Goal: Task Accomplishment & Management: Manage account settings

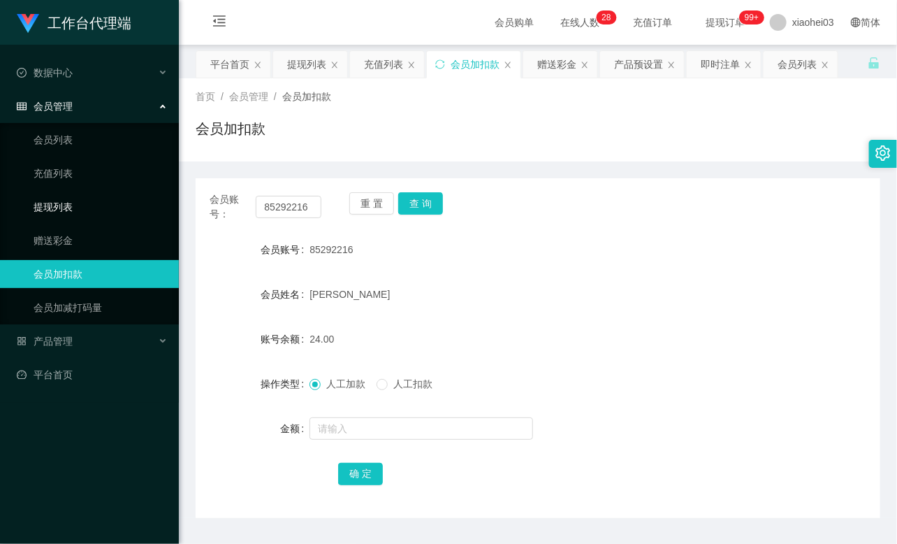
click at [38, 199] on link "提现列表" at bounding box center [101, 207] width 134 height 28
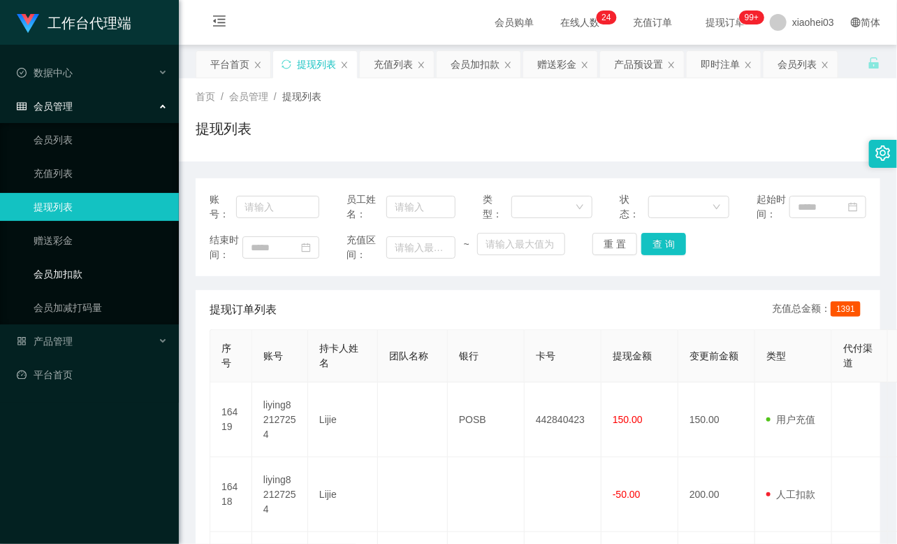
click at [80, 277] on link "会员加扣款" at bounding box center [101, 274] width 134 height 28
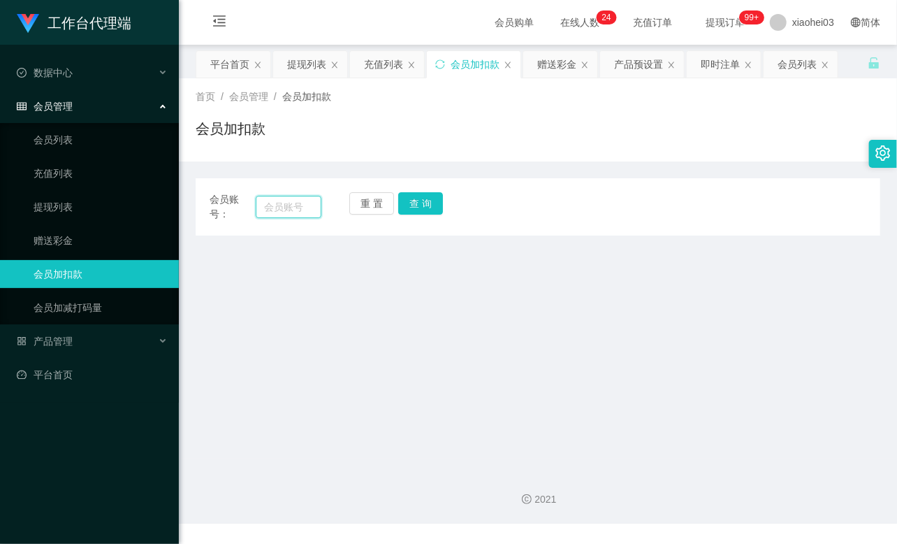
click at [295, 203] on input "text" at bounding box center [289, 207] width 66 height 22
paste input "Xuel"
type input "Xuel"
click at [428, 210] on button "查 询" at bounding box center [420, 203] width 45 height 22
click at [428, 210] on div "重 置 查 询" at bounding box center [405, 206] width 112 height 29
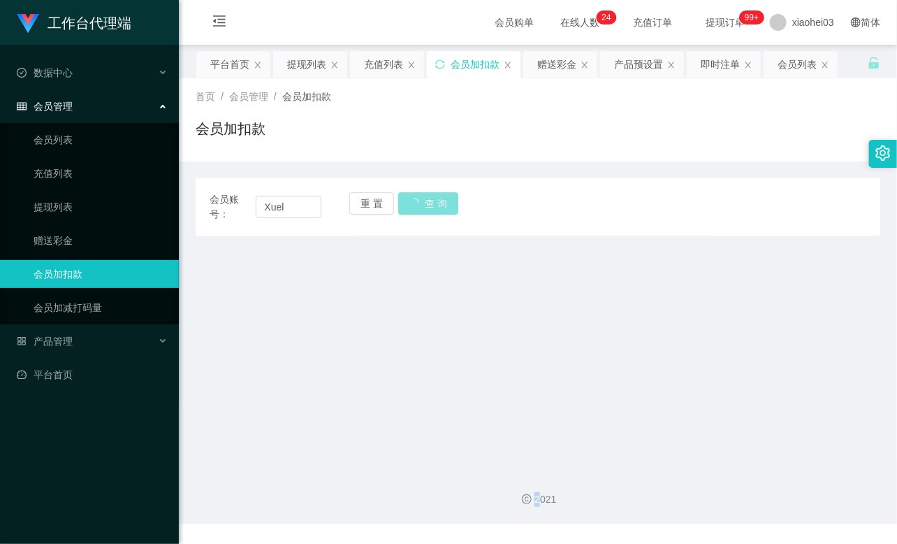
click at [428, 210] on div "重 置 查 询" at bounding box center [405, 206] width 112 height 29
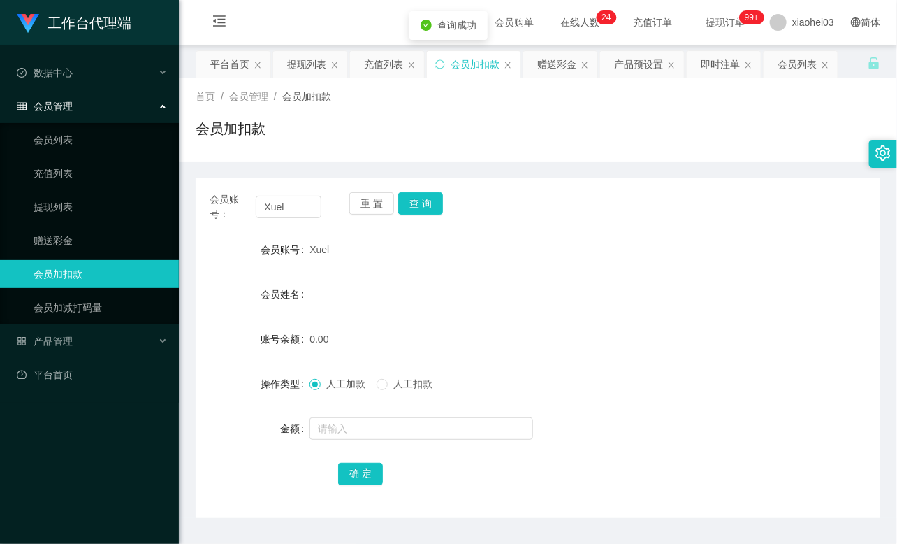
click at [340, 440] on div at bounding box center [509, 428] width 400 height 28
click at [341, 430] on input "text" at bounding box center [421, 428] width 224 height 22
type input "100"
drag, startPoint x: 360, startPoint y: 473, endPoint x: 380, endPoint y: 444, distance: 35.3
click at [360, 473] on button "确 定" at bounding box center [360, 473] width 45 height 22
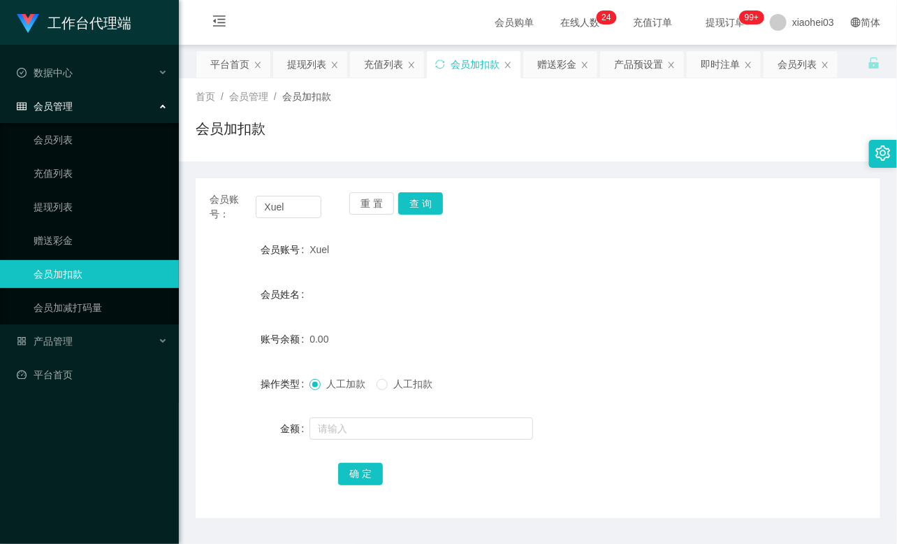
click at [486, 289] on div "会员姓名" at bounding box center [538, 294] width 685 height 28
click at [302, 207] on input "Xuel" at bounding box center [289, 207] width 66 height 22
paste input "liying82127254"
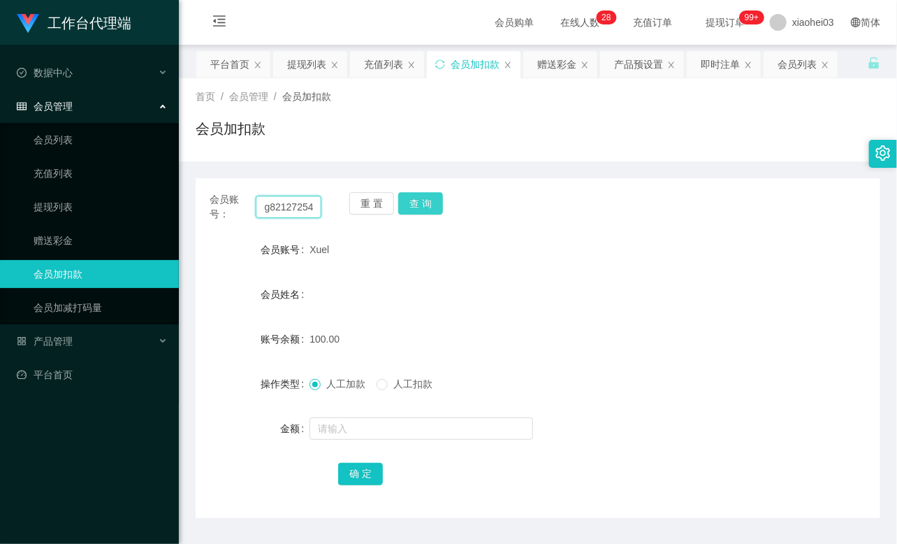
type input "liying82127254"
click at [428, 203] on button "查 询" at bounding box center [420, 203] width 45 height 22
click at [428, 203] on div "重 置 查 询" at bounding box center [405, 206] width 112 height 29
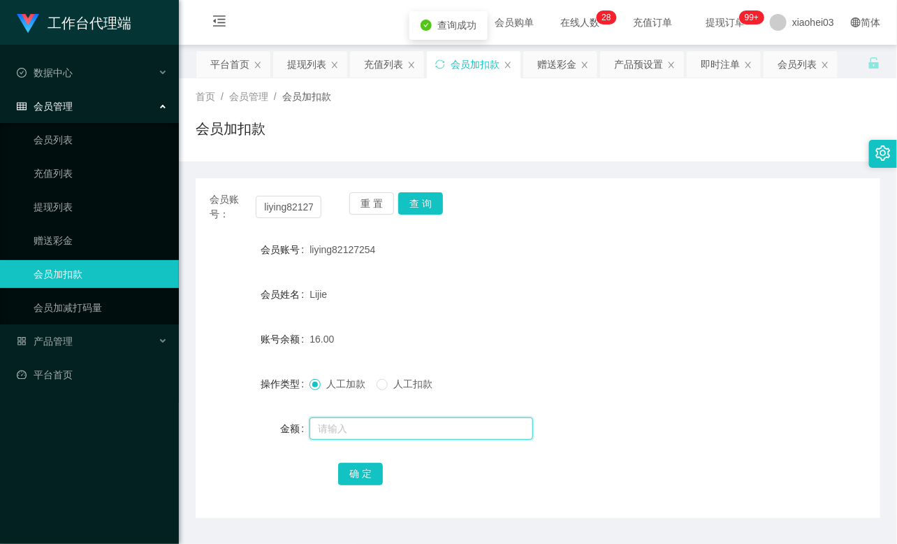
click at [396, 428] on input "text" at bounding box center [421, 428] width 224 height 22
type input "8"
click at [358, 466] on button "确 定" at bounding box center [360, 473] width 45 height 22
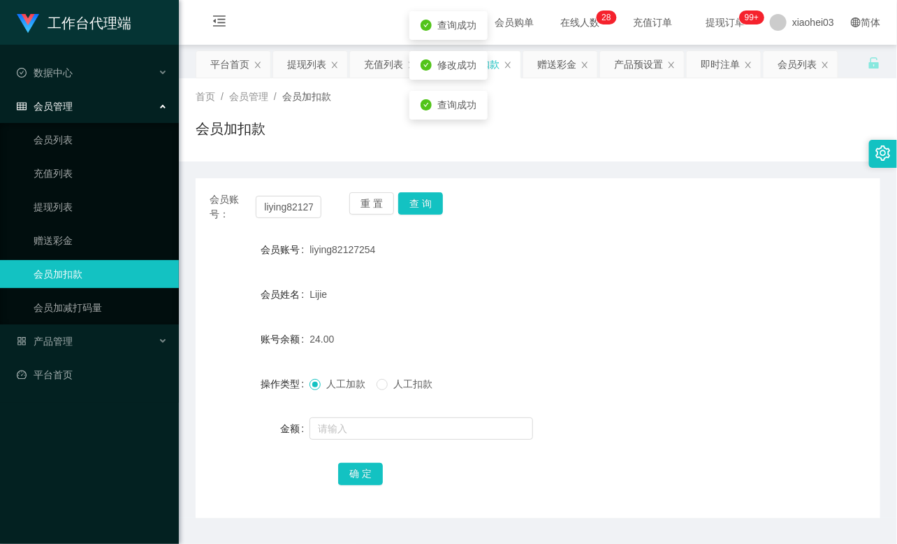
click at [511, 316] on form "会员账号 liying82127254 会员姓名 Lijie 账号余额 24.00 操作类型 人工加款 人工扣款 金额 确 定" at bounding box center [538, 360] width 685 height 251
click at [298, 207] on input "liying82127254" at bounding box center [289, 207] width 66 height 22
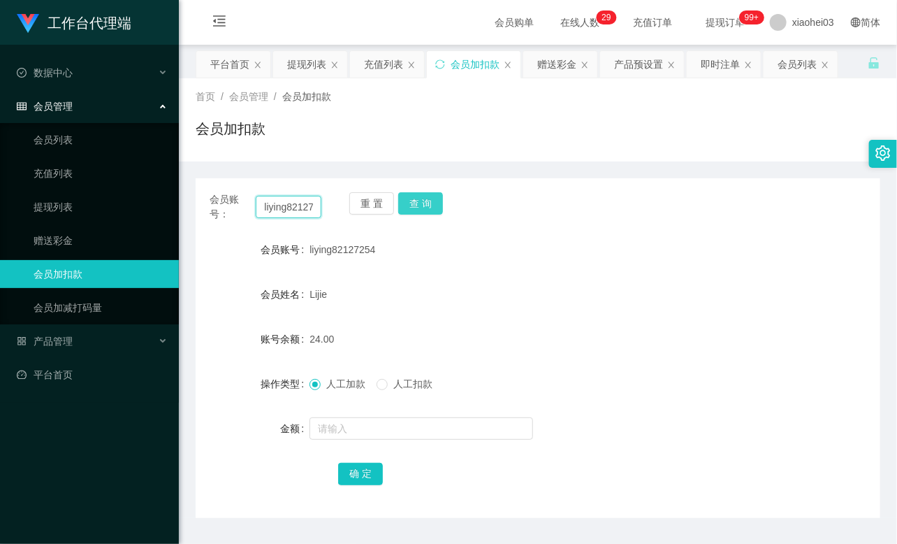
paste input "85292216"
type input "85292216"
click at [422, 204] on button "查 询" at bounding box center [420, 203] width 45 height 22
click at [422, 203] on div "重 置 查 询" at bounding box center [405, 206] width 112 height 29
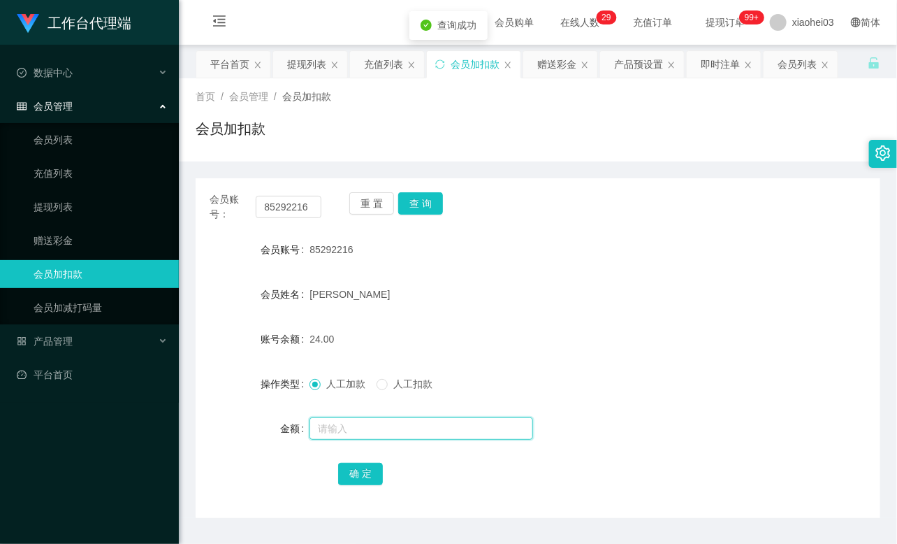
click at [396, 423] on input "text" at bounding box center [421, 428] width 224 height 22
type input "8"
drag, startPoint x: 364, startPoint y: 473, endPoint x: 372, endPoint y: 451, distance: 23.2
click at [364, 472] on button "确 定" at bounding box center [360, 473] width 45 height 22
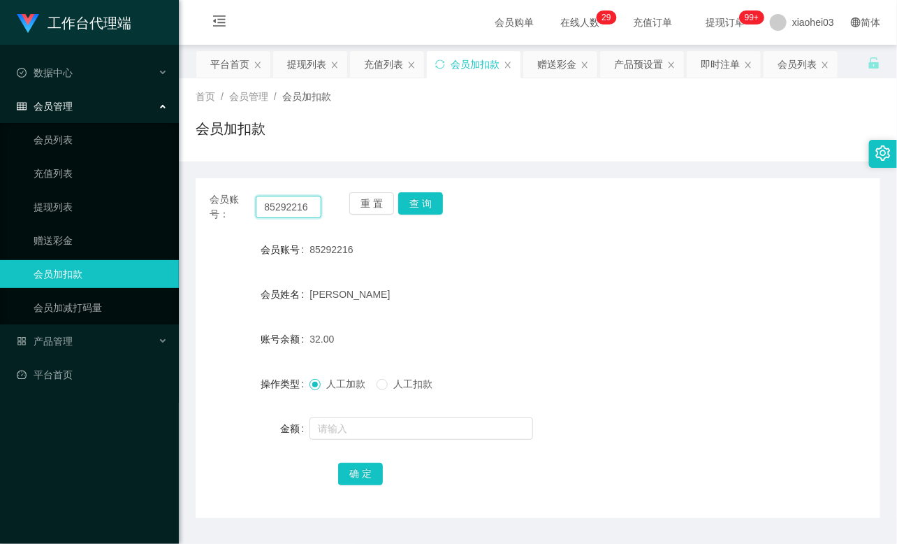
click at [280, 207] on input "85292216" at bounding box center [289, 207] width 66 height 22
paste input "haveaniceday"
type input "haveaniceday"
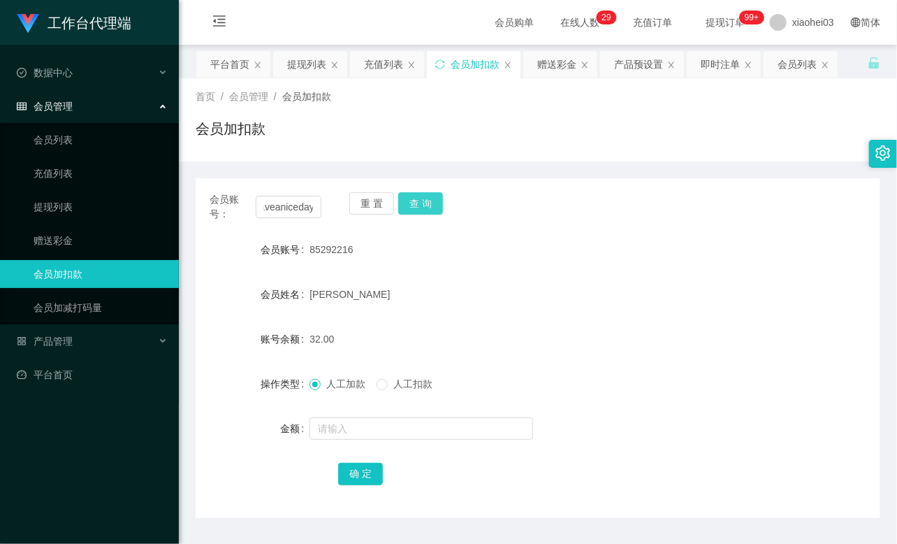
click at [423, 203] on button "查 询" at bounding box center [420, 203] width 45 height 22
click at [423, 203] on button "查 询" at bounding box center [428, 203] width 60 height 22
click at [423, 203] on div "重 置 查 询" at bounding box center [405, 206] width 112 height 29
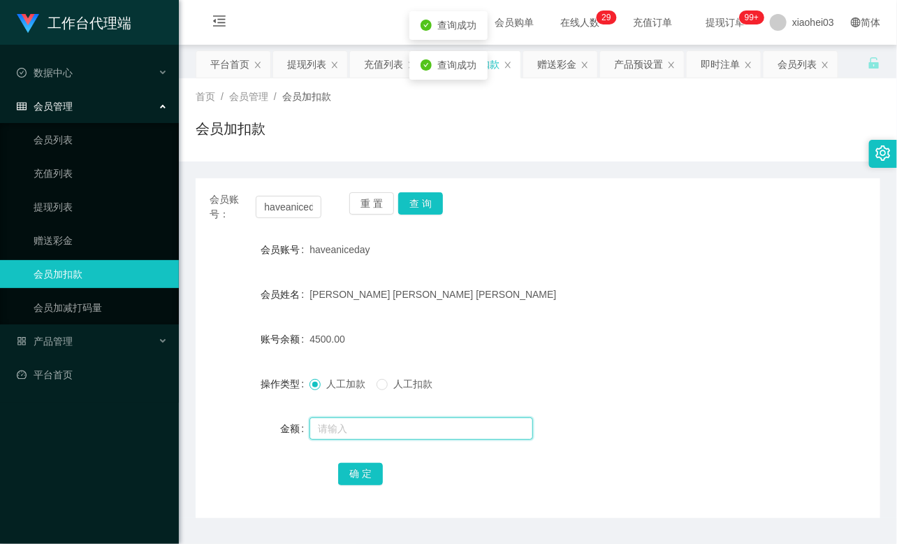
click at [368, 425] on input "text" at bounding box center [421, 428] width 224 height 22
type input "7500"
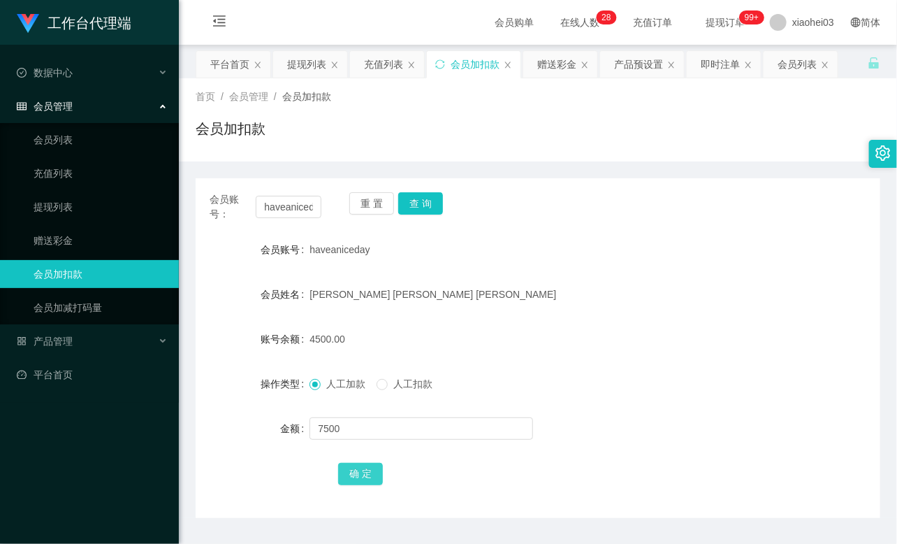
click at [360, 472] on button "确 定" at bounding box center [360, 473] width 45 height 22
click at [445, 291] on div "[PERSON_NAME] [PERSON_NAME] [PERSON_NAME]" at bounding box center [509, 294] width 400 height 28
click at [428, 190] on div "会员账号： haveaniceday 重 置 查 询 会员账号 haveaniceday 会员姓名 Chan Lin Lin 账号余额 12000.00 操作…" at bounding box center [538, 348] width 685 height 340
click at [428, 200] on button "查 询" at bounding box center [420, 203] width 45 height 22
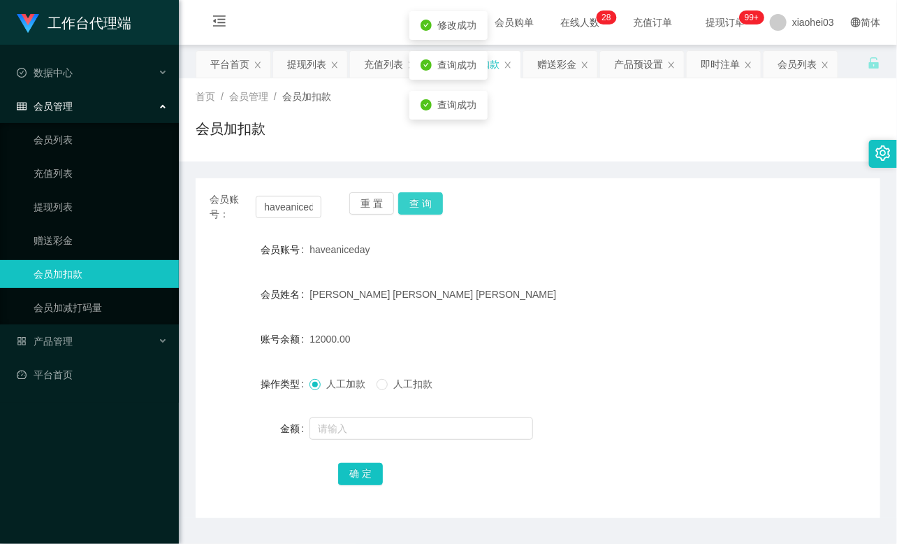
click at [428, 200] on button "查 询" at bounding box center [420, 203] width 45 height 22
click at [54, 349] on div "产品管理" at bounding box center [89, 341] width 179 height 28
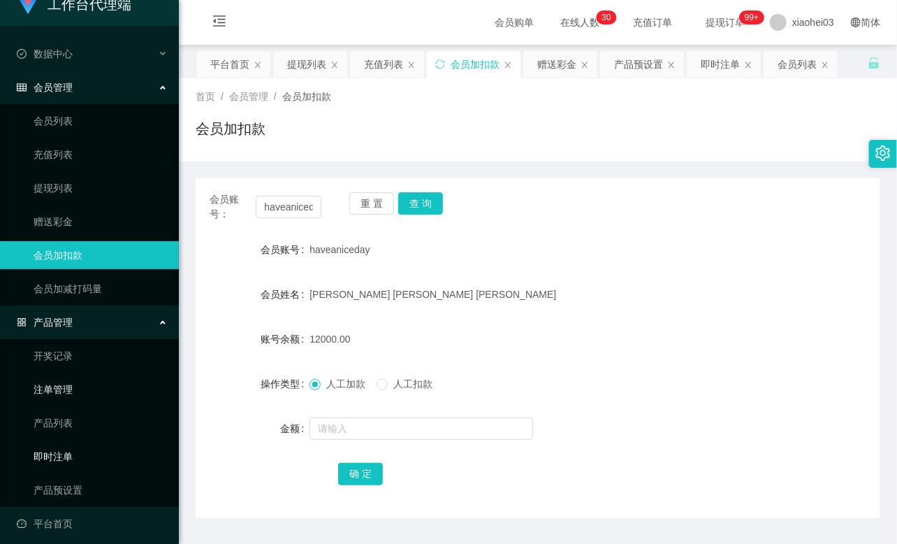
scroll to position [25, 0]
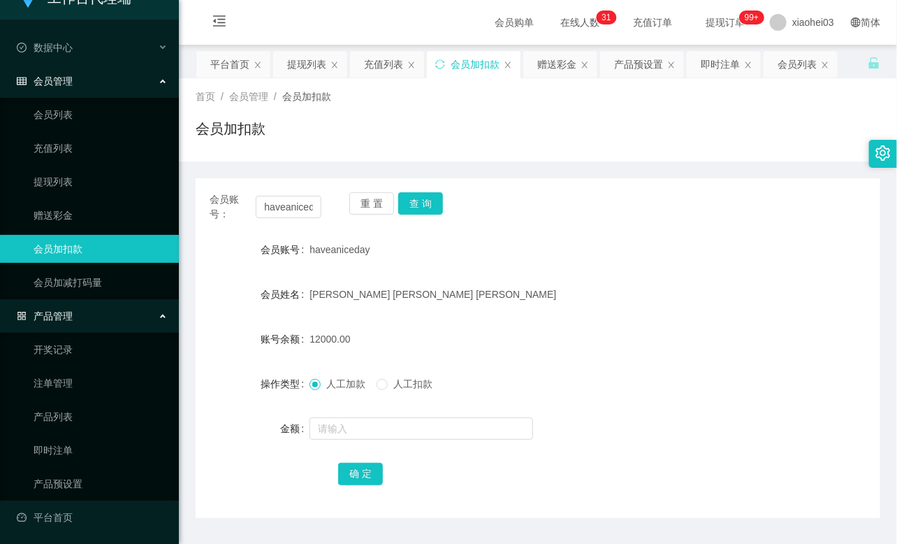
click at [86, 465] on ul "开奖记录 注单管理 产品列表 即时注单 产品预设置" at bounding box center [89, 417] width 179 height 168
drag, startPoint x: 84, startPoint y: 484, endPoint x: 89, endPoint y: 472, distance: 13.5
click at [82, 484] on link "产品预设置" at bounding box center [101, 483] width 134 height 28
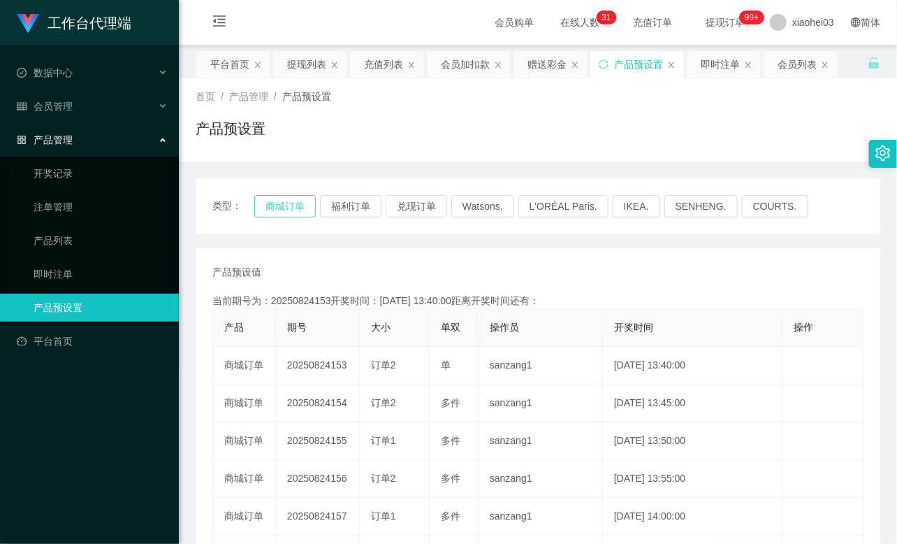
click at [286, 203] on button "商城订单" at bounding box center [284, 206] width 61 height 22
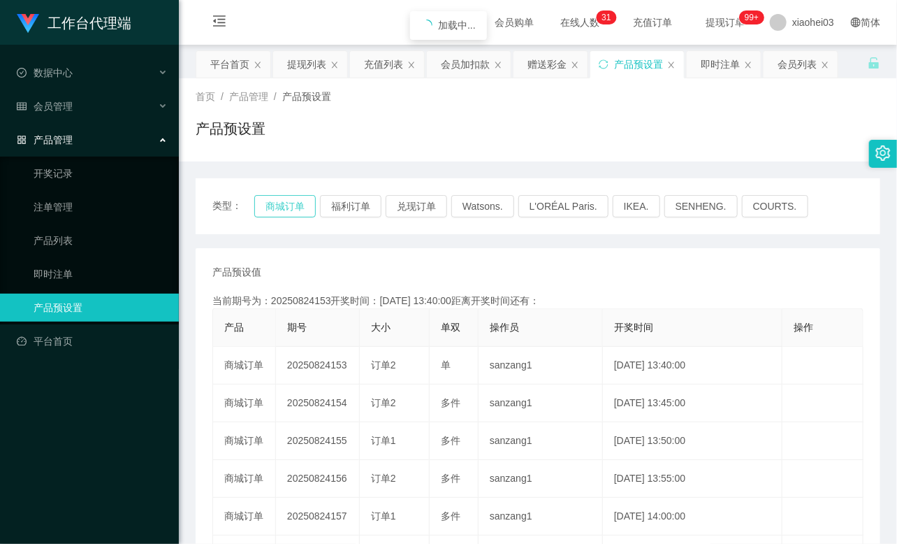
click at [286, 203] on button "商城订单" at bounding box center [284, 206] width 61 height 22
type button "k3wph"
click at [78, 112] on div "会员管理" at bounding box center [89, 106] width 179 height 28
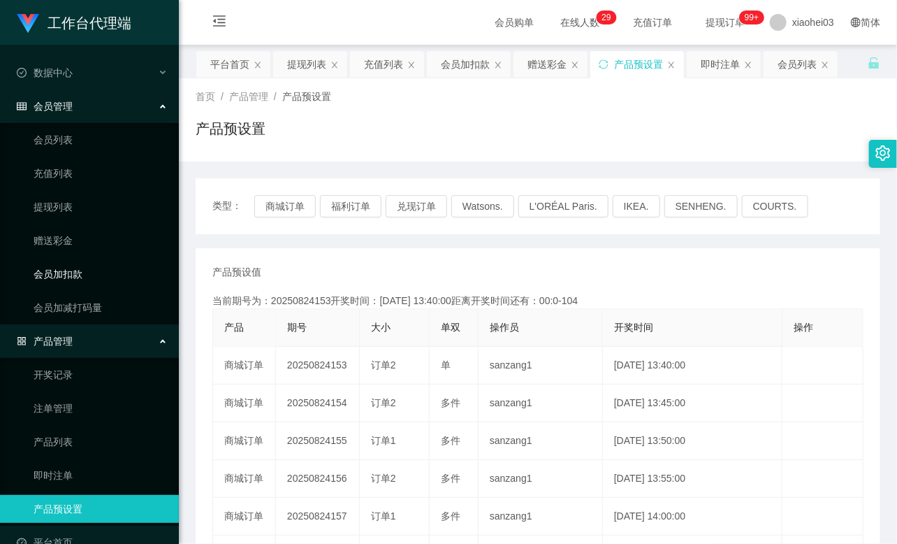
drag, startPoint x: 89, startPoint y: 268, endPoint x: 161, endPoint y: 271, distance: 72.0
click at [88, 268] on link "会员加扣款" at bounding box center [101, 274] width 134 height 28
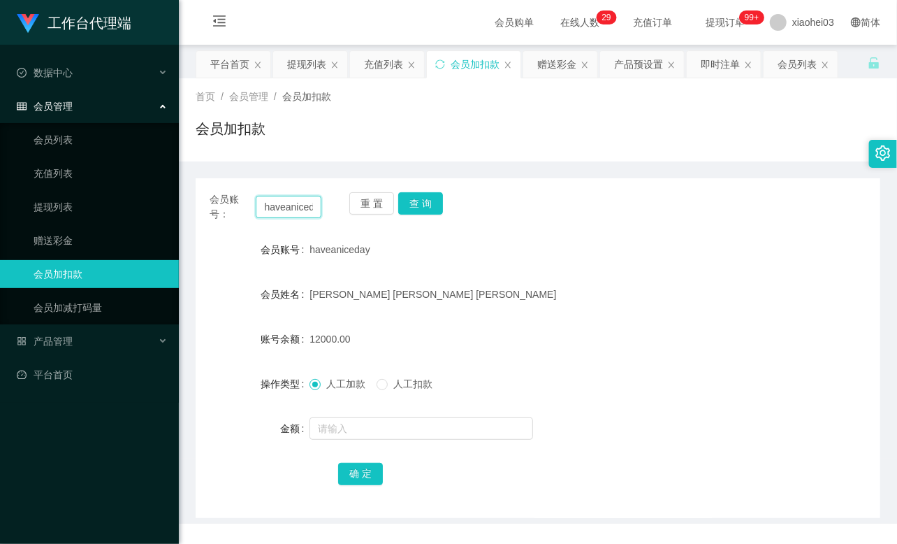
click at [299, 208] on input "haveaniceday" at bounding box center [289, 207] width 66 height 22
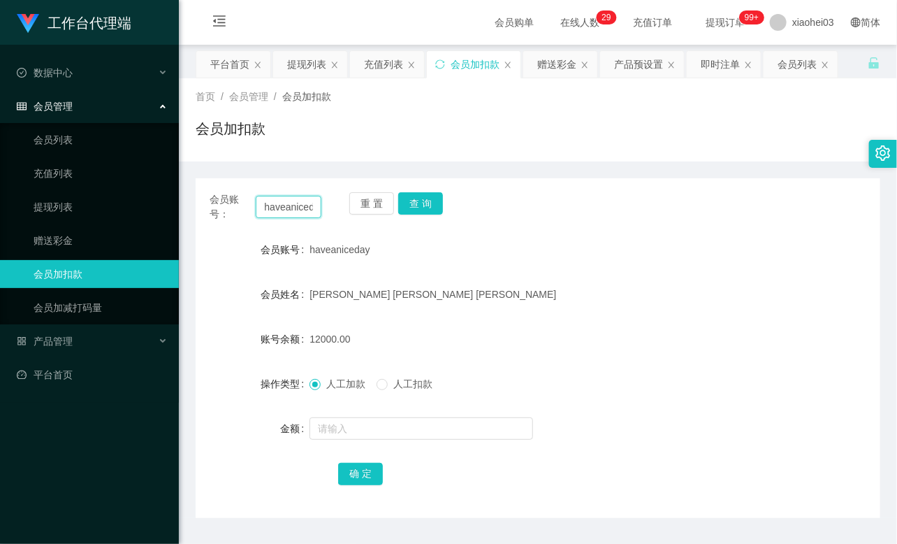
click at [299, 208] on input "haveaniceday" at bounding box center [289, 207] width 66 height 22
paste input "85292216"
type input "85292216"
click at [430, 205] on button "查 询" at bounding box center [420, 203] width 45 height 22
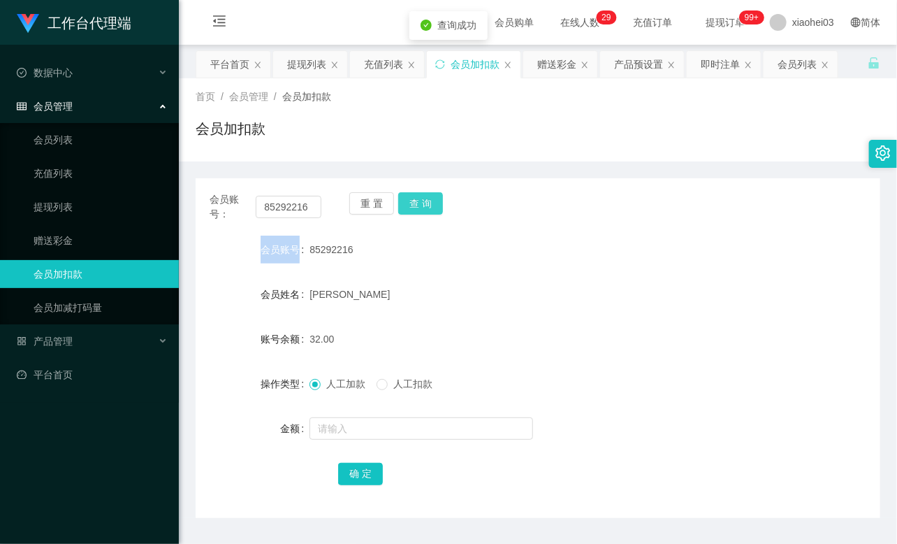
click at [430, 205] on div "重 置 查 询" at bounding box center [405, 206] width 112 height 29
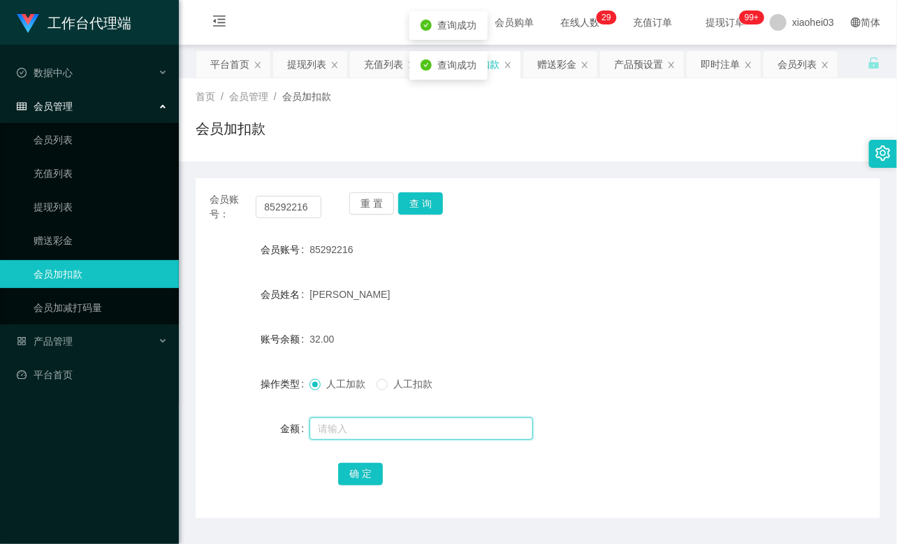
click at [416, 424] on input "text" at bounding box center [421, 428] width 224 height 22
type input "8"
click at [370, 475] on button "确 定" at bounding box center [360, 473] width 45 height 22
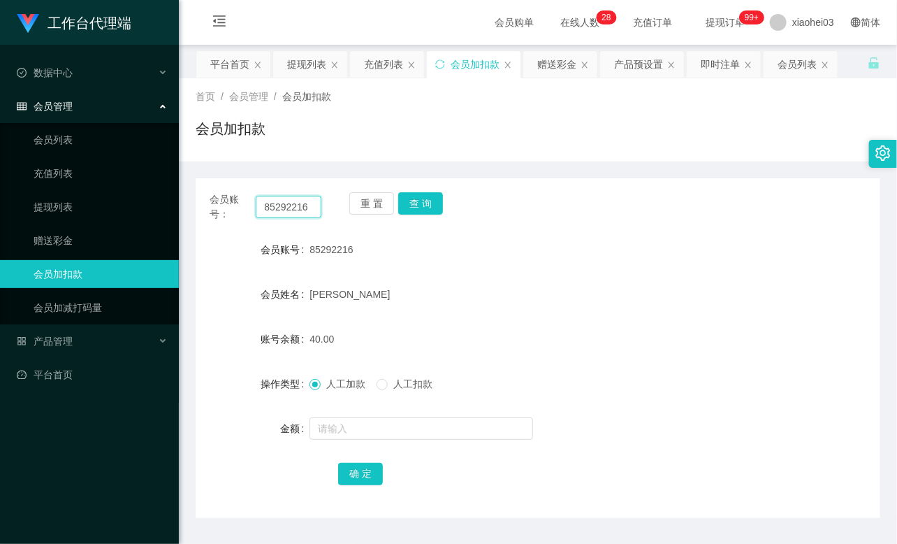
click at [287, 205] on input "85292216" at bounding box center [289, 207] width 66 height 22
paste input "Xuel"
type input "Xuel"
click at [412, 203] on button "查 询" at bounding box center [420, 203] width 45 height 22
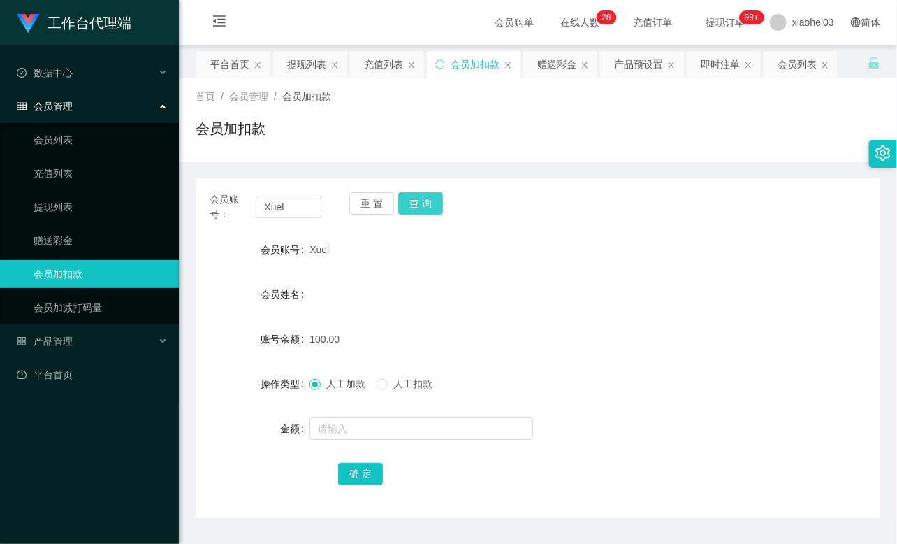
click at [412, 203] on button "查 询" at bounding box center [420, 203] width 45 height 22
click at [92, 144] on link "会员列表" at bounding box center [101, 140] width 134 height 28
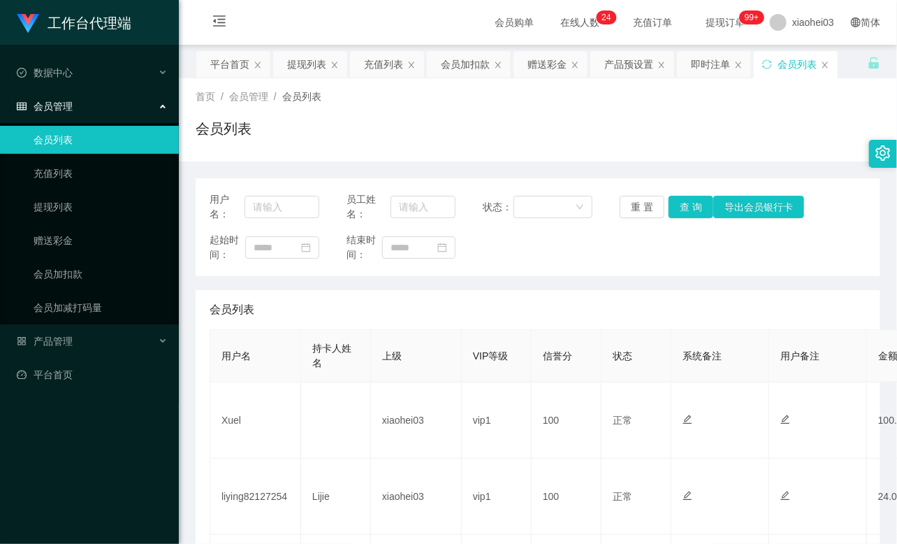
click at [748, 145] on div "会员列表" at bounding box center [538, 134] width 685 height 32
click at [769, 101] on div "首页 / 会员管理 / 会员列表 /" at bounding box center [538, 96] width 685 height 15
click at [78, 206] on link "提现列表" at bounding box center [101, 207] width 134 height 28
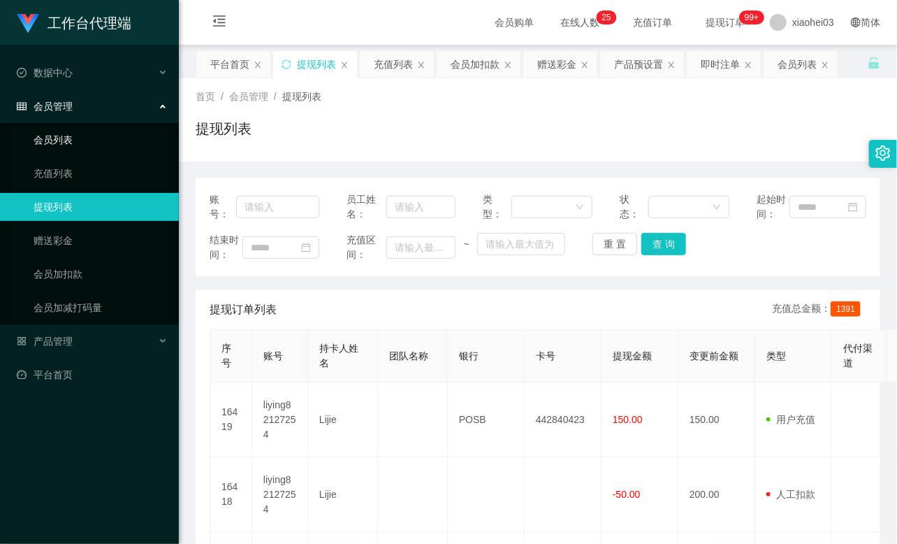
click at [80, 145] on link "会员列表" at bounding box center [101, 140] width 134 height 28
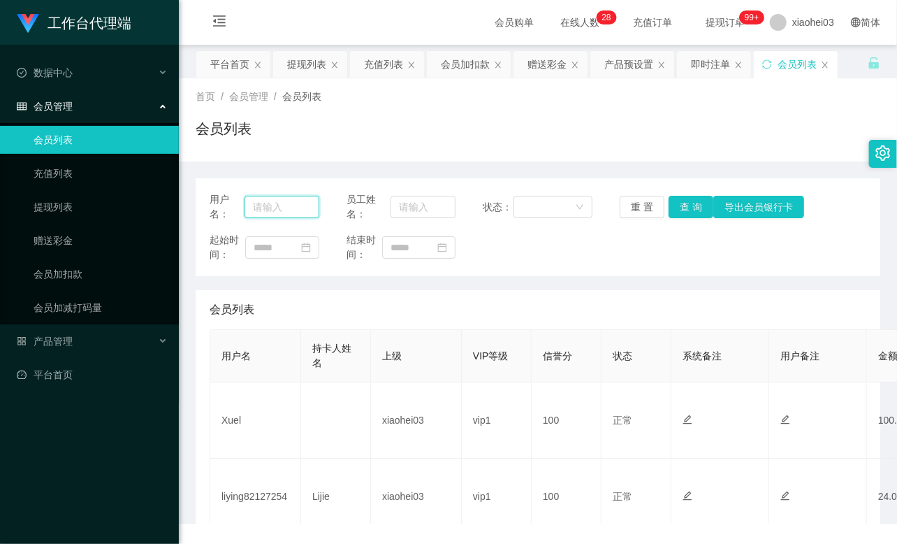
click at [291, 200] on input "text" at bounding box center [282, 207] width 75 height 22
paste input "Xuel"
type input "Xuel"
click at [685, 203] on button "查 询" at bounding box center [691, 207] width 45 height 22
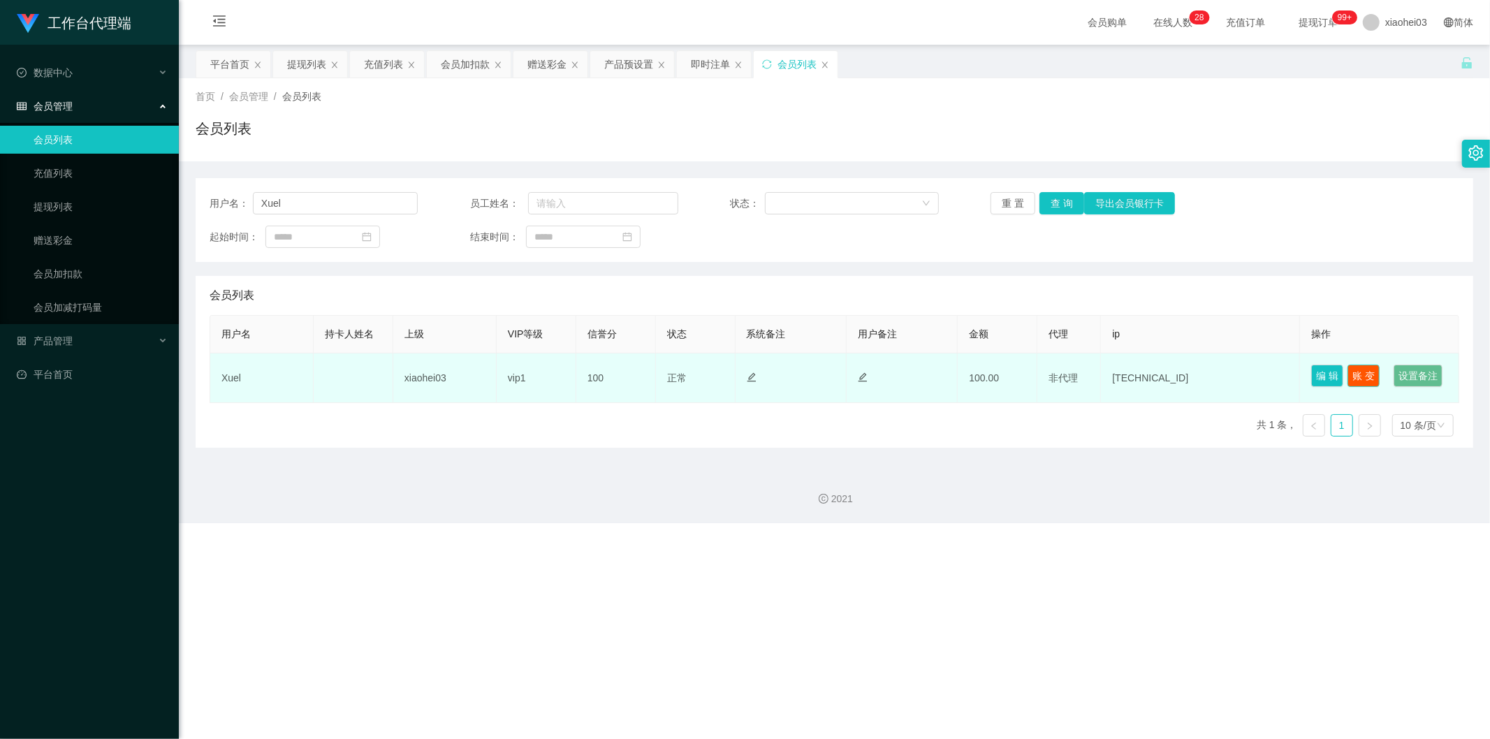
click at [896, 374] on button "账 变" at bounding box center [1364, 376] width 32 height 22
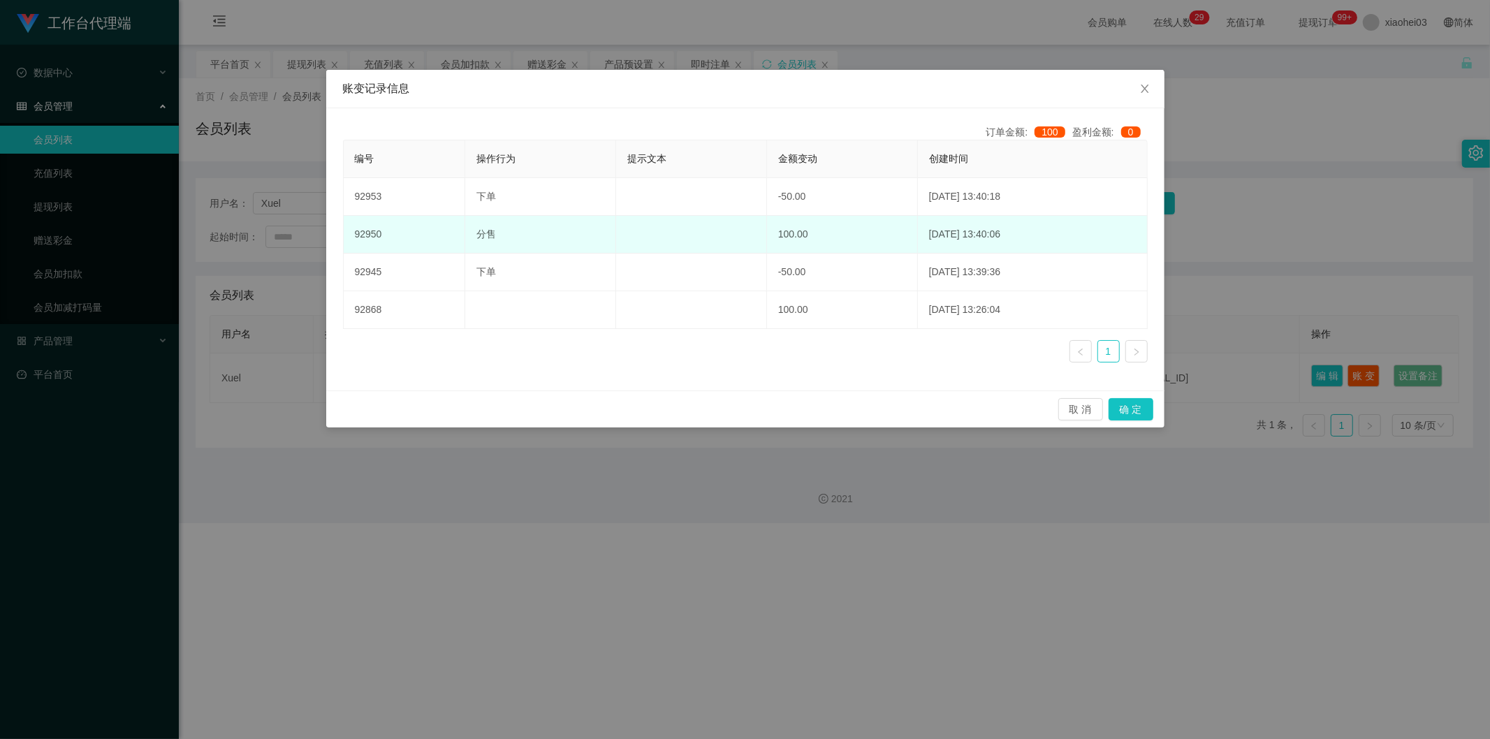
click at [797, 249] on td "100.00" at bounding box center [842, 235] width 151 height 38
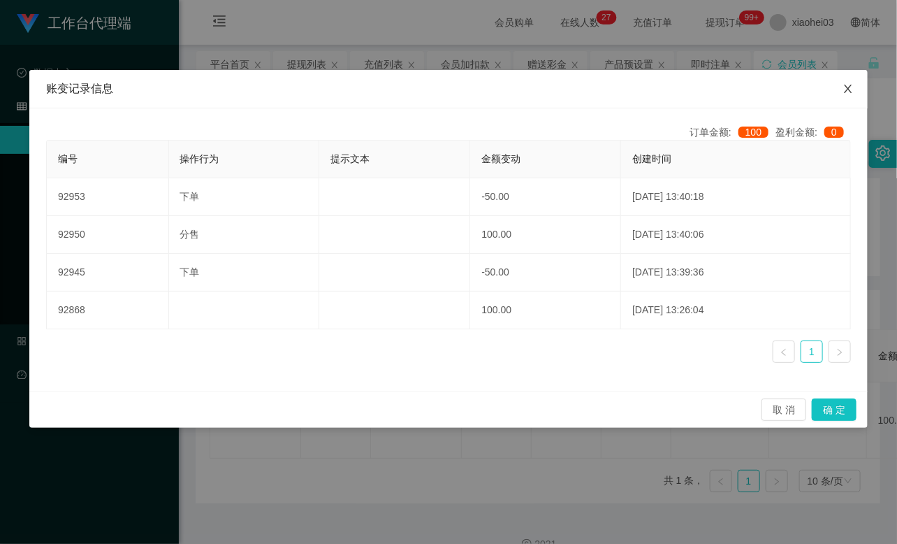
click at [847, 89] on icon "图标: close" at bounding box center [848, 88] width 11 height 11
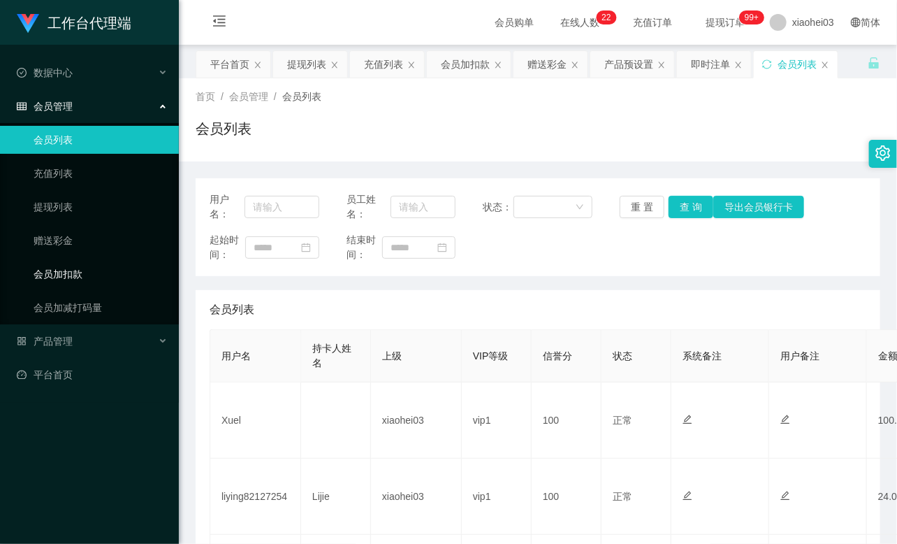
click at [71, 272] on link "会员加扣款" at bounding box center [101, 274] width 134 height 28
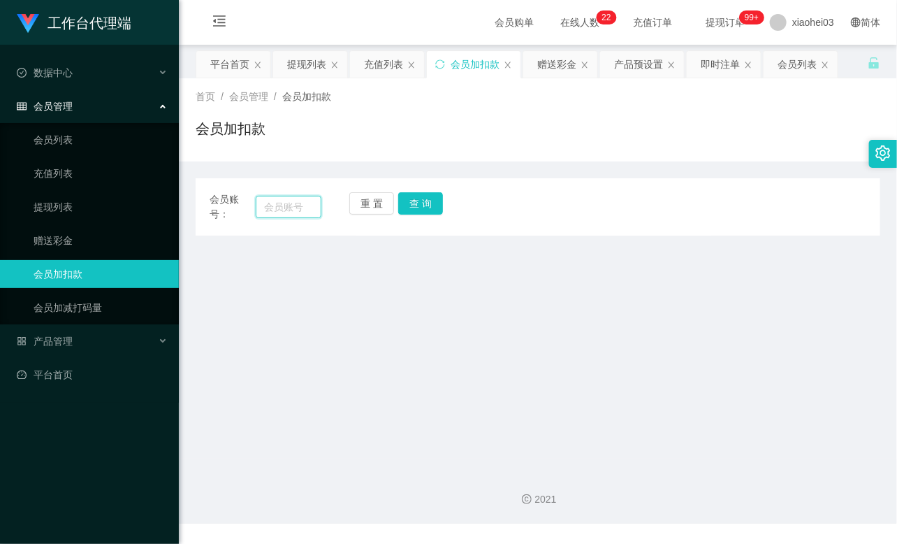
click at [312, 211] on input "text" at bounding box center [289, 207] width 66 height 22
paste input "liying82127254"
type input "liying82127254"
click at [401, 203] on button "查 询" at bounding box center [420, 203] width 45 height 22
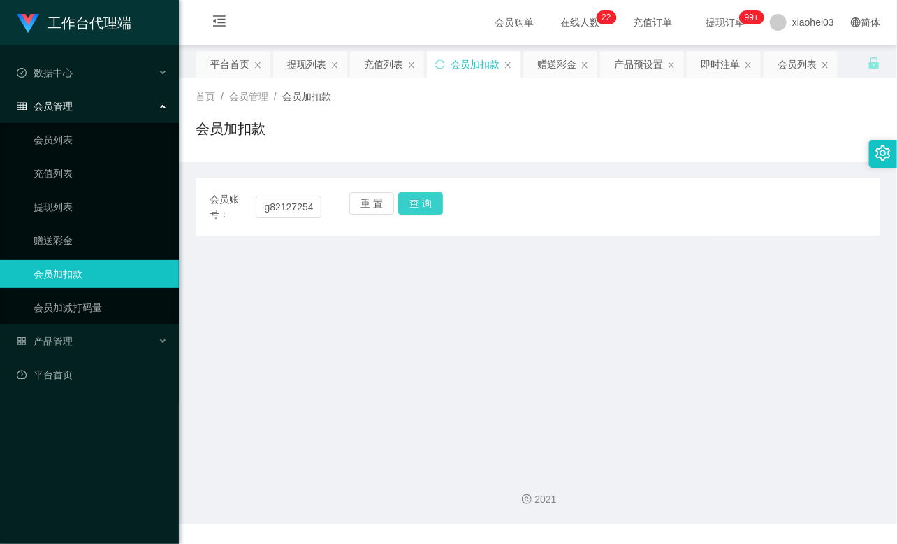
scroll to position [0, 0]
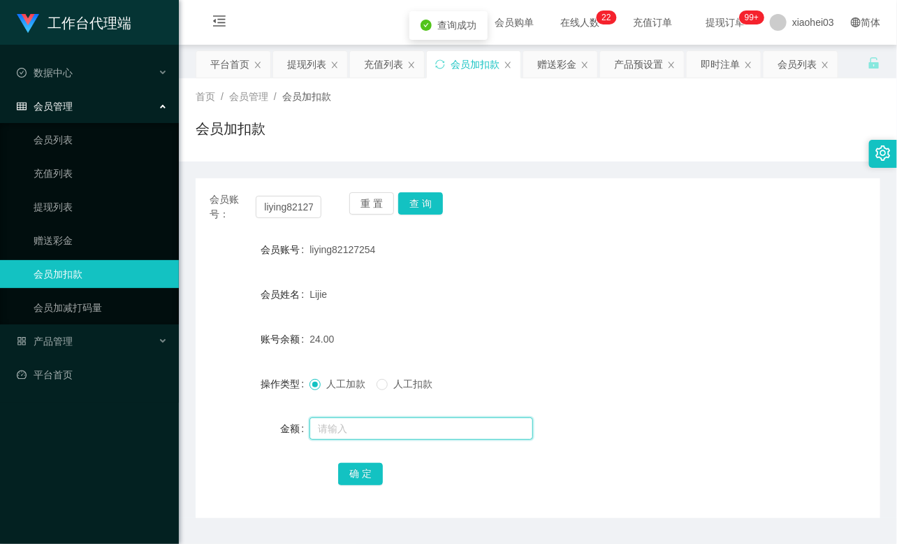
click at [358, 431] on input "text" at bounding box center [421, 428] width 224 height 22
type input "8"
drag, startPoint x: 715, startPoint y: 305, endPoint x: 721, endPoint y: 316, distance: 13.1
click at [717, 306] on div "会员姓名 Lijie" at bounding box center [538, 294] width 685 height 28
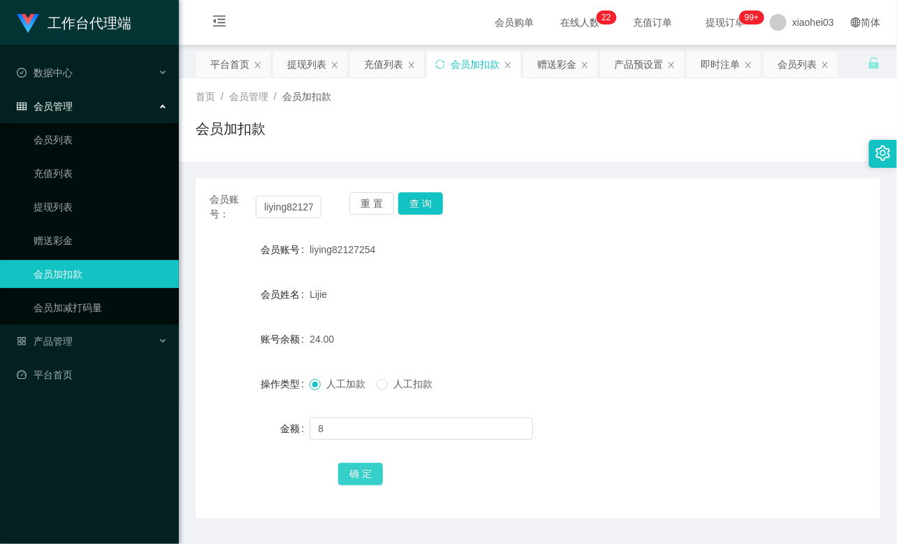
click at [365, 466] on button "确 定" at bounding box center [360, 473] width 45 height 22
click at [590, 311] on form "会员账号 liying82127254 会员姓名 Lijie 账号余额 32.00 操作类型 人工加款 人工扣款 金额 确 定" at bounding box center [538, 360] width 685 height 251
click at [282, 205] on input "liying82127254" at bounding box center [289, 207] width 66 height 22
drag, startPoint x: 282, startPoint y: 205, endPoint x: 320, endPoint y: 205, distance: 38.4
click at [282, 205] on input "liying82127254" at bounding box center [289, 207] width 66 height 22
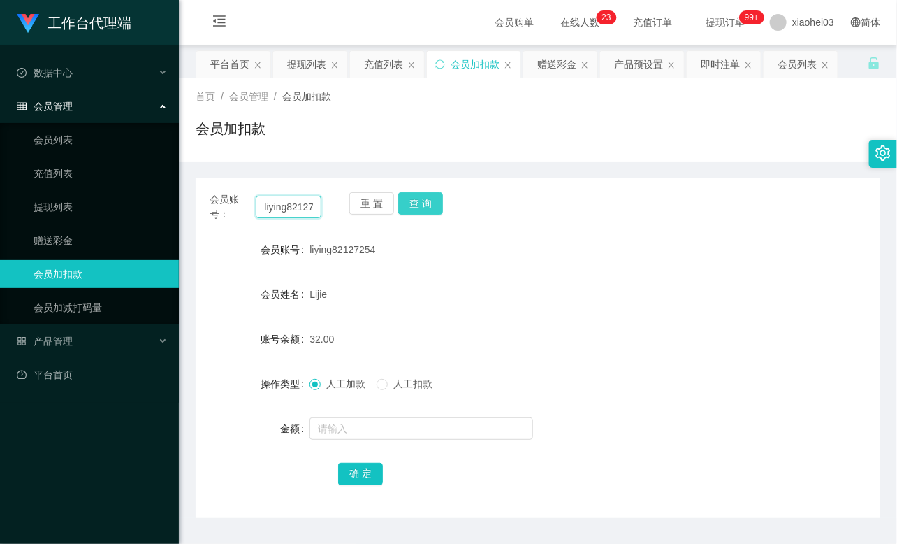
paste input "Xuel"
type input "Xuel"
click at [414, 205] on button "查 询" at bounding box center [420, 203] width 45 height 22
click at [414, 205] on div "重 置 查 询" at bounding box center [405, 206] width 112 height 29
click at [414, 205] on button "查 询" at bounding box center [420, 203] width 45 height 22
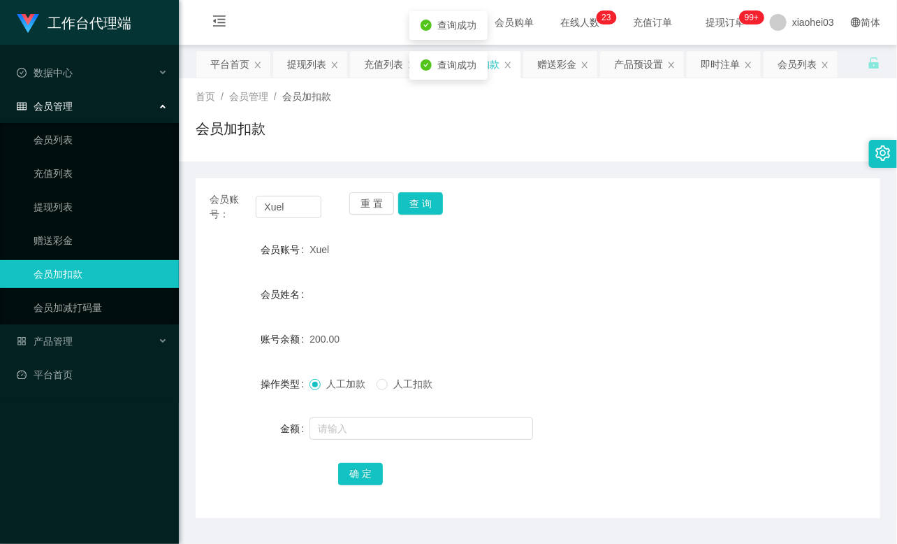
click at [416, 384] on span "人工扣款" at bounding box center [413, 383] width 50 height 11
click at [414, 428] on input "text" at bounding box center [421, 428] width 224 height 22
type input "50"
click at [372, 469] on button "确 定" at bounding box center [360, 473] width 45 height 22
drag, startPoint x: 436, startPoint y: 330, endPoint x: 408, endPoint y: 311, distance: 33.7
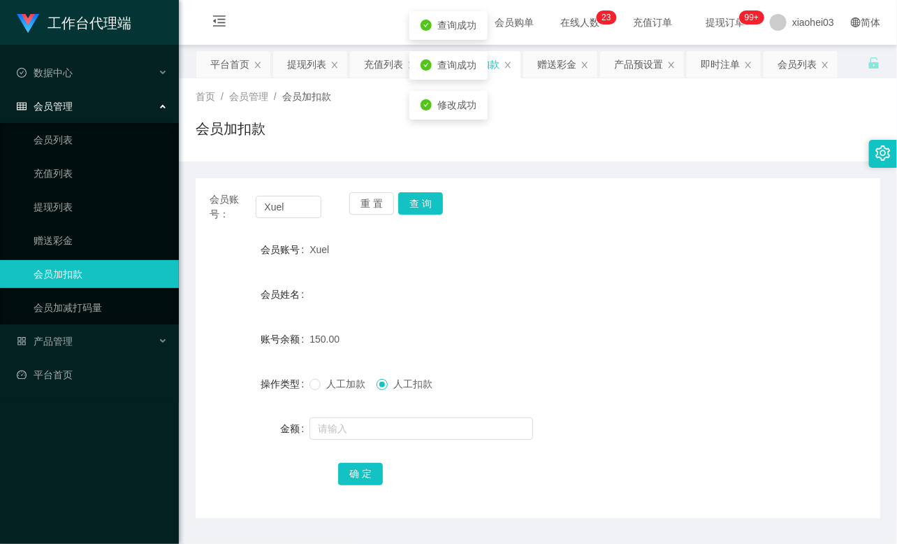
click at [436, 329] on div "150.00" at bounding box center [509, 339] width 400 height 28
drag, startPoint x: 300, startPoint y: 207, endPoint x: 249, endPoint y: 203, distance: 51.9
click at [246, 205] on div "会员账号： Xuel" at bounding box center [266, 206] width 112 height 29
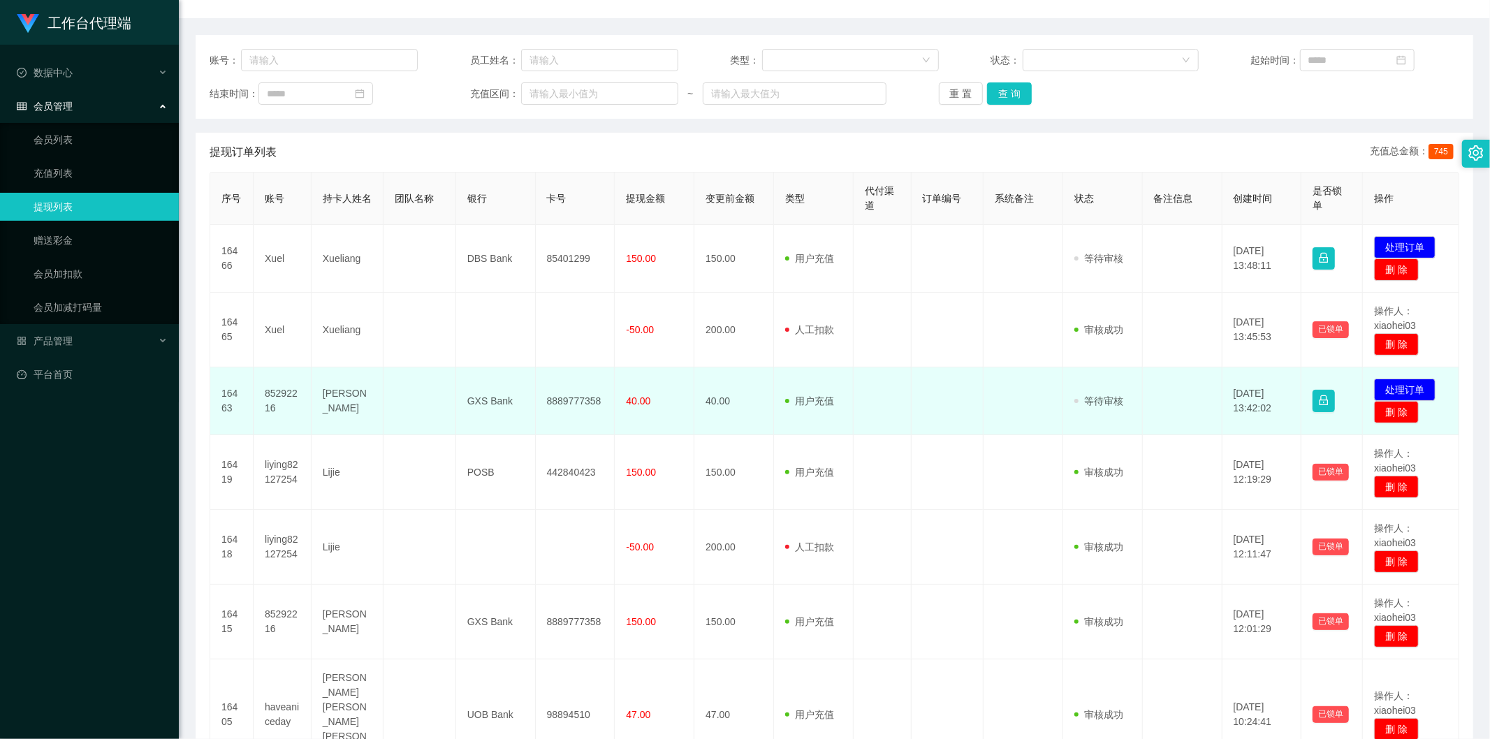
scroll to position [155, 0]
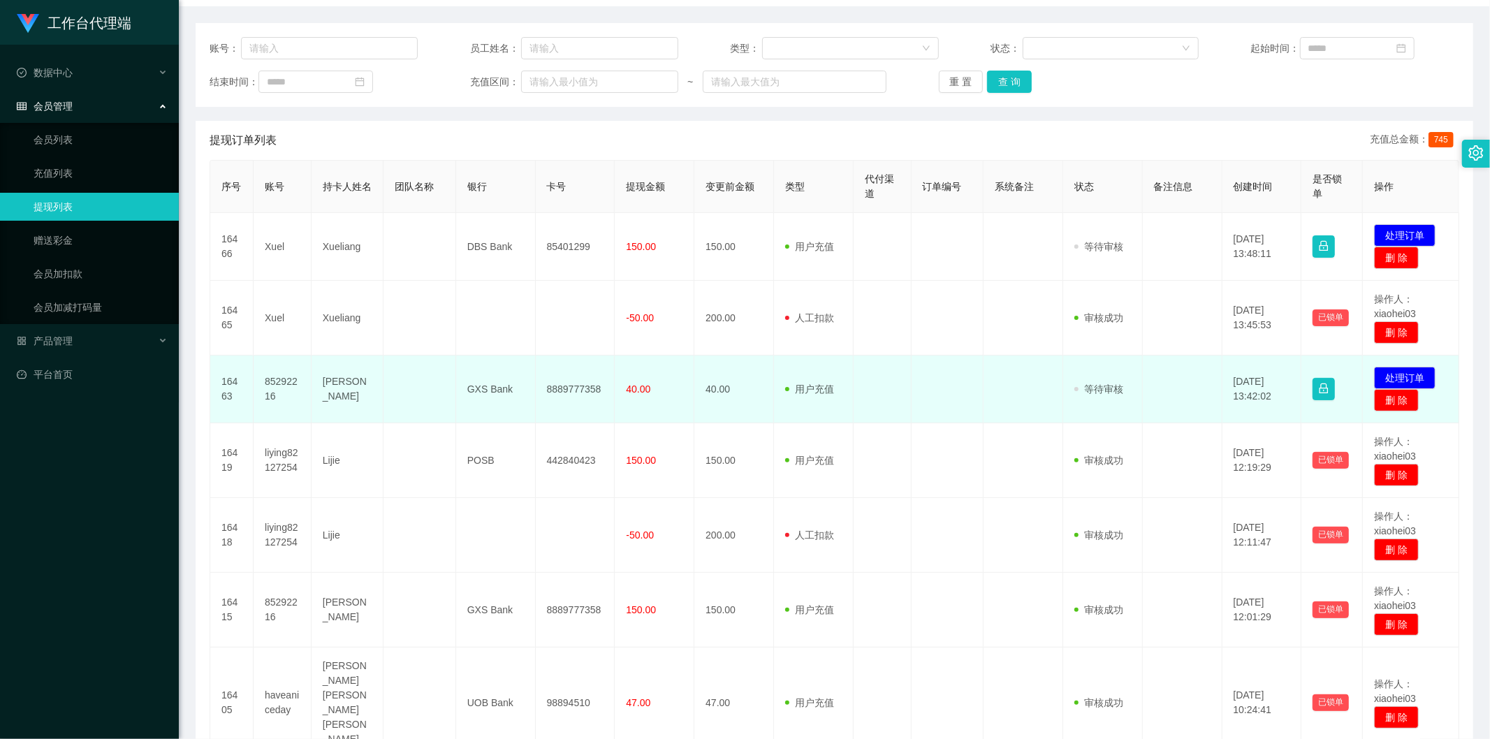
click at [276, 381] on td "85292216" at bounding box center [283, 390] width 58 height 68
copy td "85292216"
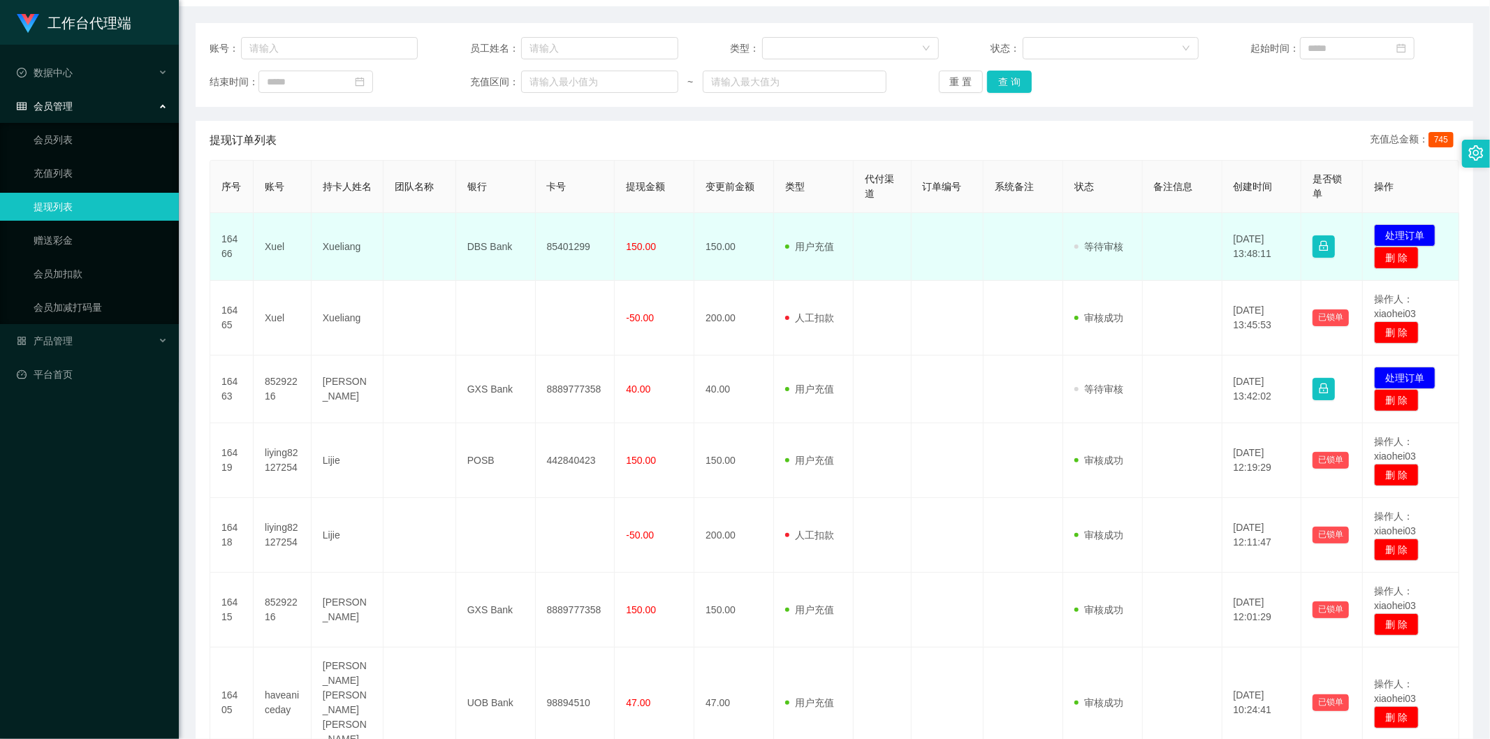
click at [710, 275] on td "150.00" at bounding box center [734, 247] width 80 height 68
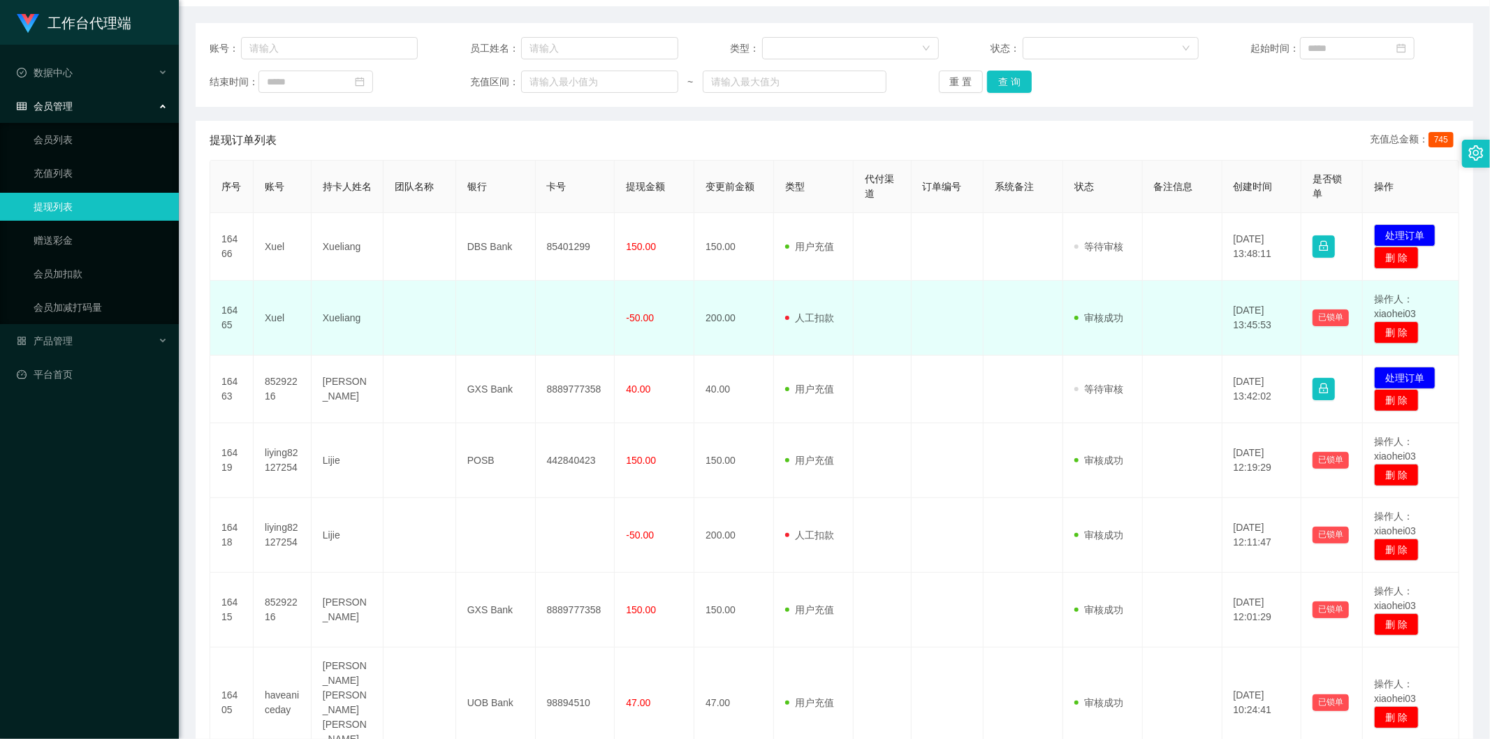
click at [655, 348] on td "-50.00" at bounding box center [655, 318] width 80 height 75
click at [657, 320] on td "-50.00" at bounding box center [655, 318] width 80 height 75
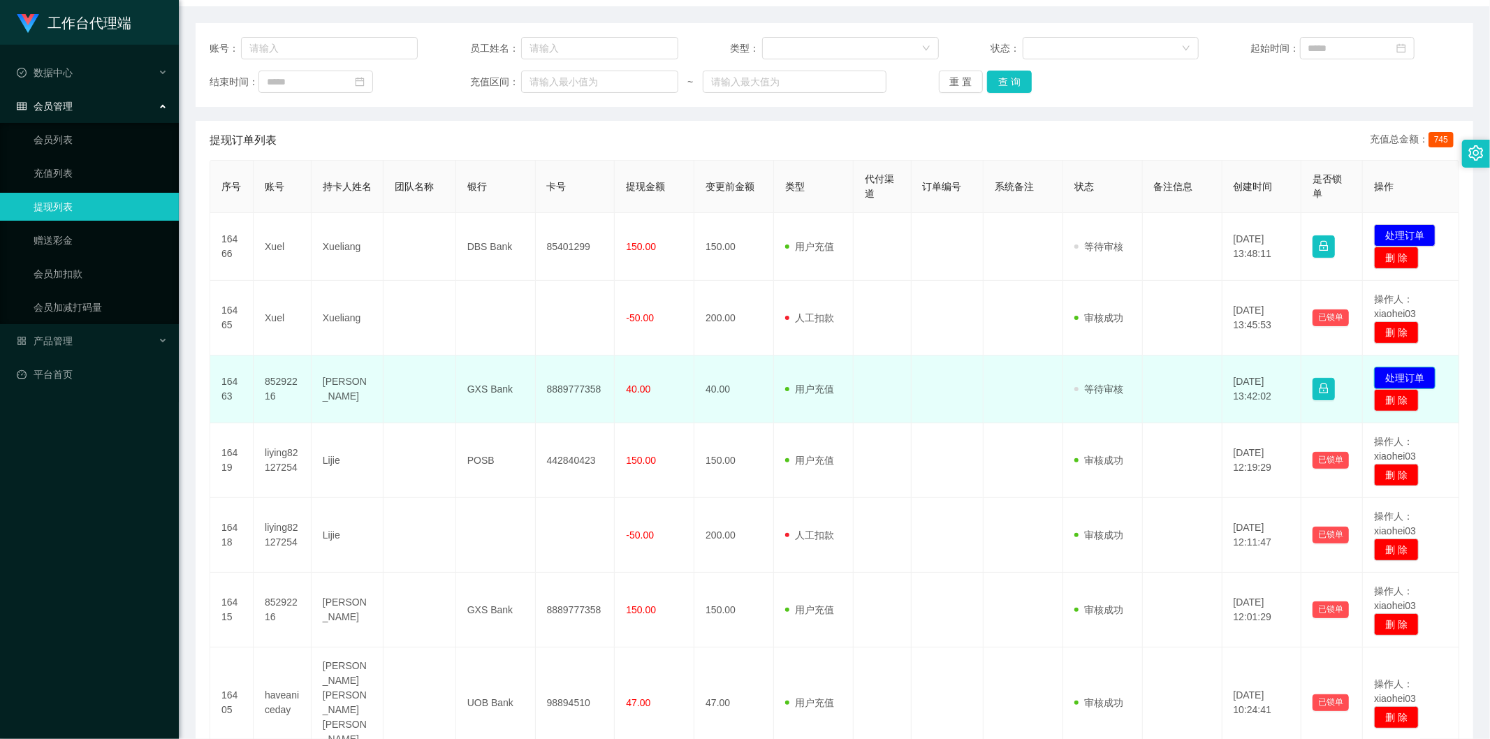
click at [1402, 373] on button "处理订单" at bounding box center [1404, 378] width 61 height 22
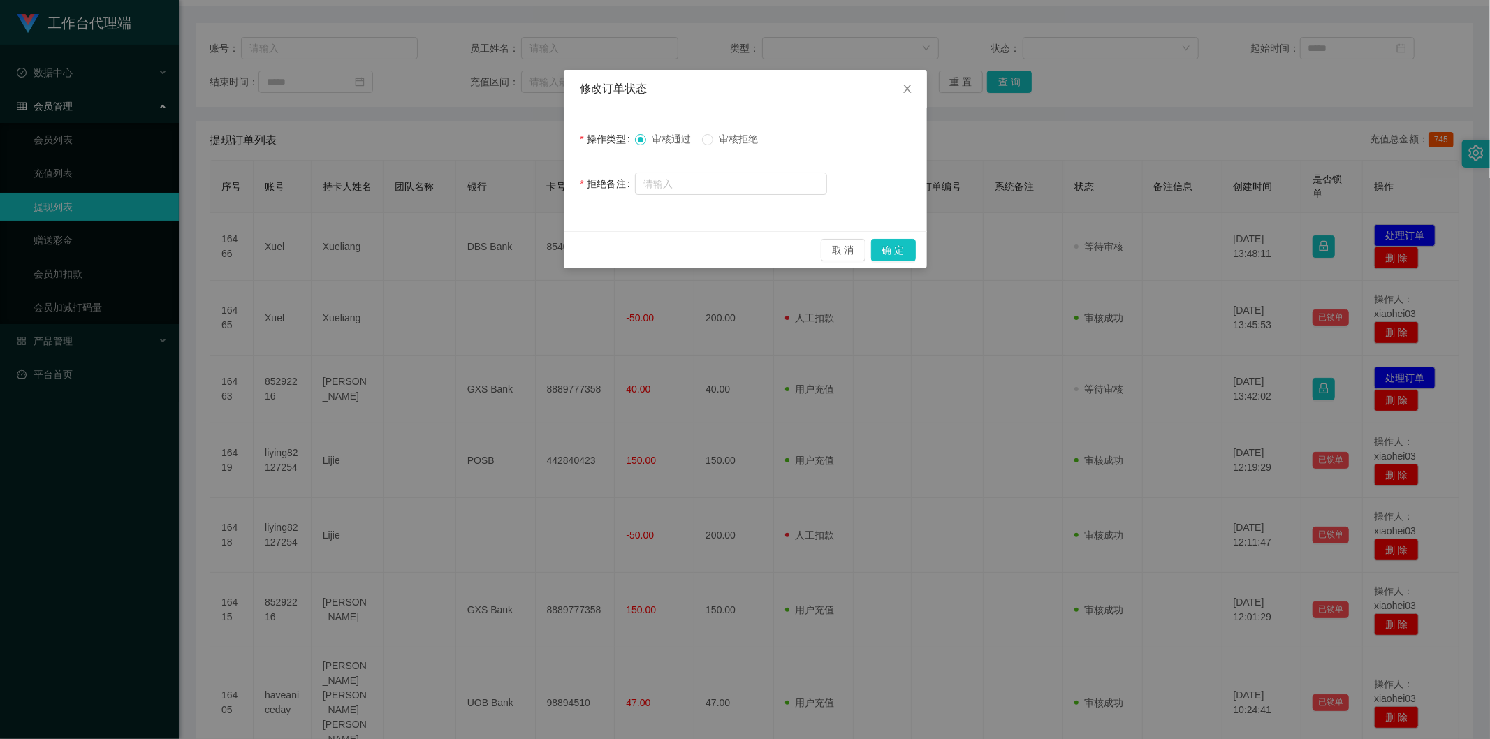
click at [747, 140] on span "审核拒绝" at bounding box center [738, 138] width 50 height 11
click at [884, 245] on button "确 定" at bounding box center [893, 250] width 45 height 22
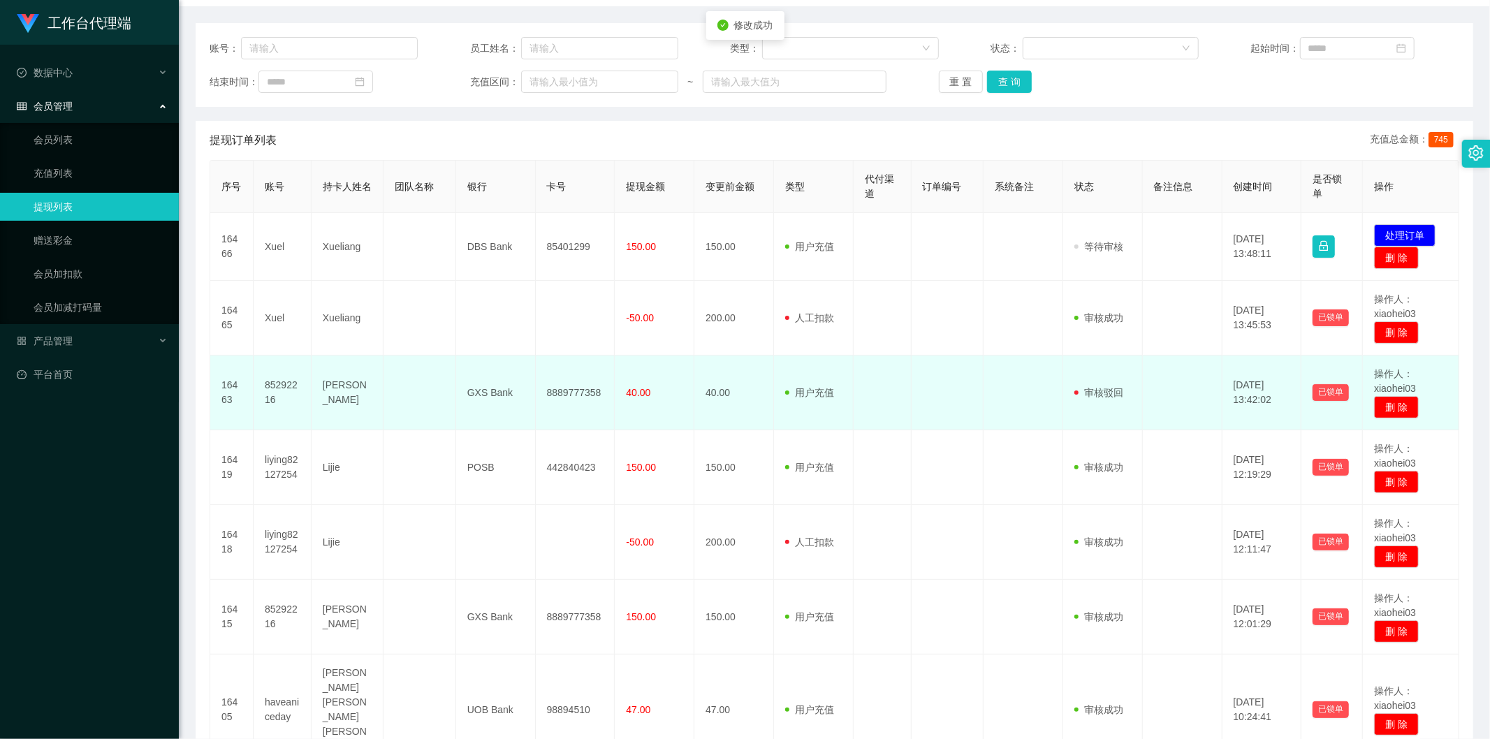
drag, startPoint x: 904, startPoint y: 402, endPoint x: 892, endPoint y: 402, distance: 11.9
click at [903, 402] on td at bounding box center [883, 393] width 58 height 75
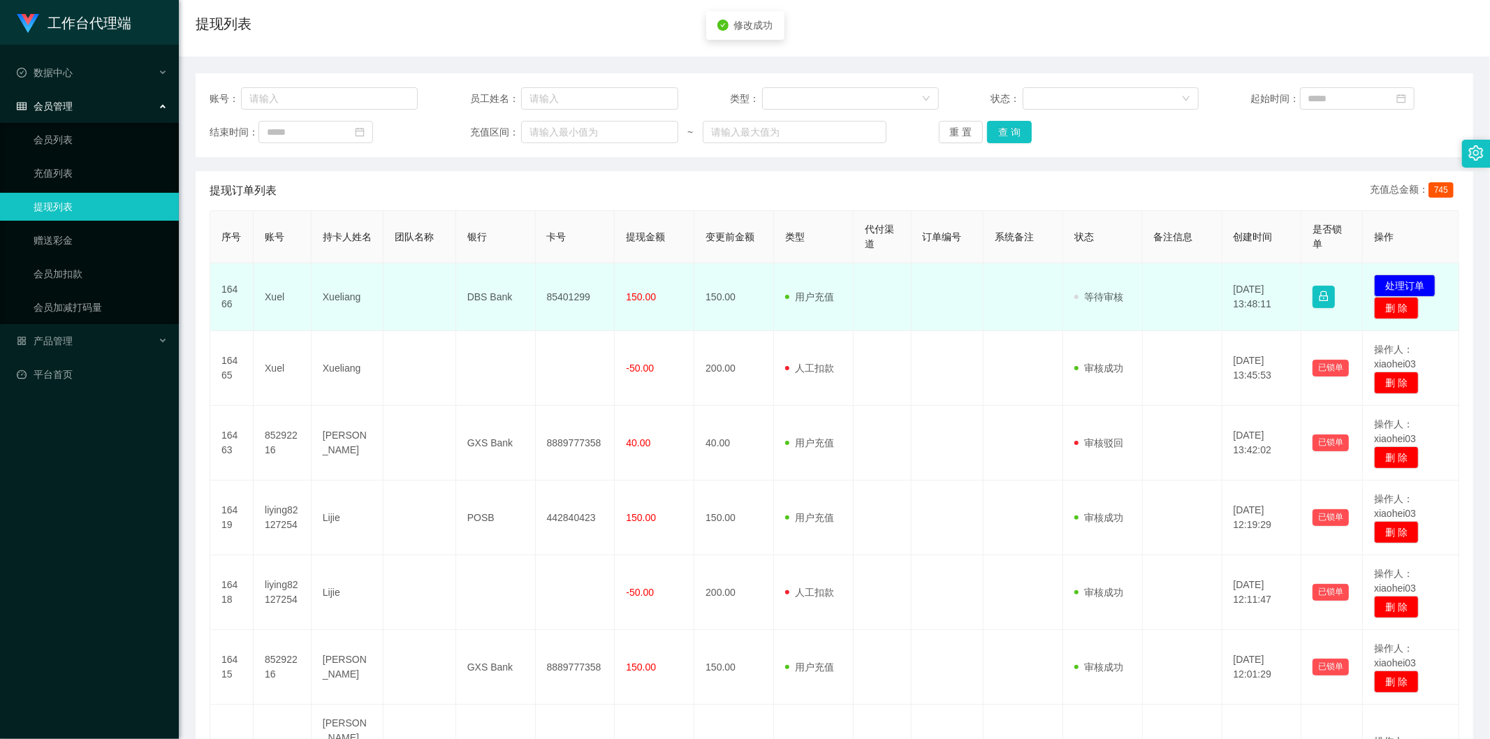
scroll to position [78, 0]
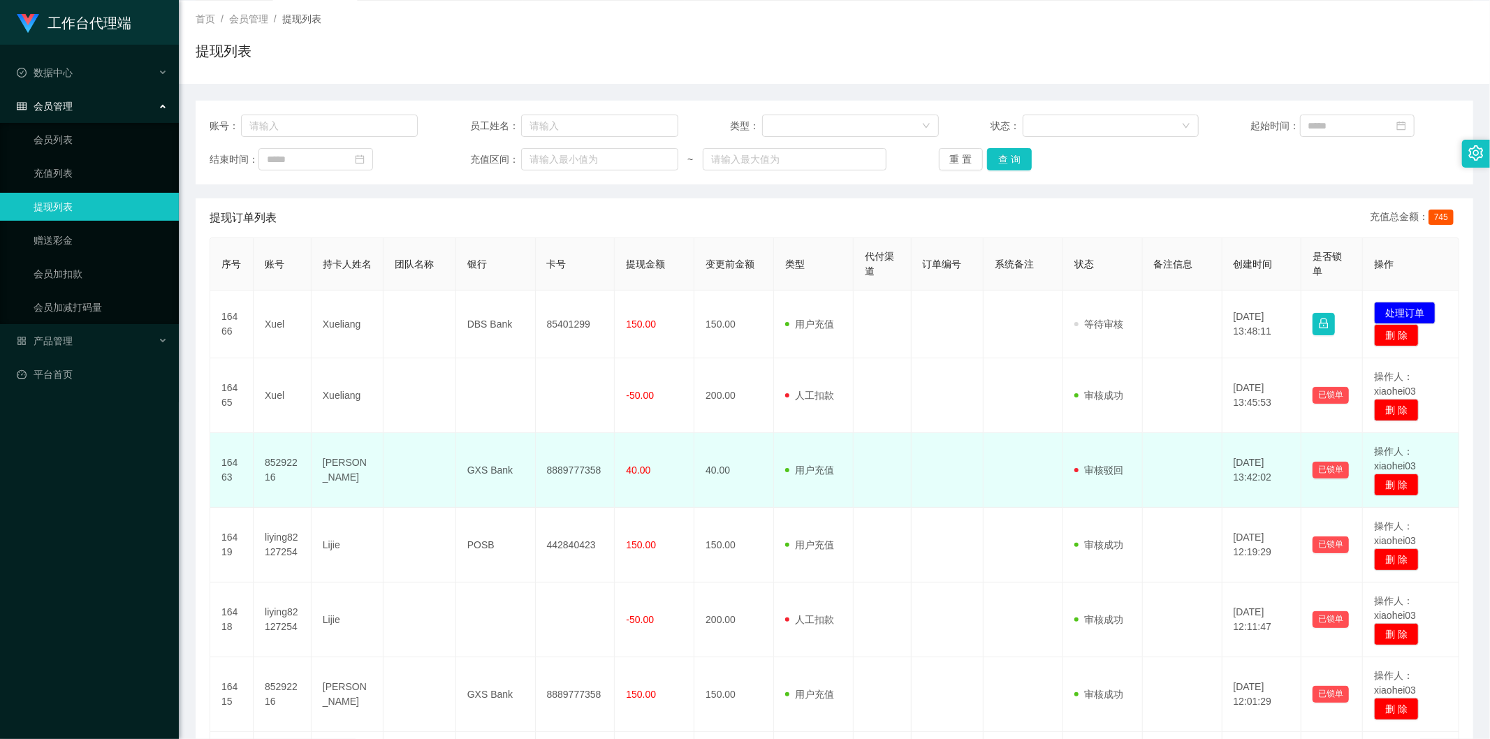
click at [836, 478] on td "用户充值 人工扣款" at bounding box center [814, 470] width 80 height 75
click at [438, 468] on td at bounding box center [420, 470] width 72 height 75
click at [269, 466] on td "85292216" at bounding box center [283, 470] width 58 height 75
copy td "85292216"
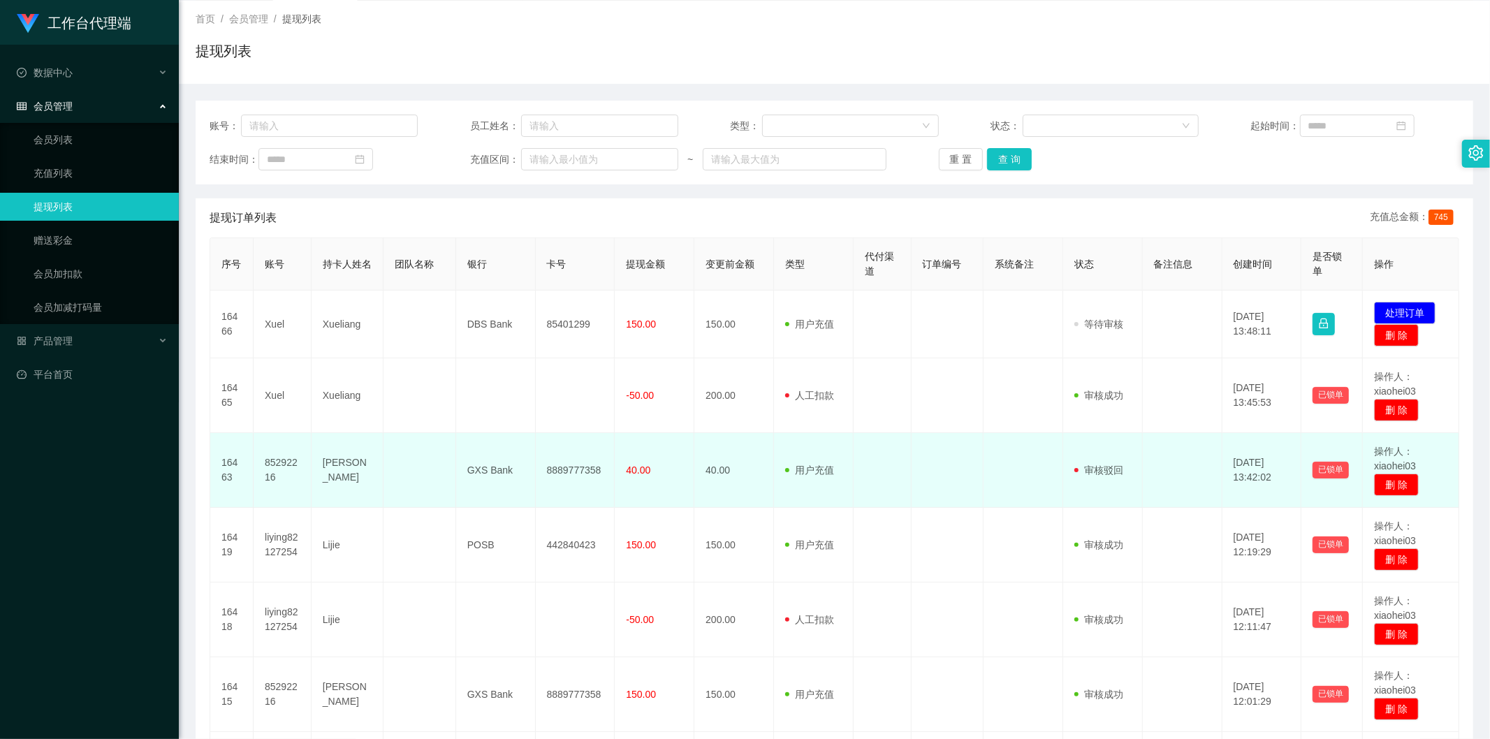
click at [688, 471] on td "40.00" at bounding box center [655, 470] width 80 height 75
click at [1107, 466] on span "审核驳回" at bounding box center [1098, 470] width 49 height 11
click at [1118, 469] on td "审核驳回 审核成功 等待审核" at bounding box center [1103, 470] width 80 height 75
click at [1009, 465] on td at bounding box center [1024, 470] width 80 height 75
click at [804, 475] on span "用户充值" at bounding box center [809, 470] width 49 height 11
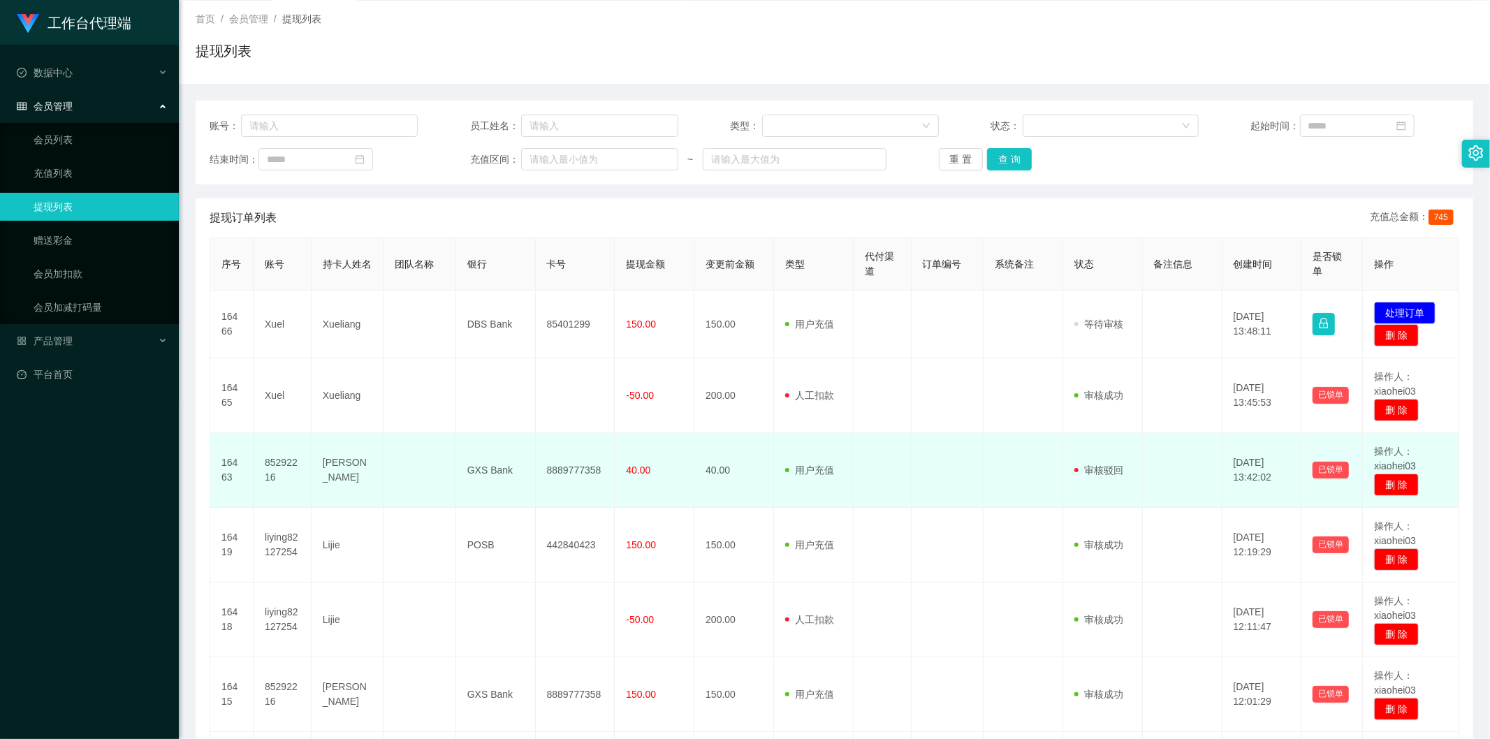
click at [624, 488] on td "40.00" at bounding box center [655, 470] width 80 height 75
click at [483, 480] on td "GXS Bank" at bounding box center [496, 470] width 80 height 75
click at [319, 470] on td "[PERSON_NAME]" at bounding box center [348, 470] width 72 height 75
click at [271, 469] on td "85292216" at bounding box center [283, 470] width 58 height 75
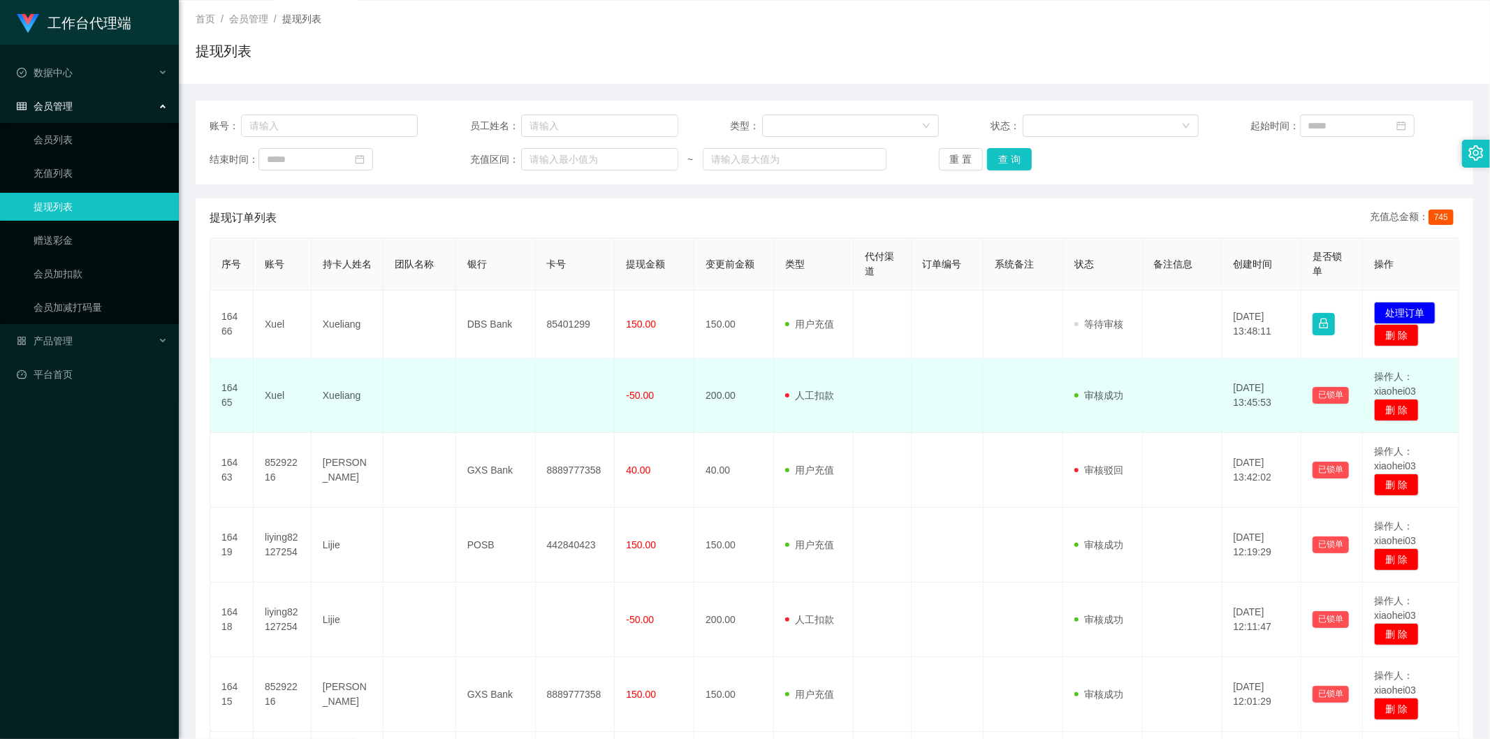
click at [725, 407] on td "200.00" at bounding box center [734, 395] width 80 height 75
click at [763, 372] on td "200.00" at bounding box center [734, 395] width 80 height 75
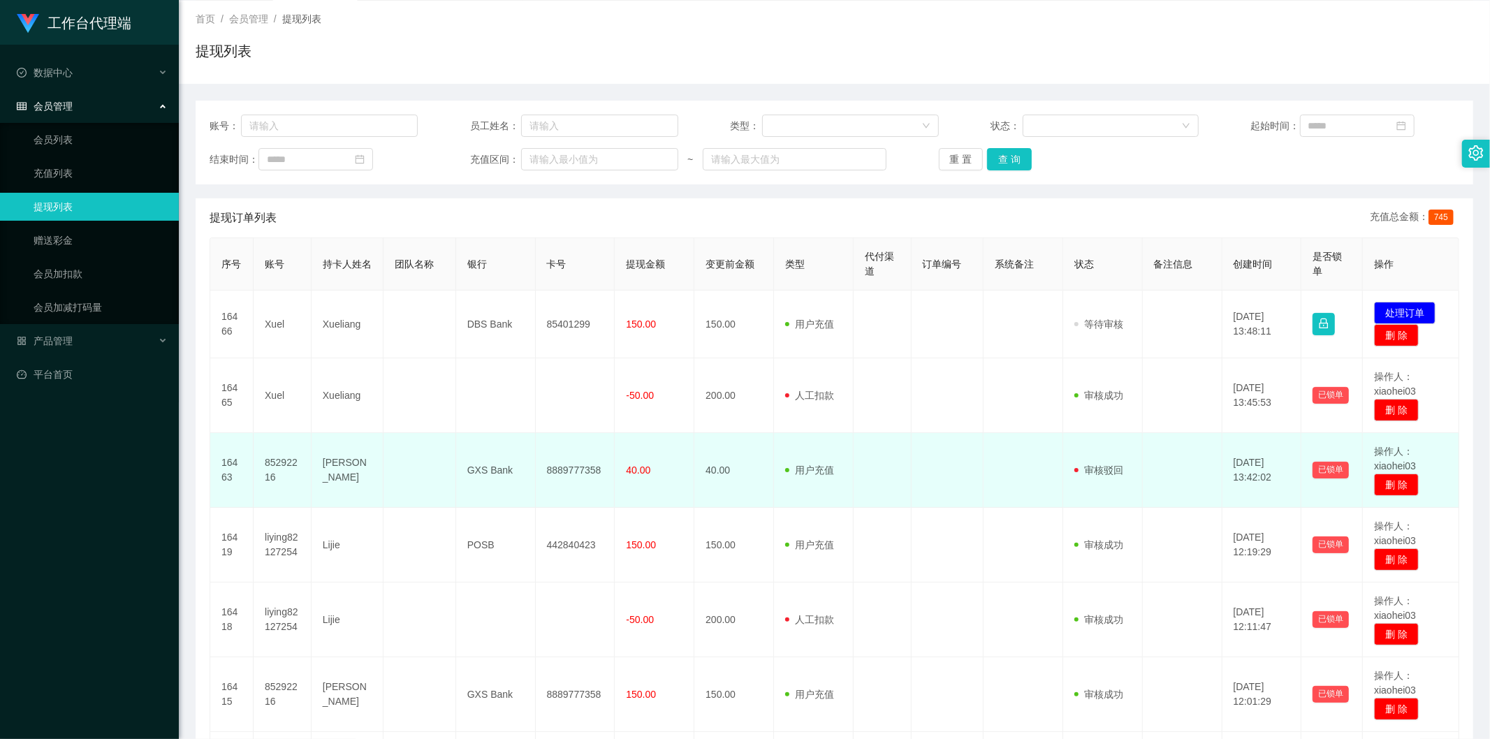
click at [1163, 465] on td at bounding box center [1183, 470] width 80 height 75
click at [1331, 463] on button "已锁单" at bounding box center [1331, 470] width 36 height 17
click at [1331, 469] on button "已锁单" at bounding box center [1331, 470] width 36 height 17
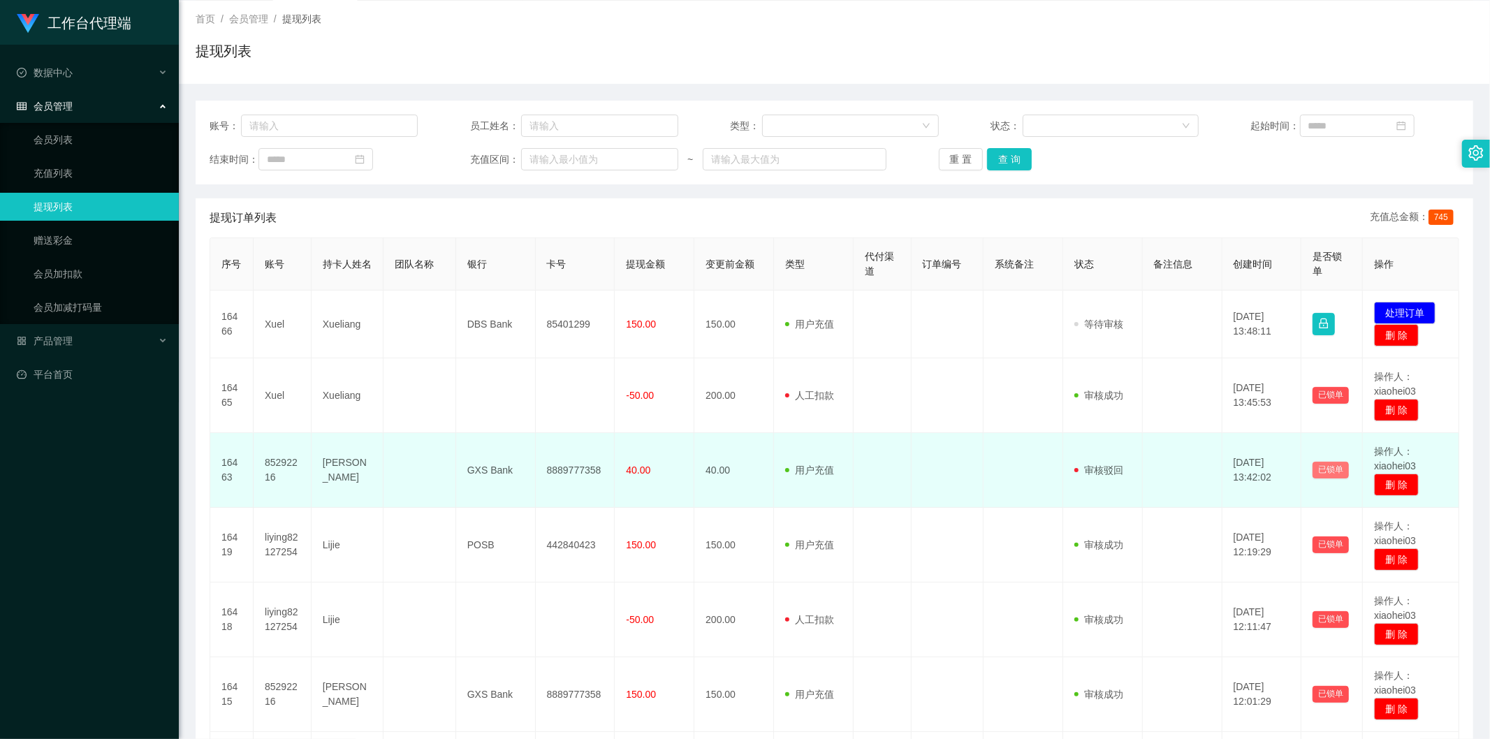
click at [1331, 469] on button "已锁单" at bounding box center [1331, 470] width 36 height 17
click at [1392, 463] on span "操作人：xiaohei03" at bounding box center [1395, 459] width 42 height 26
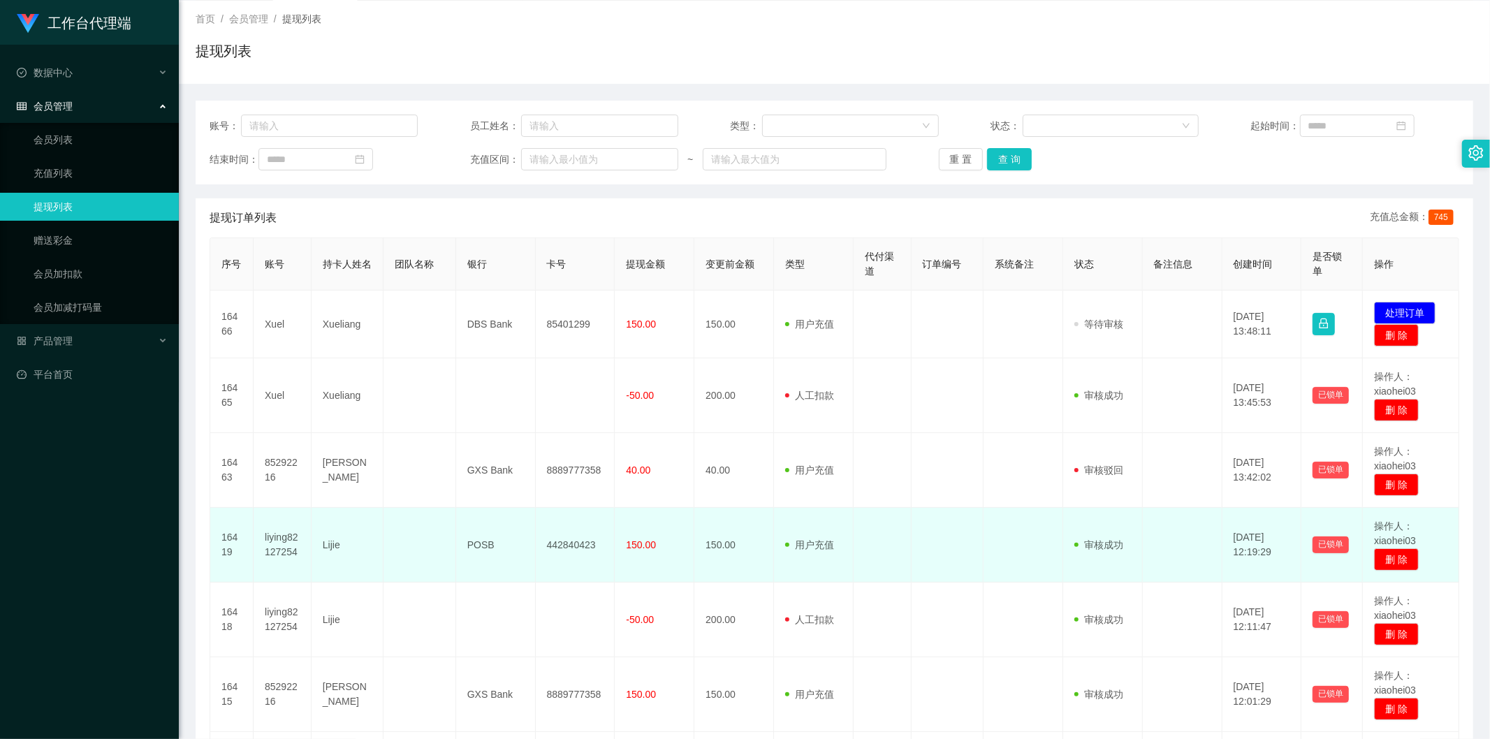
scroll to position [155, 0]
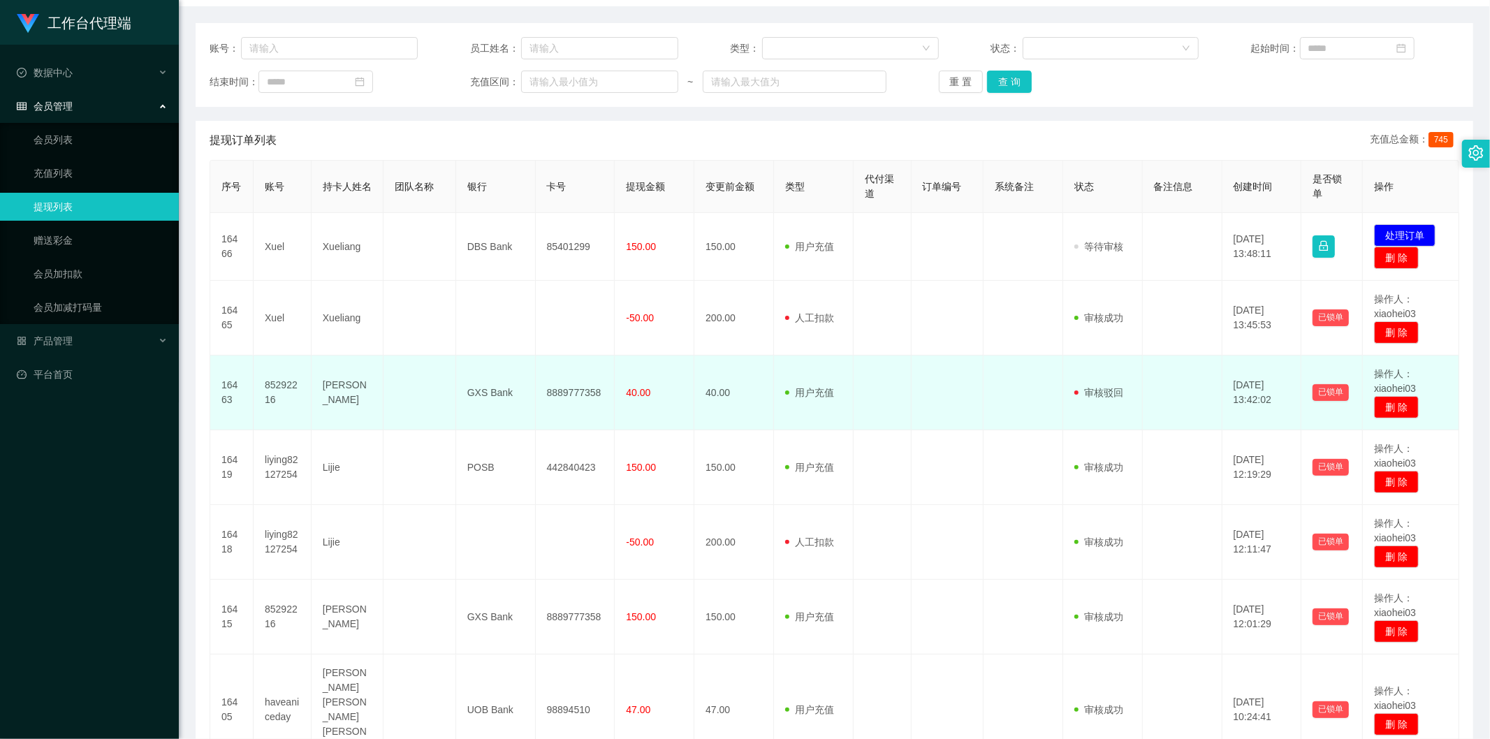
click at [885, 366] on td at bounding box center [883, 393] width 58 height 75
click at [1387, 404] on button "删 除" at bounding box center [1396, 407] width 45 height 22
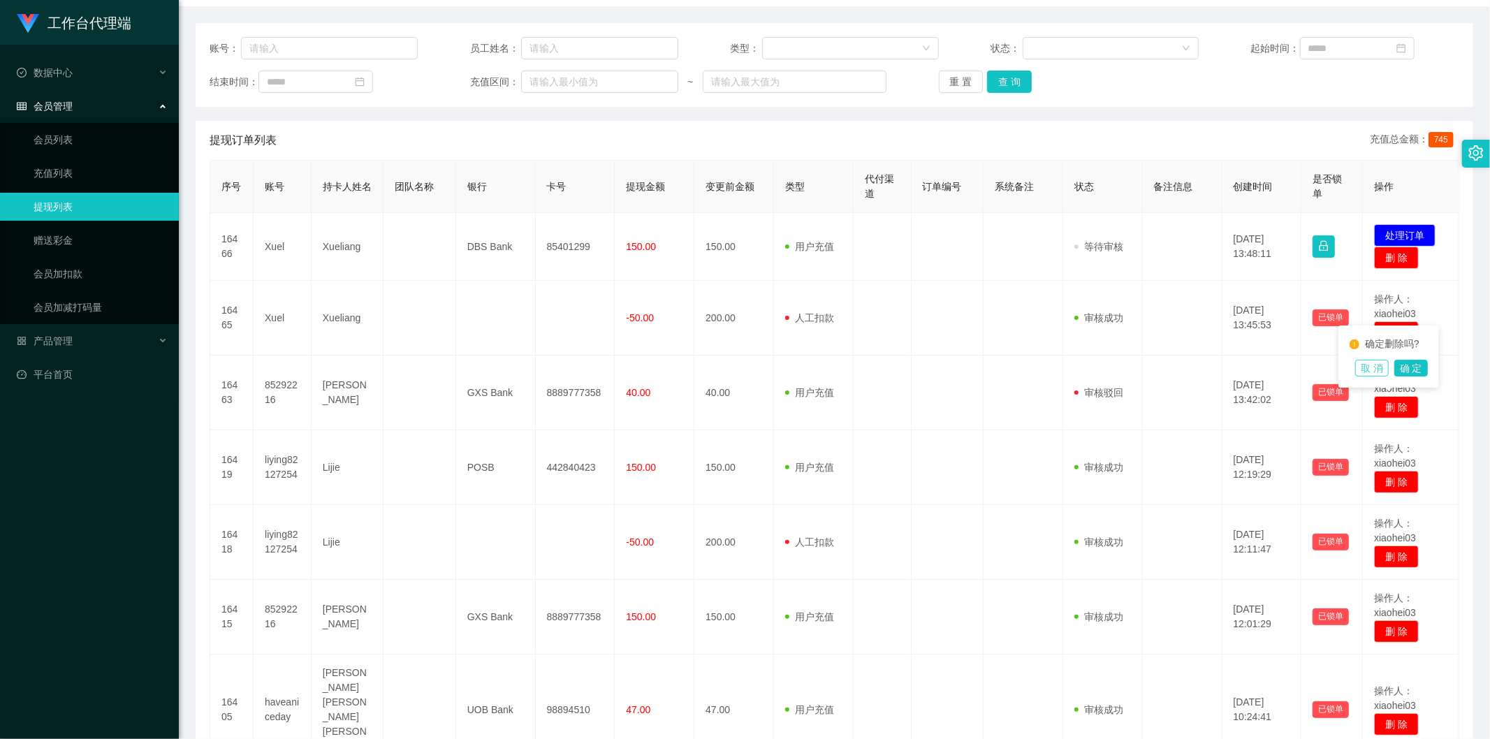
click at [1375, 367] on button "取 消" at bounding box center [1372, 368] width 34 height 17
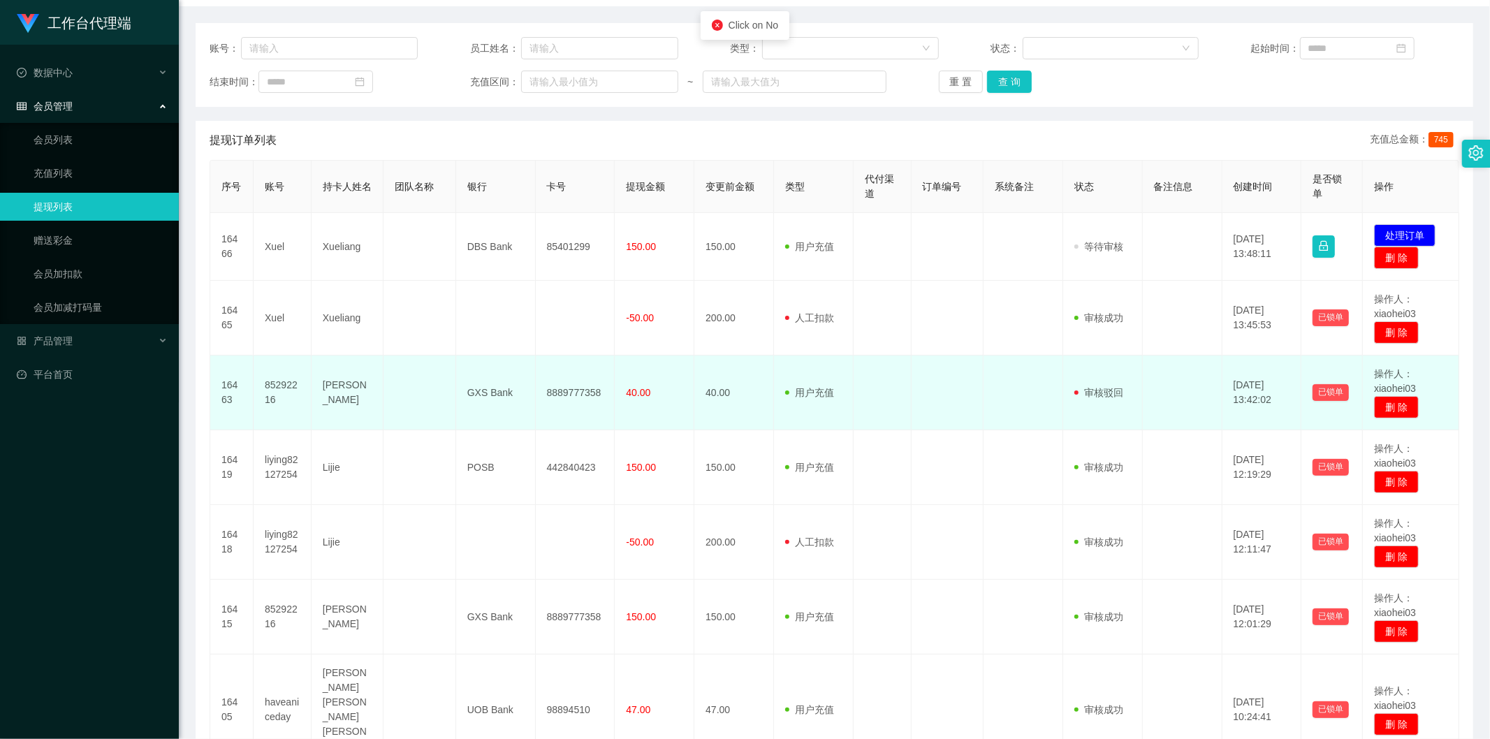
click at [1143, 389] on td at bounding box center [1183, 393] width 80 height 75
click at [757, 387] on td "40.00" at bounding box center [734, 393] width 80 height 75
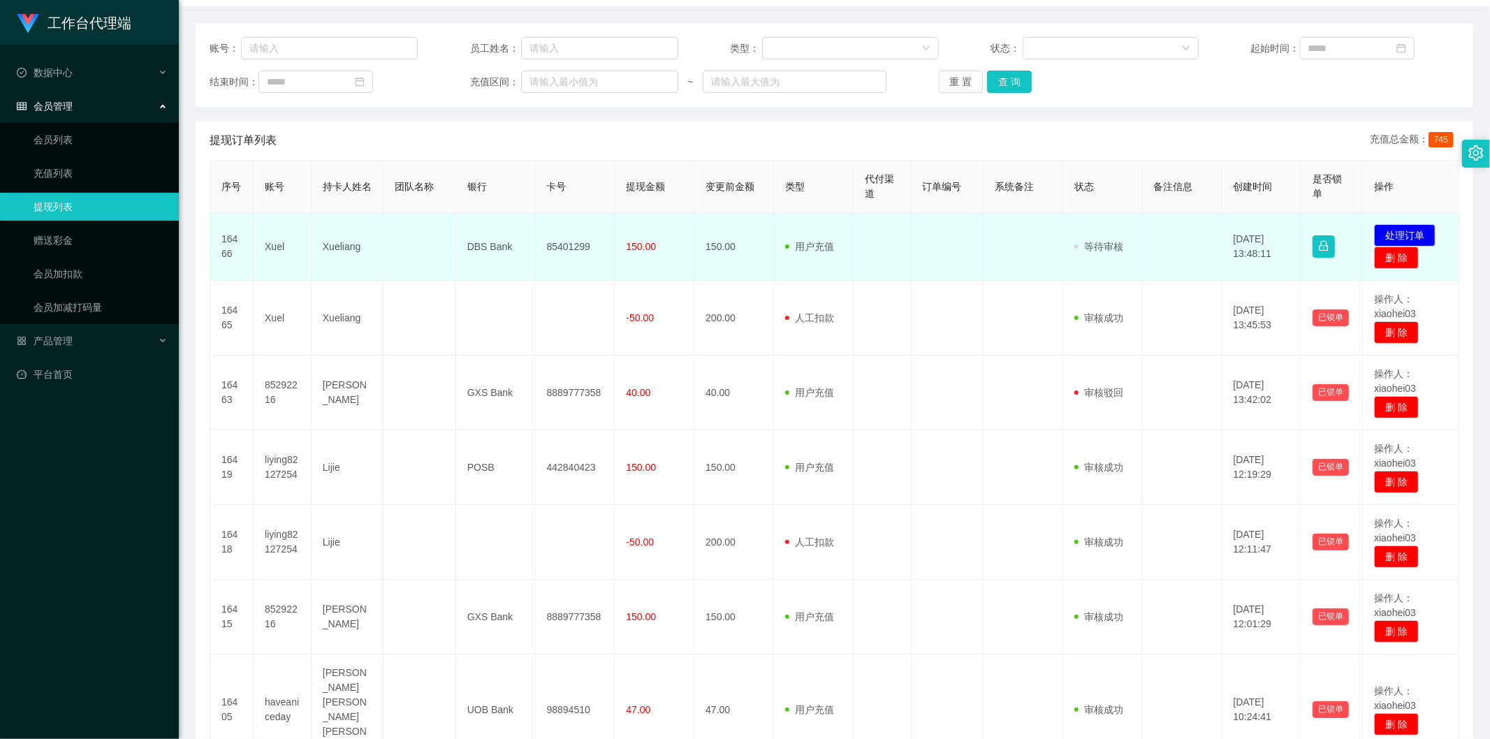
click at [269, 238] on td "Xuel" at bounding box center [283, 247] width 58 height 68
click at [271, 247] on td "Xuel" at bounding box center [283, 247] width 58 height 68
copy td "Xuel"
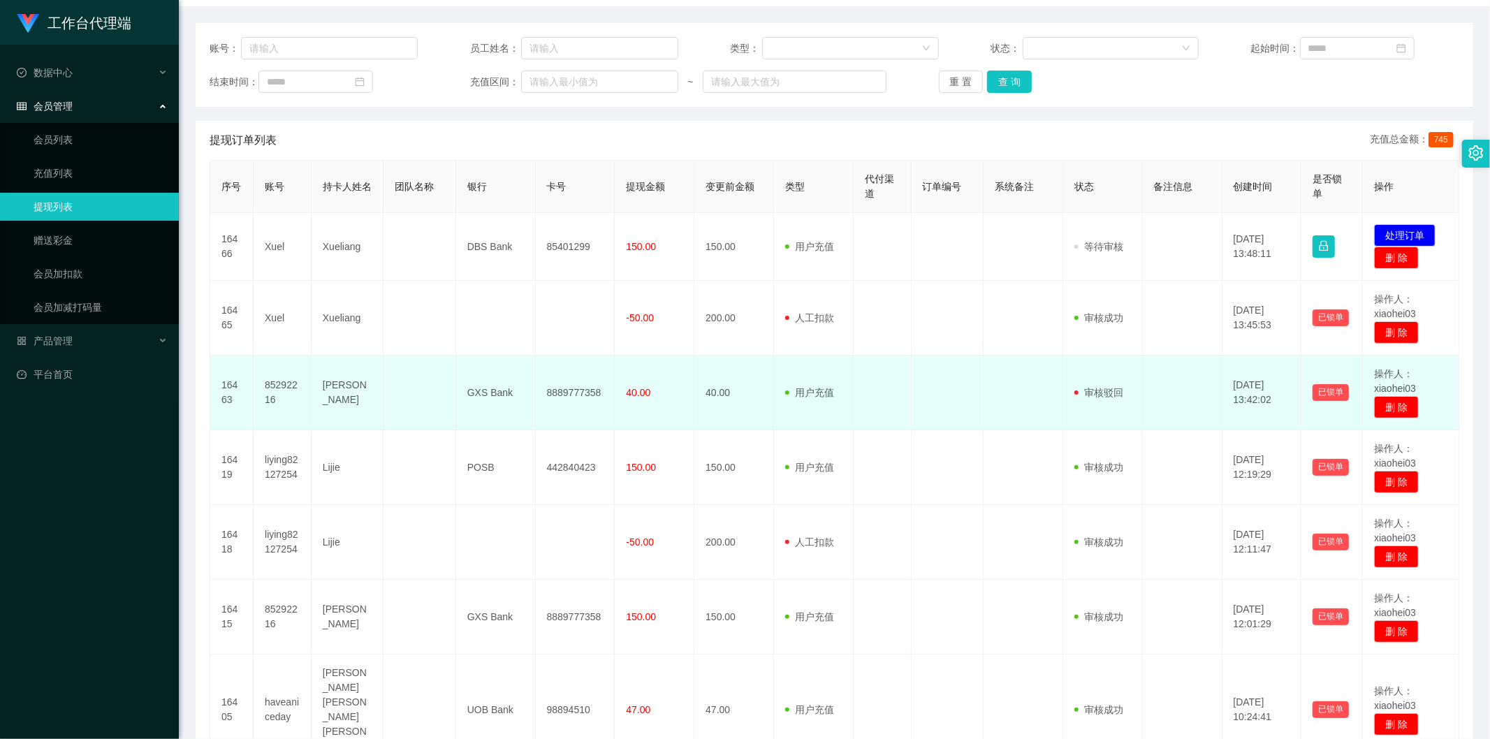
click at [270, 389] on td "85292216" at bounding box center [283, 393] width 58 height 75
copy td "85292216"
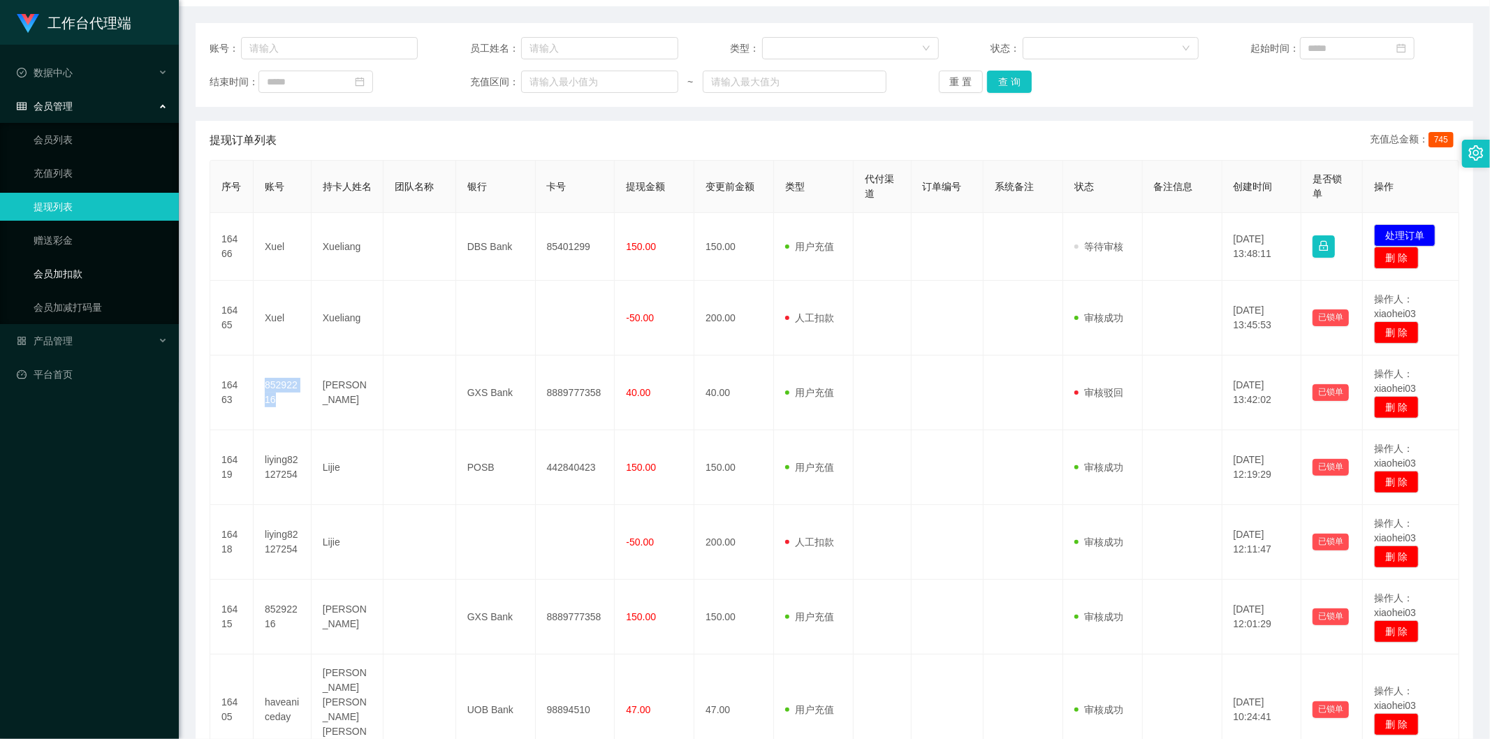
click at [79, 269] on link "会员加扣款" at bounding box center [101, 274] width 134 height 28
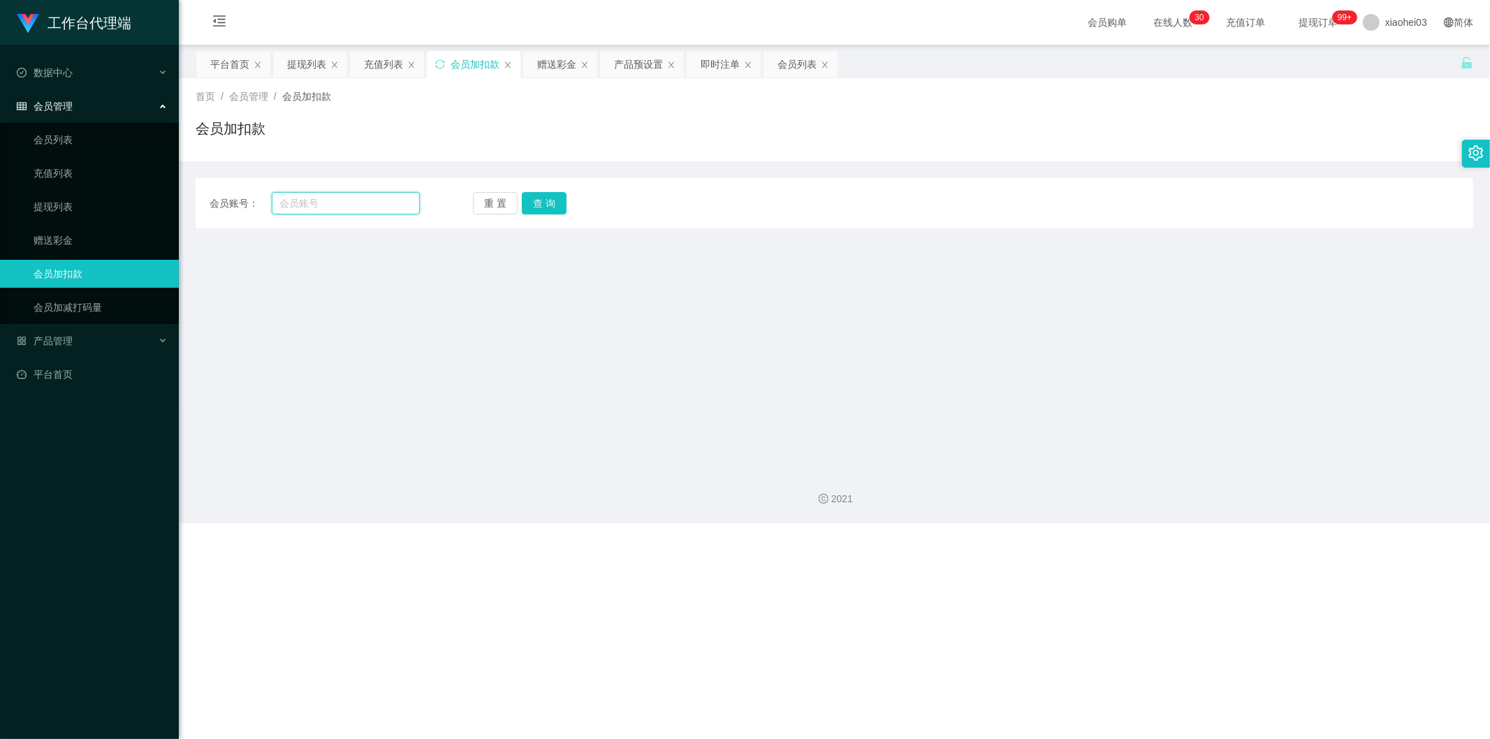
click at [316, 210] on input "text" at bounding box center [346, 203] width 149 height 22
paste input "85292216"
type input "85292216"
click at [532, 203] on button "查 询" at bounding box center [544, 203] width 45 height 22
click at [532, 203] on div "重 置 查 询" at bounding box center [578, 203] width 210 height 22
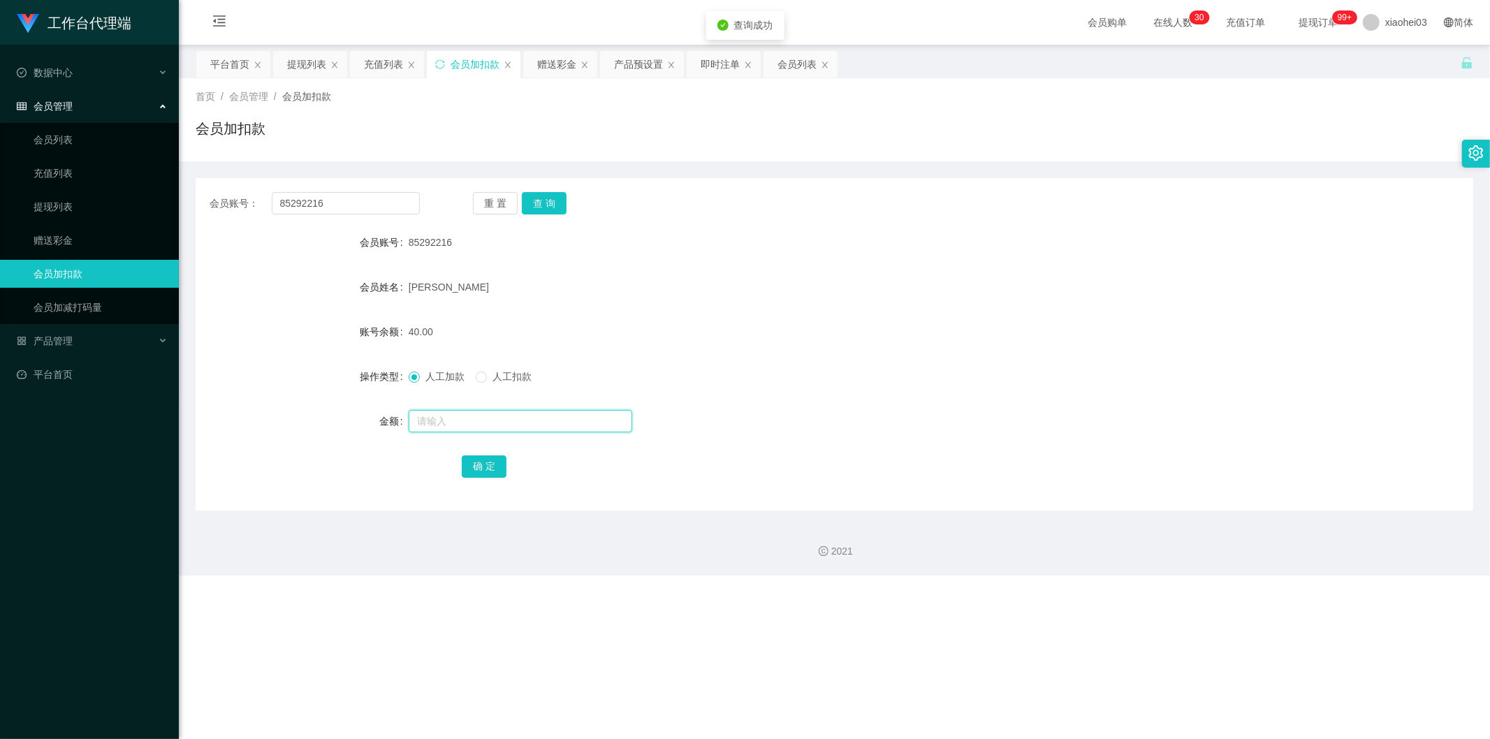
click at [445, 421] on input "text" at bounding box center [521, 421] width 224 height 22
type input "40"
click at [502, 371] on span "人工扣款" at bounding box center [512, 376] width 50 height 11
click at [483, 462] on button "确 定" at bounding box center [484, 466] width 45 height 22
click at [527, 270] on form "会员账号 85292216 会员姓名 Shirlyn Lim 账号余额 0.00 操作类型 人工加款 人工扣款 金额 确 定" at bounding box center [835, 353] width 1278 height 251
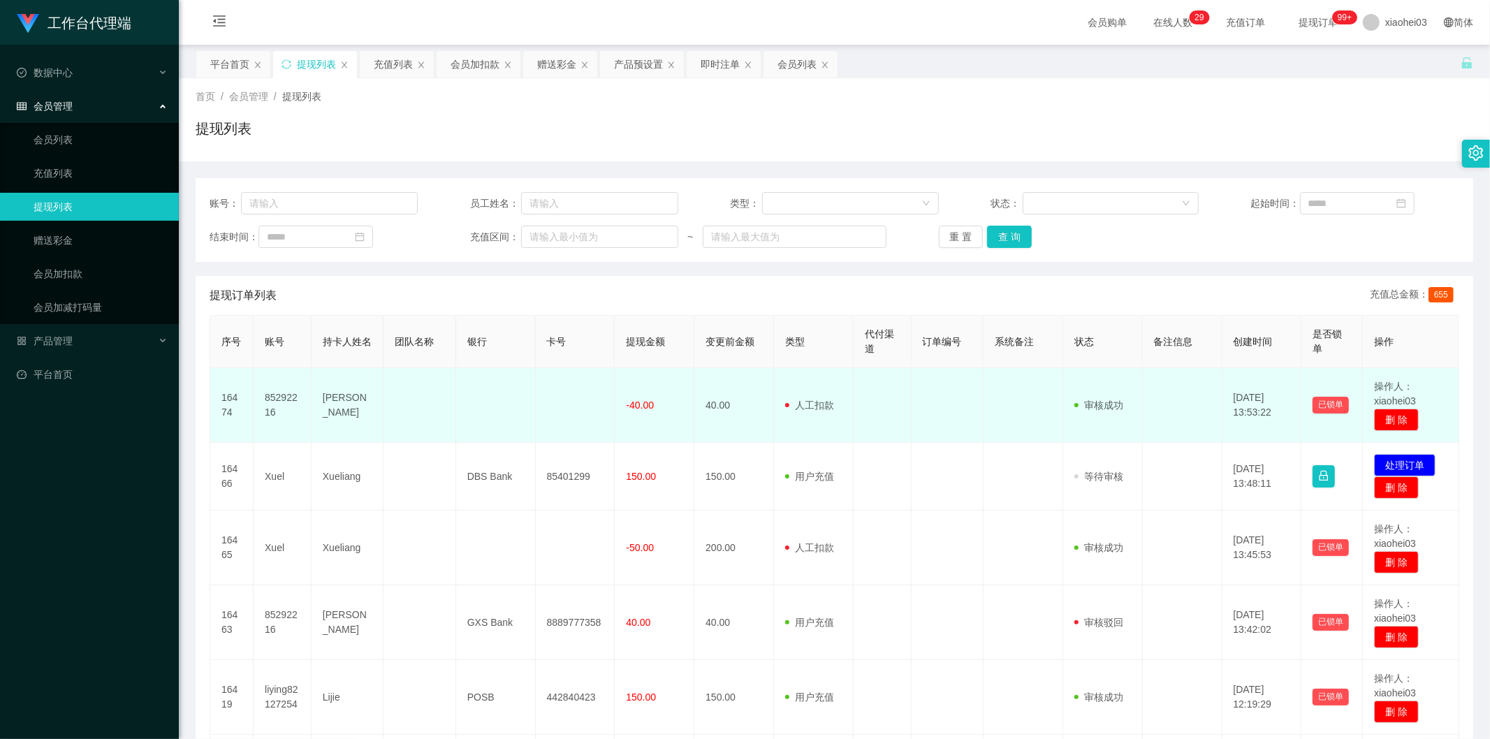
click at [694, 424] on td "40.00" at bounding box center [734, 405] width 80 height 75
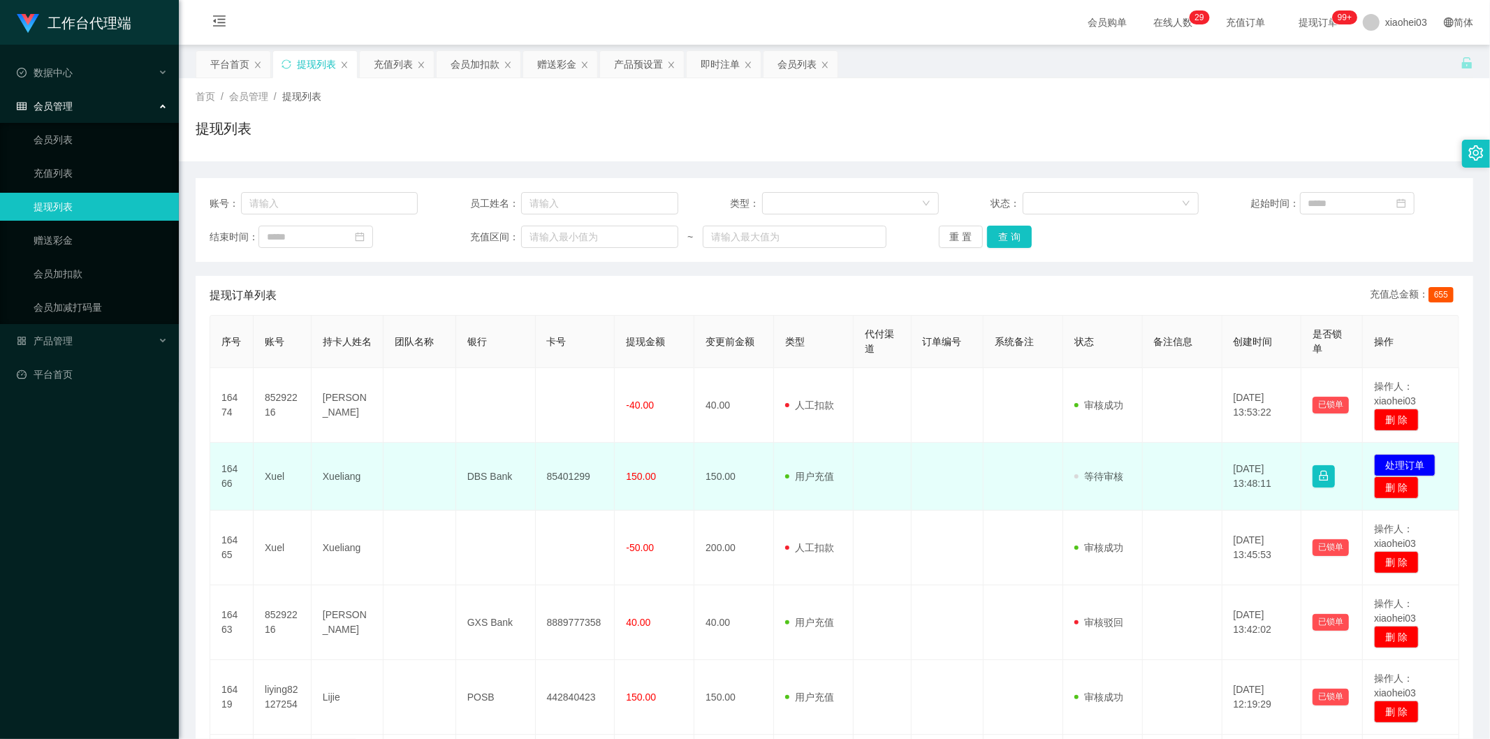
click at [694, 492] on td "150.00" at bounding box center [734, 477] width 80 height 68
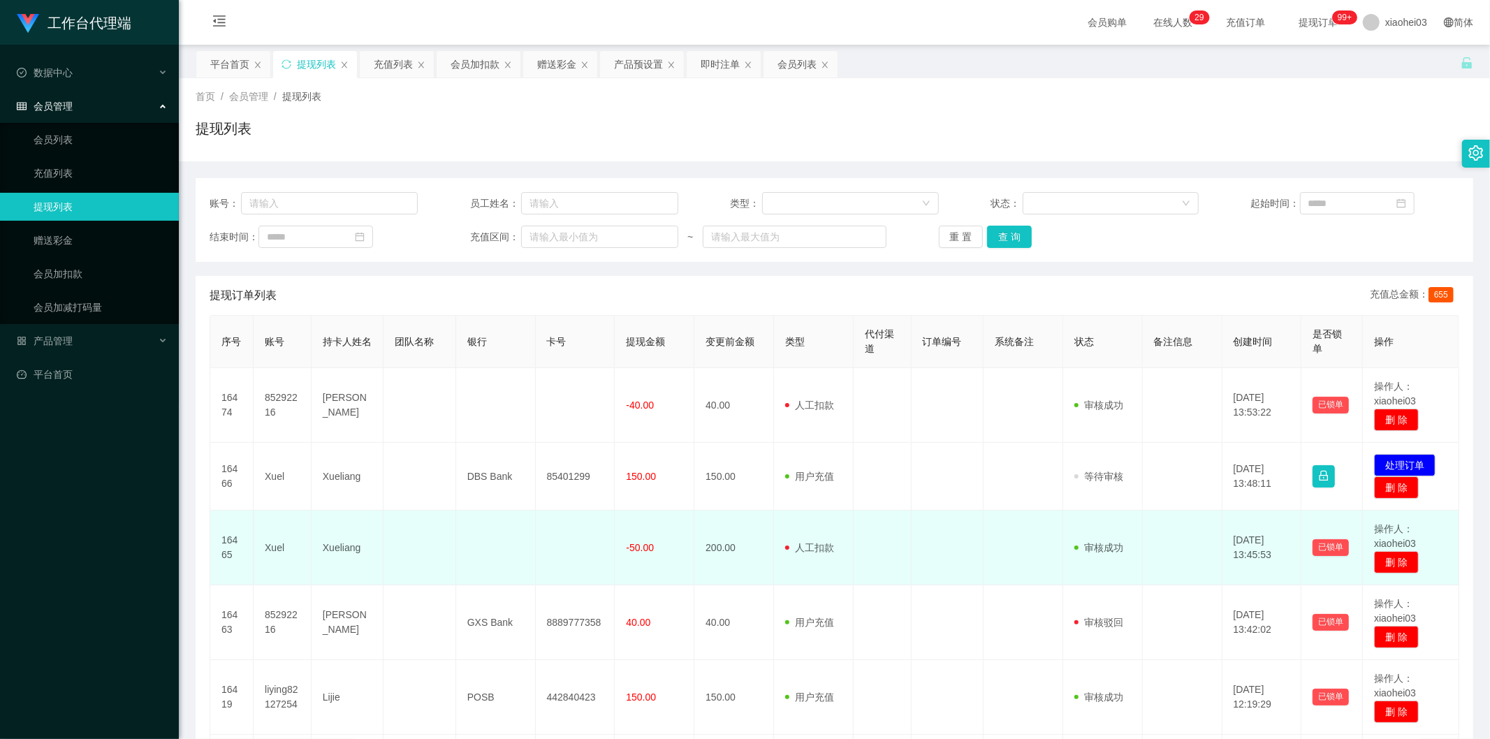
click at [699, 546] on td "200.00" at bounding box center [734, 548] width 80 height 75
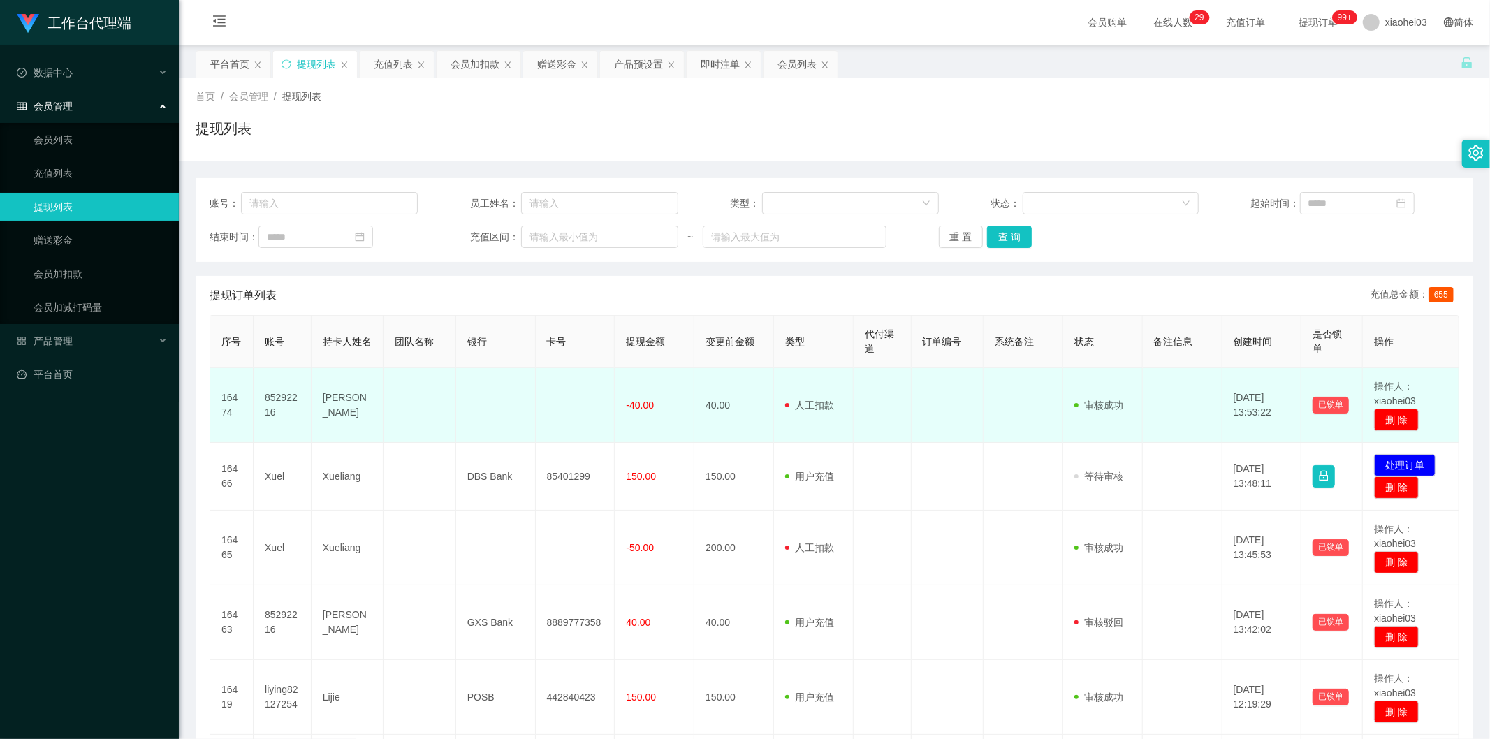
click at [729, 411] on td "40.00" at bounding box center [734, 405] width 80 height 75
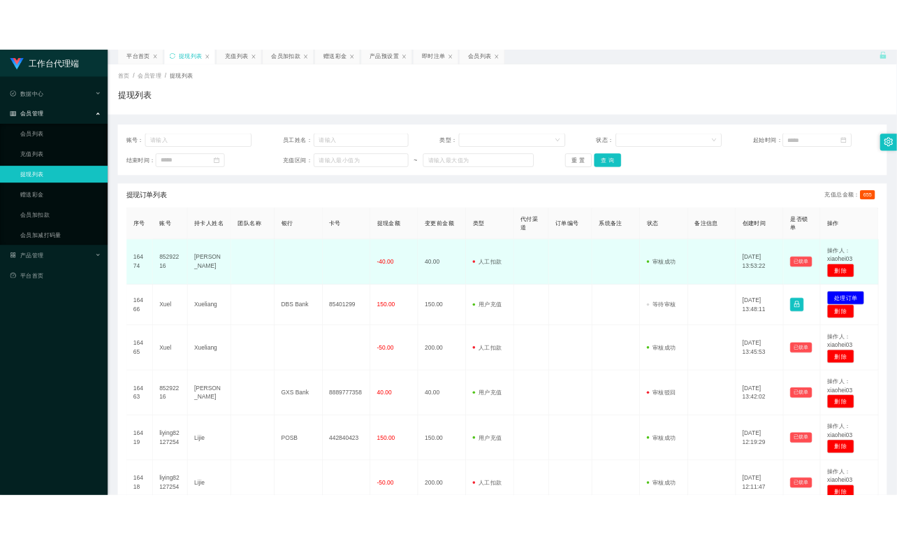
scroll to position [78, 0]
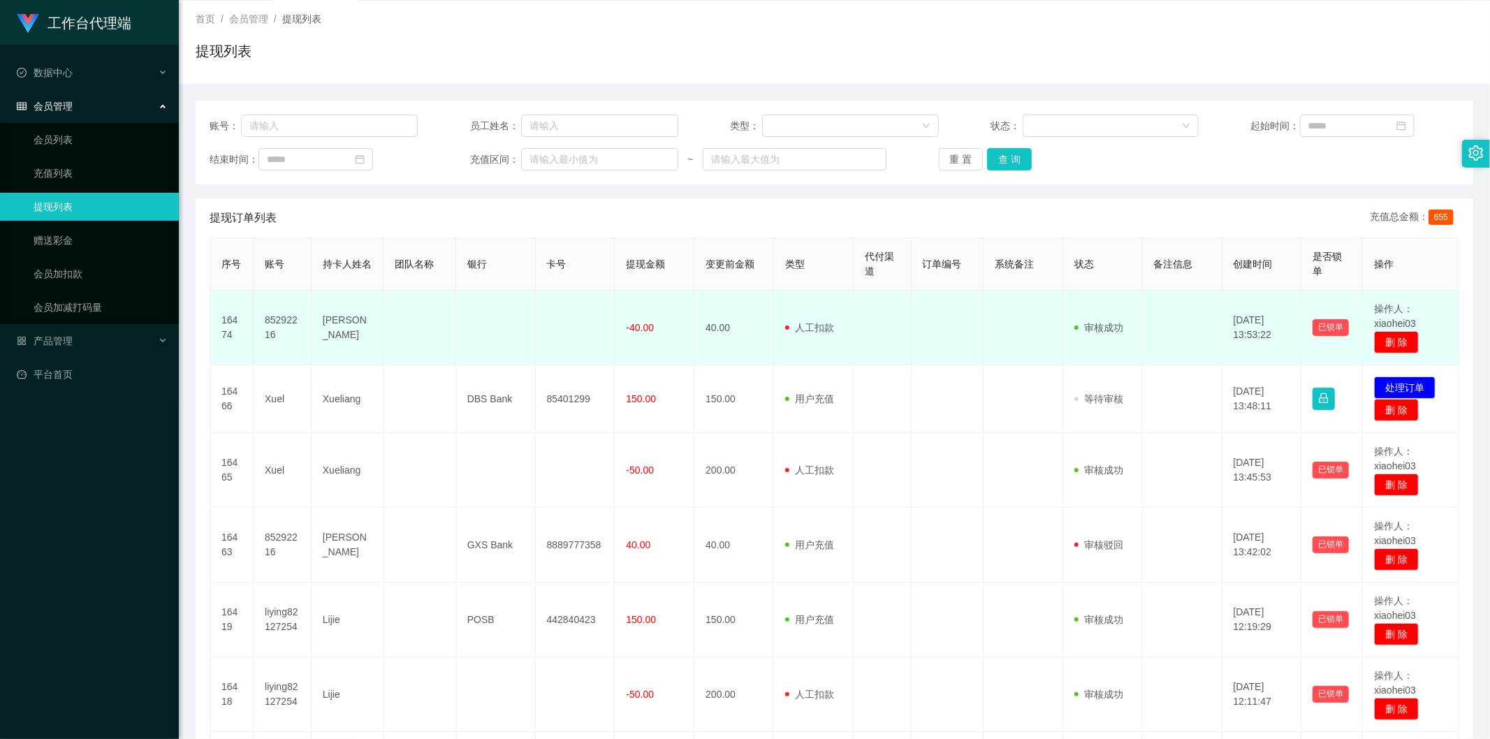
click at [763, 328] on td "40.00" at bounding box center [734, 328] width 80 height 75
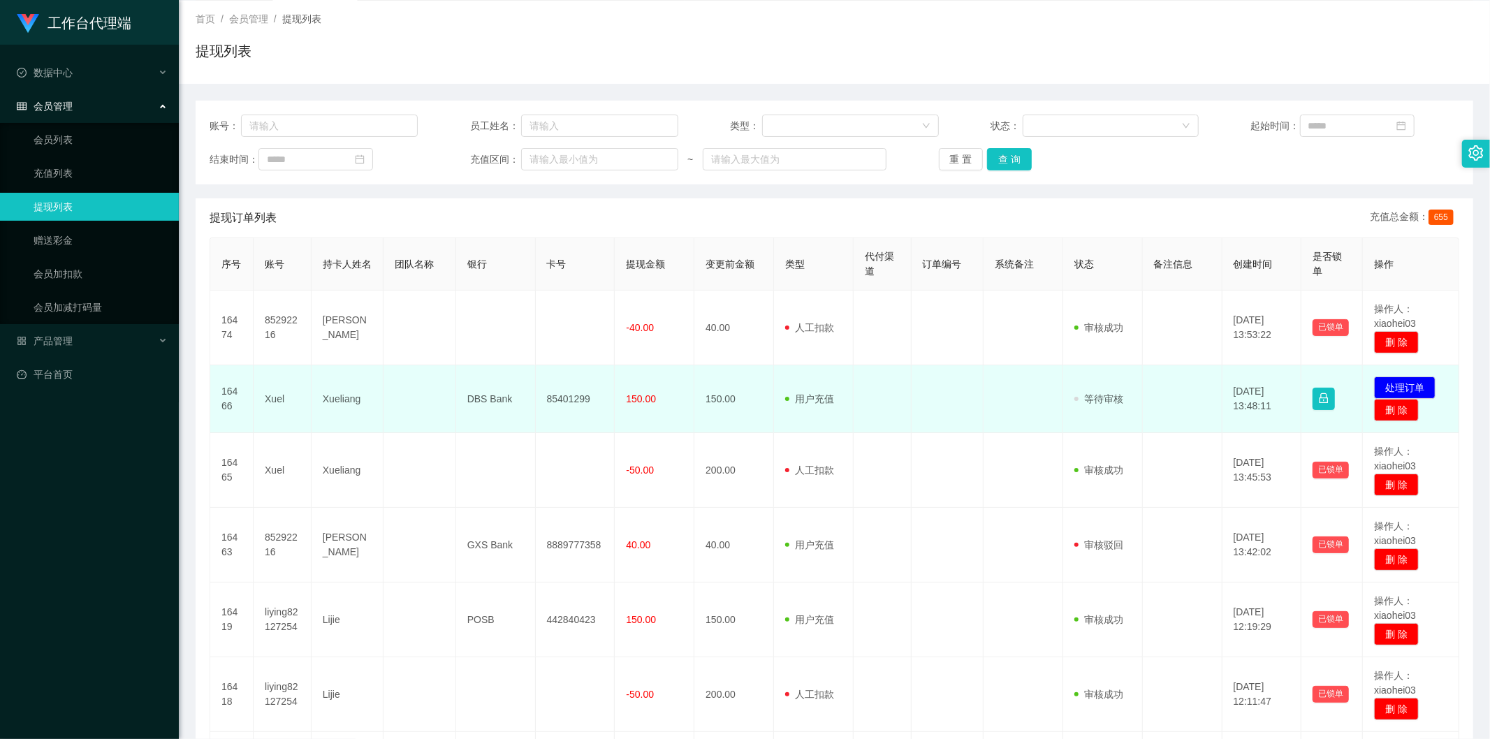
click at [780, 393] on td "用户充值 人工扣款" at bounding box center [814, 399] width 80 height 68
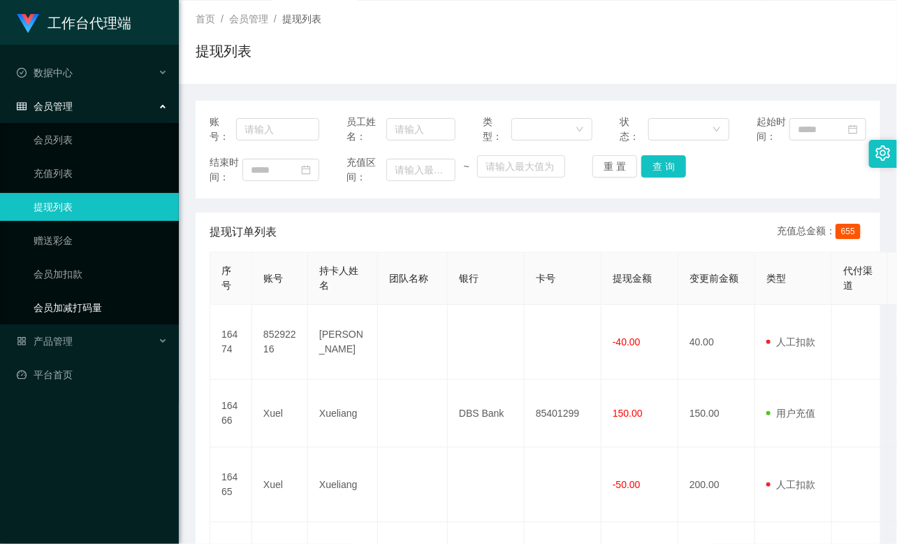
click at [105, 293] on link "会员加减打码量" at bounding box center [101, 307] width 134 height 28
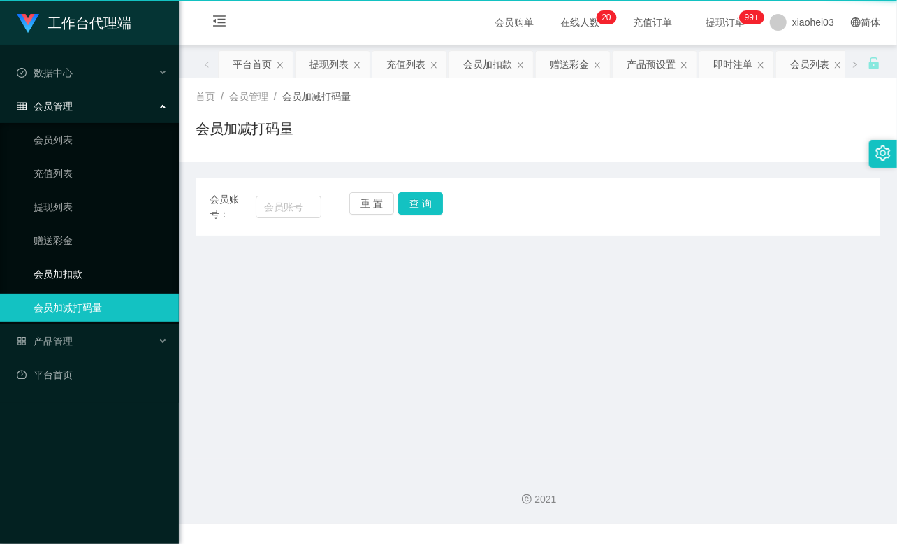
click at [89, 268] on link "会员加扣款" at bounding box center [101, 274] width 134 height 28
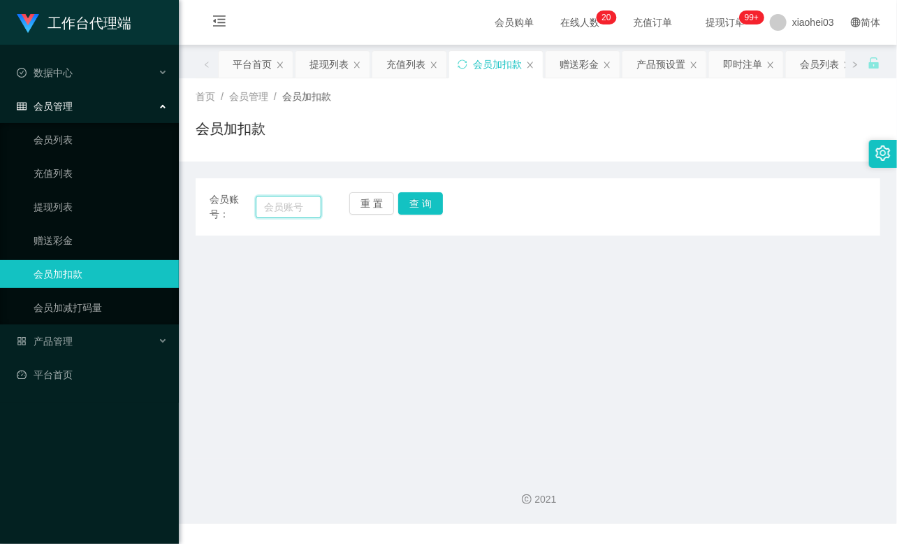
drag, startPoint x: 284, startPoint y: 200, endPoint x: 311, endPoint y: 200, distance: 26.6
click at [284, 200] on input "text" at bounding box center [289, 207] width 66 height 22
paste input "85292216"
type input "85292216"
click at [419, 203] on button "查 询" at bounding box center [420, 203] width 45 height 22
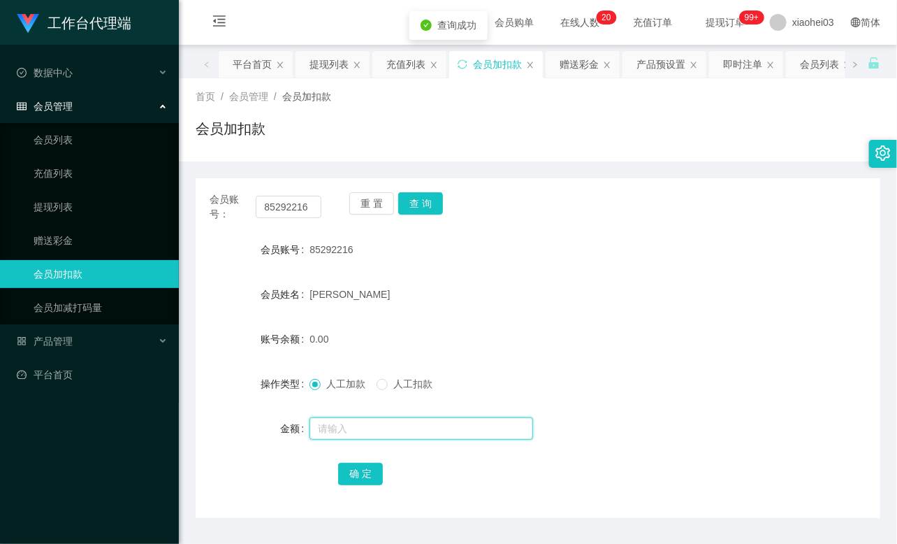
click at [363, 418] on input "text" at bounding box center [421, 428] width 224 height 22
type input "8"
click at [372, 476] on button "确 定" at bounding box center [360, 473] width 45 height 22
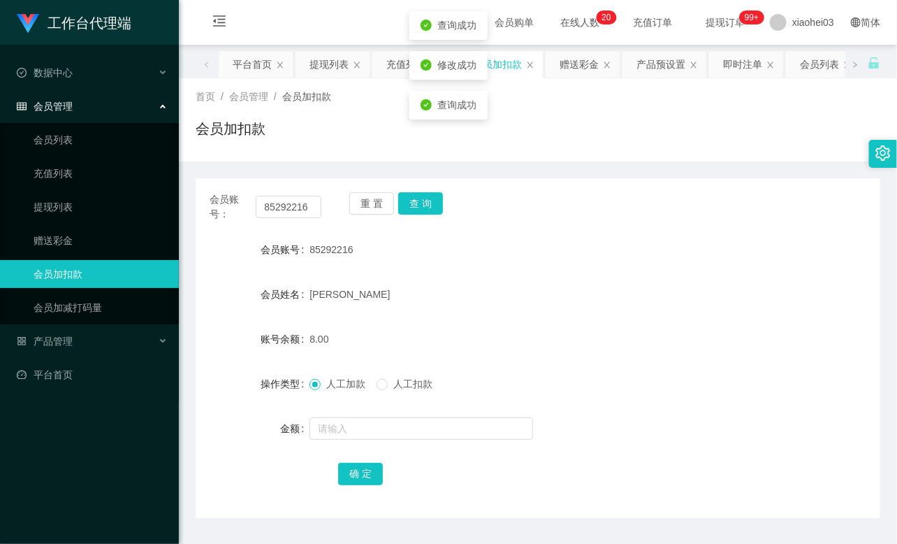
click at [475, 326] on div "8.00" at bounding box center [509, 339] width 400 height 28
click at [680, 256] on div "85292216" at bounding box center [509, 249] width 400 height 28
click at [297, 203] on input "85292216" at bounding box center [289, 207] width 66 height 22
paste input "Xuel"
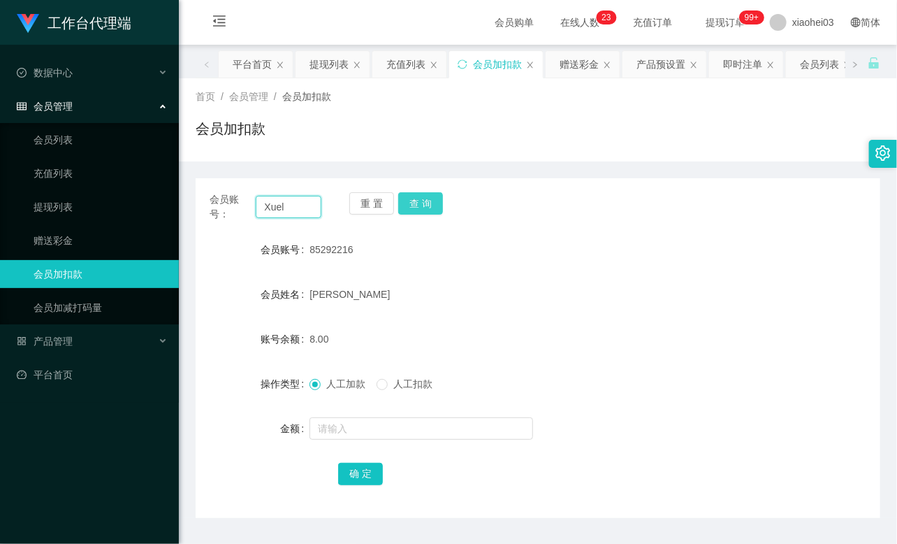
type input "Xuel"
click at [423, 207] on button "查 询" at bounding box center [420, 203] width 45 height 22
drag, startPoint x: 423, startPoint y: 207, endPoint x: 416, endPoint y: 267, distance: 59.8
click at [423, 208] on div "重 置 查 询" at bounding box center [405, 206] width 112 height 29
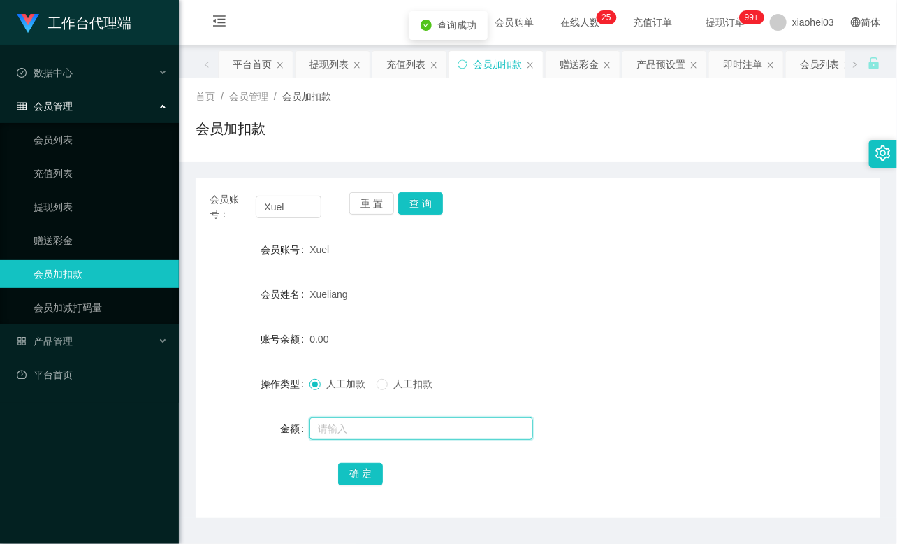
click at [366, 426] on input "text" at bounding box center [421, 428] width 224 height 22
type input "8"
click at [358, 459] on div "确 定" at bounding box center [538, 473] width 400 height 28
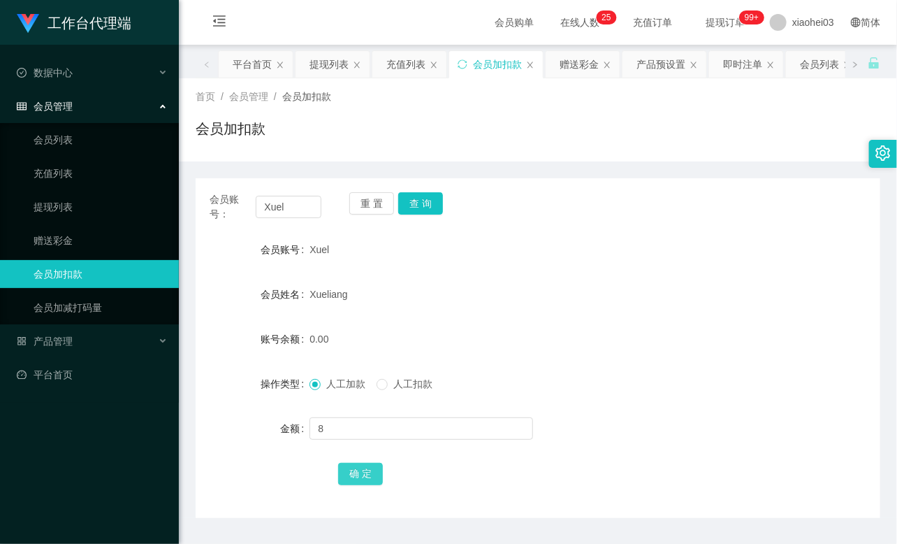
click at [359, 469] on button "确 定" at bounding box center [360, 473] width 45 height 22
drag, startPoint x: 554, startPoint y: 285, endPoint x: 583, endPoint y: 271, distance: 32.5
click at [554, 285] on div "Xueliang" at bounding box center [509, 294] width 400 height 28
click at [64, 193] on link "提现列表" at bounding box center [101, 207] width 134 height 28
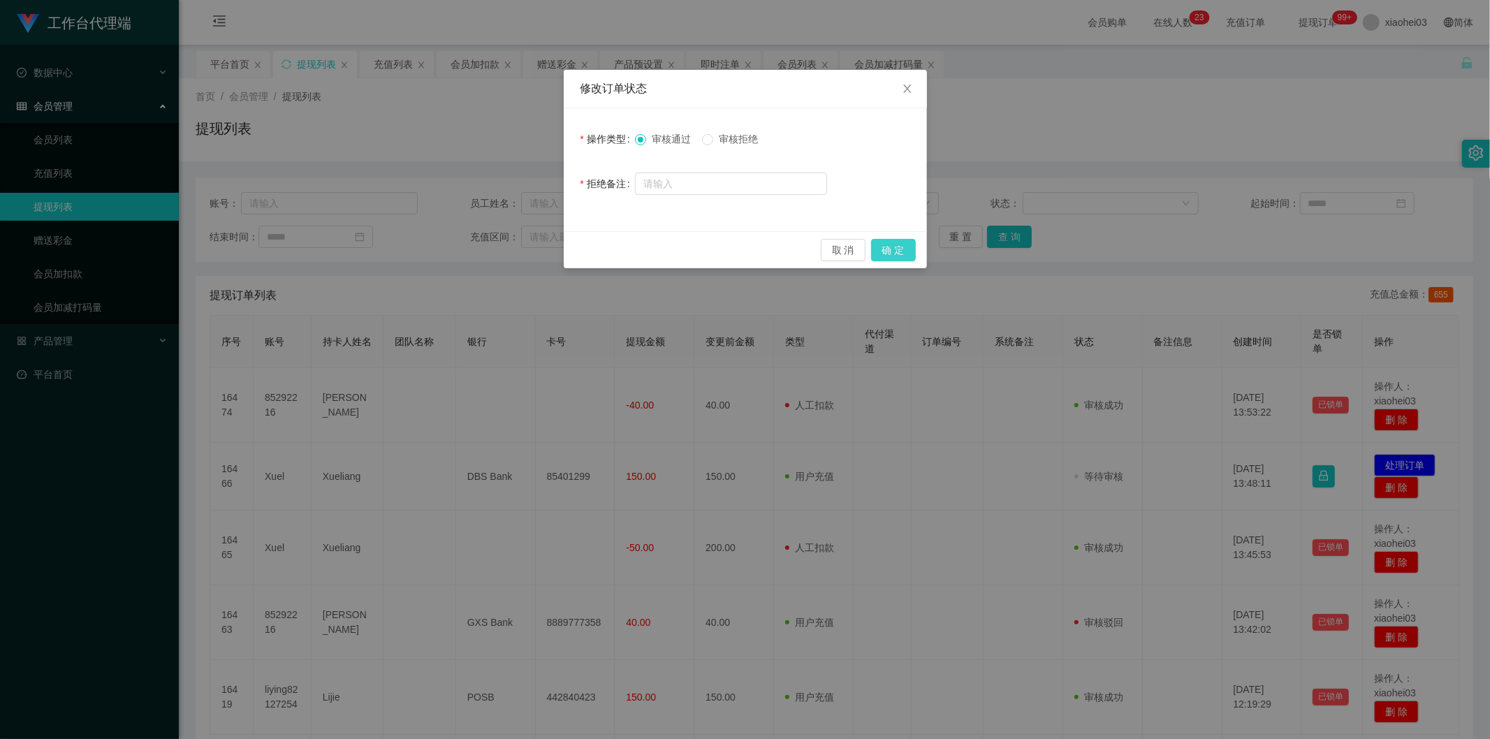
click at [886, 249] on button "确 定" at bounding box center [893, 250] width 45 height 22
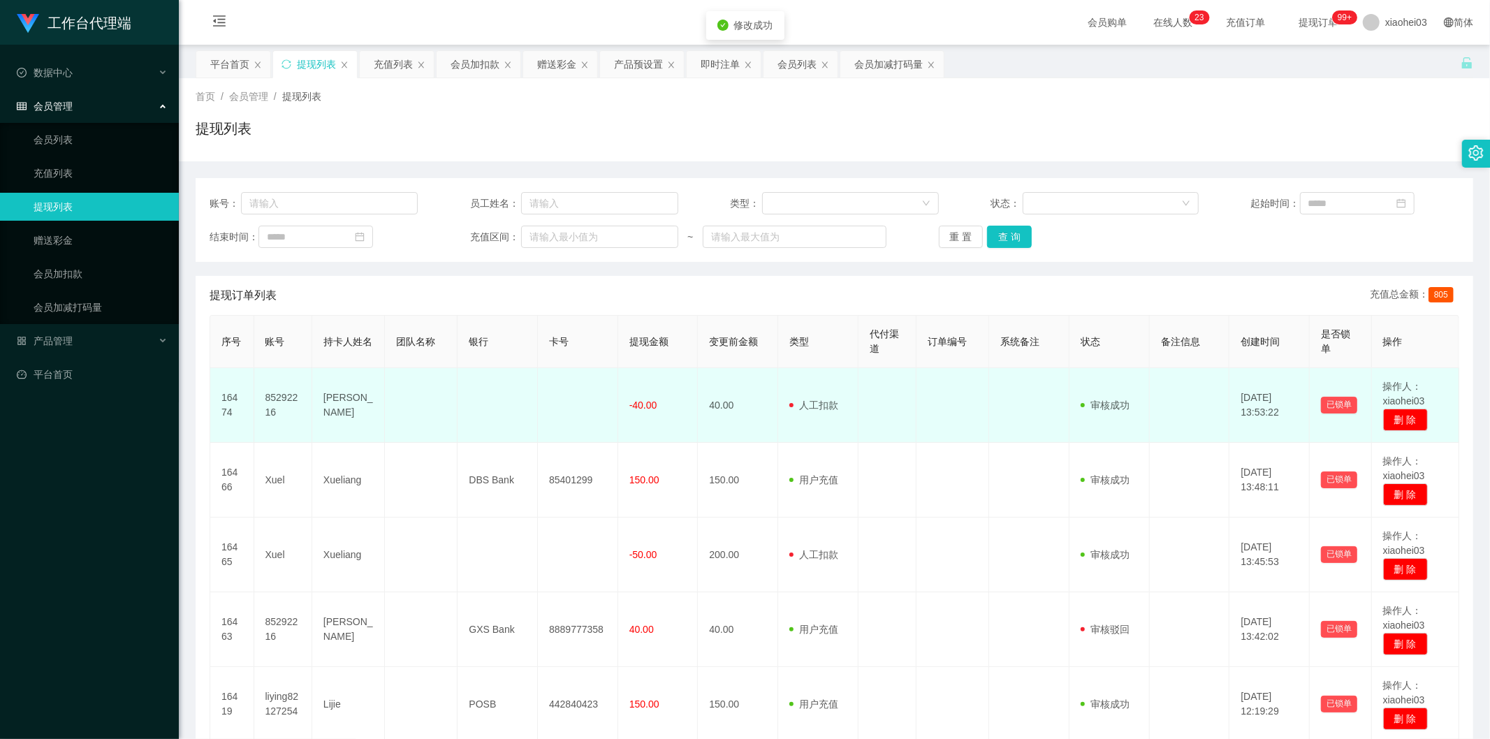
click at [917, 391] on td at bounding box center [953, 405] width 73 height 75
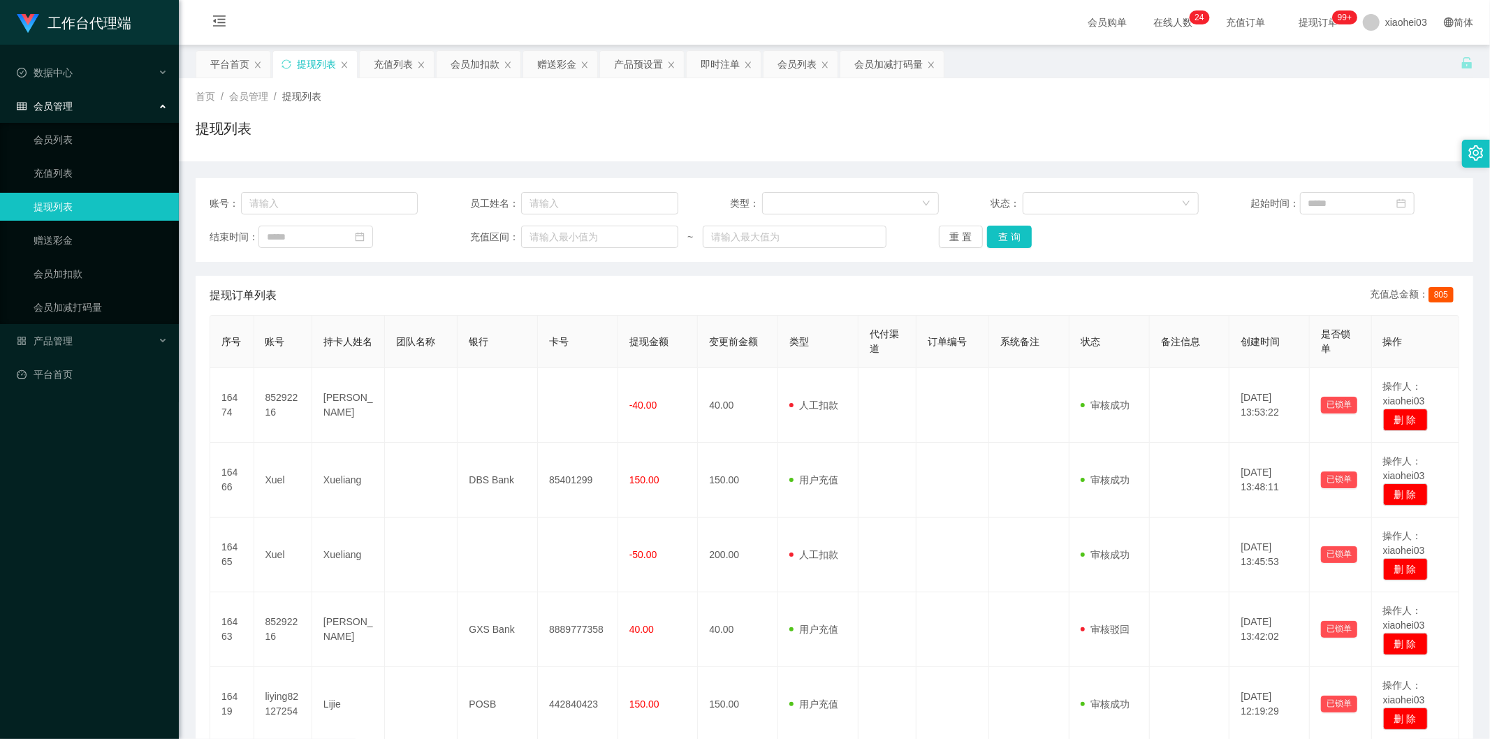
click at [666, 286] on div "提现订单列表 充值总金额： 805" at bounding box center [835, 295] width 1250 height 39
click at [681, 288] on div "提现订单列表 充值总金额： 805" at bounding box center [835, 295] width 1250 height 39
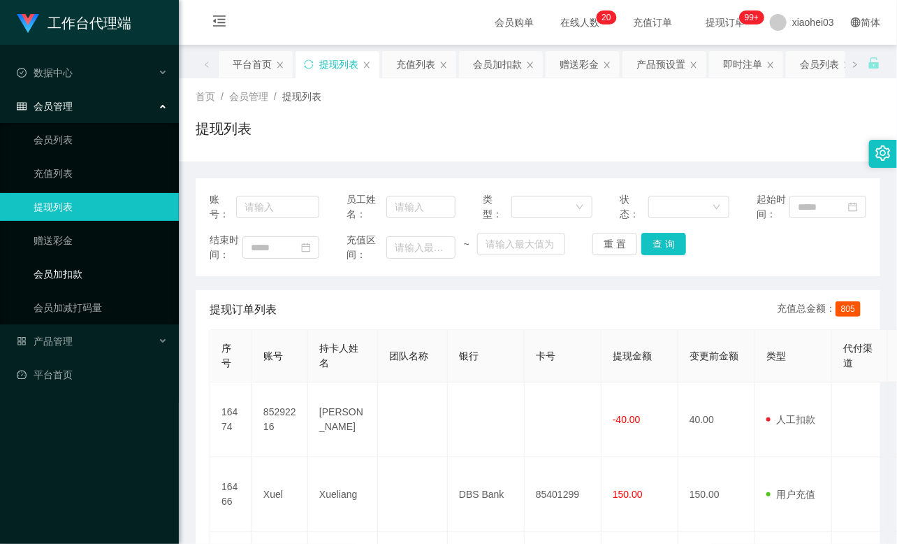
click at [99, 266] on link "会员加扣款" at bounding box center [101, 274] width 134 height 28
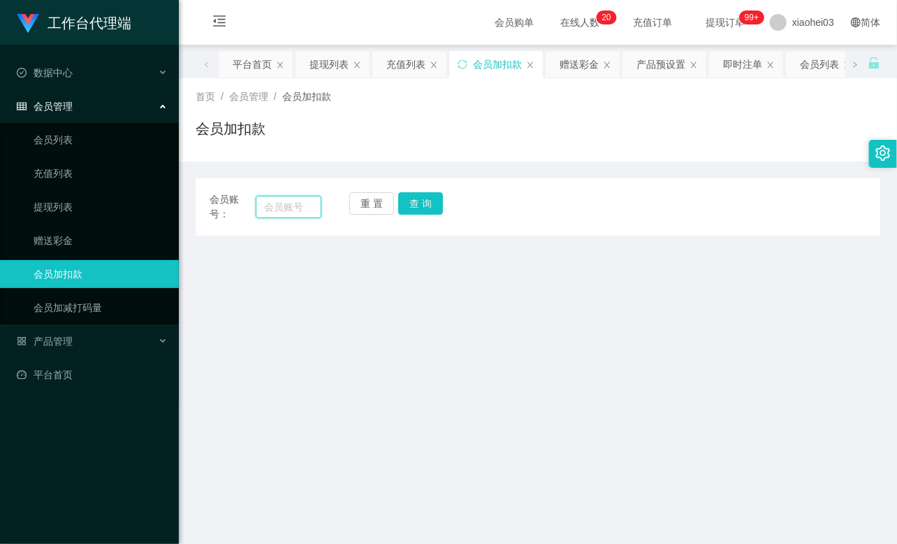
click at [291, 205] on input "text" at bounding box center [289, 207] width 66 height 22
paste input "liying82127254"
type input "liying82127254"
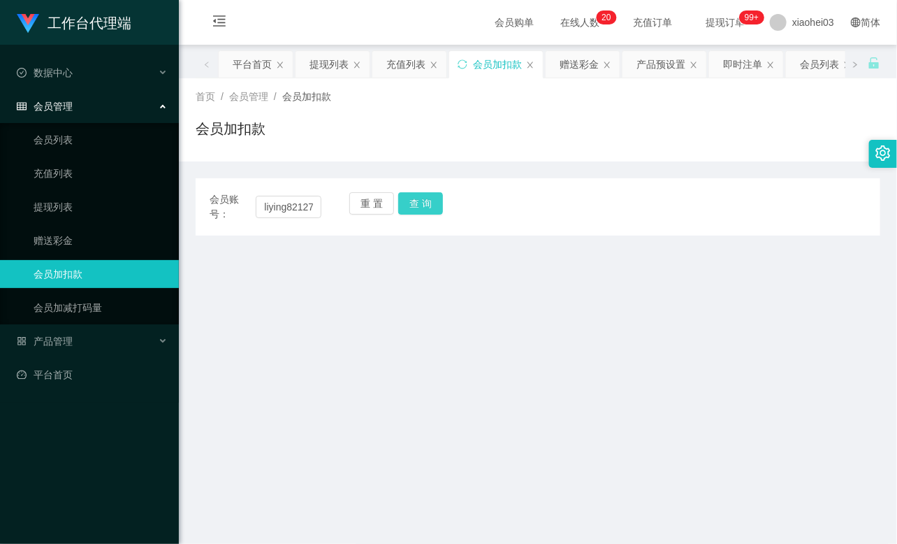
click at [423, 200] on button "查 询" at bounding box center [420, 203] width 45 height 22
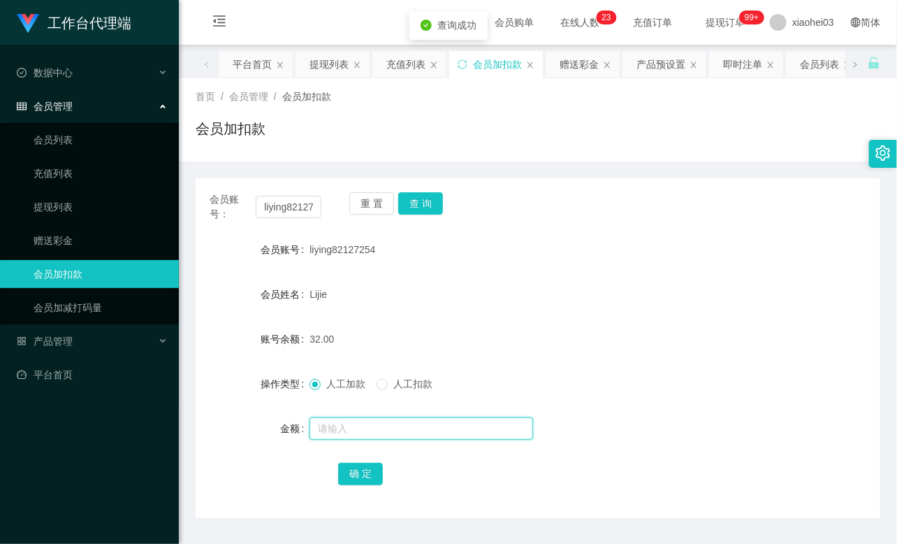
click at [353, 437] on input "text" at bounding box center [421, 428] width 224 height 22
click at [739, 281] on div "会员姓名 Lijie" at bounding box center [538, 294] width 685 height 28
click at [400, 424] on input "text" at bounding box center [421, 428] width 224 height 22
type input "8"
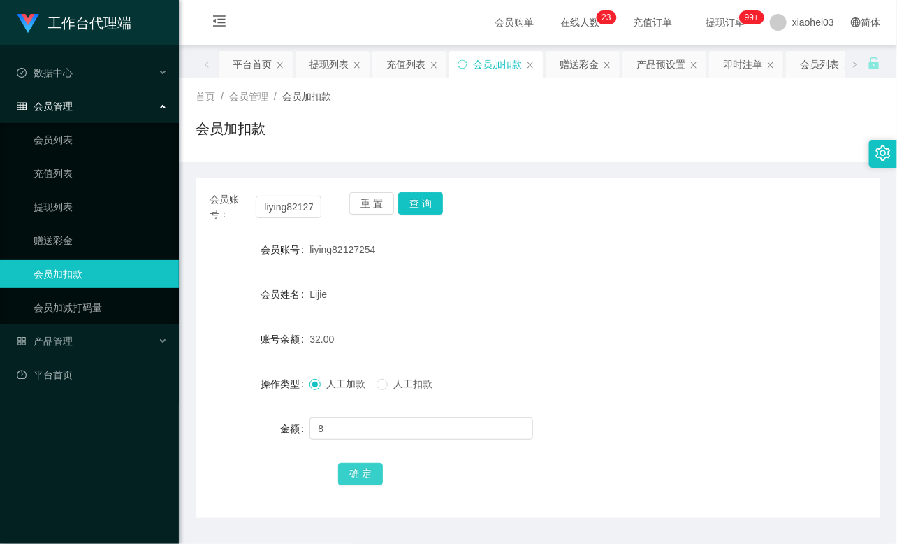
click at [352, 474] on button "确 定" at bounding box center [360, 473] width 45 height 22
click at [567, 334] on div "40.00" at bounding box center [509, 339] width 400 height 28
click at [71, 166] on link "充值列表" at bounding box center [101, 173] width 134 height 28
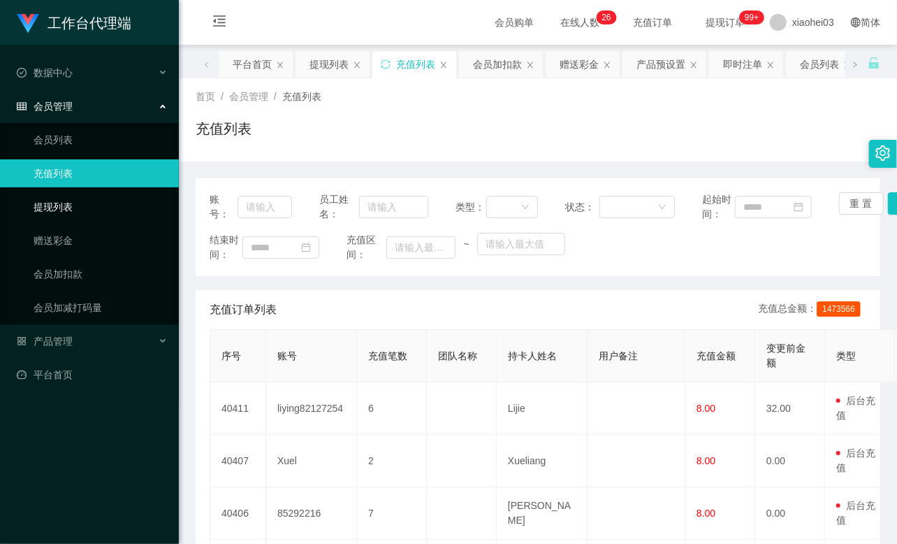
drag, startPoint x: 68, startPoint y: 207, endPoint x: 67, endPoint y: 200, distance: 7.0
click at [67, 207] on link "提现列表" at bounding box center [101, 207] width 134 height 28
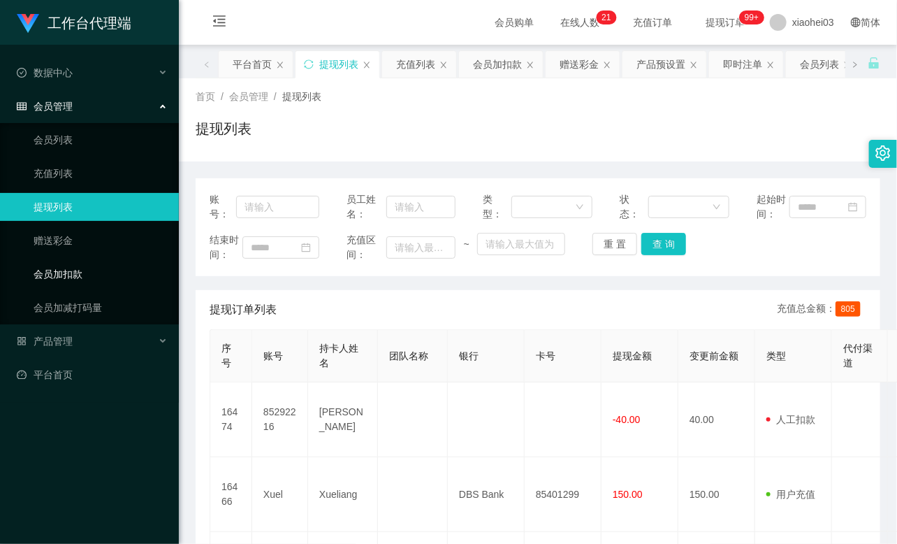
click at [73, 273] on link "会员加扣款" at bounding box center [101, 274] width 134 height 28
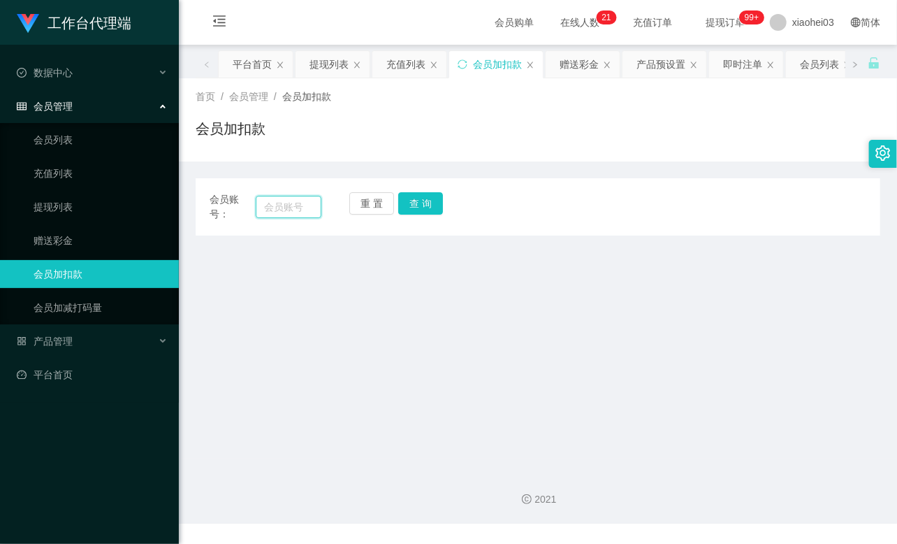
click at [284, 200] on input "text" at bounding box center [289, 207] width 66 height 22
paste input "Xuel"
type input "Xuel"
click at [409, 200] on button "查 询" at bounding box center [420, 203] width 45 height 22
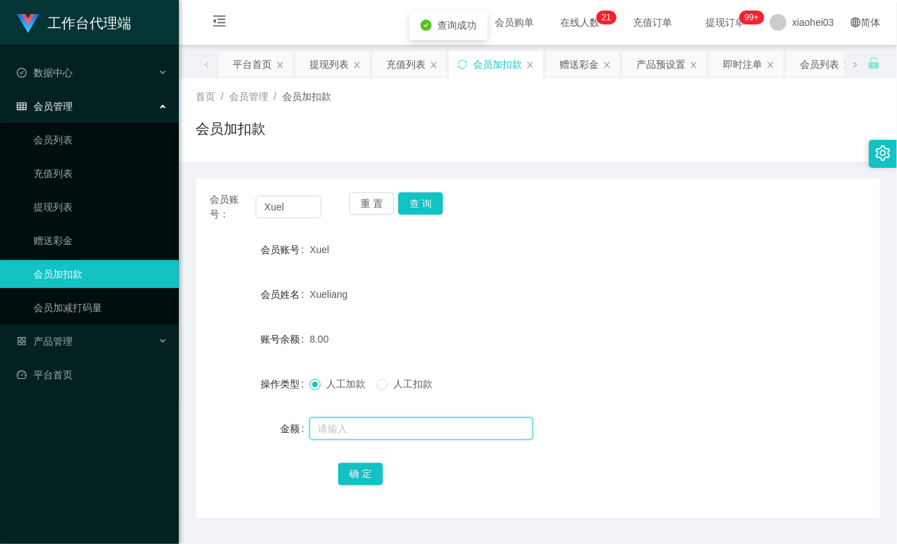
click at [347, 437] on input "text" at bounding box center [421, 428] width 224 height 22
type input "8"
click at [367, 470] on button "确 定" at bounding box center [360, 473] width 45 height 22
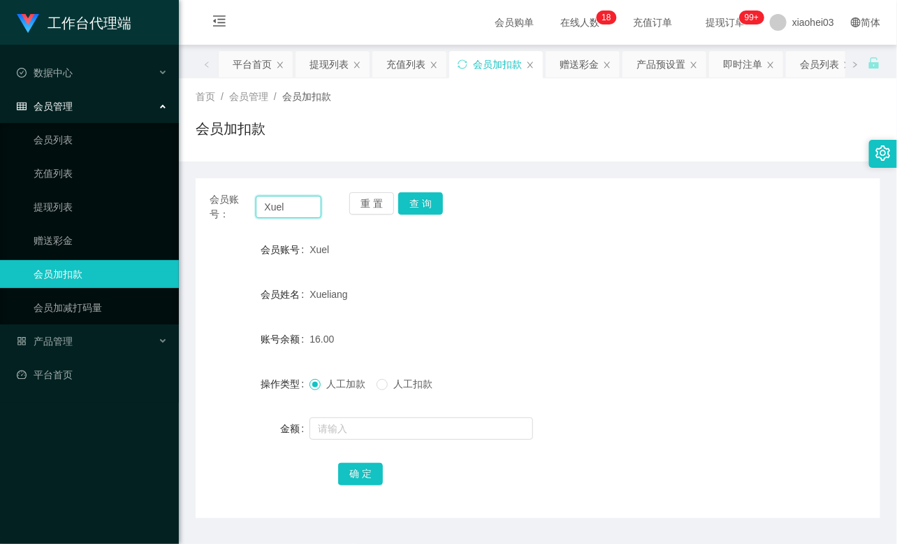
click at [285, 214] on input "Xuel" at bounding box center [289, 207] width 66 height 22
paste input "85292216"
type input "85292216"
click at [442, 205] on div "重 置 查 询" at bounding box center [405, 206] width 112 height 29
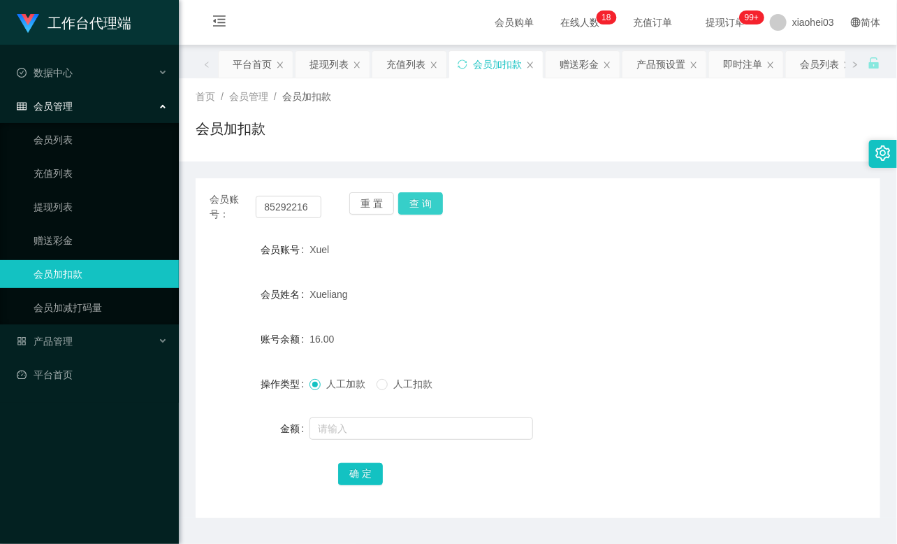
click at [439, 205] on button "查 询" at bounding box center [420, 203] width 45 height 22
click at [437, 205] on button "查 询" at bounding box center [420, 203] width 45 height 22
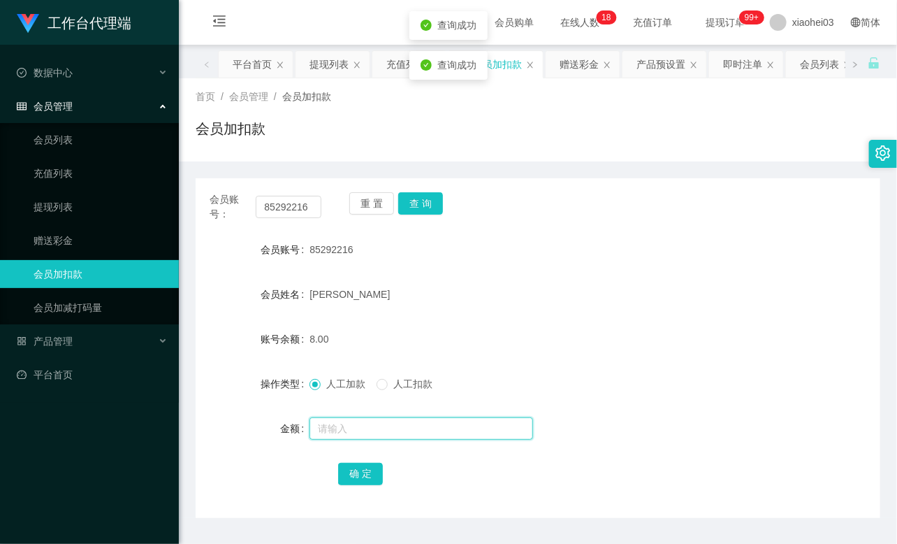
click at [384, 419] on input "text" at bounding box center [421, 428] width 224 height 22
type input "8"
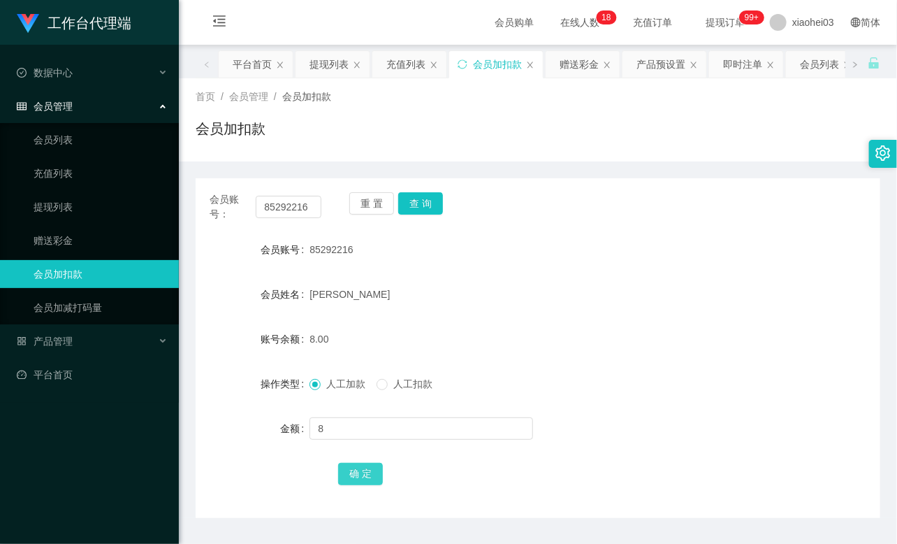
click at [361, 472] on button "确 定" at bounding box center [360, 473] width 45 height 22
drag, startPoint x: 513, startPoint y: 305, endPoint x: 538, endPoint y: 282, distance: 34.6
click at [513, 305] on div "[PERSON_NAME]" at bounding box center [509, 294] width 400 height 28
click at [291, 210] on input "85292216" at bounding box center [289, 207] width 66 height 22
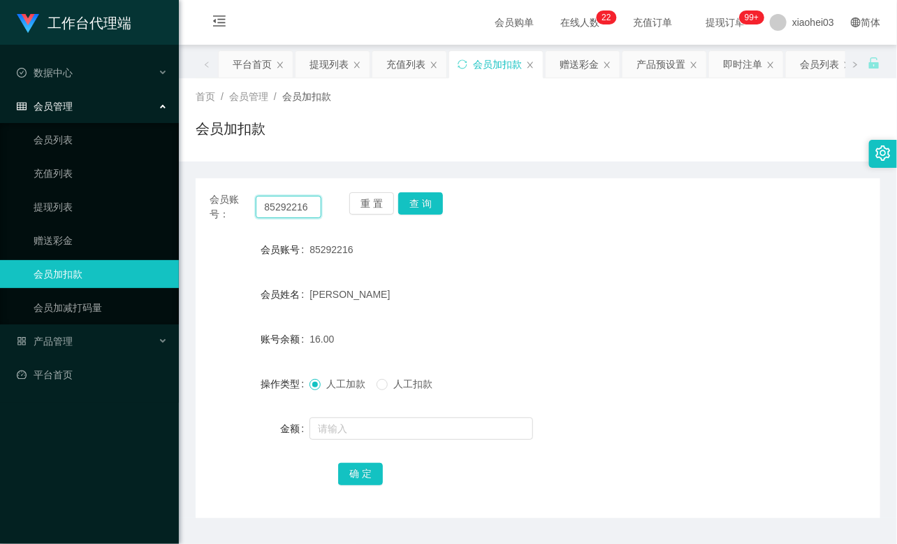
paste input "liying82127254"
type input "liying82127254"
click at [439, 210] on button "查 询" at bounding box center [420, 203] width 45 height 22
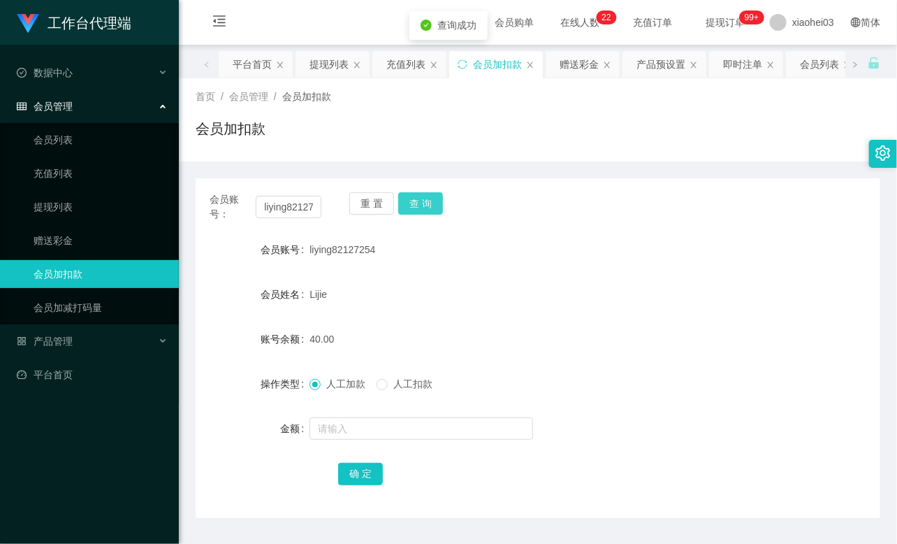
click at [426, 203] on button "查 询" at bounding box center [420, 203] width 45 height 22
drag, startPoint x: 369, startPoint y: 443, endPoint x: 364, endPoint y: 434, distance: 10.3
click at [367, 443] on form "会员账号 liying82127254 会员姓名 Lijie 账号余额 40.00 操作类型 人工加款 人工扣款 金额 确 定" at bounding box center [538, 360] width 685 height 251
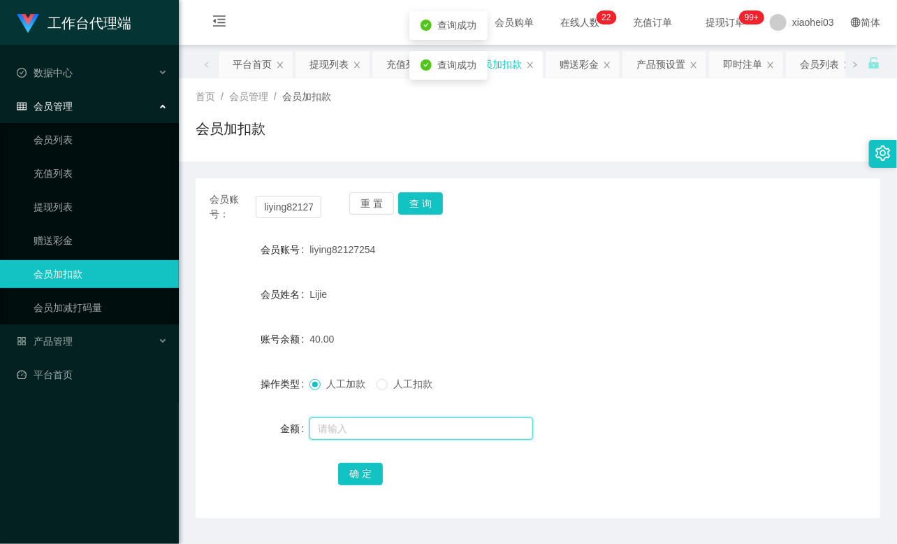
click at [362, 430] on input "text" at bounding box center [421, 428] width 224 height 22
type input "8"
drag, startPoint x: 358, startPoint y: 466, endPoint x: 376, endPoint y: 455, distance: 21.3
click at [358, 466] on button "确 定" at bounding box center [360, 473] width 45 height 22
drag, startPoint x: 629, startPoint y: 323, endPoint x: 751, endPoint y: 99, distance: 256.0
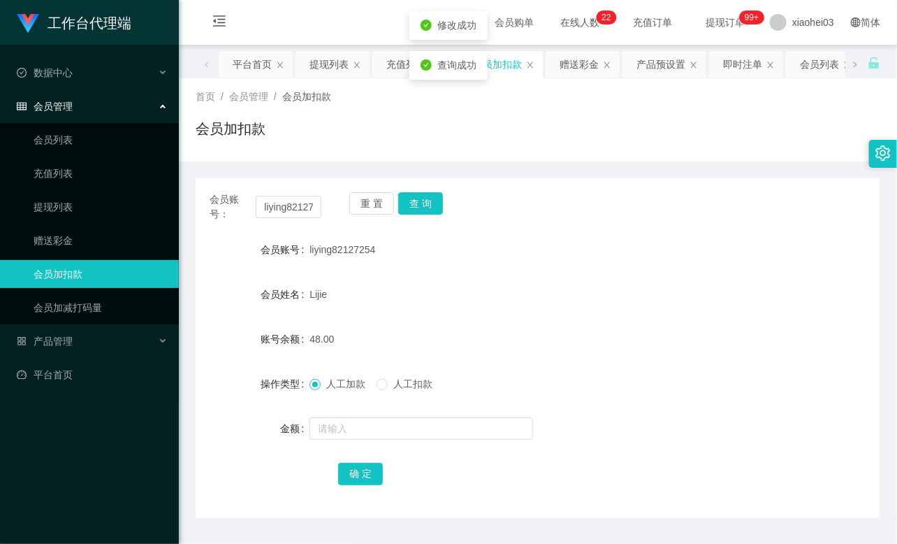
click at [631, 320] on form "会员账号 liying82127254 会员姓名 Lijie 账号余额 48.00 操作类型 人工加款 人工扣款 金额 确 定" at bounding box center [538, 360] width 685 height 251
click at [279, 219] on div "会员账号： liying82127254" at bounding box center [266, 206] width 112 height 29
click at [282, 208] on input "liying82127254" at bounding box center [289, 207] width 66 height 22
paste input "Xuel"
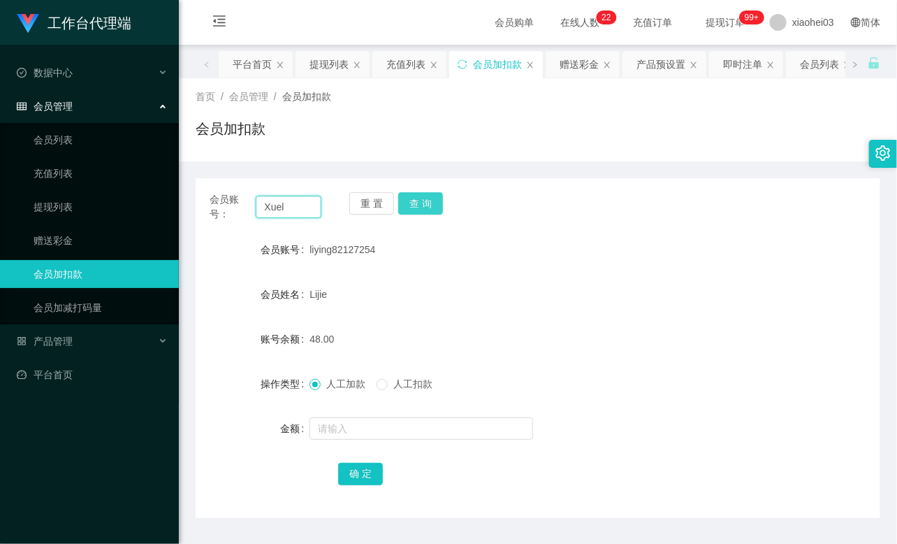
type input "Xuel"
click at [421, 205] on button "查 询" at bounding box center [420, 203] width 45 height 22
click at [421, 205] on button "查 询" at bounding box center [428, 203] width 60 height 22
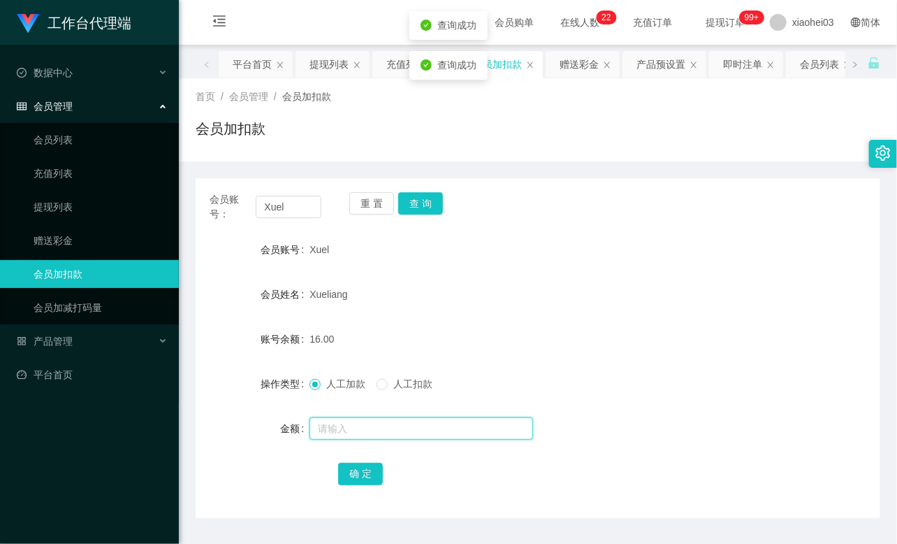
click at [392, 432] on input "text" at bounding box center [421, 428] width 224 height 22
type input "8"
click at [362, 476] on button "确 定" at bounding box center [360, 473] width 45 height 22
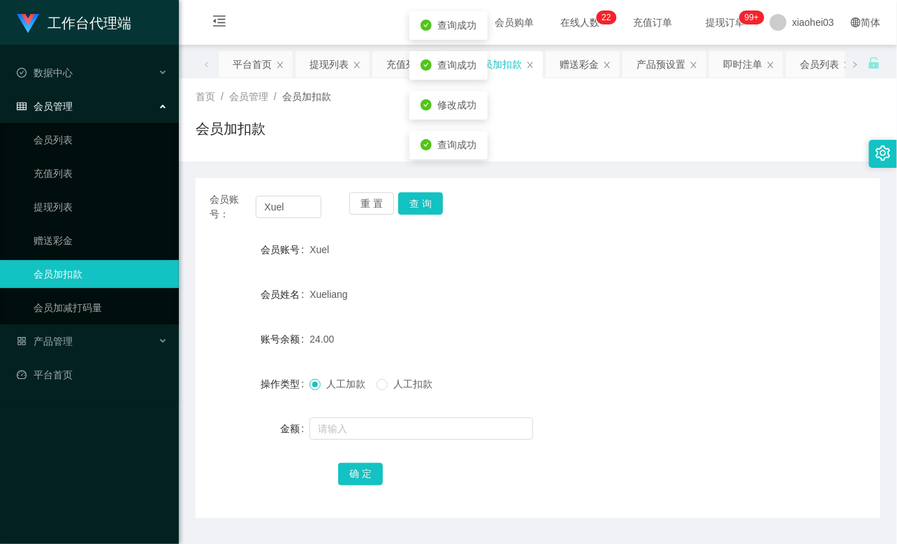
click at [540, 333] on div "24.00" at bounding box center [509, 339] width 400 height 28
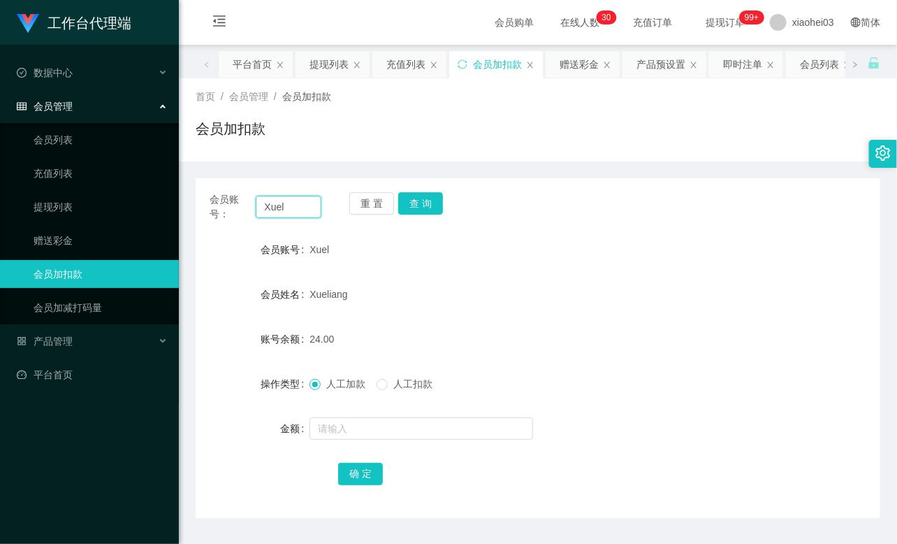
click at [285, 203] on input "Xuel" at bounding box center [289, 207] width 66 height 22
click at [285, 201] on input "Xuel" at bounding box center [289, 207] width 66 height 22
paste input "liying82127254"
type input "liying82127254"
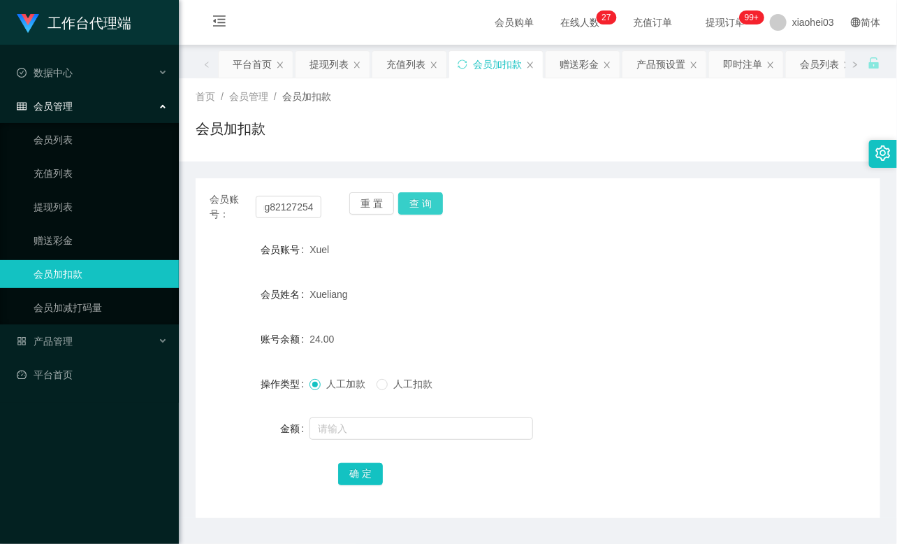
scroll to position [0, 0]
click at [419, 203] on button "查 询" at bounding box center [420, 203] width 45 height 22
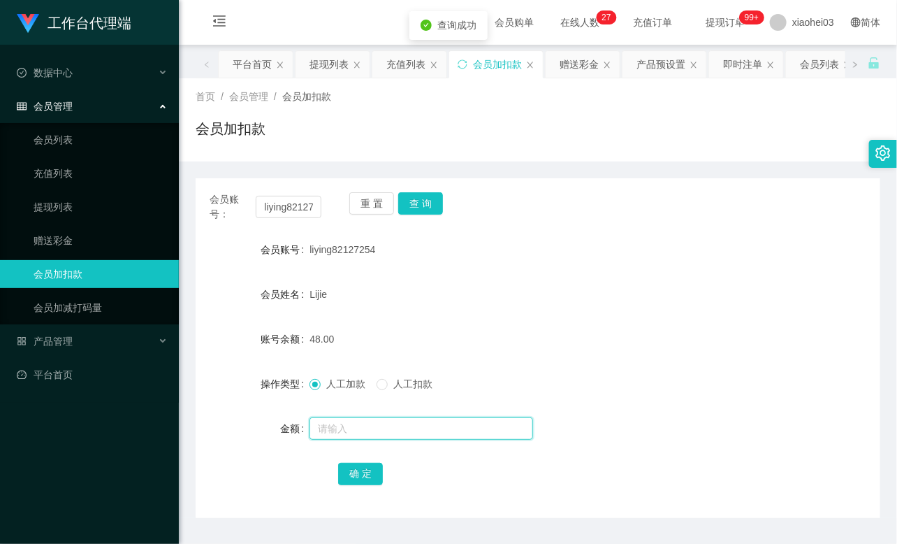
click at [379, 437] on input "text" at bounding box center [421, 428] width 224 height 22
type input "8"
click at [356, 478] on button "确 定" at bounding box center [360, 473] width 45 height 22
click at [581, 291] on div "Lijie" at bounding box center [509, 294] width 400 height 28
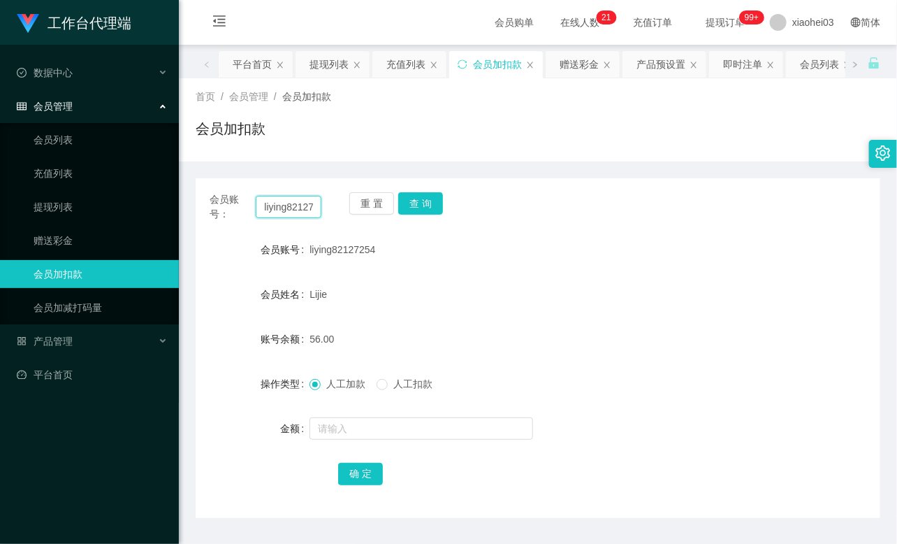
click at [286, 214] on input "liying82127254" at bounding box center [289, 207] width 66 height 22
click at [289, 207] on input "liying82127254" at bounding box center [289, 207] width 66 height 22
drag, startPoint x: 289, startPoint y: 207, endPoint x: 300, endPoint y: 208, distance: 11.9
click at [289, 207] on input "liying82127254" at bounding box center [289, 207] width 66 height 22
paste input "85292216"
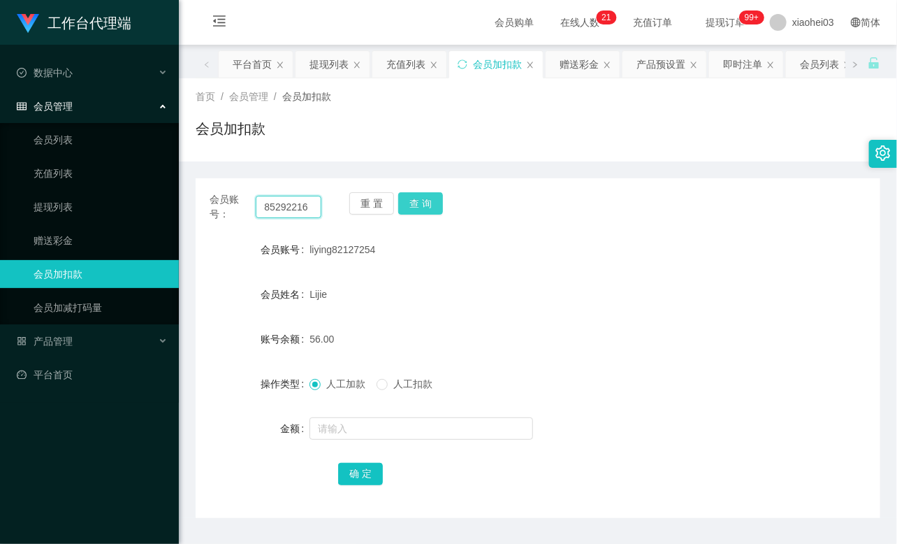
type input "85292216"
click at [421, 203] on button "查 询" at bounding box center [420, 203] width 45 height 22
click at [421, 203] on div "重 置 查 询" at bounding box center [405, 206] width 112 height 29
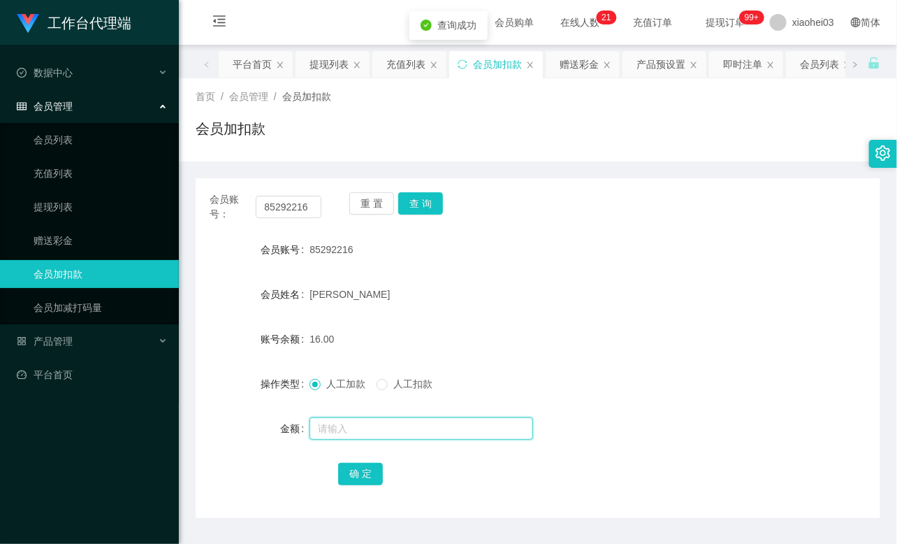
click at [367, 424] on input "text" at bounding box center [421, 428] width 224 height 22
type input "8"
click at [371, 480] on button "确 定" at bounding box center [360, 473] width 45 height 22
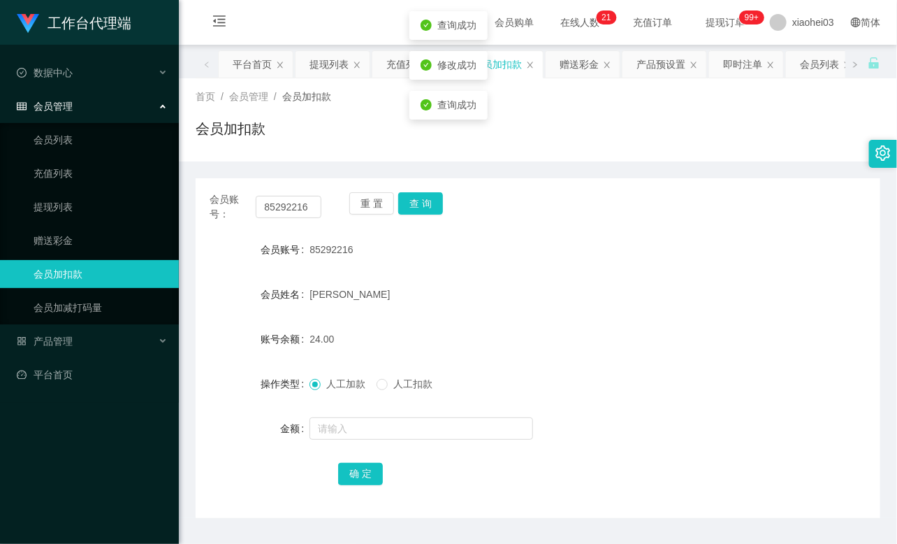
click at [537, 284] on div "[PERSON_NAME]" at bounding box center [509, 294] width 400 height 28
drag, startPoint x: 80, startPoint y: 191, endPoint x: 71, endPoint y: 206, distance: 17.5
click at [79, 192] on ul "会员列表 充值列表 提现列表 赠送彩金 会员加扣款 会员加减打码量" at bounding box center [89, 223] width 179 height 201
click at [70, 207] on link "提现列表" at bounding box center [101, 207] width 134 height 28
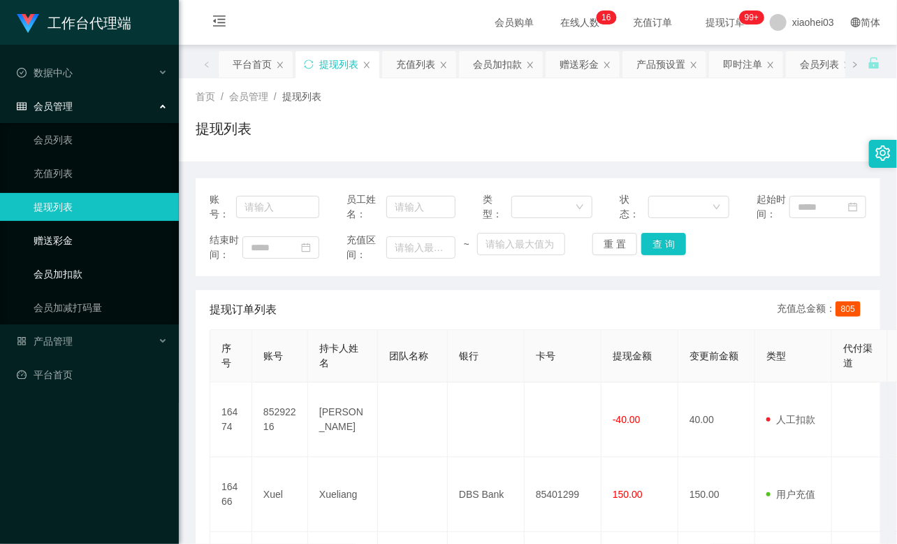
click at [66, 262] on link "会员加扣款" at bounding box center [101, 274] width 134 height 28
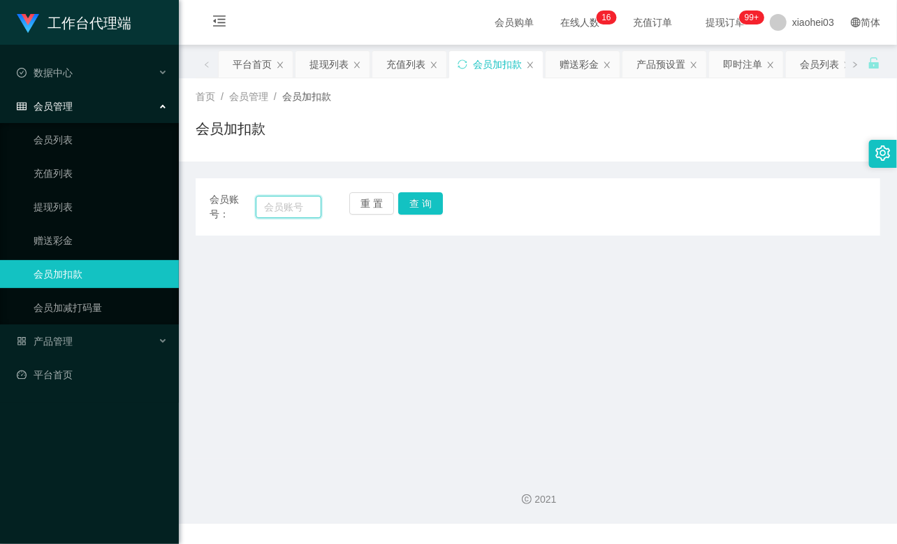
drag, startPoint x: 277, startPoint y: 205, endPoint x: 344, endPoint y: 203, distance: 67.1
click at [277, 205] on input "text" at bounding box center [289, 207] width 66 height 22
paste input "85292216"
type input "85292216"
click at [417, 205] on button "查 询" at bounding box center [420, 203] width 45 height 22
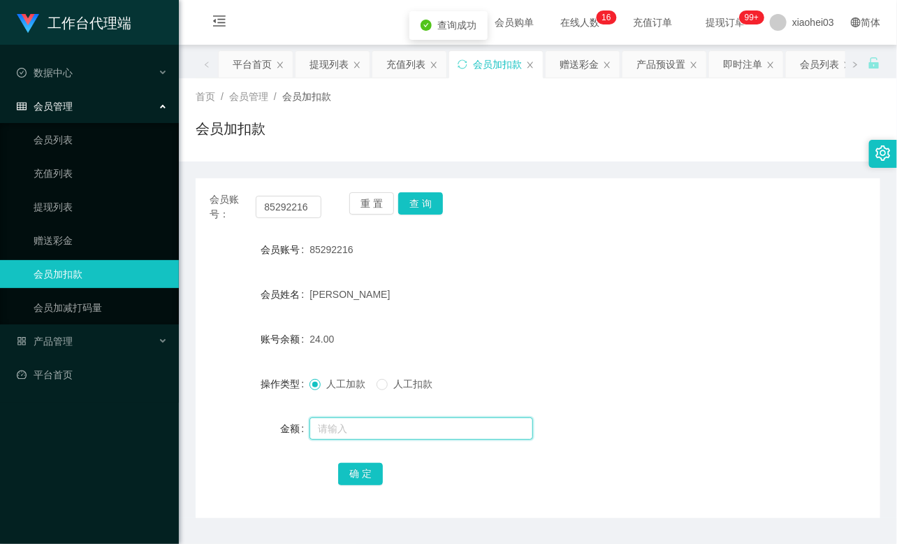
click at [372, 418] on input "text" at bounding box center [421, 428] width 224 height 22
type input "100"
click at [365, 468] on button "确 定" at bounding box center [360, 473] width 45 height 22
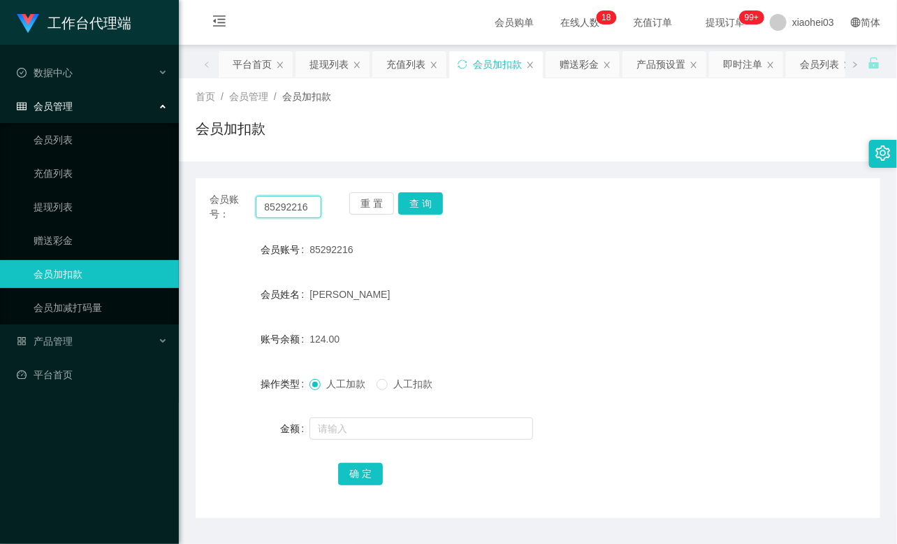
click at [292, 205] on input "85292216" at bounding box center [289, 207] width 66 height 22
paste input "Xuel"
type input "Xuel"
click at [423, 203] on button "查 询" at bounding box center [420, 203] width 45 height 22
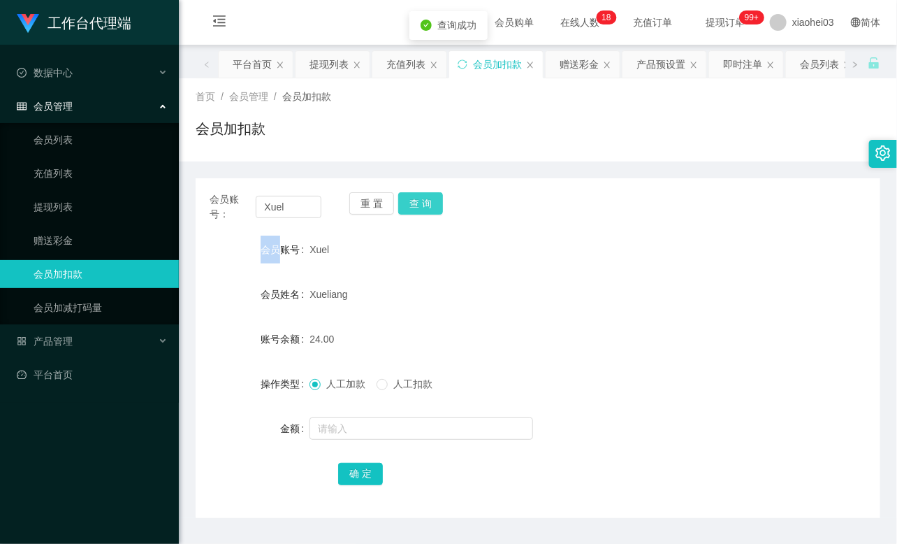
click at [423, 203] on div "重 置 查 询" at bounding box center [405, 206] width 112 height 29
click at [360, 425] on input "text" at bounding box center [421, 428] width 224 height 22
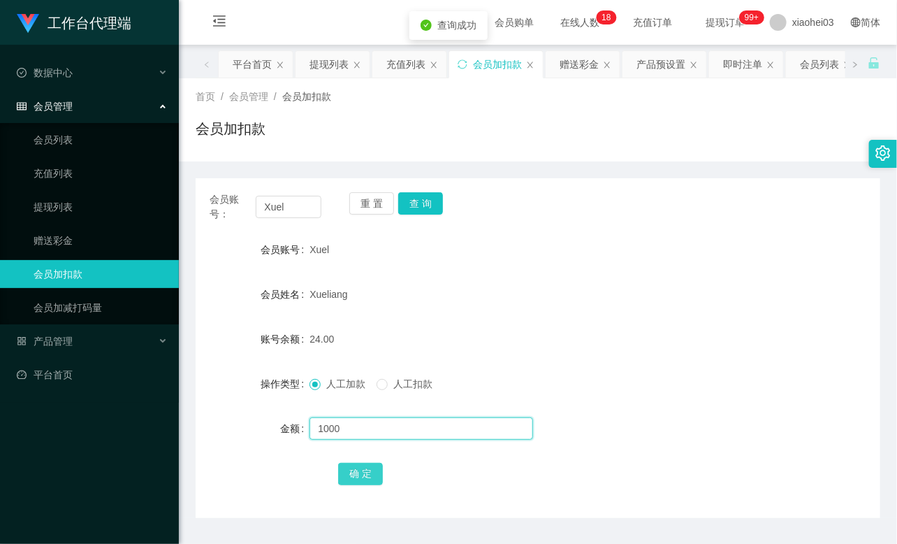
type input "1000"
click at [358, 473] on button "确 定" at bounding box center [360, 473] width 45 height 22
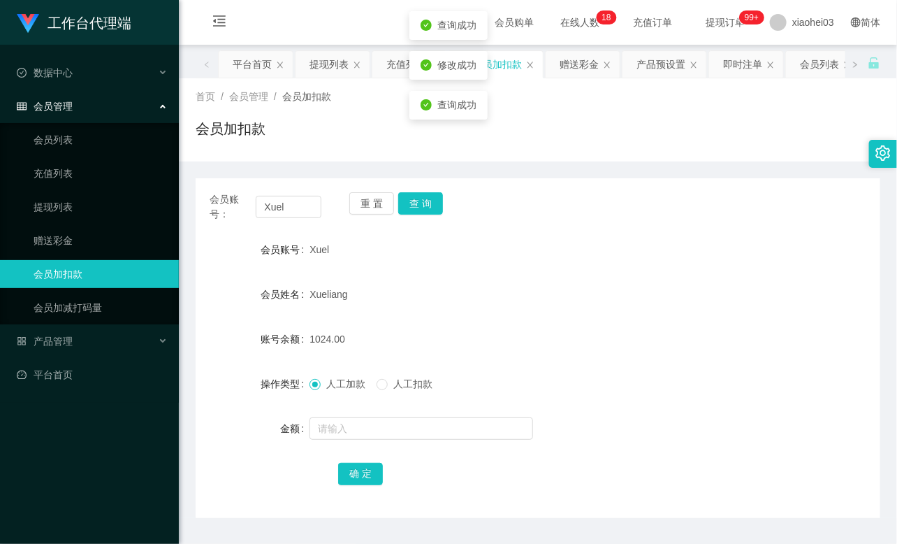
click at [436, 277] on form "会员账号 Xuel 会员姓名 [PERSON_NAME] 账号余额 1024.00 操作类型 人工加款 人工扣款 金额 确 定" at bounding box center [538, 360] width 685 height 251
drag, startPoint x: 308, startPoint y: 207, endPoint x: 147, endPoint y: 170, distance: 165.6
click at [147, 170] on section "工作台代理端 数据中心 会员管理 会员列表 充值列表 提现列表 赠送彩金 会员加扣款 会员加减打码量 产品管理 平台首页 保存配置 重置配置 整体风格设置 主…" at bounding box center [448, 291] width 897 height 583
drag, startPoint x: 539, startPoint y: 277, endPoint x: 553, endPoint y: 263, distance: 19.3
click at [539, 281] on form "会员账号 Xuel 会员姓名 Xueliang 账号余额 1024.00 操作类型 人工加款 人工扣款 金额 确 定" at bounding box center [538, 360] width 685 height 251
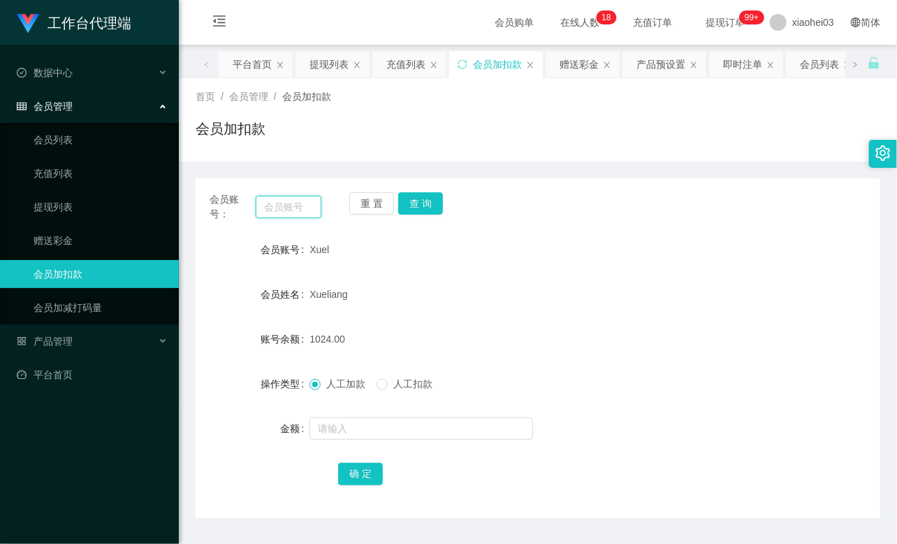
click at [284, 196] on input "text" at bounding box center [289, 207] width 66 height 22
paste input "85292216"
type input "85292216"
click at [434, 196] on button "查 询" at bounding box center [420, 203] width 45 height 22
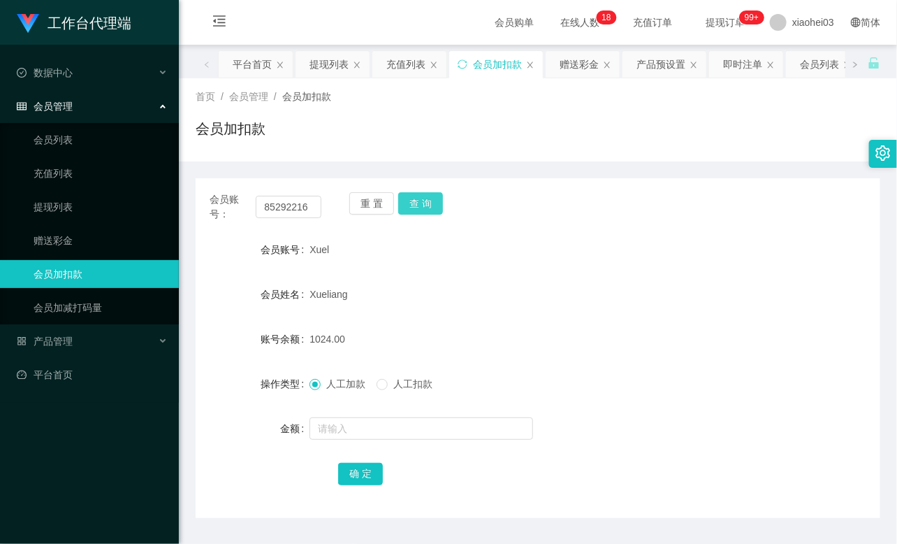
click at [433, 196] on button "查 询" at bounding box center [420, 203] width 45 height 22
click at [314, 212] on input "85292216" at bounding box center [289, 207] width 66 height 22
paste input "Xuel"
type input "Xuel"
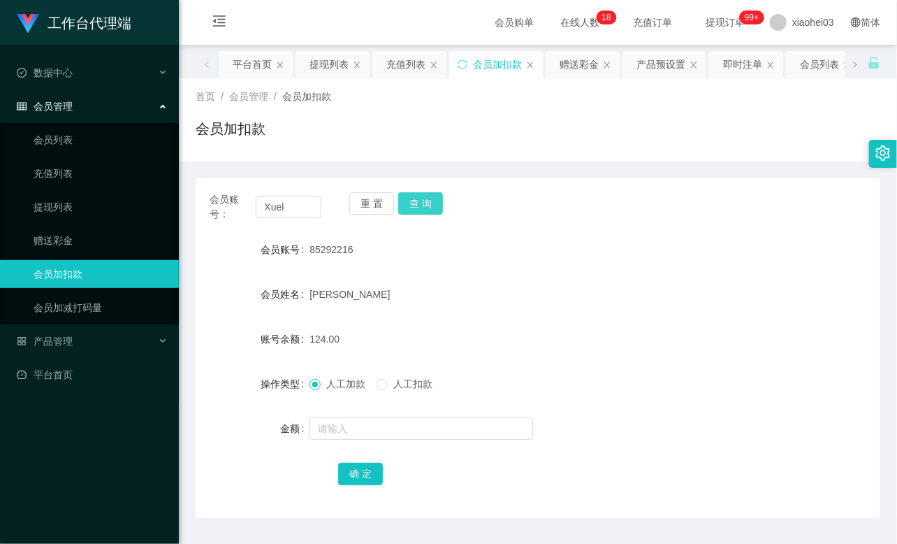
click at [433, 204] on button "查 询" at bounding box center [420, 203] width 45 height 22
click at [433, 204] on button "查 询" at bounding box center [428, 203] width 60 height 22
click at [507, 251] on div "Xuel" at bounding box center [509, 249] width 400 height 28
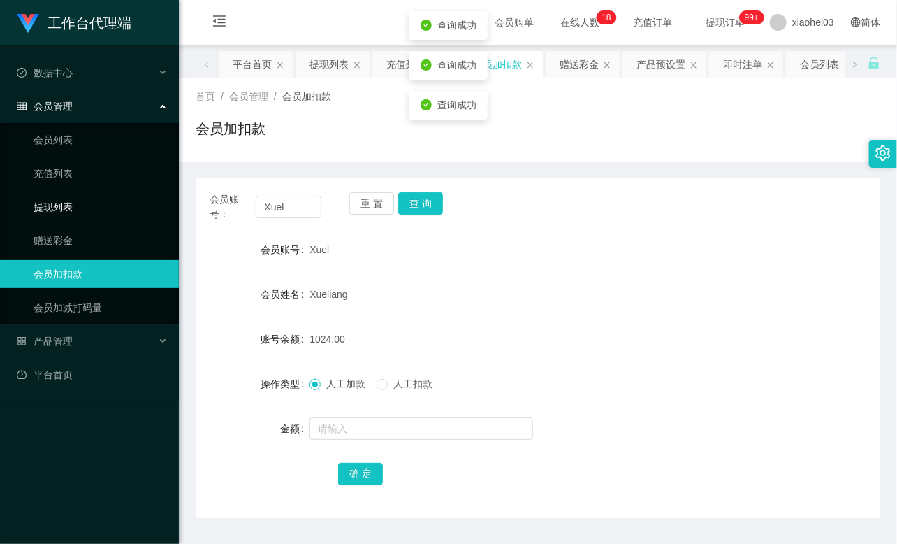
click at [73, 200] on link "提现列表" at bounding box center [101, 207] width 134 height 28
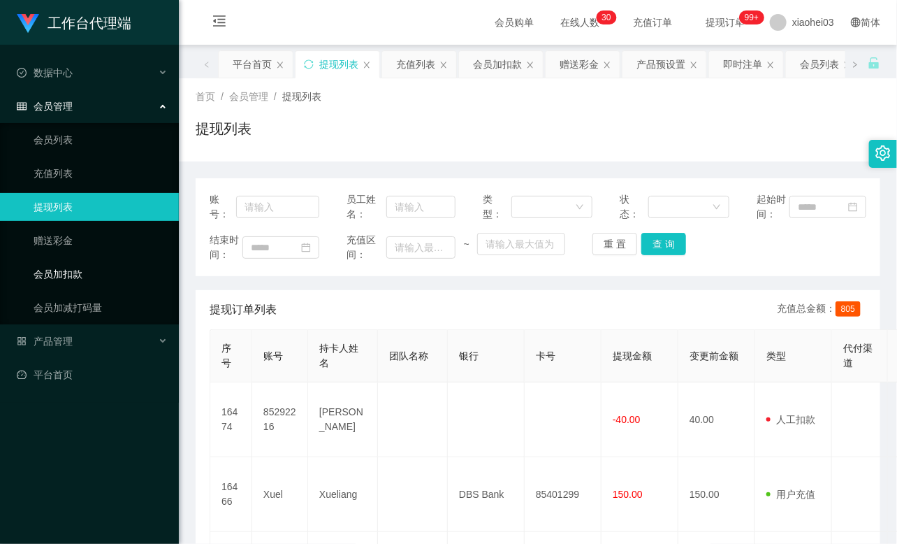
drag, startPoint x: 60, startPoint y: 273, endPoint x: 108, endPoint y: 260, distance: 50.0
click at [60, 272] on link "会员加扣款" at bounding box center [101, 274] width 134 height 28
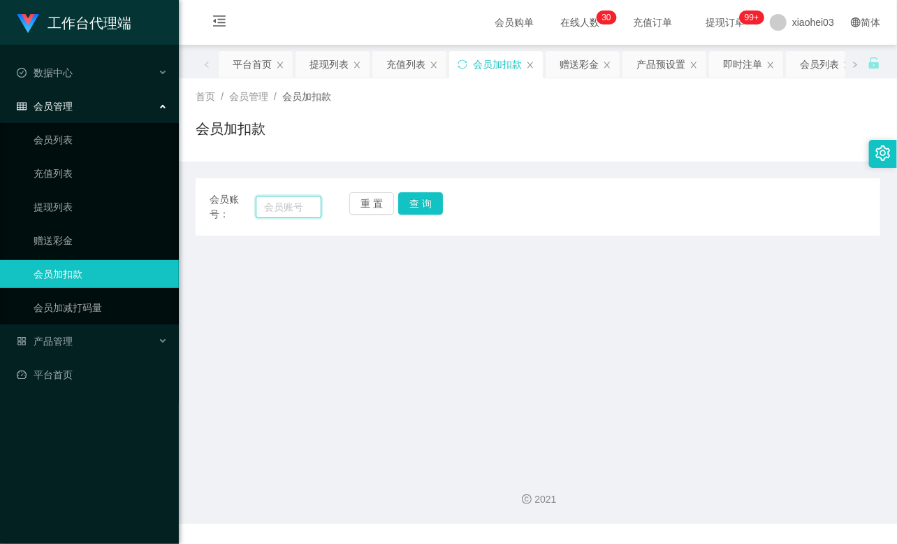
drag, startPoint x: 276, startPoint y: 205, endPoint x: 296, endPoint y: 208, distance: 19.8
click at [276, 205] on input "text" at bounding box center [289, 207] width 66 height 22
paste input "liying82127254"
type input "liying82127254"
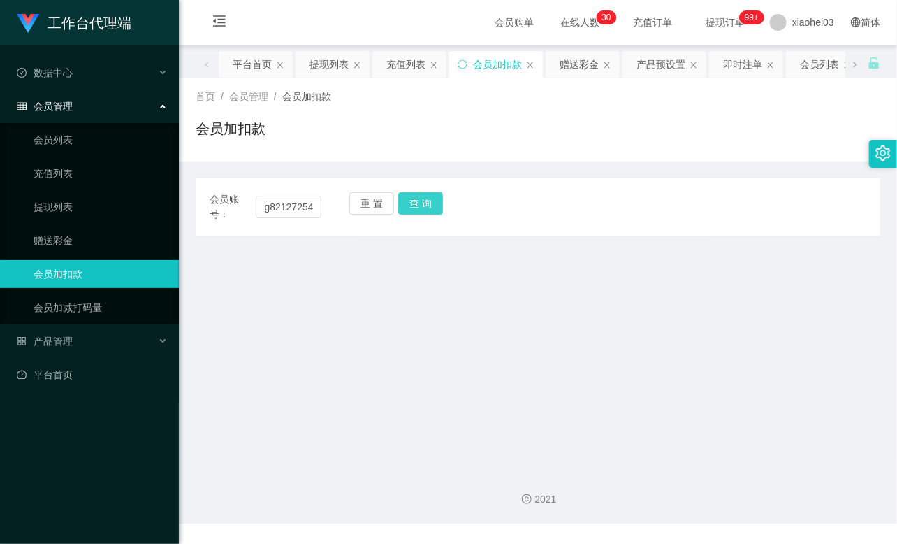
click at [429, 208] on button "查 询" at bounding box center [420, 203] width 45 height 22
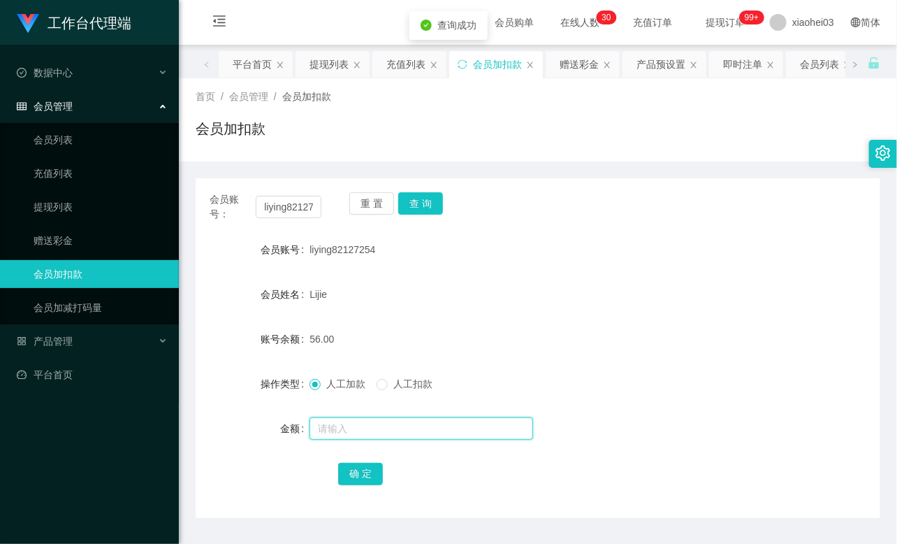
click at [325, 418] on input "text" at bounding box center [421, 428] width 224 height 22
type input "8"
click at [378, 483] on button "确 定" at bounding box center [360, 473] width 45 height 22
click at [81, 191] on ul "会员列表 充值列表 提现列表 赠送彩金 会员加扣款 会员加减打码量" at bounding box center [89, 223] width 179 height 201
click at [82, 199] on link "提现列表" at bounding box center [101, 207] width 134 height 28
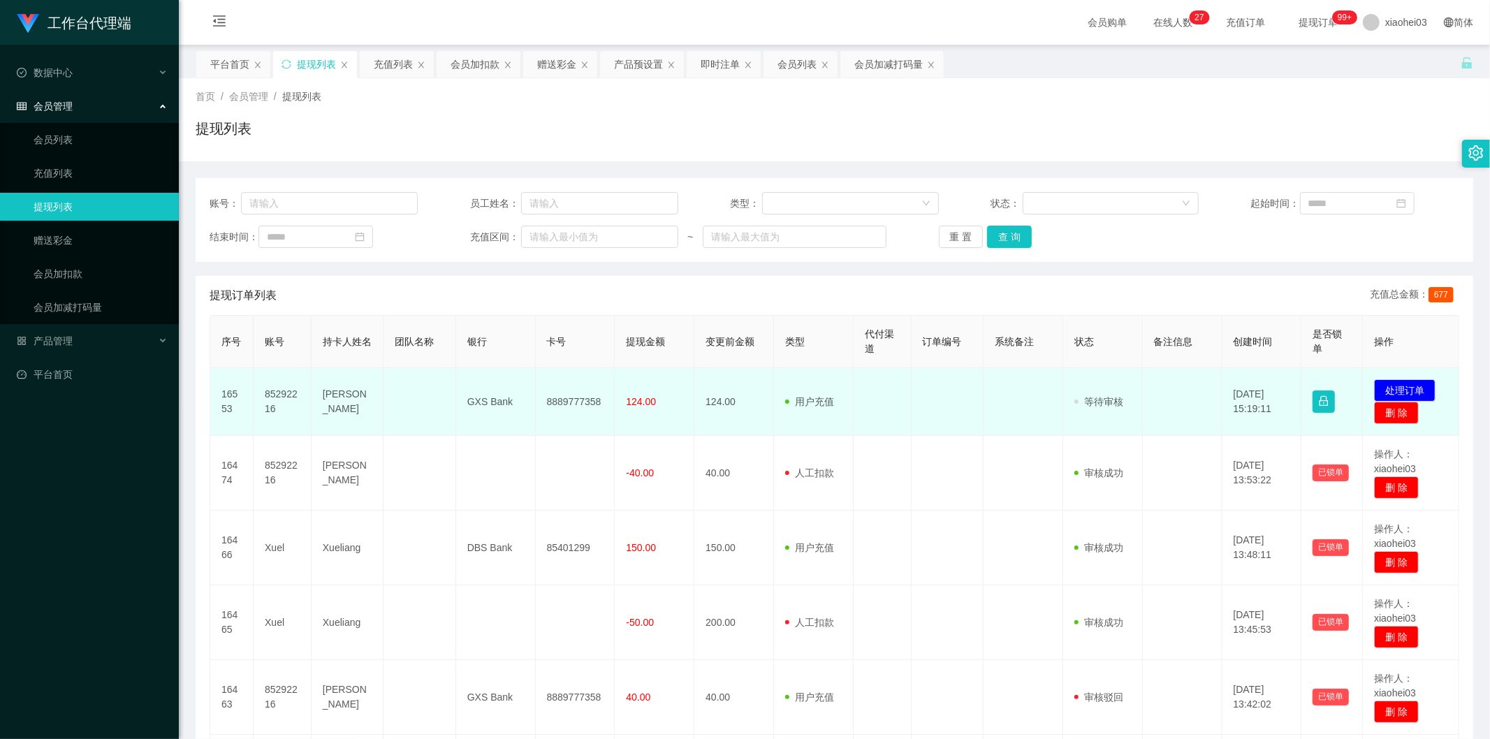
click at [271, 391] on td "85292216" at bounding box center [283, 402] width 58 height 68
copy td "85292216"
click at [801, 398] on span "用户充值" at bounding box center [809, 401] width 49 height 11
click at [1385, 378] on td "发起代付 处理订单 删 除" at bounding box center [1411, 402] width 96 height 68
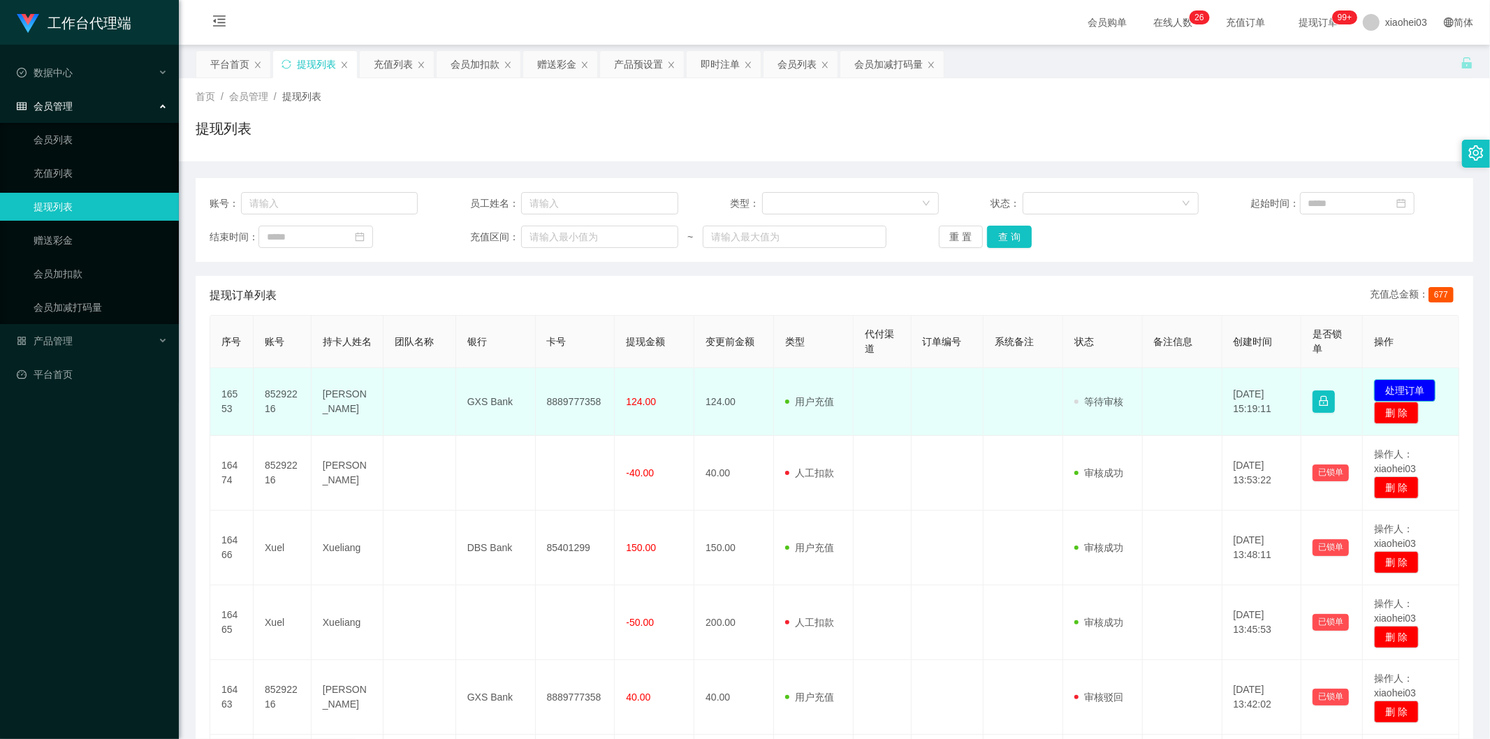
click at [1392, 386] on button "处理订单" at bounding box center [1404, 390] width 61 height 22
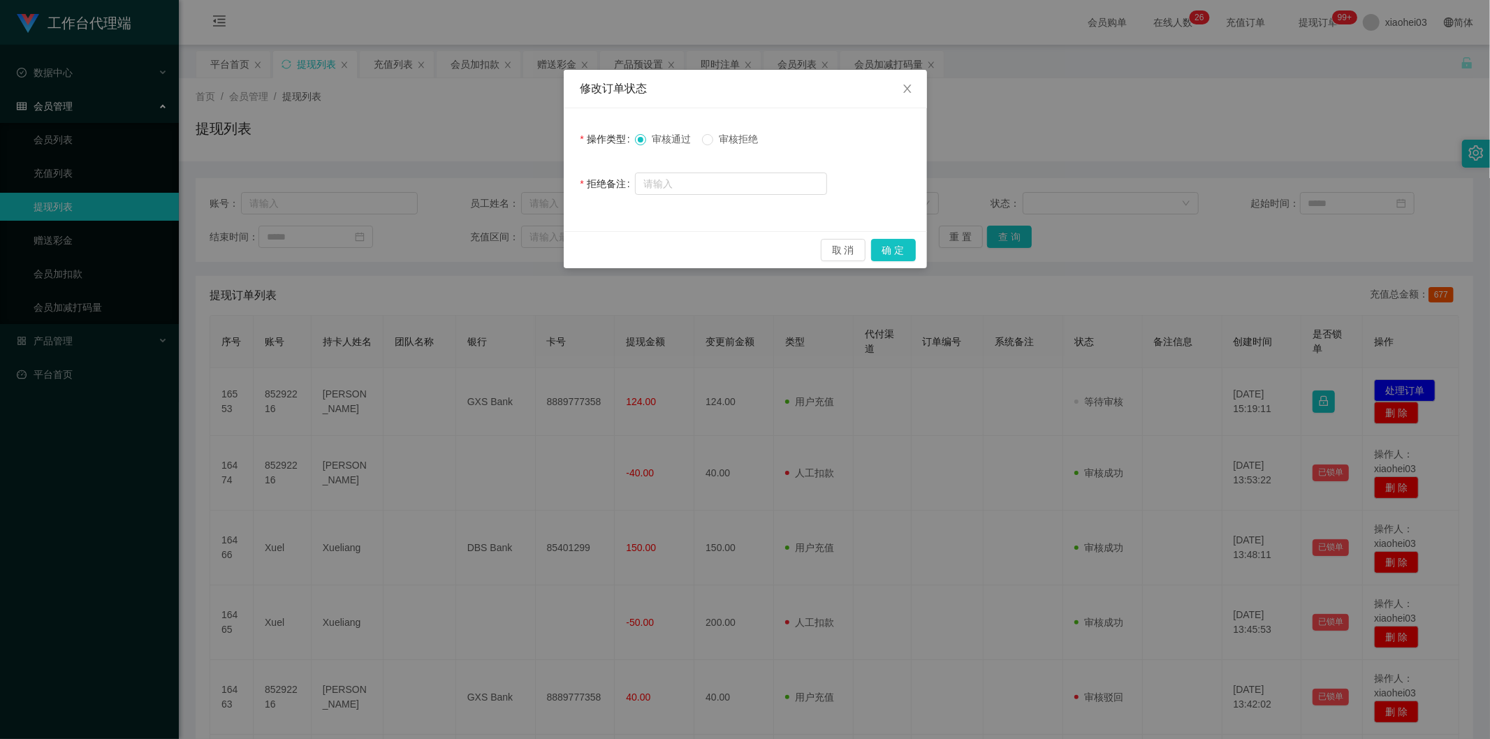
click at [737, 141] on span "审核拒绝" at bounding box center [738, 138] width 50 height 11
click at [717, 182] on input "text" at bounding box center [731, 184] width 192 height 22
type input "系统检测到你数据单未完成，无法提现"
click at [894, 250] on button "确 定" at bounding box center [893, 250] width 45 height 22
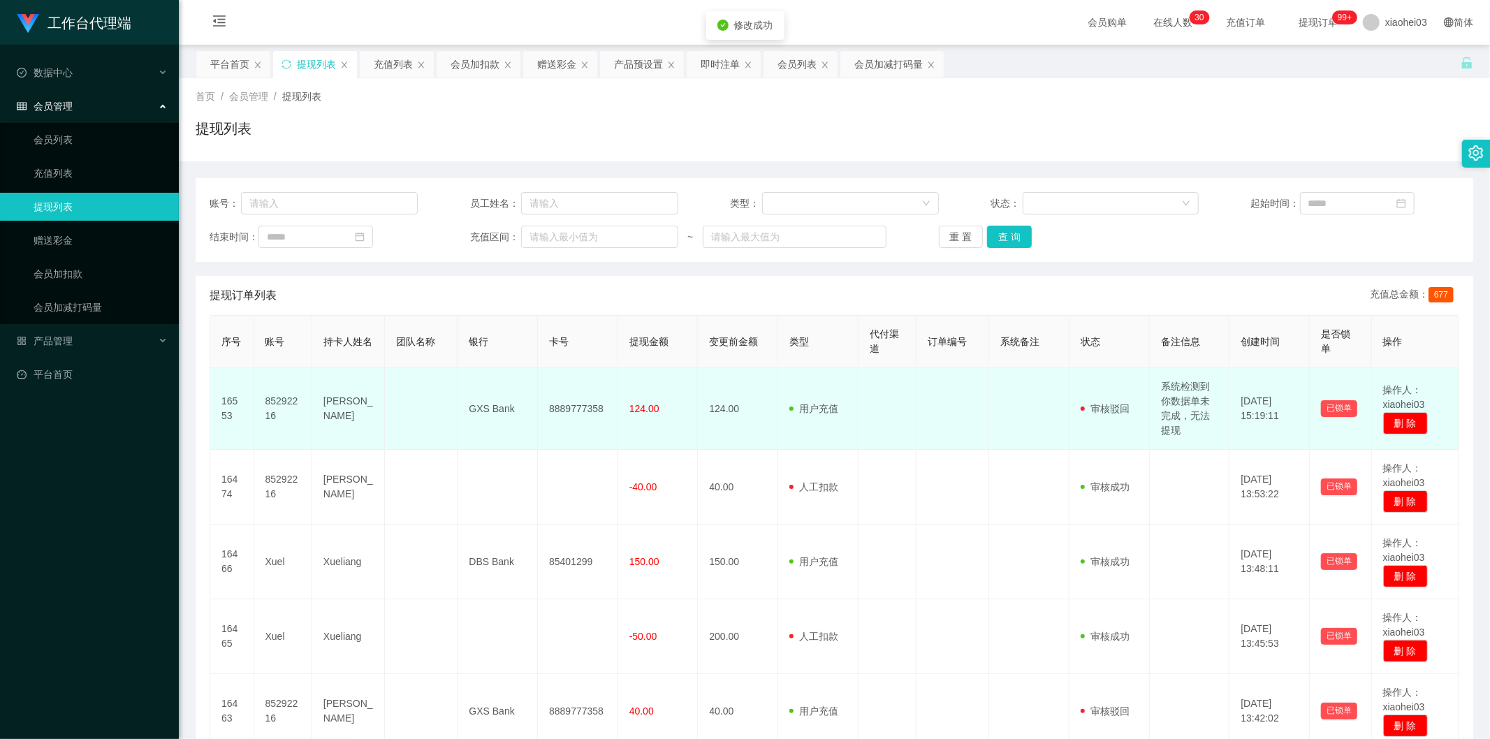
click at [848, 397] on td "用户充值 人工扣款" at bounding box center [818, 409] width 80 height 82
click at [752, 402] on td "124.00" at bounding box center [738, 409] width 80 height 82
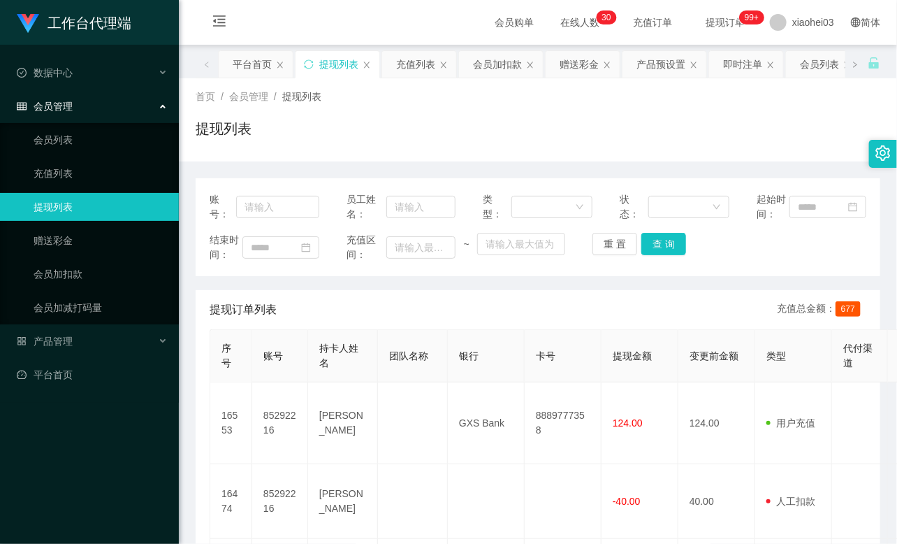
click at [309, 137] on div "提现列表" at bounding box center [538, 134] width 685 height 32
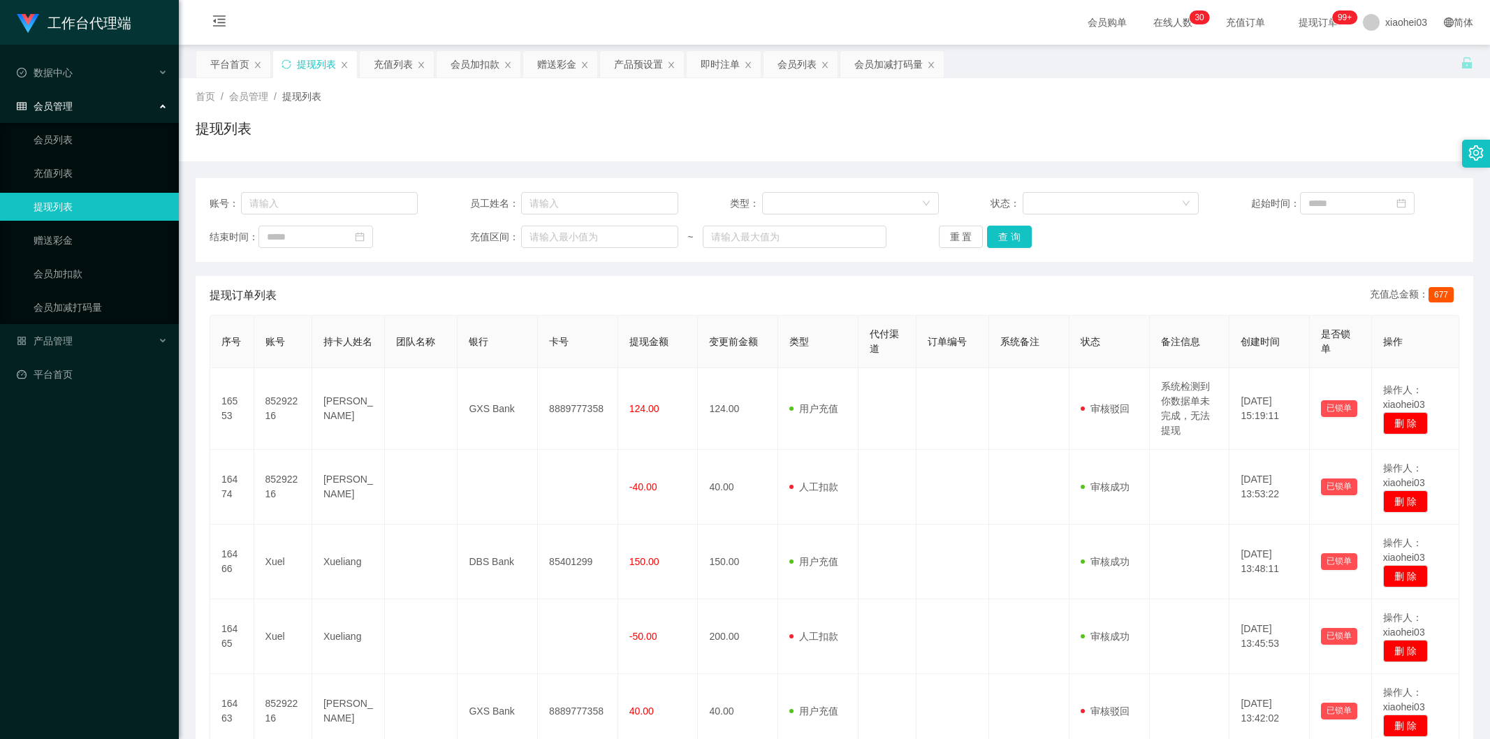
click at [836, 378] on td "用户充值 人工扣款" at bounding box center [818, 409] width 80 height 82
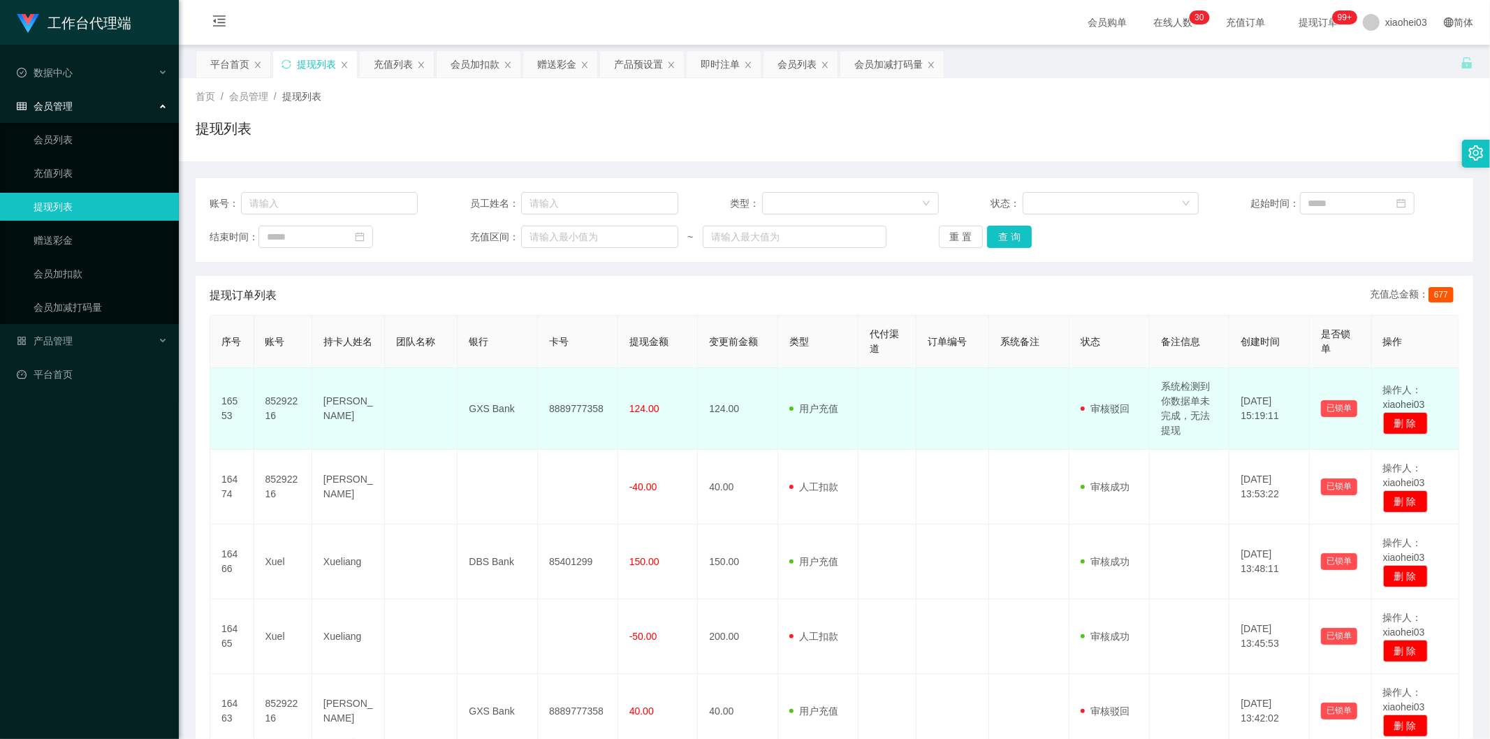
click at [815, 444] on td "用户充值 人工扣款" at bounding box center [818, 409] width 80 height 82
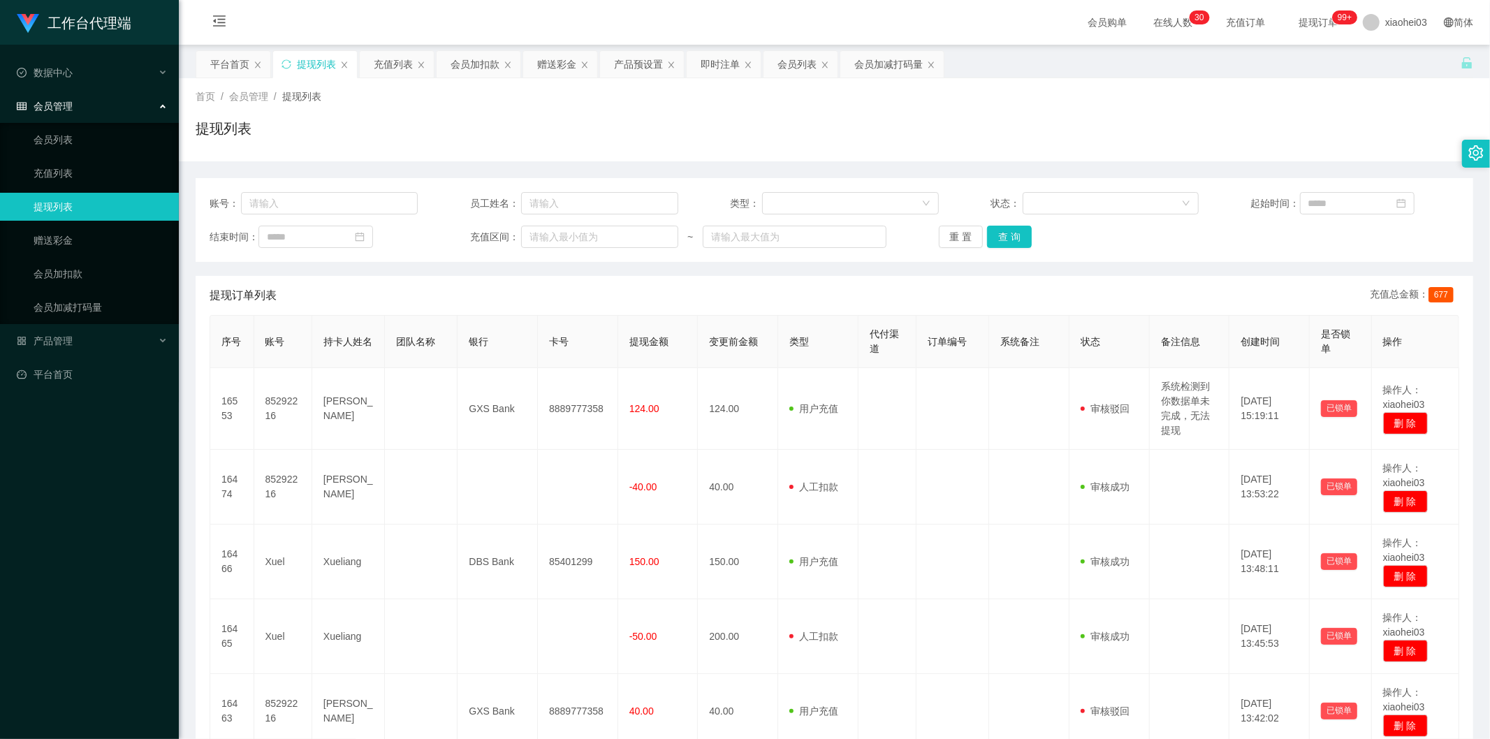
click at [61, 200] on link "提现列表" at bounding box center [101, 207] width 134 height 28
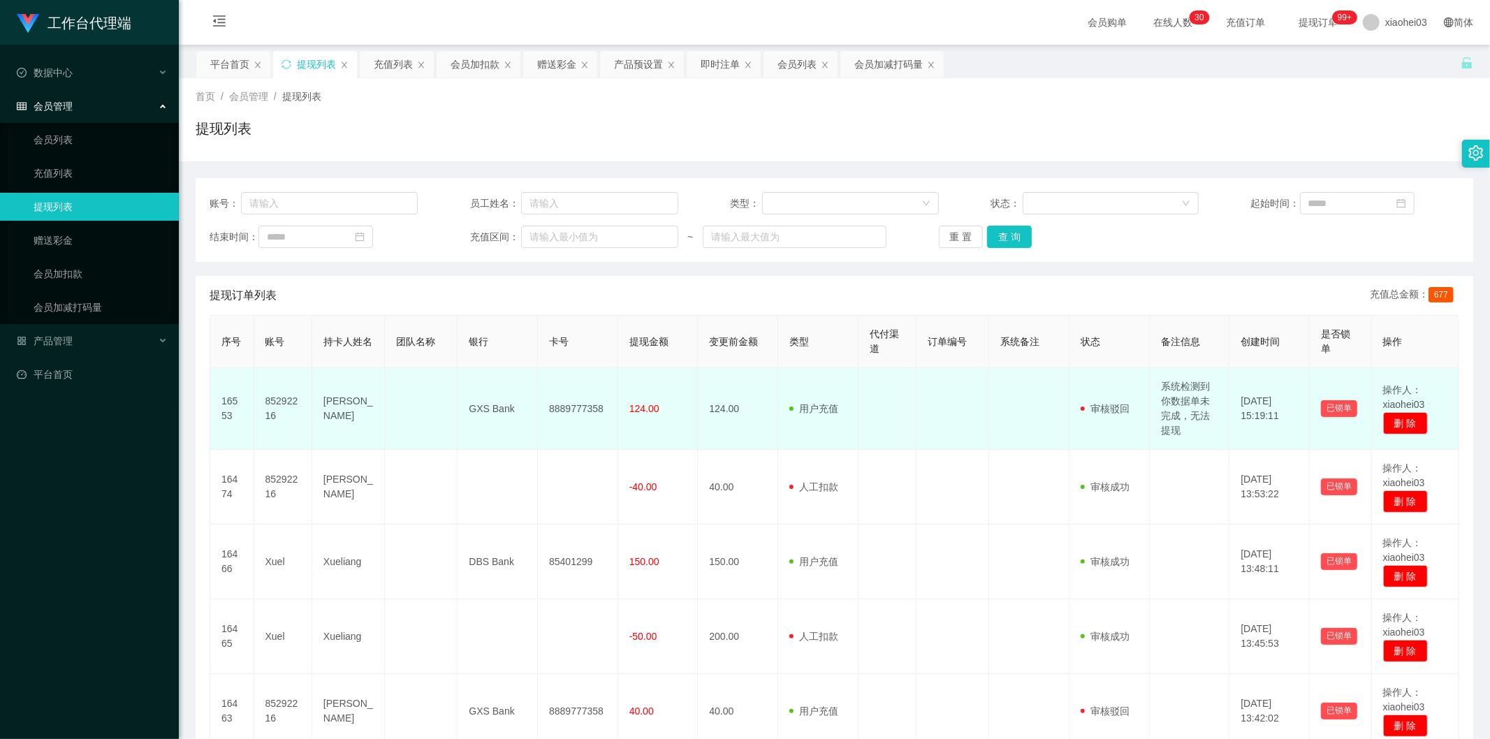
drag, startPoint x: 888, startPoint y: 378, endPoint x: 930, endPoint y: 338, distance: 57.8
click at [888, 378] on td at bounding box center [888, 409] width 58 height 82
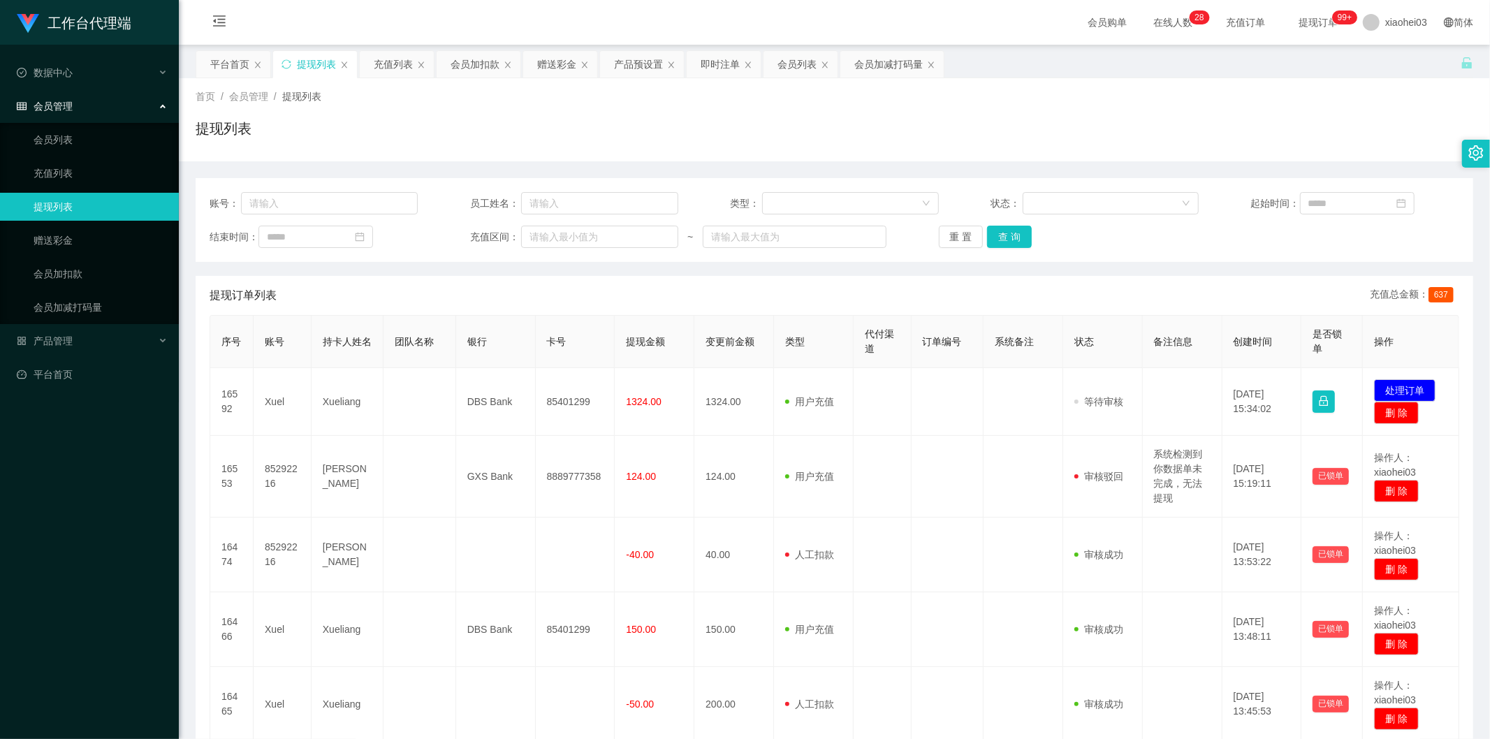
click at [1063, 345] on th "状态" at bounding box center [1103, 342] width 80 height 52
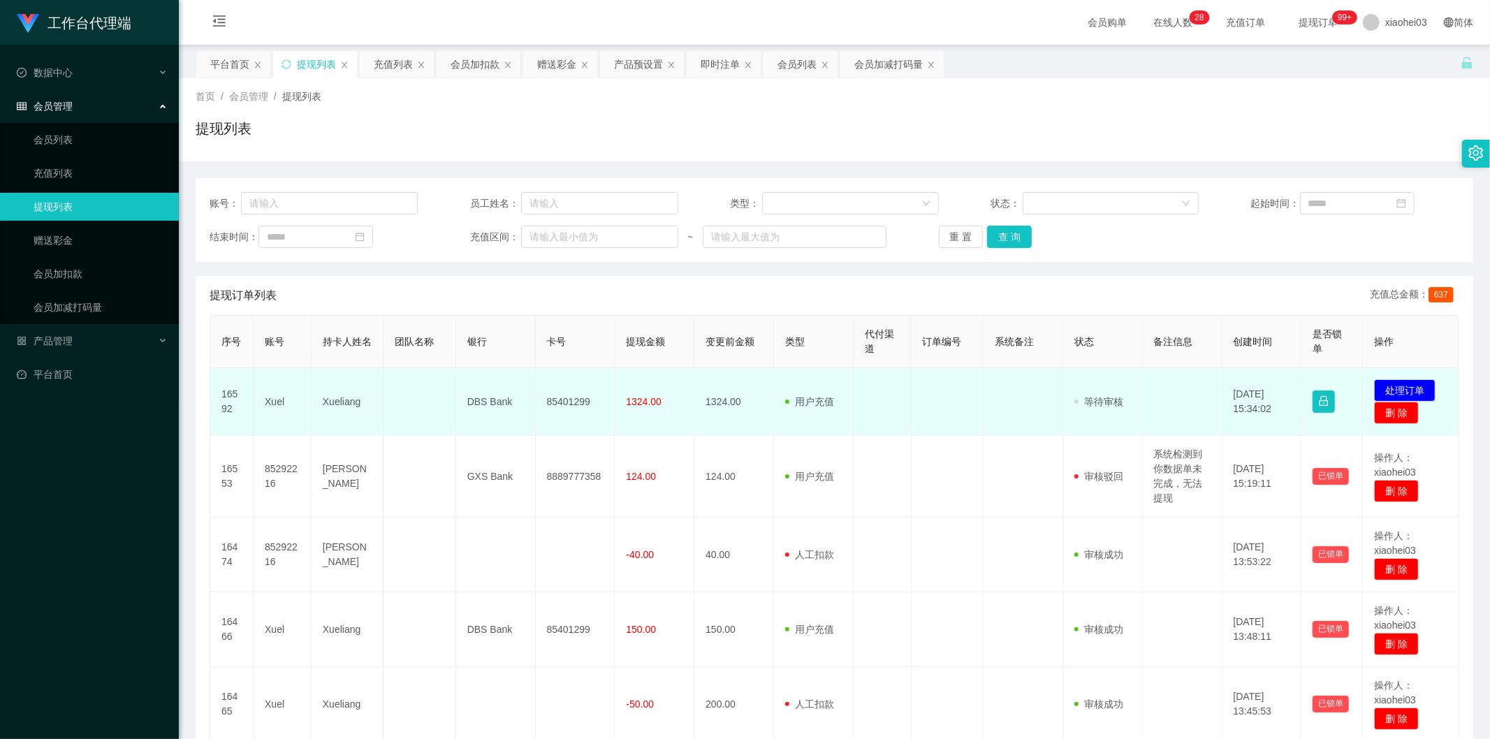
click at [277, 402] on td "Xuel" at bounding box center [283, 402] width 58 height 68
copy td "Xuel"
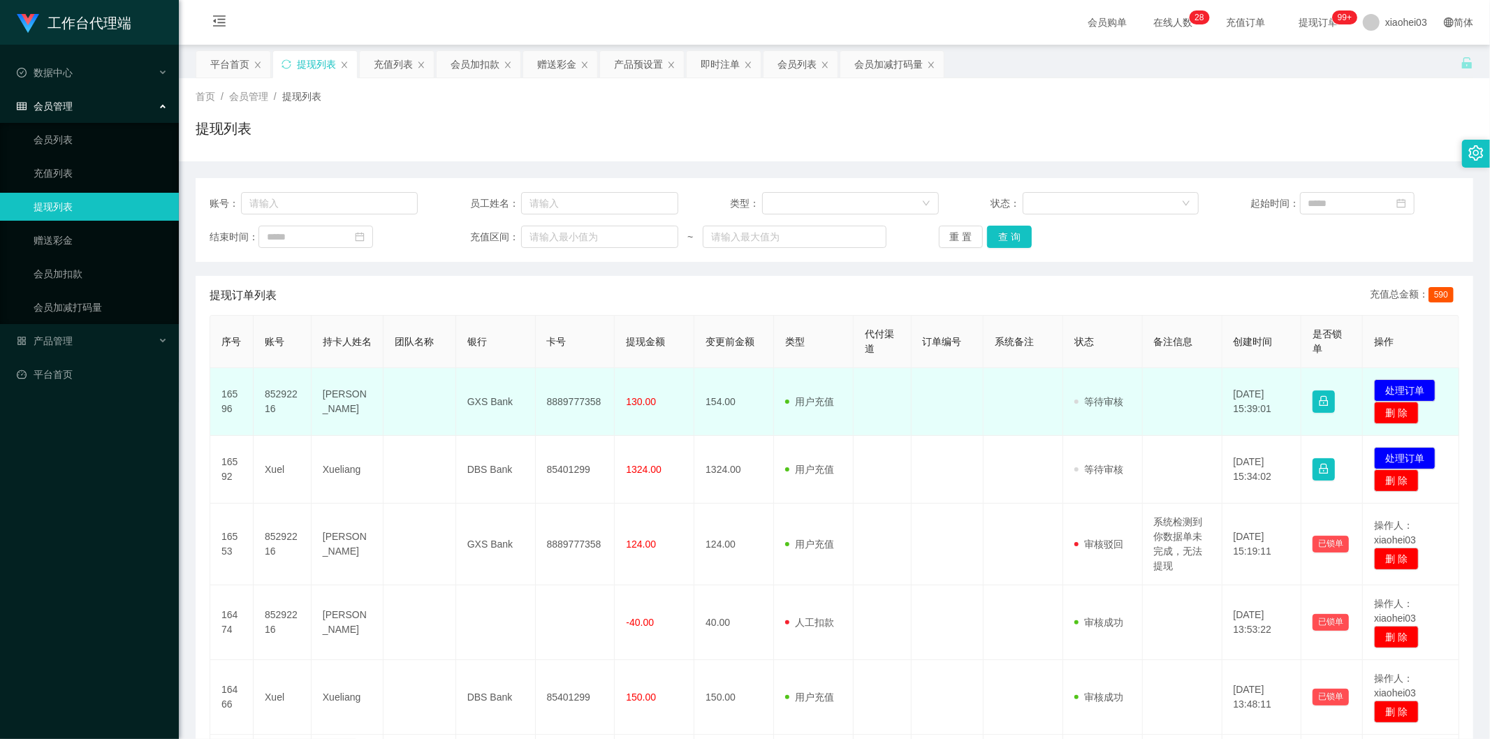
click at [275, 396] on td "85292216" at bounding box center [283, 402] width 58 height 68
click at [275, 395] on td "85292216" at bounding box center [283, 402] width 58 height 68
copy td "85292216"
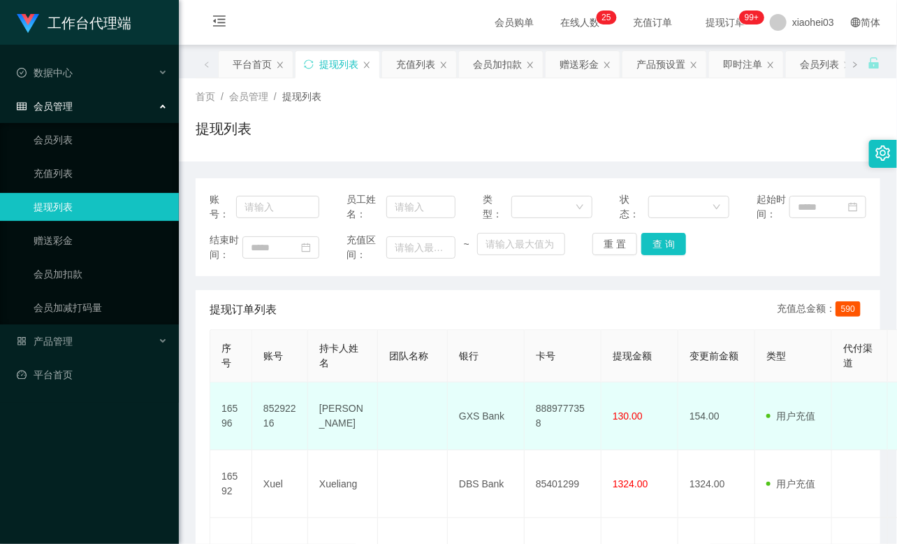
click at [625, 419] on span "130.00" at bounding box center [628, 415] width 30 height 11
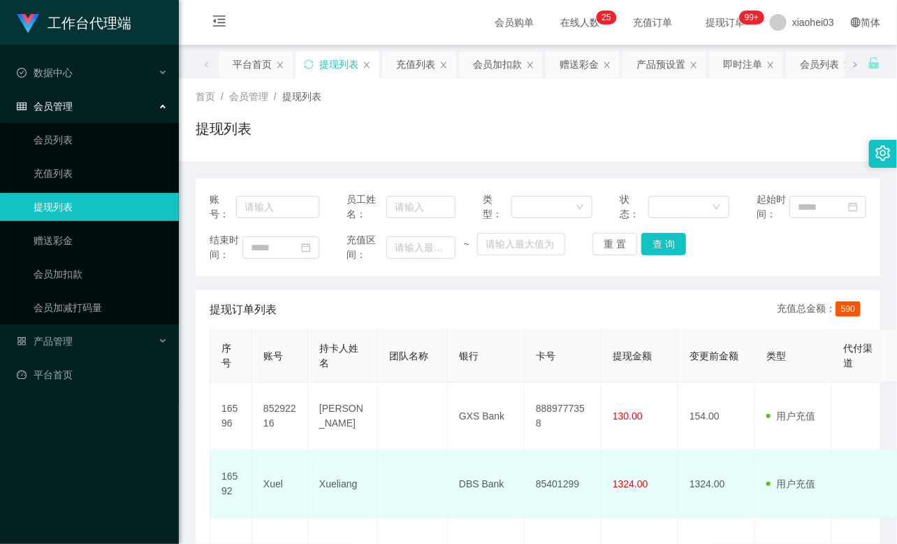
click at [636, 469] on td "1324.00" at bounding box center [639, 484] width 77 height 68
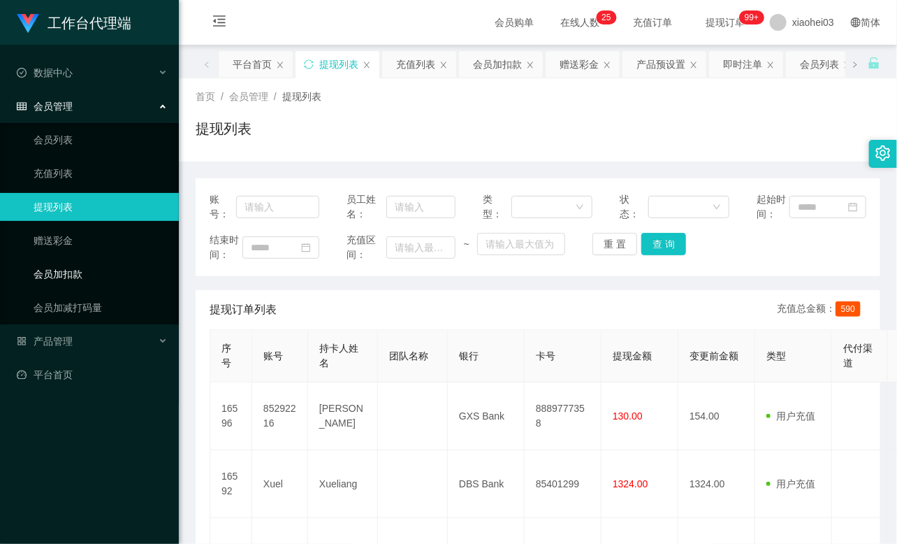
drag, startPoint x: 71, startPoint y: 275, endPoint x: 151, endPoint y: 258, distance: 81.4
click at [71, 276] on link "会员加扣款" at bounding box center [101, 274] width 134 height 28
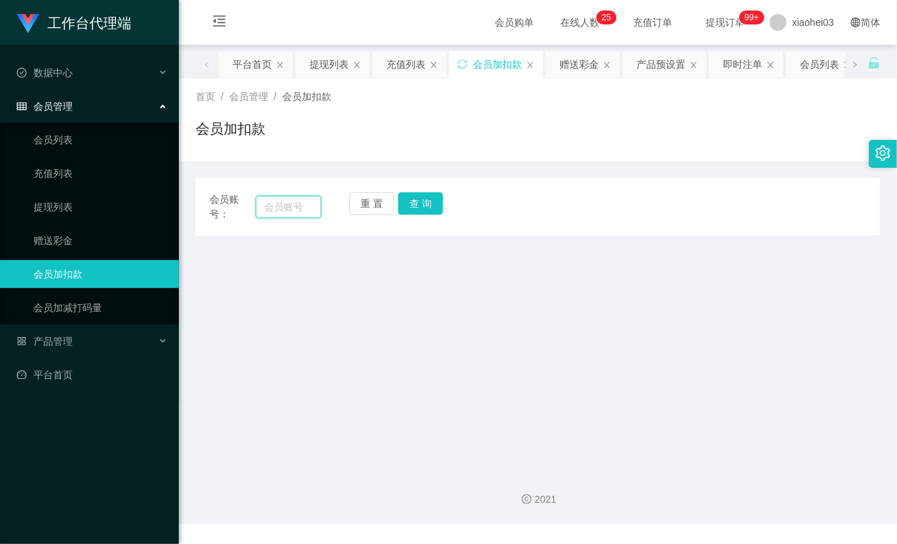
click at [284, 203] on input "text" at bounding box center [289, 207] width 66 height 22
paste input "85292216"
type input "85292216"
click at [425, 205] on button "查 询" at bounding box center [420, 203] width 45 height 22
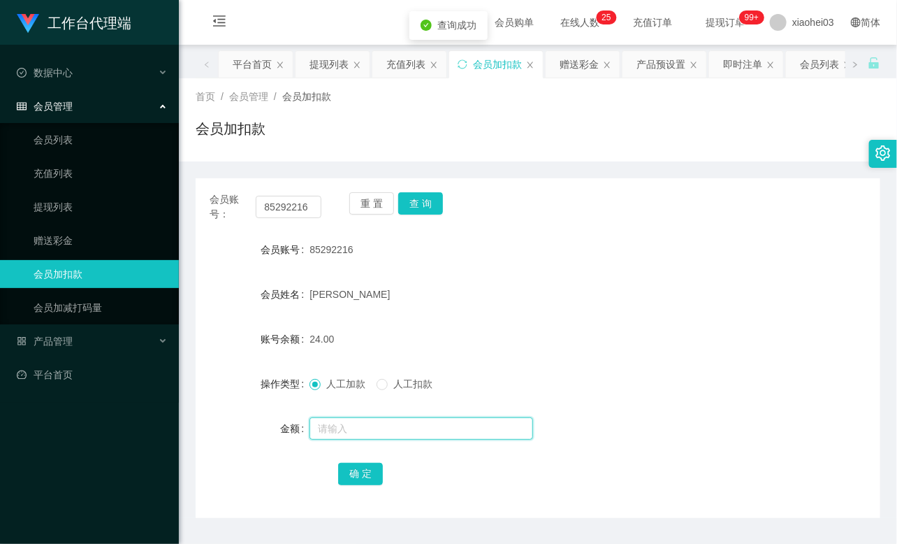
click at [358, 420] on input "text" at bounding box center [421, 428] width 224 height 22
type input "16"
click at [362, 469] on button "确 定" at bounding box center [360, 473] width 45 height 22
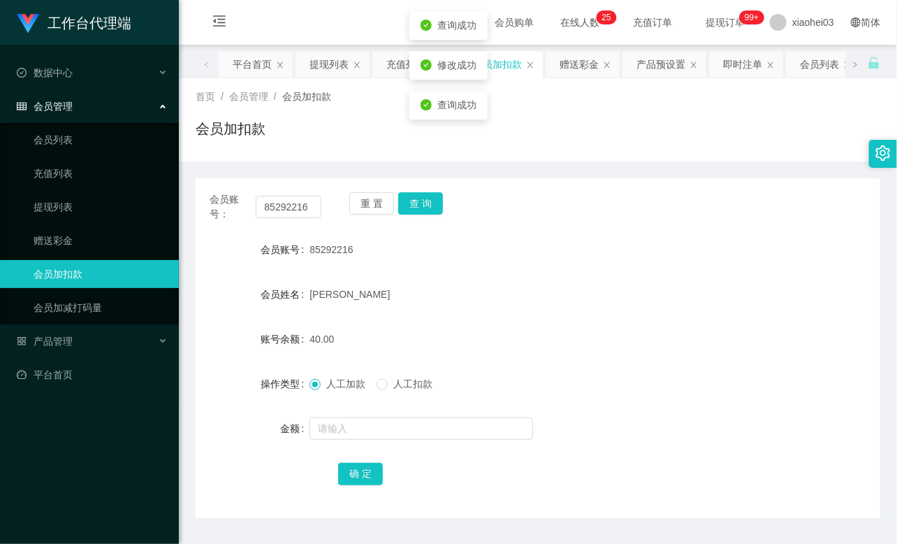
drag, startPoint x: 546, startPoint y: 290, endPoint x: 560, endPoint y: 287, distance: 14.9
click at [550, 289] on div "[PERSON_NAME]" at bounding box center [509, 294] width 400 height 28
click at [285, 212] on input "85292216" at bounding box center [289, 207] width 66 height 22
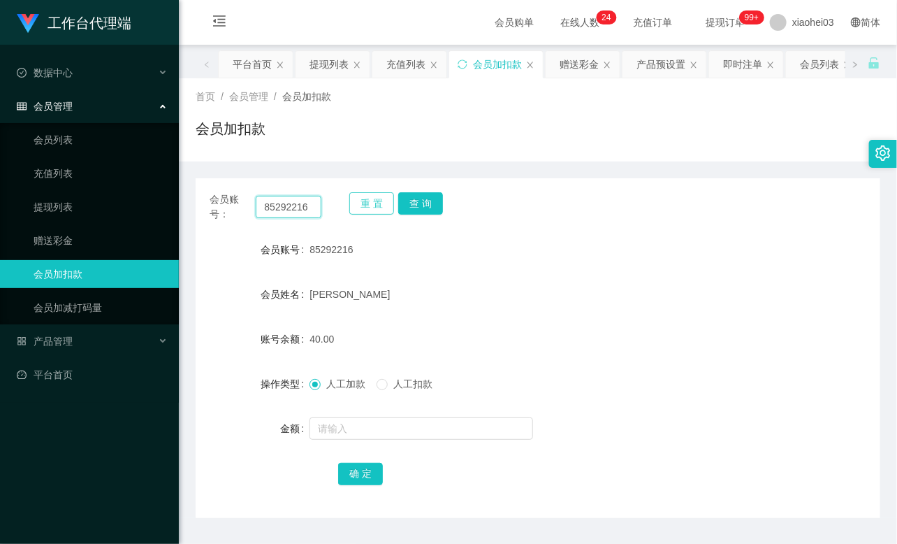
paste input "Xuel"
type input "Xuel"
click at [423, 197] on button "查 询" at bounding box center [420, 203] width 45 height 22
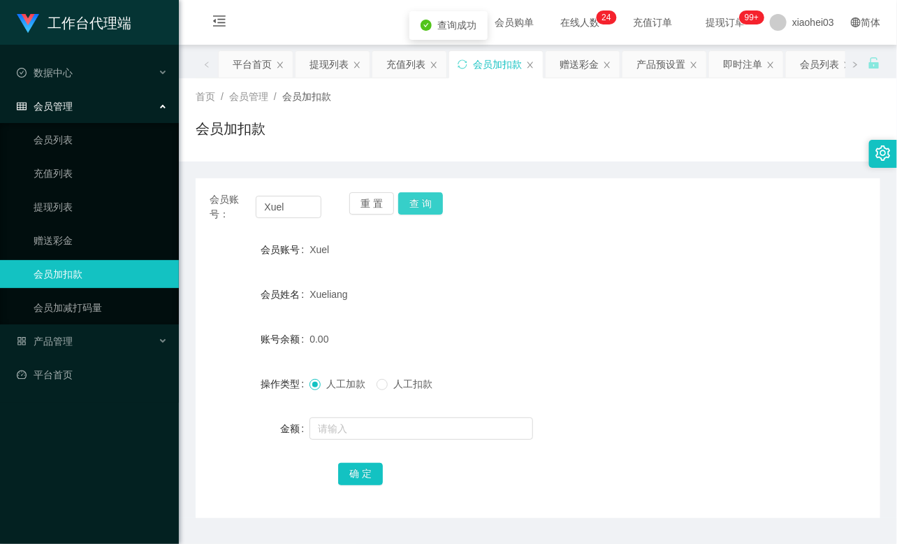
click at [423, 197] on button "查 询" at bounding box center [420, 203] width 45 height 22
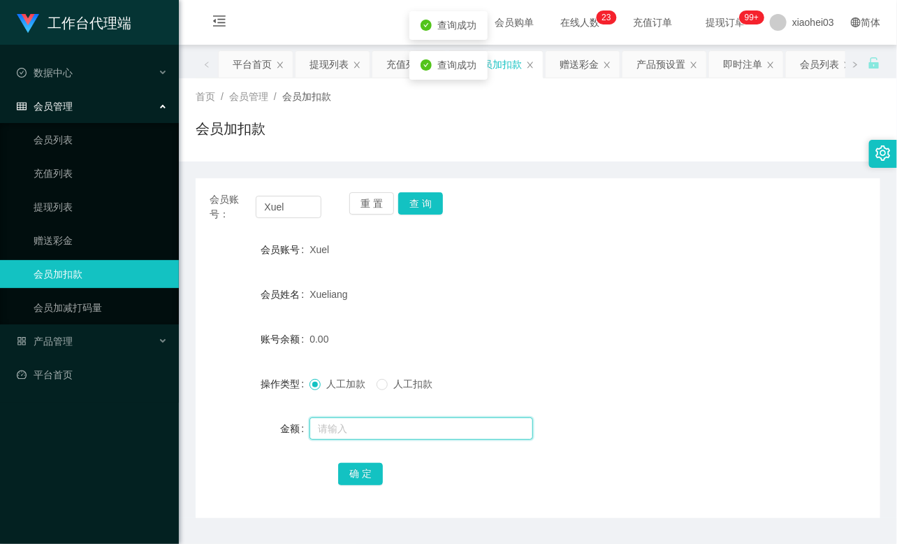
click at [366, 421] on input "text" at bounding box center [421, 428] width 224 height 22
type input "16"
drag, startPoint x: 355, startPoint y: 482, endPoint x: 372, endPoint y: 467, distance: 23.3
click at [355, 482] on button "确 定" at bounding box center [360, 473] width 45 height 22
drag, startPoint x: 545, startPoint y: 334, endPoint x: 599, endPoint y: 287, distance: 71.3
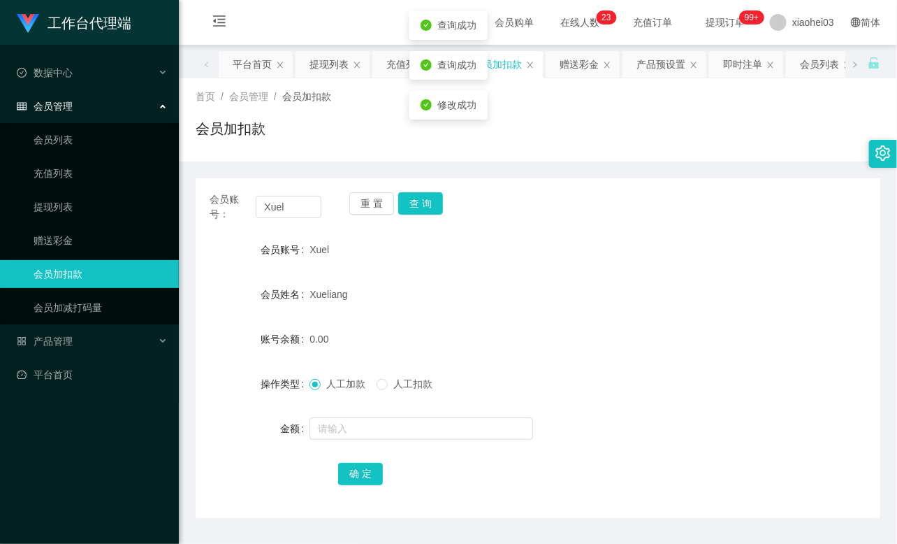
click at [548, 333] on div "0.00" at bounding box center [509, 339] width 400 height 28
click at [287, 212] on input "Xuel" at bounding box center [289, 207] width 66 height 22
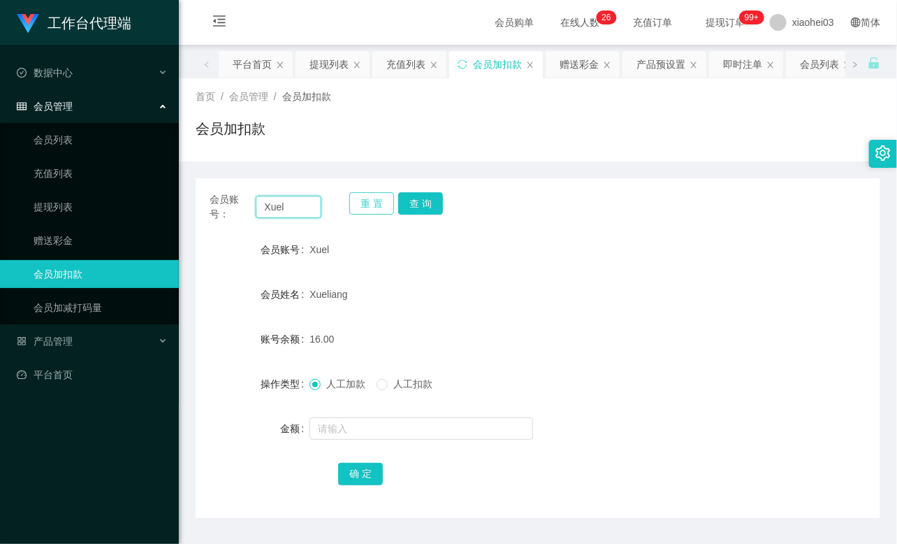
paste input "liying82127254"
type input "liying82127254"
click at [424, 206] on button "查 询" at bounding box center [420, 203] width 45 height 22
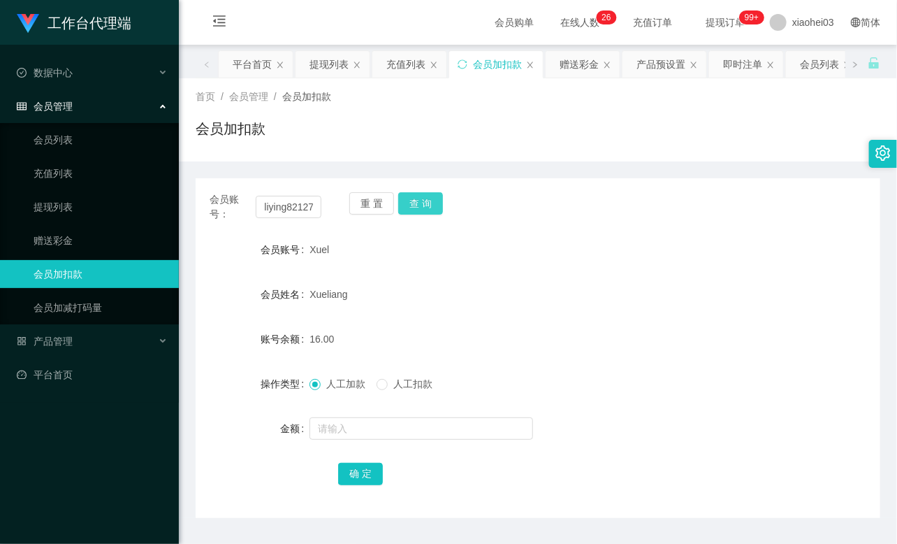
click at [424, 206] on button "查 询" at bounding box center [420, 203] width 45 height 22
drag, startPoint x: 424, startPoint y: 206, endPoint x: 428, endPoint y: 221, distance: 15.8
click at [424, 206] on div "重 置 查 询" at bounding box center [405, 206] width 112 height 29
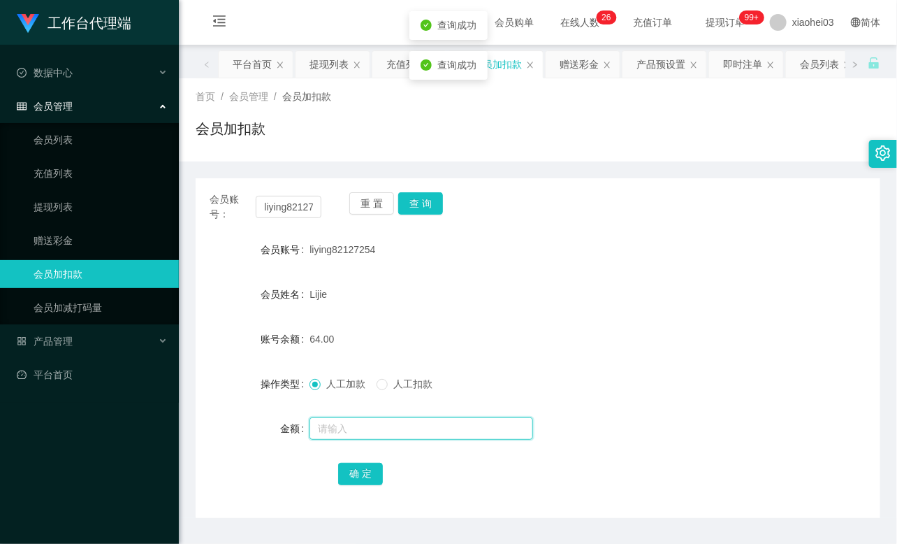
click at [373, 426] on input "text" at bounding box center [421, 428] width 224 height 22
type input "8"
drag, startPoint x: 362, startPoint y: 482, endPoint x: 363, endPoint y: 464, distance: 18.2
click at [362, 481] on button "确 定" at bounding box center [360, 473] width 45 height 22
click at [365, 430] on input "text" at bounding box center [421, 428] width 224 height 22
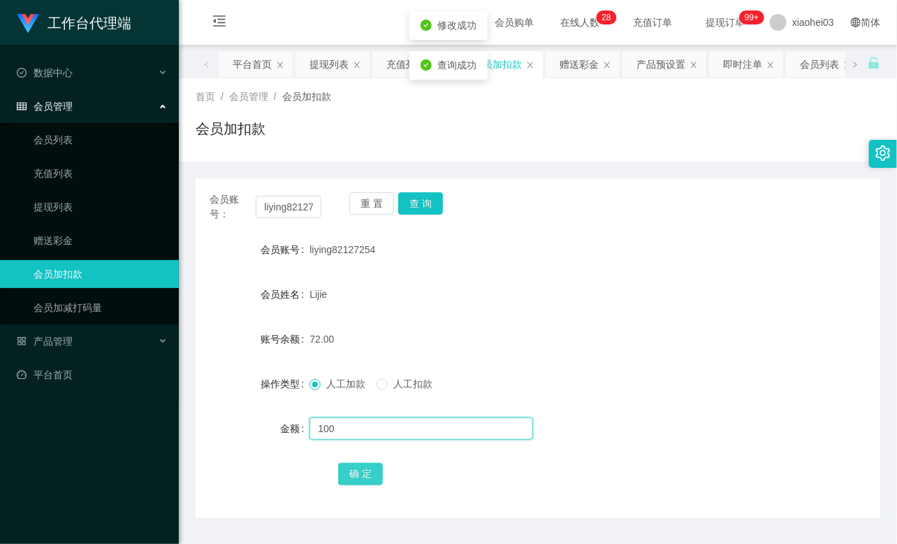
type input "100"
click at [362, 473] on button "确 定" at bounding box center [360, 473] width 45 height 22
drag, startPoint x: 458, startPoint y: 292, endPoint x: 320, endPoint y: 226, distance: 153.1
click at [456, 291] on div "Lijie" at bounding box center [509, 294] width 400 height 28
click at [282, 194] on div "会员账号： liying82127254" at bounding box center [266, 206] width 112 height 29
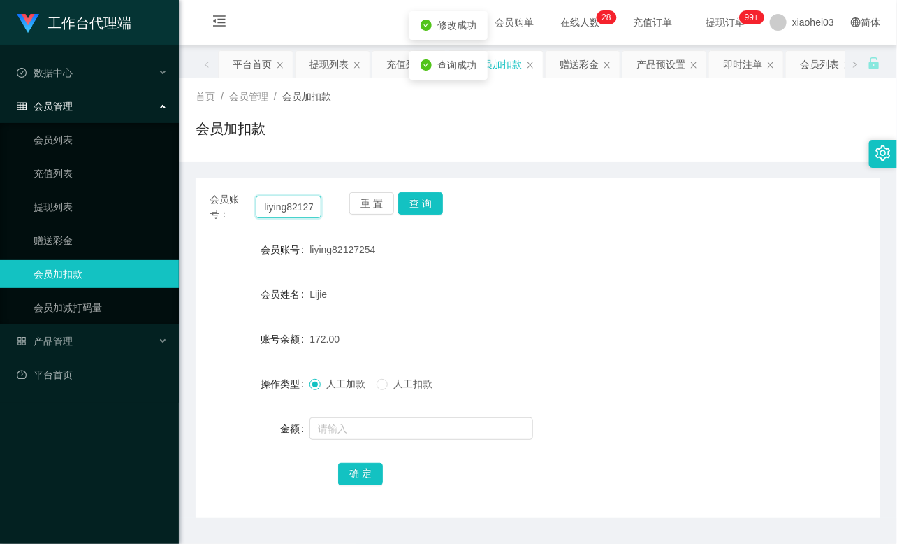
click at [285, 200] on input "liying82127254" at bounding box center [289, 207] width 66 height 22
click at [65, 200] on link "提现列表" at bounding box center [101, 207] width 134 height 28
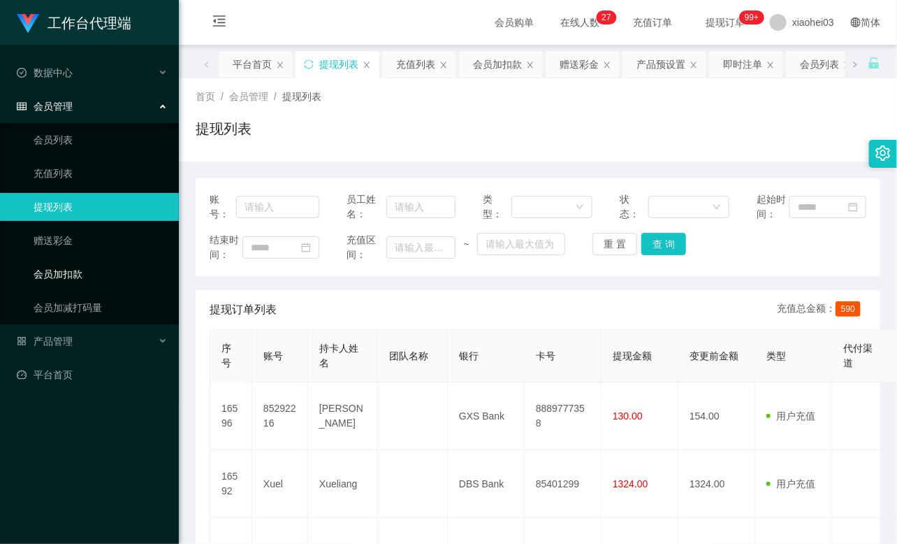
drag, startPoint x: 70, startPoint y: 268, endPoint x: 149, endPoint y: 229, distance: 87.8
click at [70, 268] on link "会员加扣款" at bounding box center [101, 274] width 134 height 28
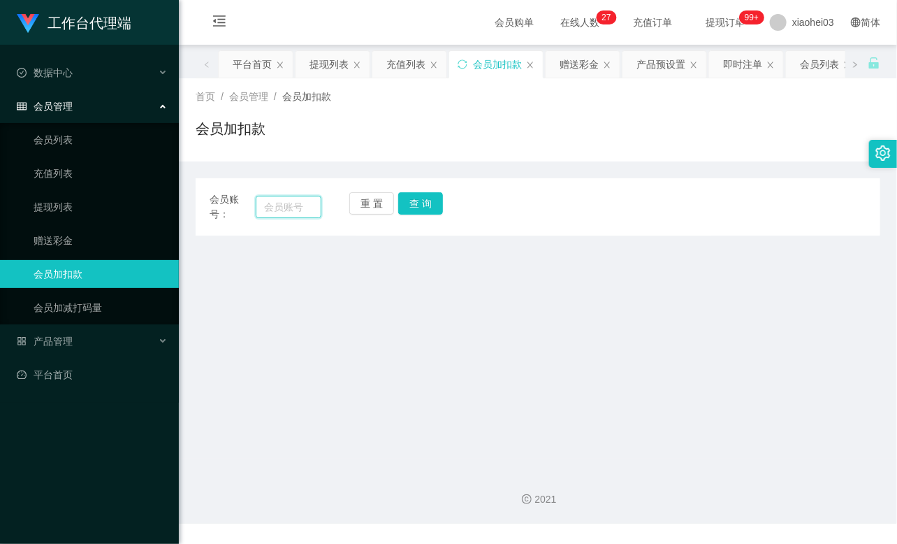
click at [278, 205] on input "text" at bounding box center [289, 207] width 66 height 22
paste input "liying82127254"
type input "liying82127254"
click at [423, 205] on button "查 询" at bounding box center [420, 203] width 45 height 22
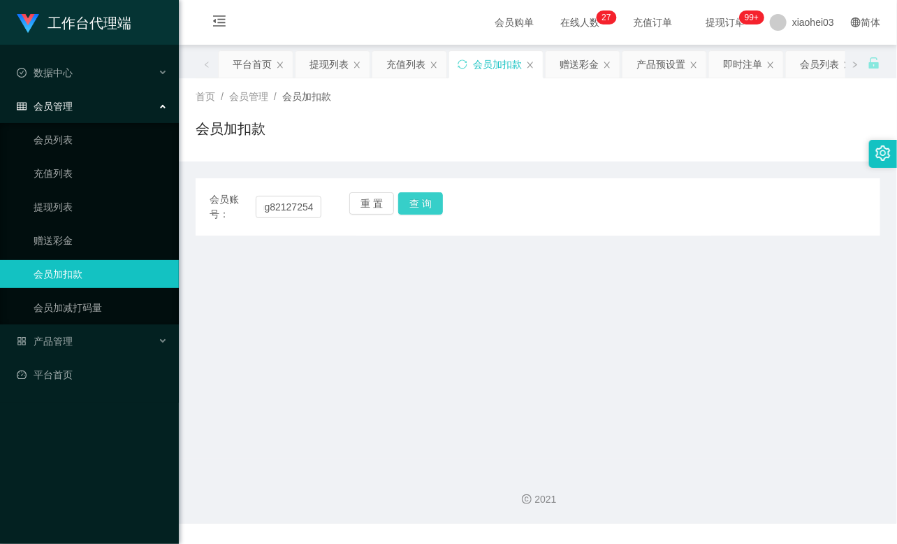
scroll to position [0, 0]
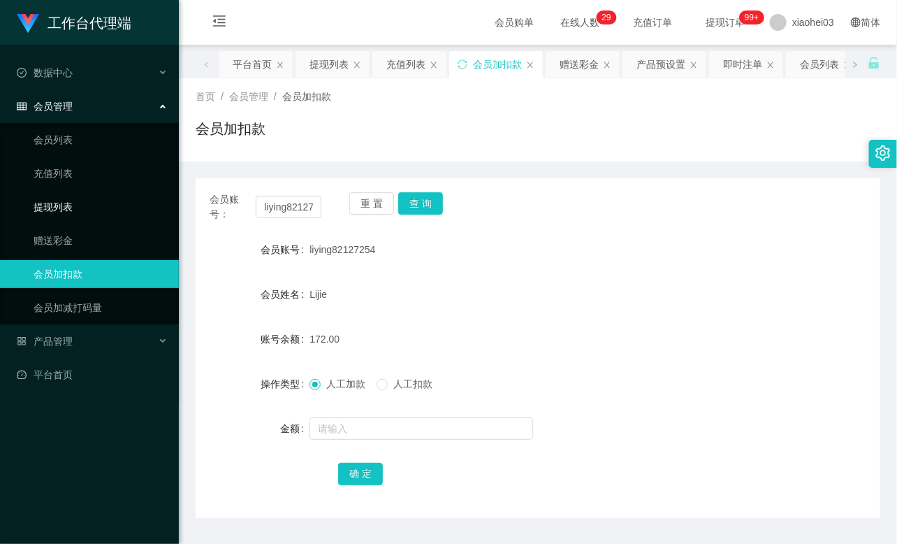
click at [66, 205] on link "提现列表" at bounding box center [101, 207] width 134 height 28
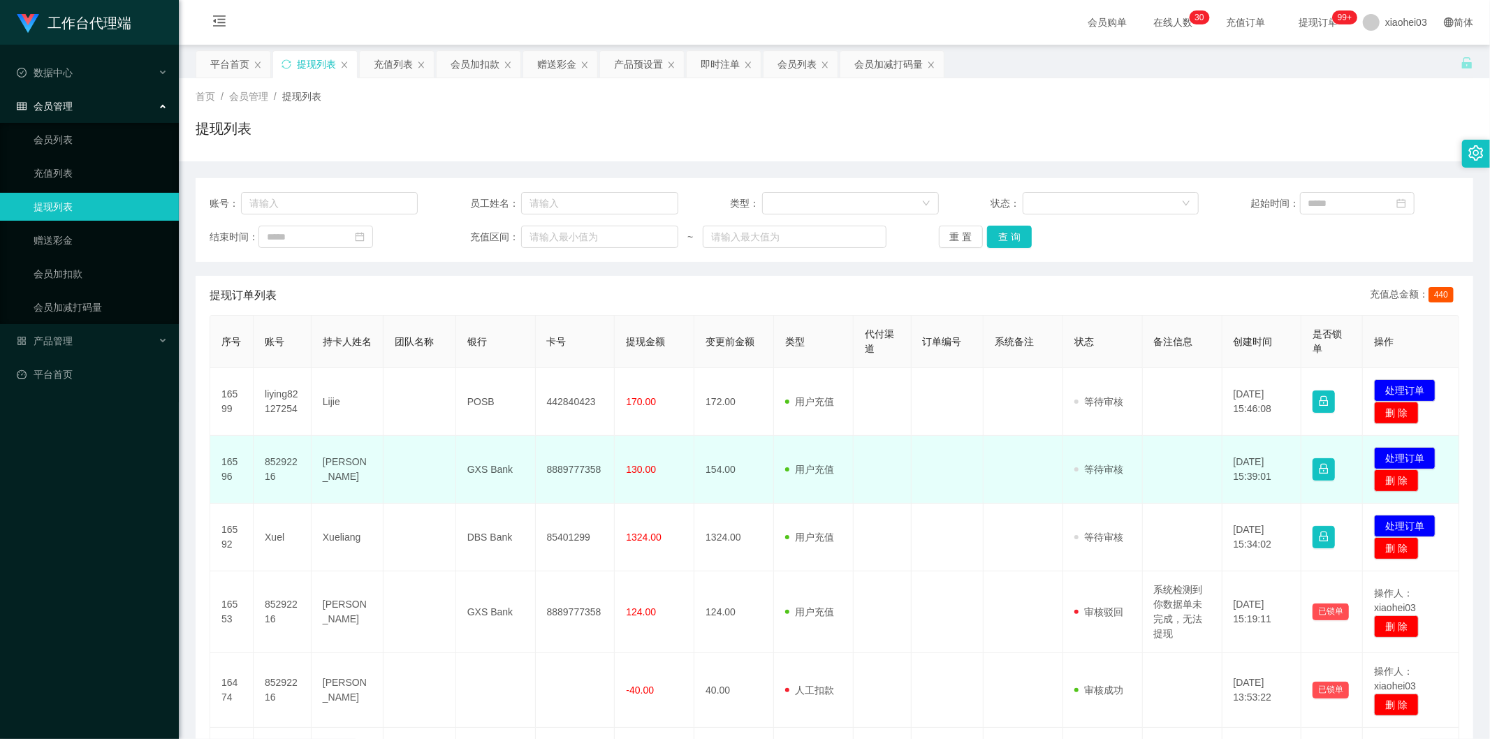
click at [694, 461] on td "154.00" at bounding box center [734, 470] width 80 height 68
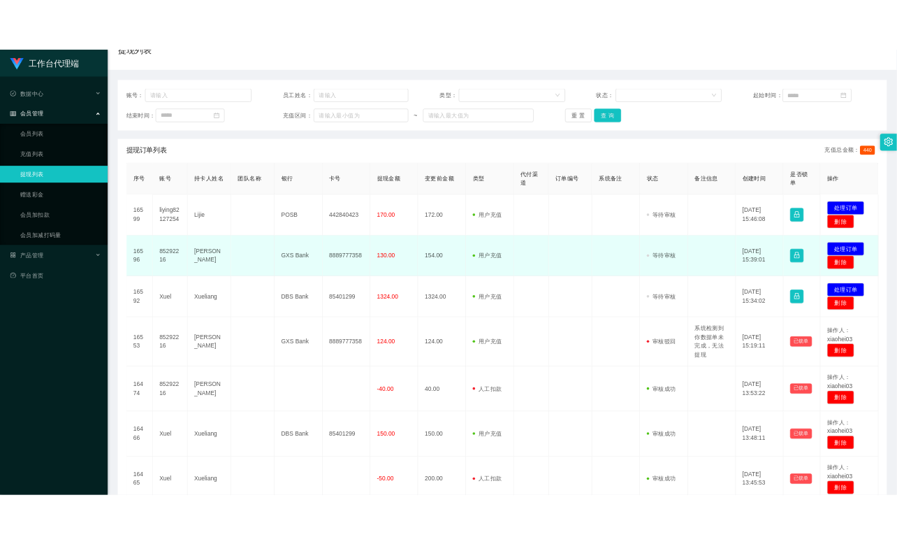
scroll to position [155, 0]
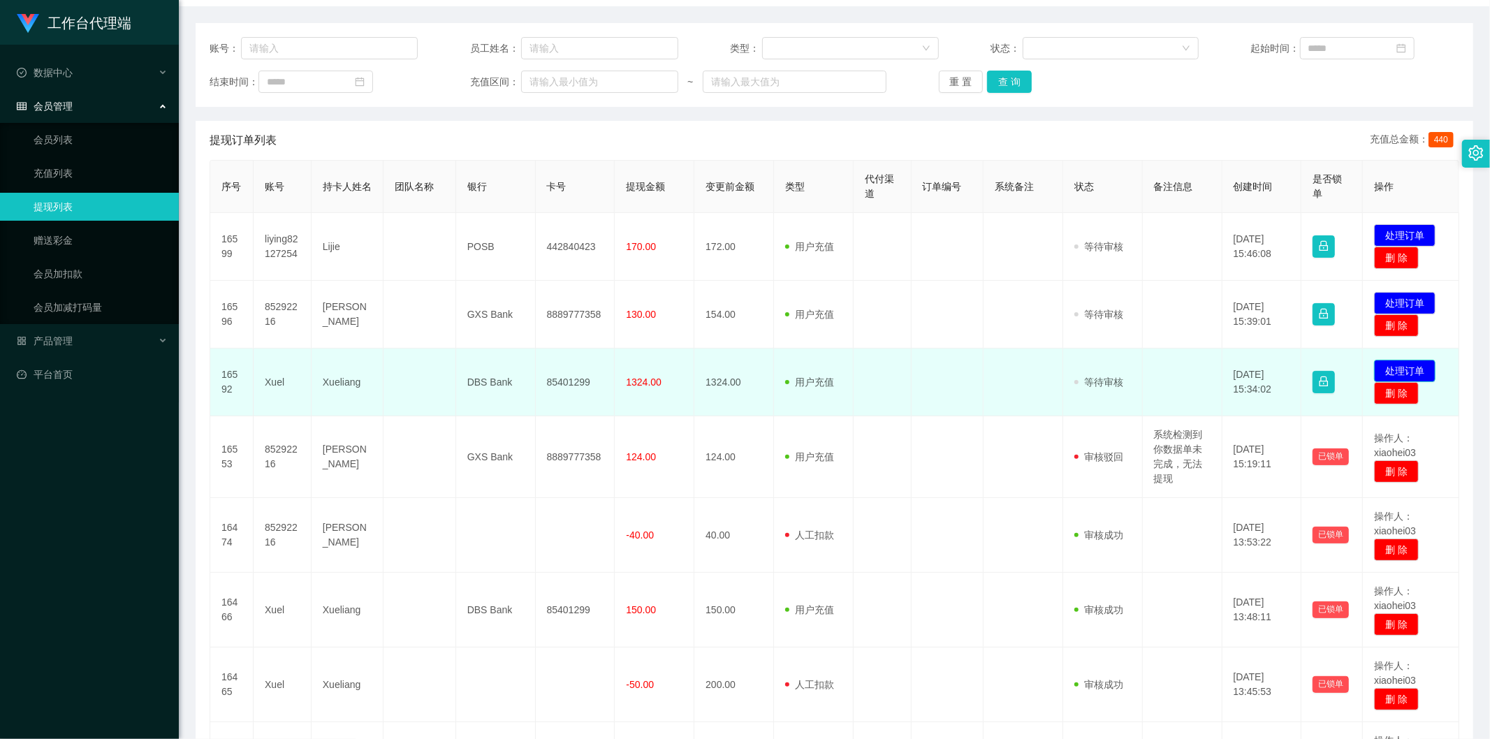
click at [896, 365] on button "处理订单" at bounding box center [1404, 371] width 61 height 22
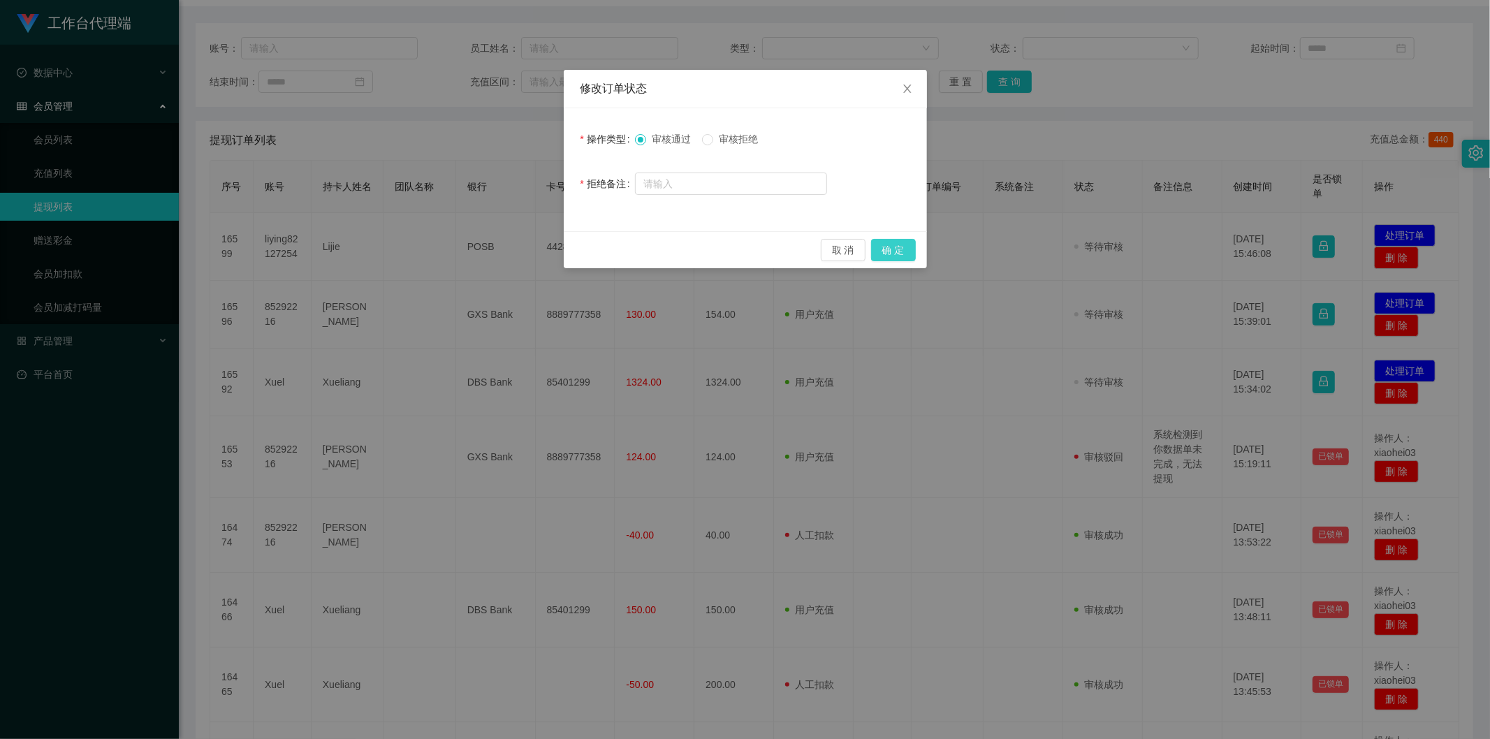
click at [896, 254] on button "确 定" at bounding box center [893, 250] width 45 height 22
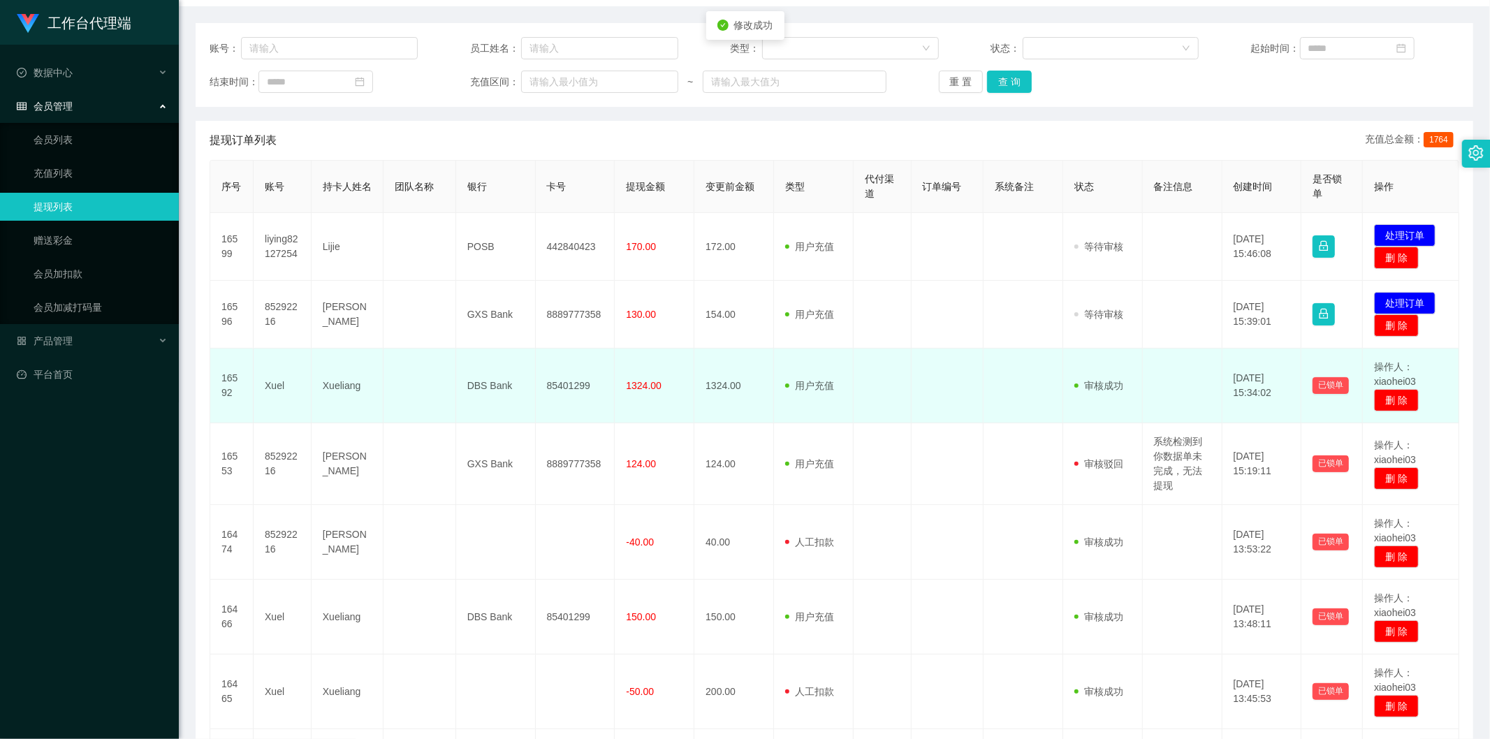
click at [819, 366] on td "用户充值 人工扣款" at bounding box center [814, 386] width 80 height 75
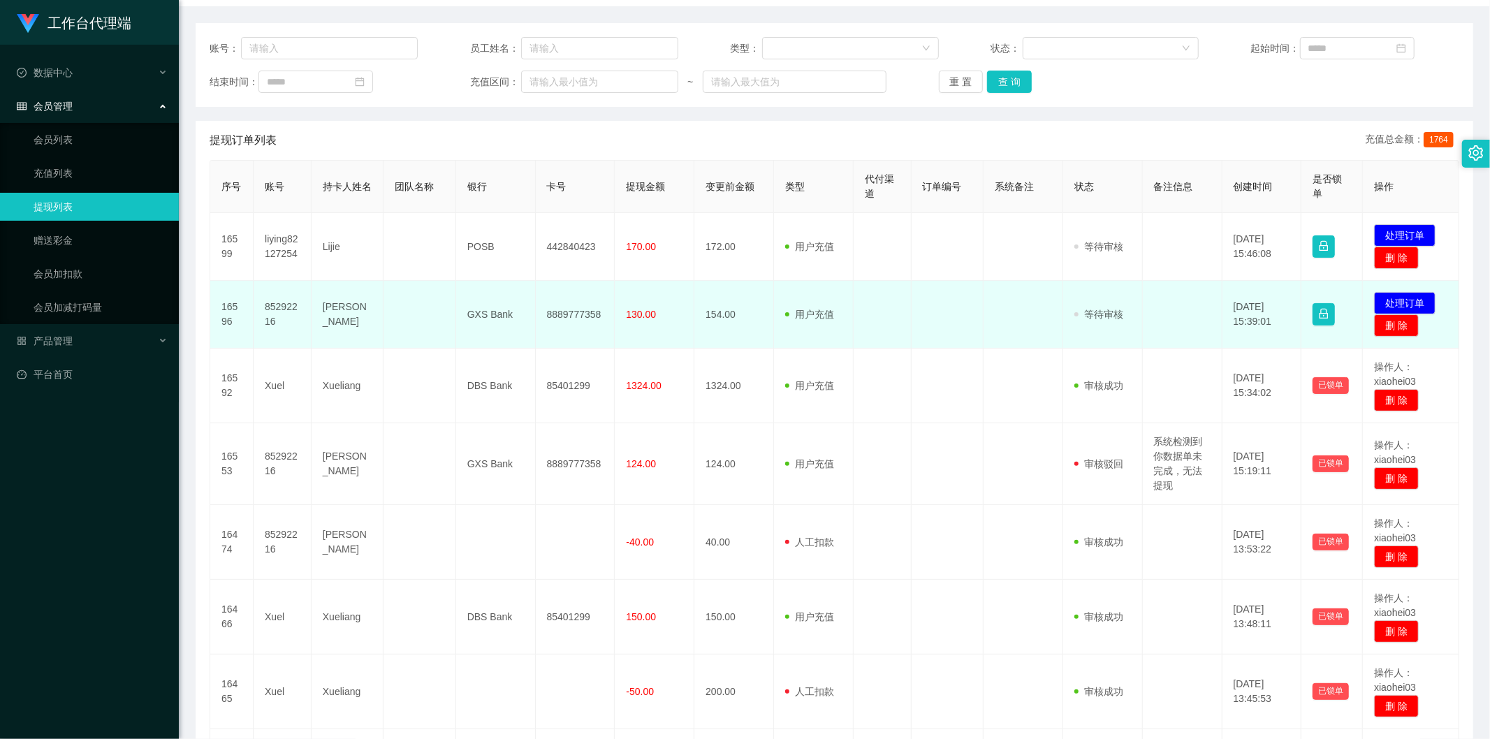
click at [847, 330] on td "用户充值 人工扣款" at bounding box center [814, 315] width 80 height 68
click at [581, 316] on td "8889777358" at bounding box center [576, 315] width 80 height 68
click at [462, 316] on td "GXS Bank" at bounding box center [496, 315] width 80 height 68
click at [390, 319] on td at bounding box center [420, 315] width 72 height 68
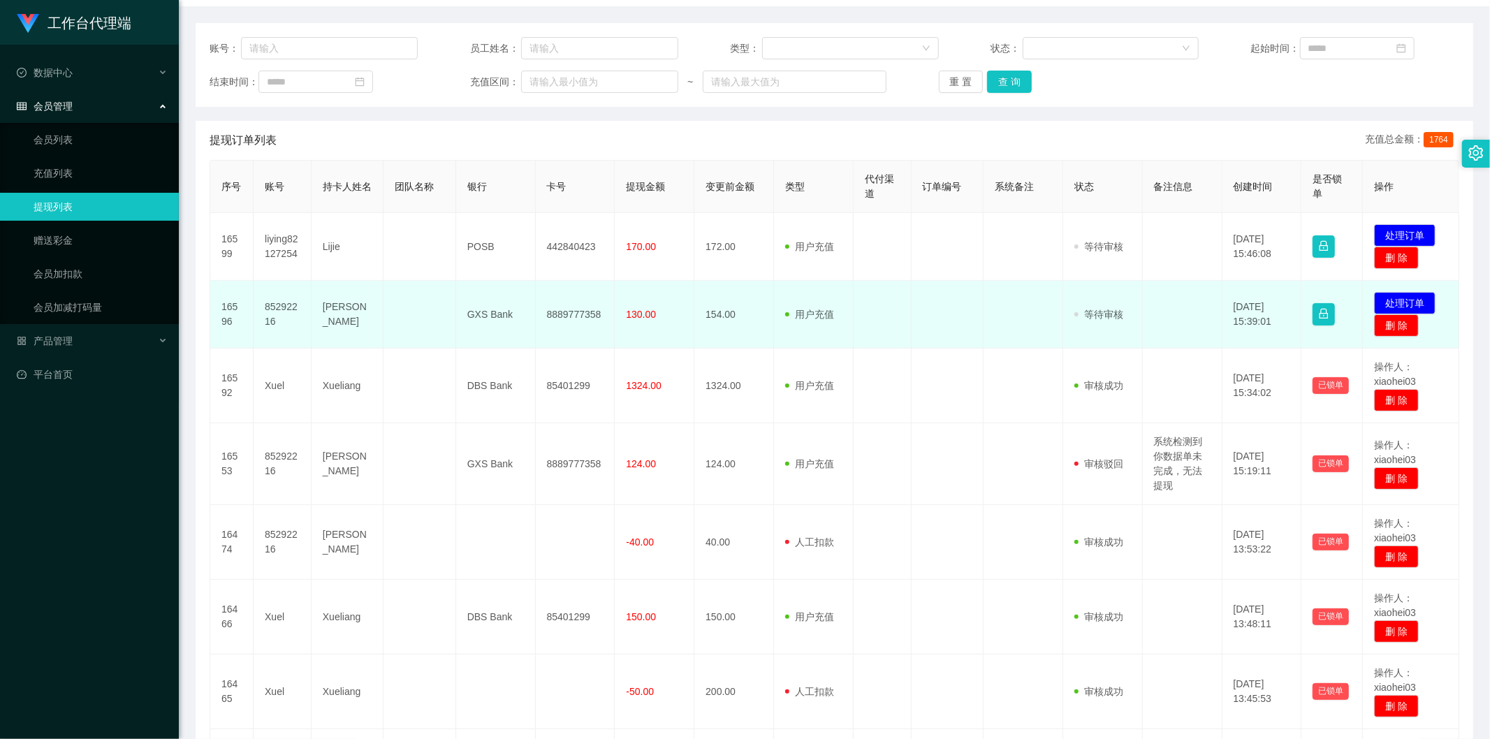
click at [329, 318] on td "[PERSON_NAME]" at bounding box center [348, 315] width 72 height 68
click at [442, 334] on td at bounding box center [420, 315] width 72 height 68
click at [896, 300] on button "处理订单" at bounding box center [1404, 303] width 61 height 22
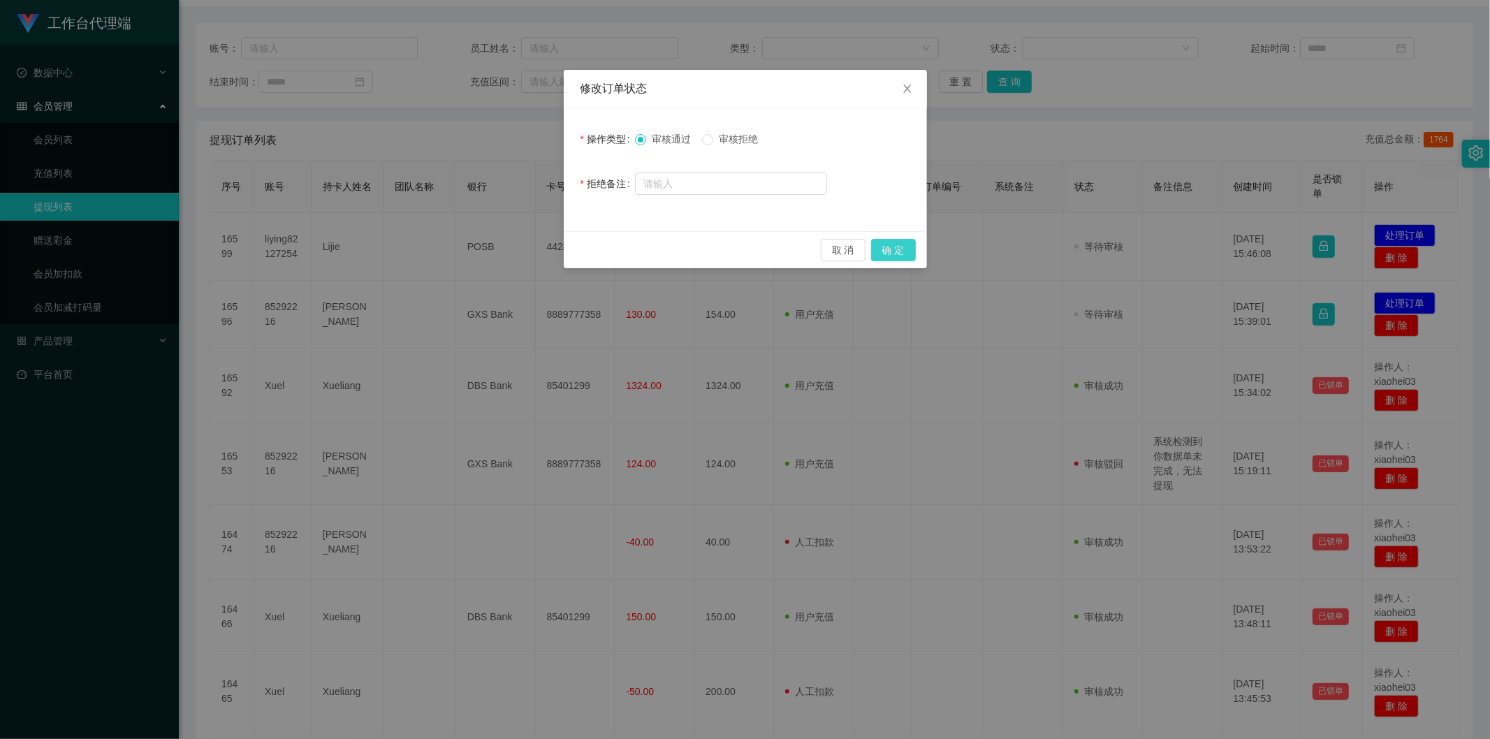
click at [896, 248] on button "确 定" at bounding box center [893, 250] width 45 height 22
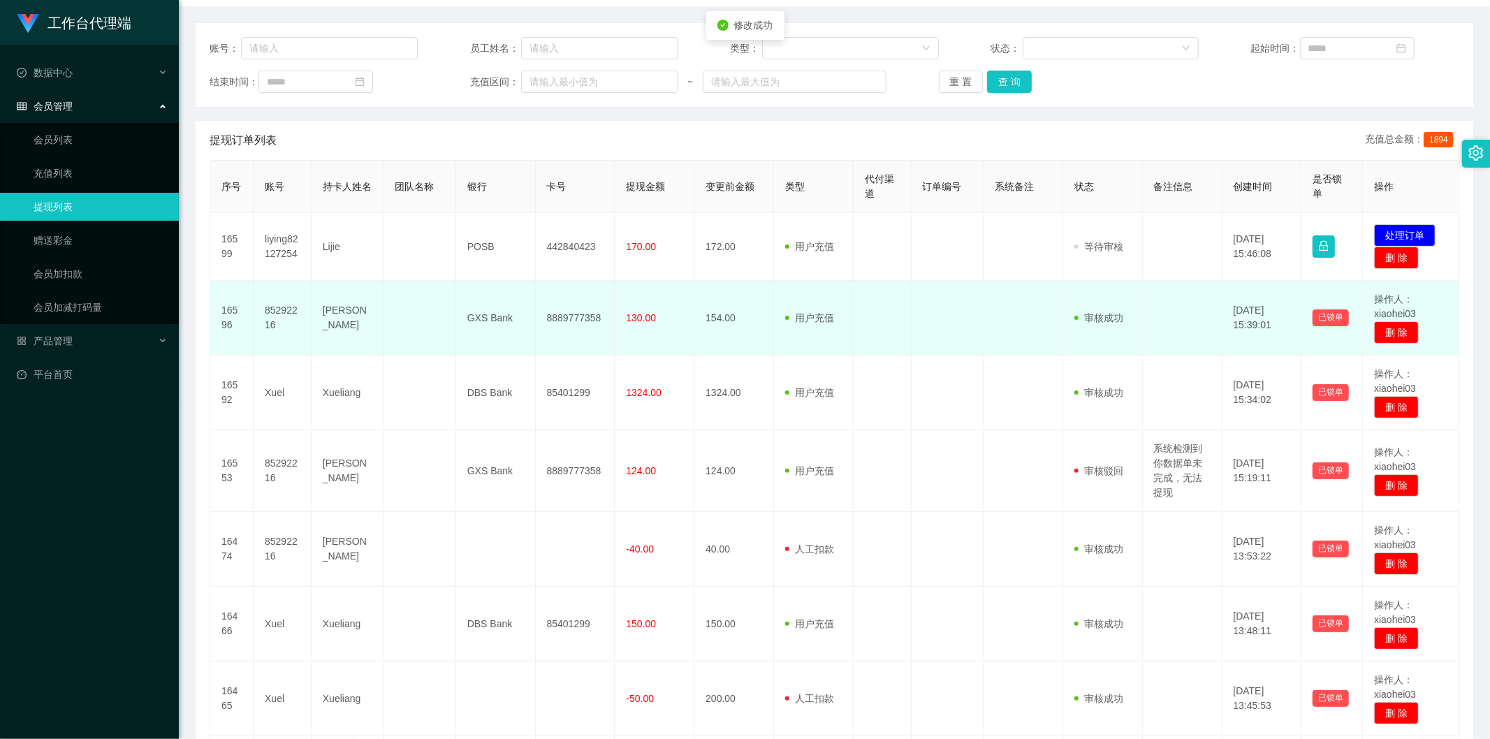
click at [841, 324] on td "用户充值 人工扣款" at bounding box center [814, 318] width 80 height 75
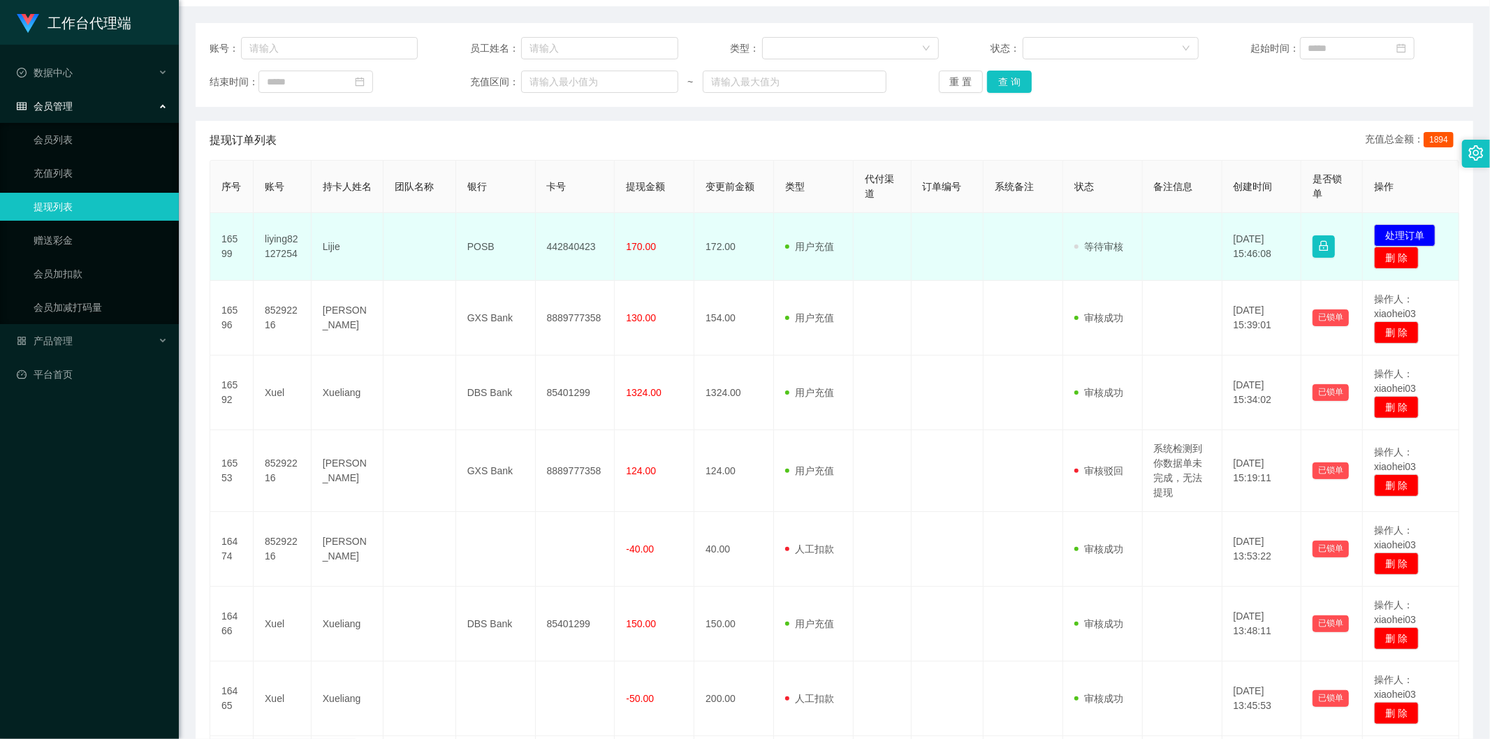
click at [283, 243] on td "liying82127254" at bounding box center [283, 247] width 58 height 68
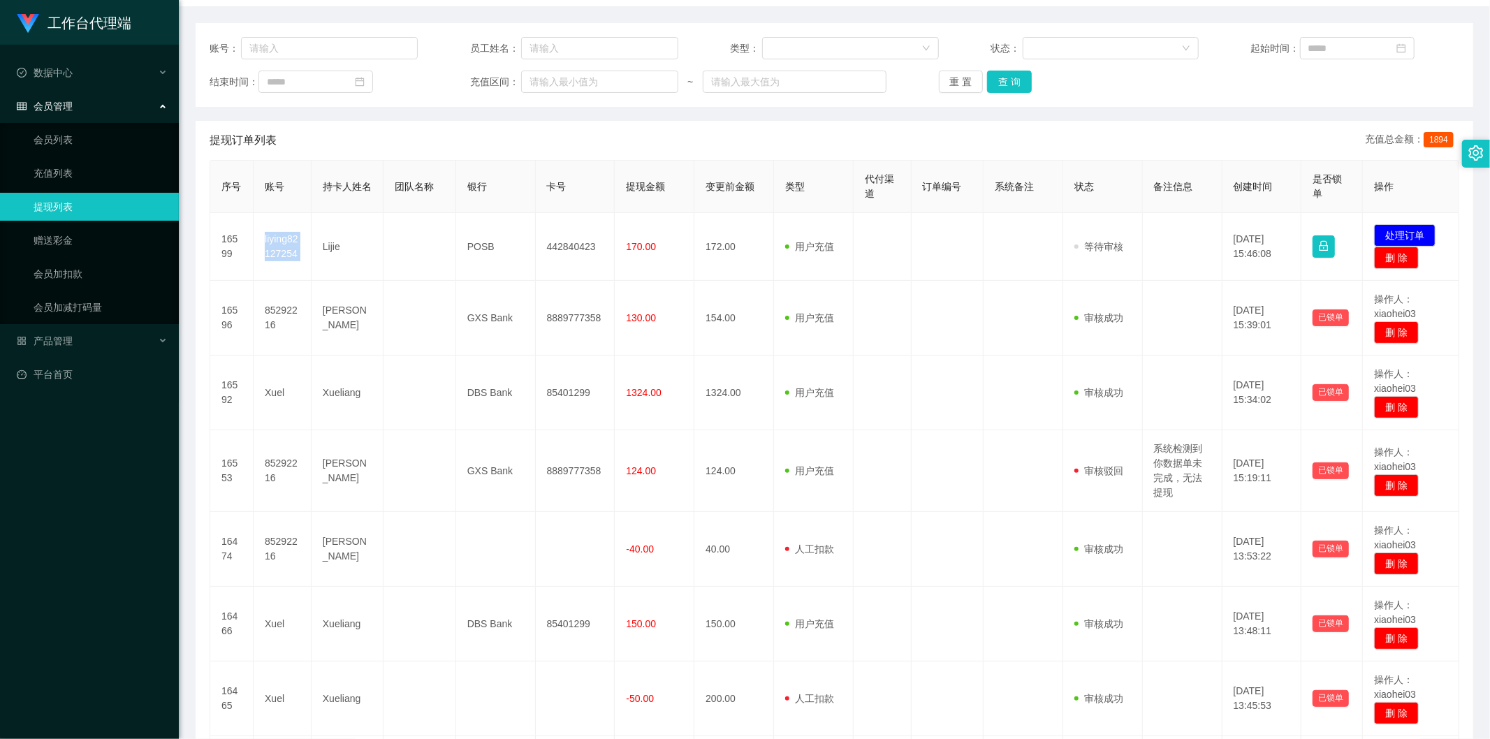
copy td "liying82127254"
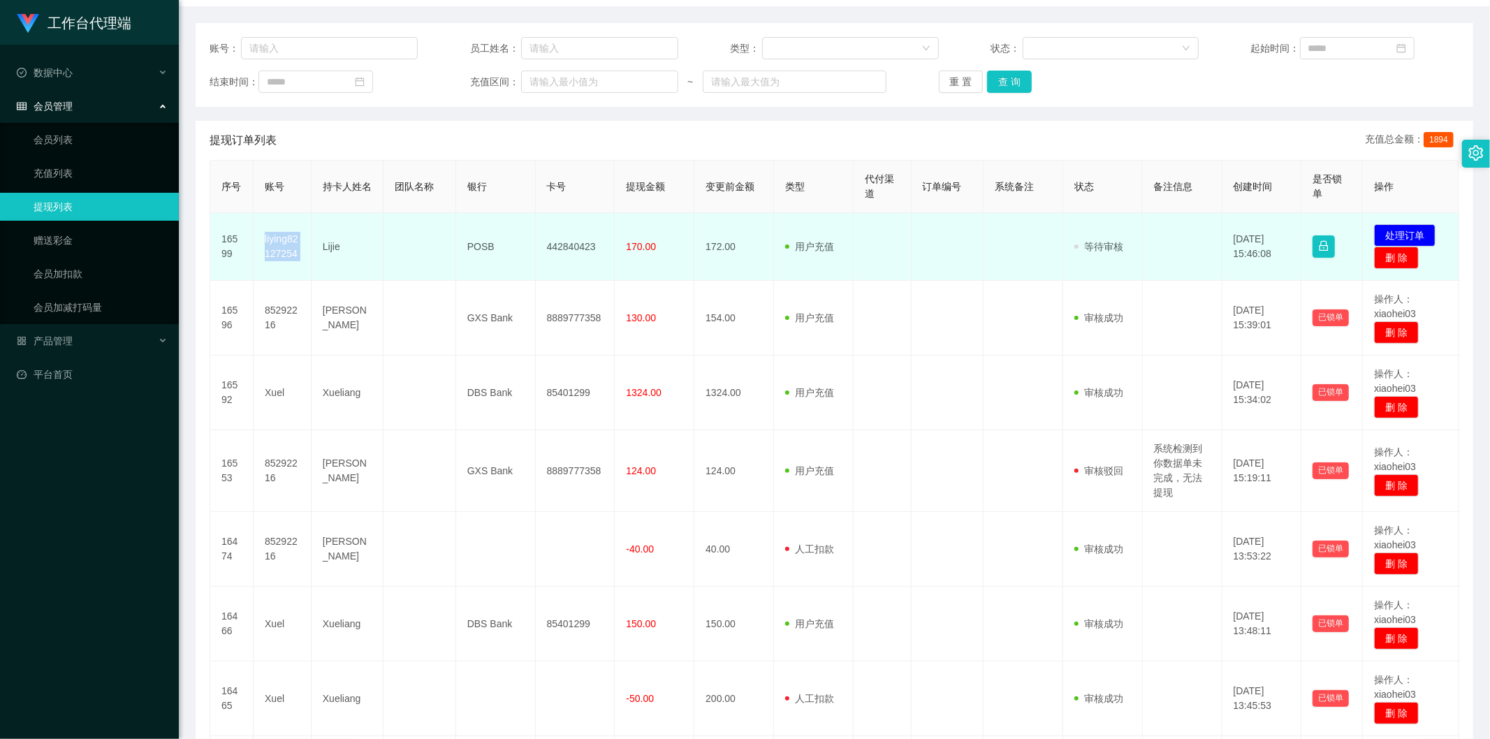
click at [280, 238] on td "liying82127254" at bounding box center [283, 247] width 58 height 68
click at [280, 236] on td "liying82127254" at bounding box center [283, 247] width 58 height 68
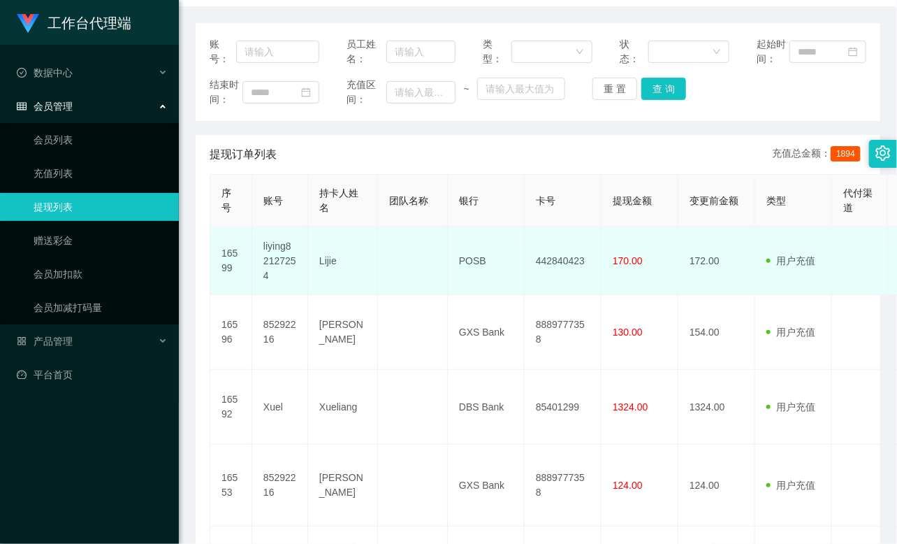
click at [613, 242] on td "170.00" at bounding box center [639, 261] width 77 height 68
click at [627, 269] on td "170.00" at bounding box center [639, 261] width 77 height 68
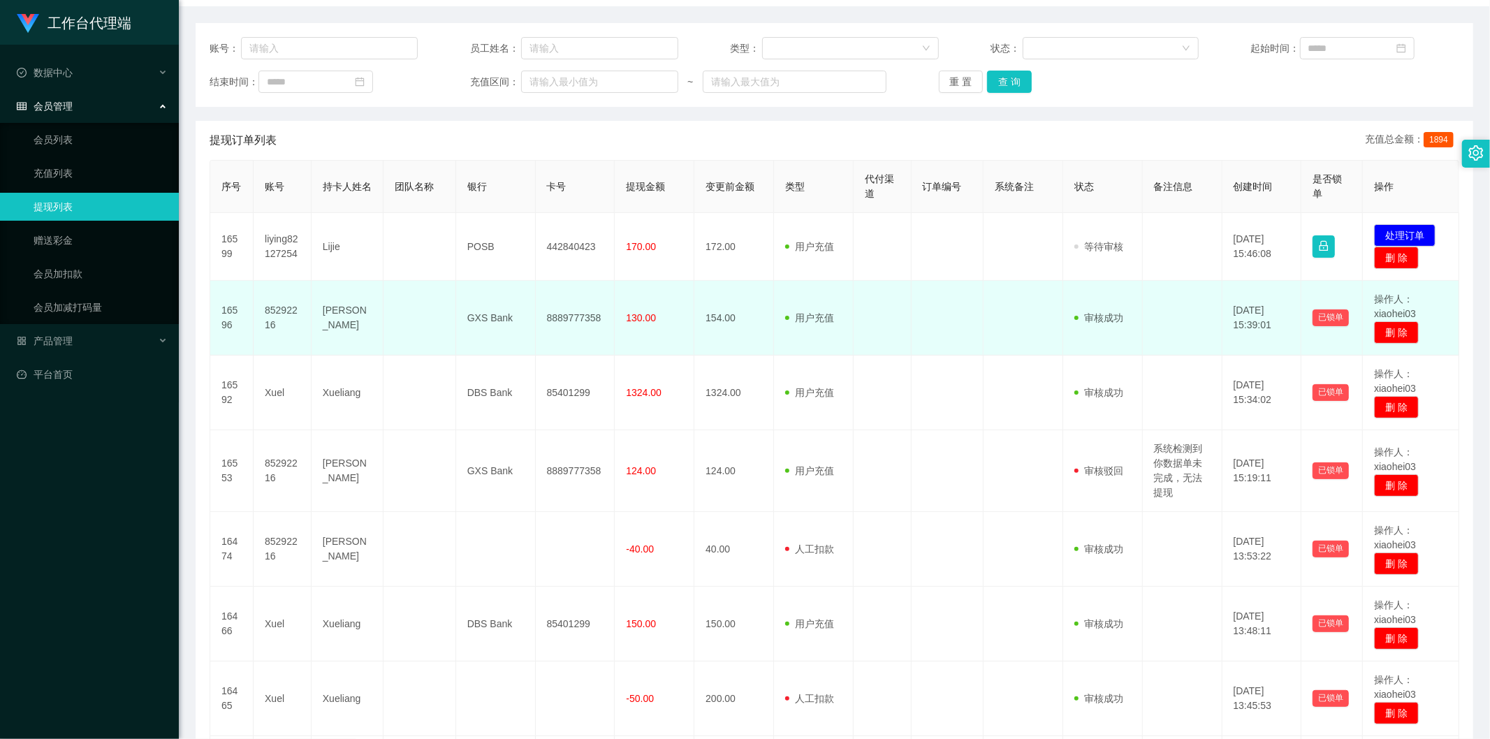
drag, startPoint x: 641, startPoint y: 375, endPoint x: 639, endPoint y: 326, distance: 48.9
click at [639, 372] on td "1324.00" at bounding box center [655, 393] width 80 height 75
click at [639, 323] on span "130.00" at bounding box center [641, 317] width 30 height 11
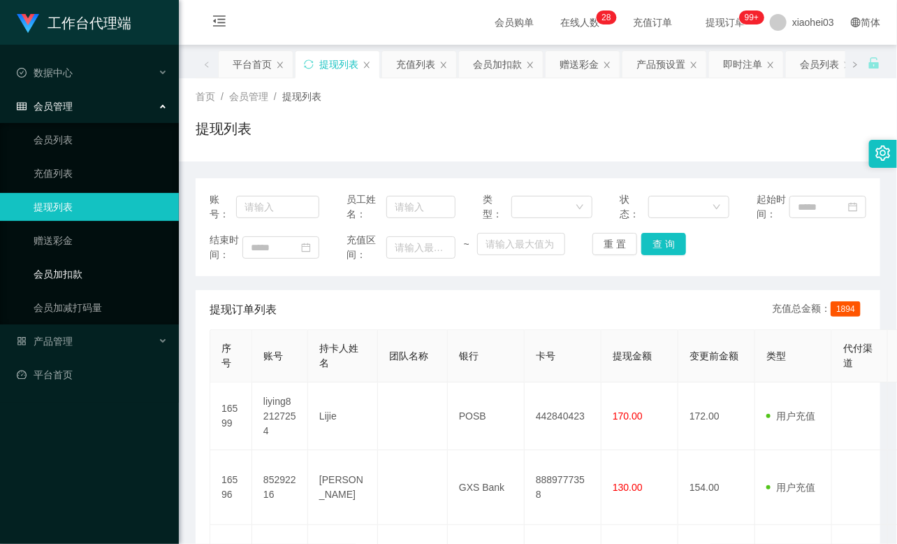
click at [71, 269] on link "会员加扣款" at bounding box center [101, 274] width 134 height 28
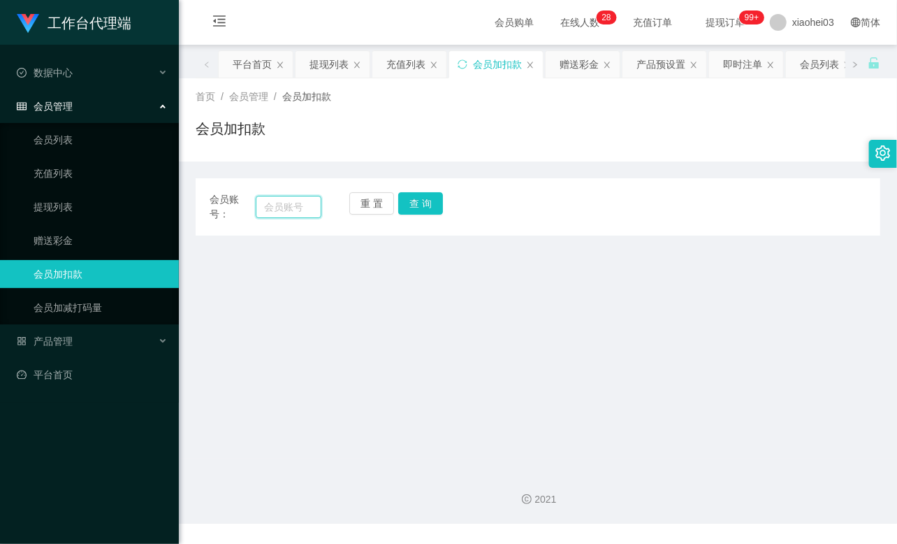
click at [276, 206] on input "text" at bounding box center [289, 207] width 66 height 22
paste input "Xuel"
type input "Xuel"
click at [433, 205] on button "查 询" at bounding box center [420, 203] width 45 height 22
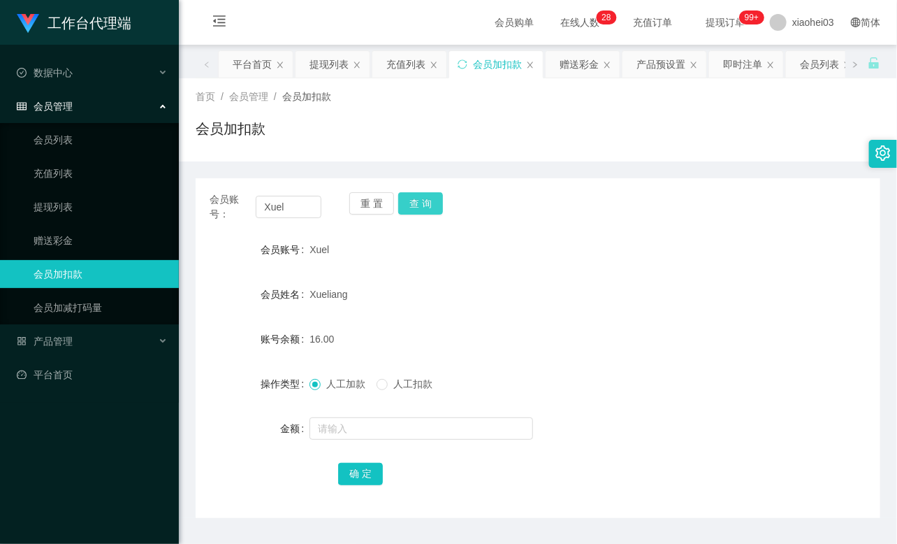
drag, startPoint x: 433, startPoint y: 205, endPoint x: 415, endPoint y: 337, distance: 132.6
click at [433, 207] on button "查 询" at bounding box center [420, 203] width 45 height 22
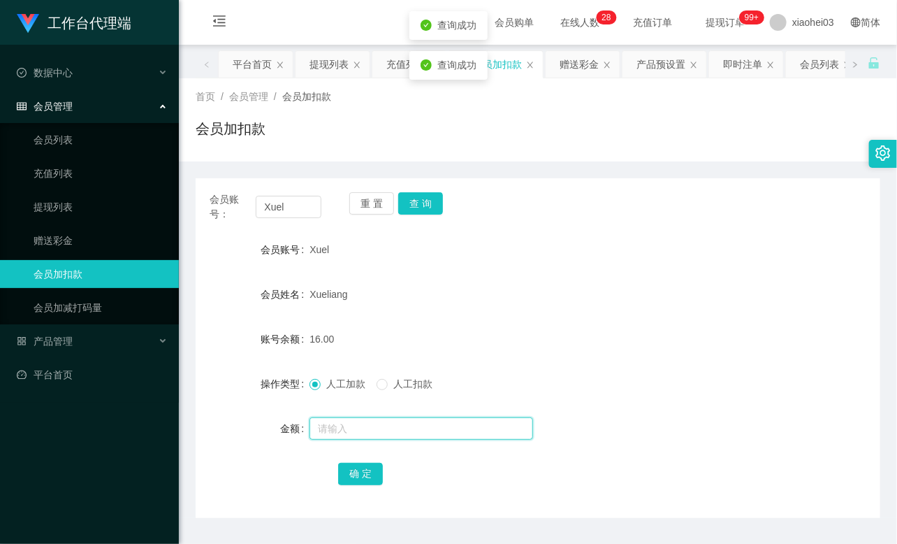
drag, startPoint x: 342, startPoint y: 430, endPoint x: 344, endPoint y: 413, distance: 16.9
click at [342, 430] on input "text" at bounding box center [421, 428] width 224 height 22
type input "8"
click at [365, 473] on button "确 定" at bounding box center [360, 473] width 45 height 22
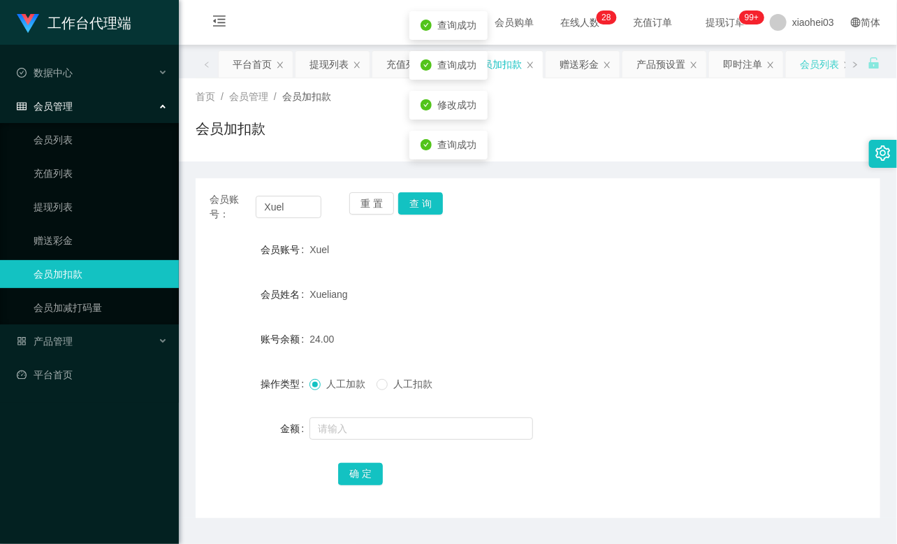
drag, startPoint x: 616, startPoint y: 295, endPoint x: 808, endPoint y: 64, distance: 300.6
click at [632, 275] on form "会员账号 Xuel 会员姓名 [PERSON_NAME] 账号余额 24.00 操作类型 人工加款 人工扣款 金额 确 定" at bounding box center [538, 360] width 685 height 251
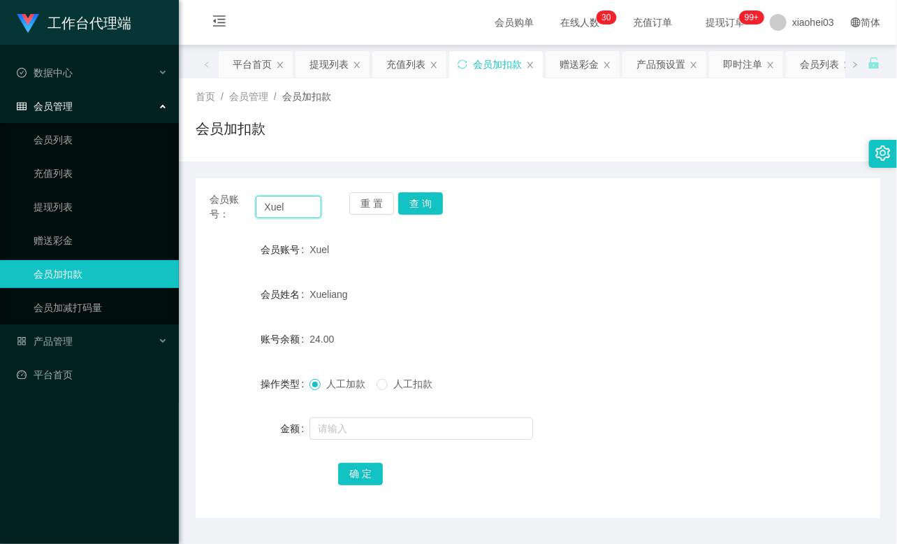
click at [312, 205] on input "Xuel" at bounding box center [289, 207] width 66 height 22
paste input "85292216"
type input "85292216"
click at [435, 204] on button "查 询" at bounding box center [420, 203] width 45 height 22
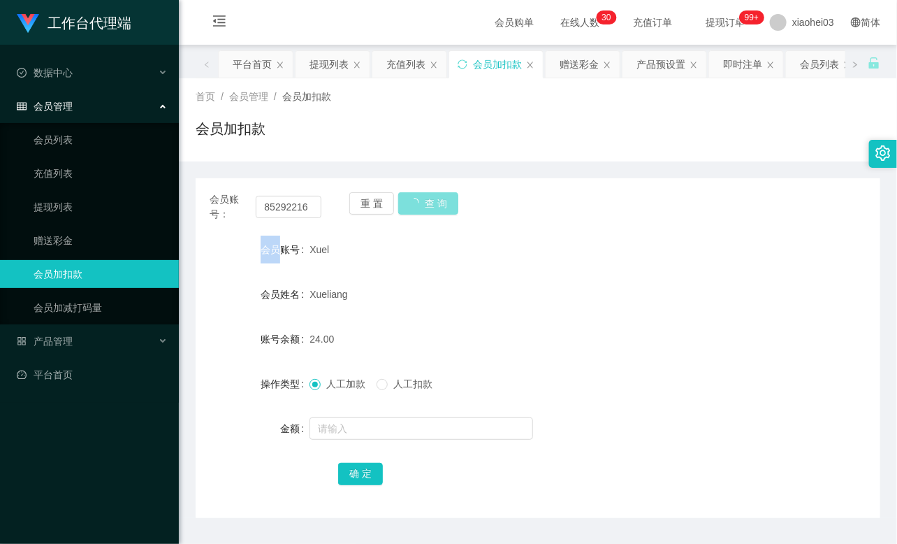
click at [435, 205] on div "重 置 查 询" at bounding box center [405, 206] width 112 height 29
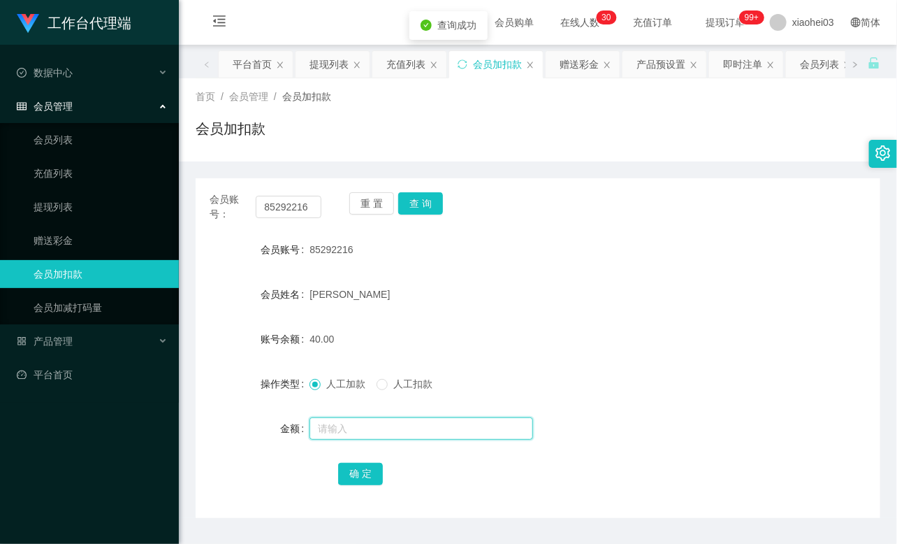
click at [361, 427] on input "text" at bounding box center [421, 428] width 224 height 22
type input "8"
click at [370, 471] on button "确 定" at bounding box center [360, 473] width 45 height 22
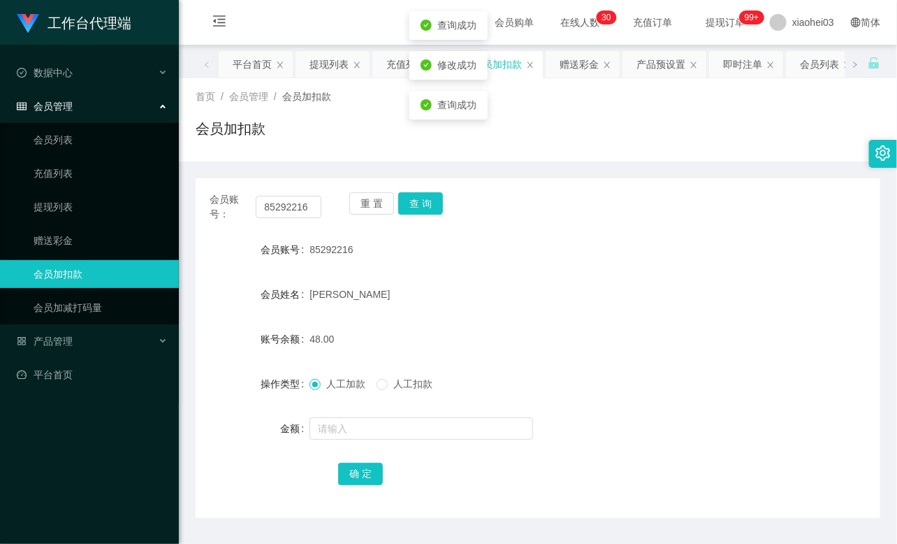
drag, startPoint x: 504, startPoint y: 347, endPoint x: 529, endPoint y: 338, distance: 26.7
click at [513, 345] on div "48.00" at bounding box center [509, 339] width 400 height 28
click at [284, 206] on input "85292216" at bounding box center [289, 207] width 66 height 22
paste input "liying82127254"
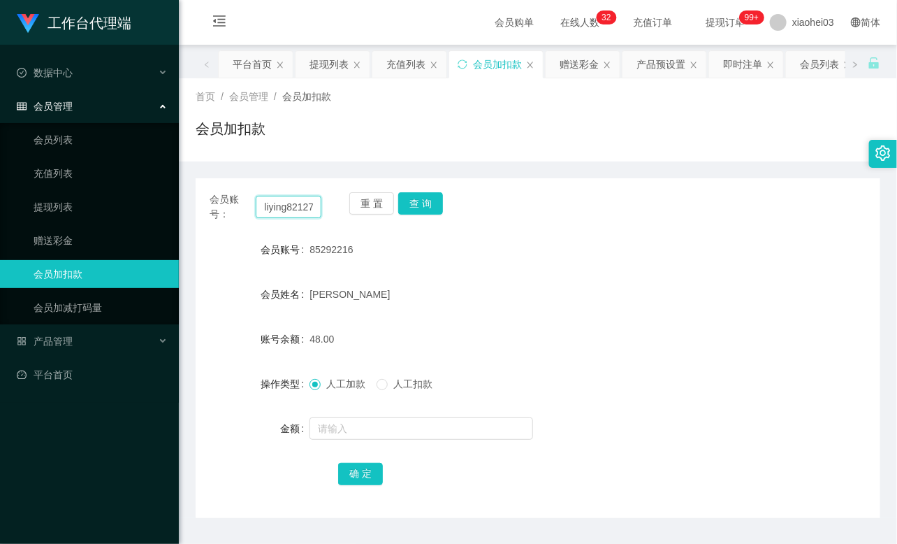
scroll to position [0, 17]
type input "liying82127254"
click at [417, 200] on button "查 询" at bounding box center [420, 203] width 45 height 22
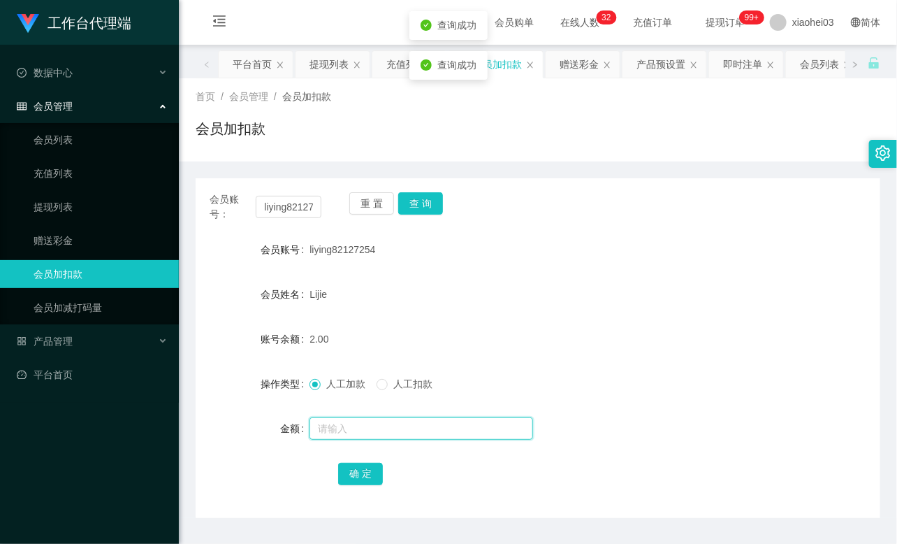
click at [374, 433] on input "text" at bounding box center [421, 428] width 224 height 22
type input "8"
click at [372, 462] on button "确 定" at bounding box center [360, 473] width 45 height 22
drag, startPoint x: 589, startPoint y: 264, endPoint x: 776, endPoint y: 105, distance: 245.4
click at [599, 259] on form "会员账号 liying82127254 会员姓名 Lijie 账号余额 10.00 操作类型 人工加款 人工扣款 金额 确 定" at bounding box center [538, 360] width 685 height 251
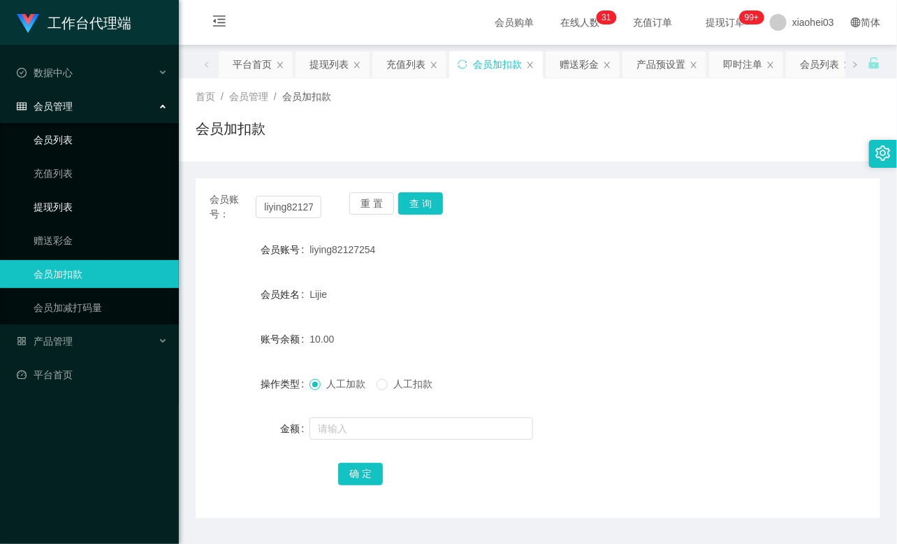
drag, startPoint x: 77, startPoint y: 213, endPoint x: 119, endPoint y: 136, distance: 87.5
click at [78, 213] on link "提现列表" at bounding box center [101, 207] width 134 height 28
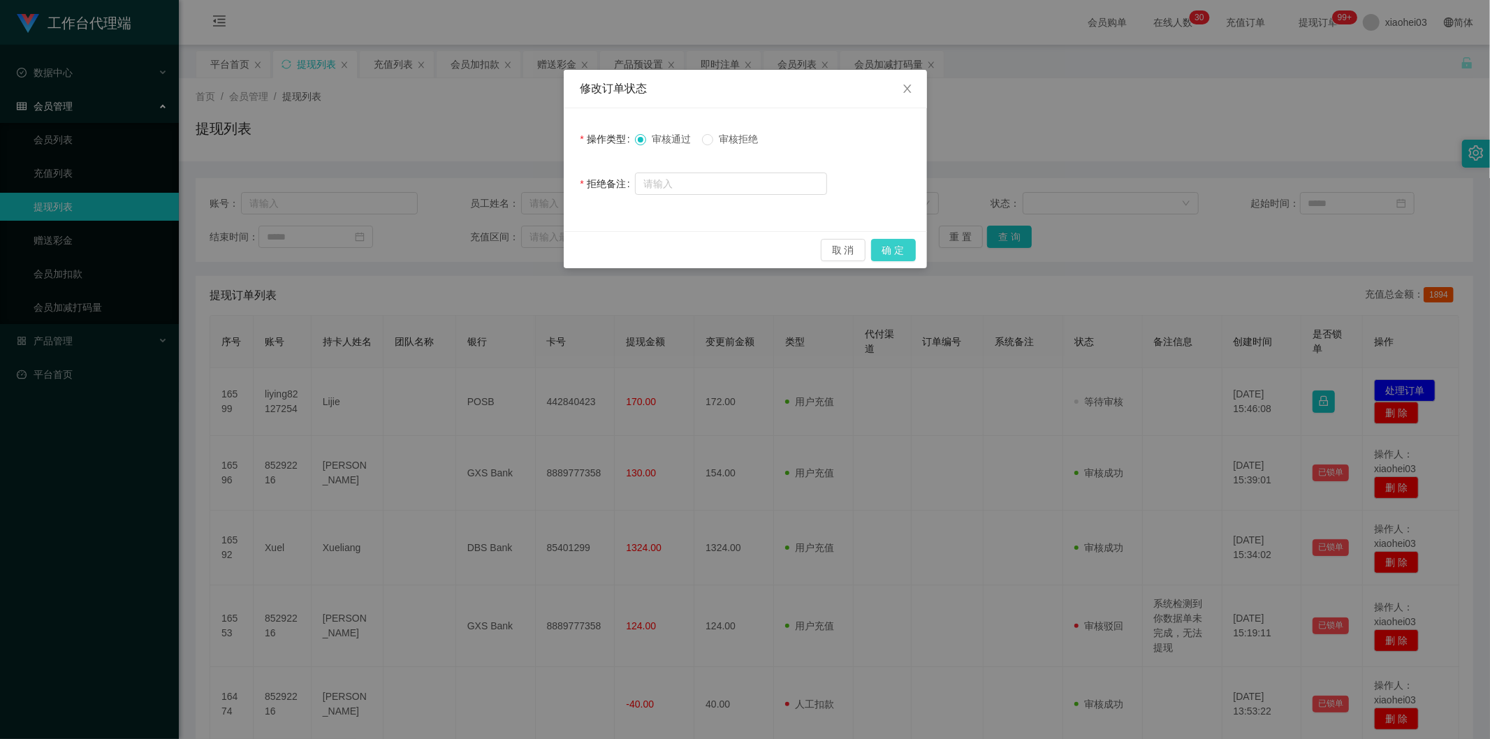
click at [895, 241] on button "确 定" at bounding box center [893, 250] width 45 height 22
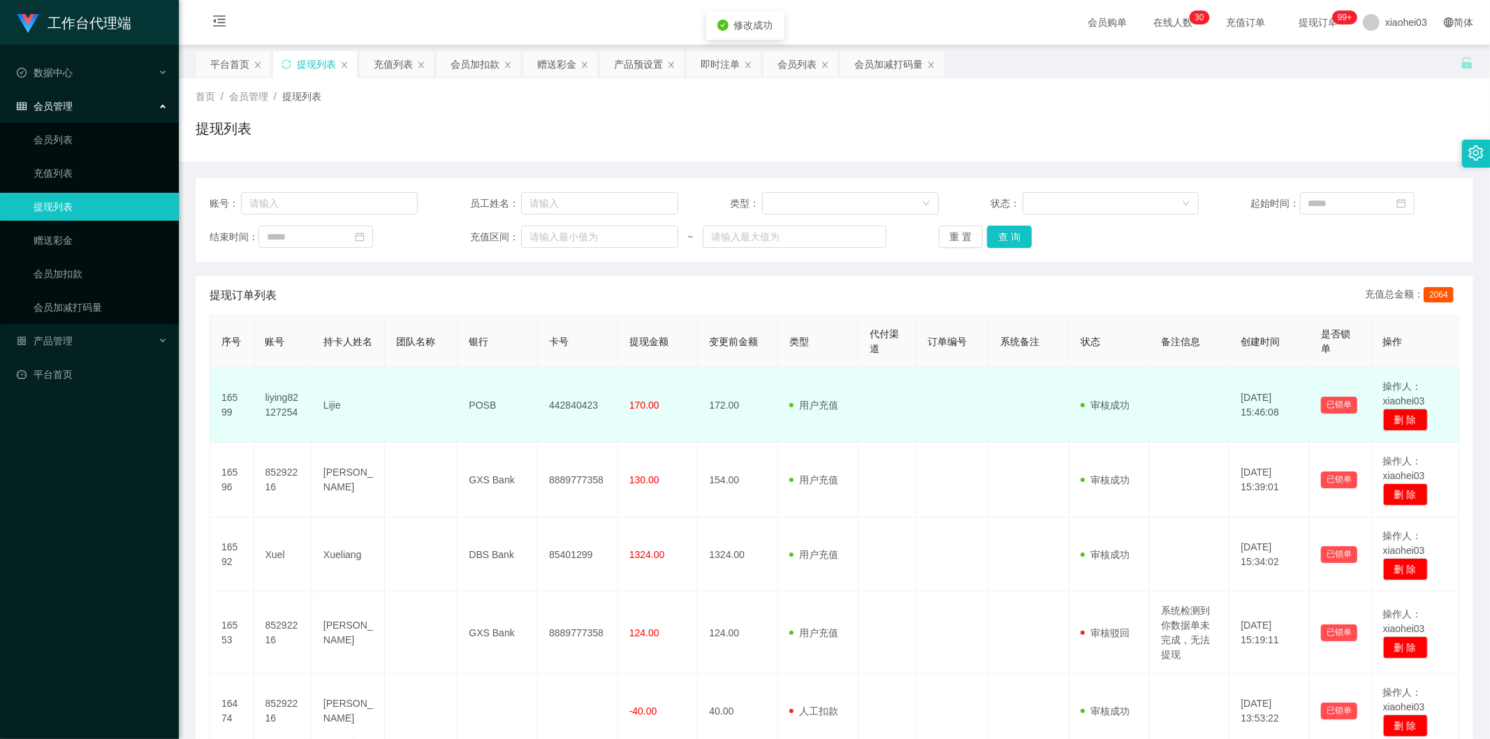
drag, startPoint x: 921, startPoint y: 361, endPoint x: 973, endPoint y: 402, distance: 66.7
click at [921, 362] on div "工作台代理端 数据中心 会员管理 会员列表 充值列表 提现列表 赠送彩金 会员加扣款 会员加减打码量 产品管理 平台首页 保存配置 重置配置 整体风格设置 主…" at bounding box center [745, 369] width 1490 height 739
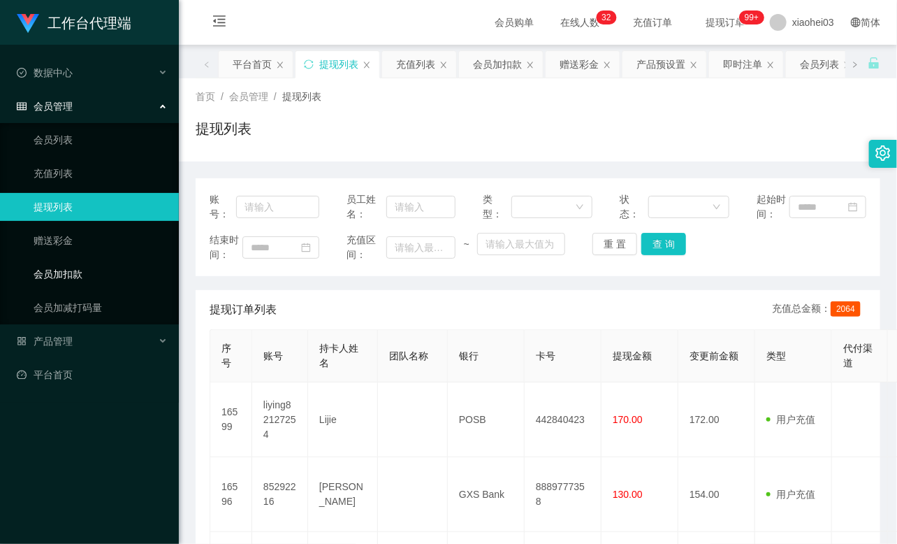
drag, startPoint x: 99, startPoint y: 269, endPoint x: 135, endPoint y: 266, distance: 36.4
click at [99, 270] on link "会员加扣款" at bounding box center [101, 274] width 134 height 28
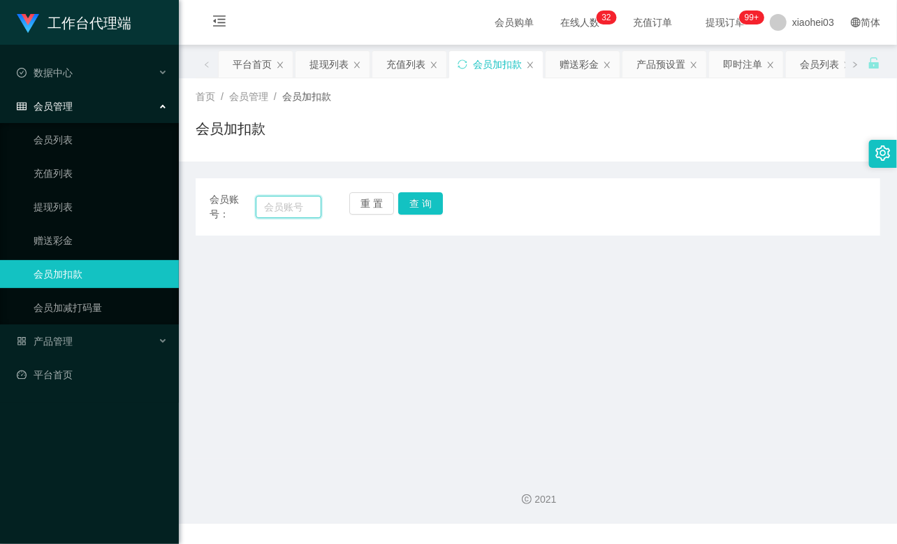
click at [276, 212] on input "text" at bounding box center [289, 207] width 66 height 22
paste input "liying82127254"
type input "liying82127254"
click at [416, 207] on button "查 询" at bounding box center [420, 203] width 45 height 22
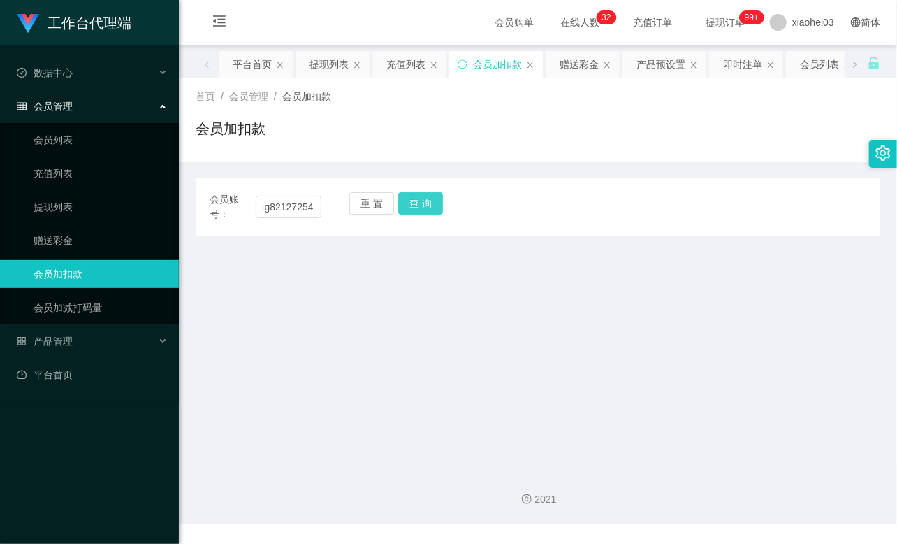
scroll to position [0, 0]
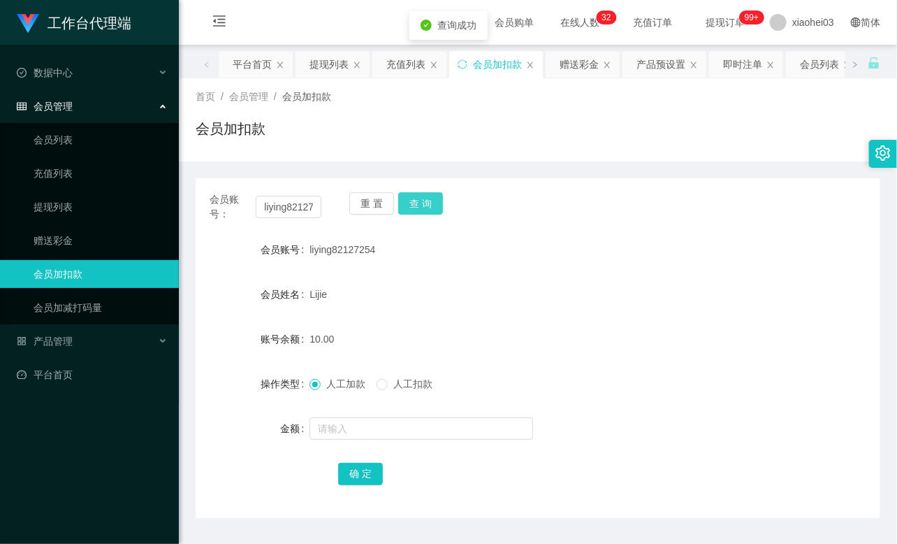
click at [416, 207] on button "查 询" at bounding box center [420, 203] width 45 height 22
click at [73, 203] on link "提现列表" at bounding box center [101, 207] width 134 height 28
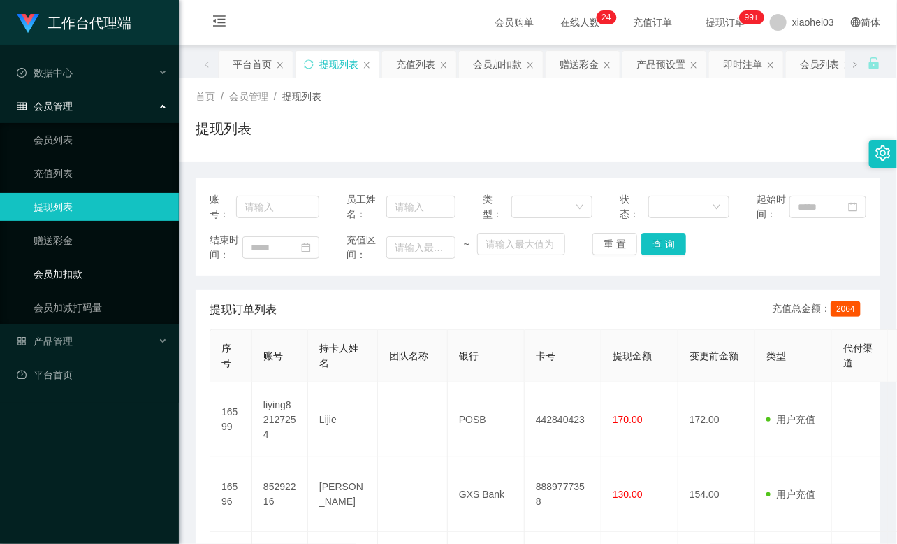
click at [66, 273] on link "会员加扣款" at bounding box center [101, 274] width 134 height 28
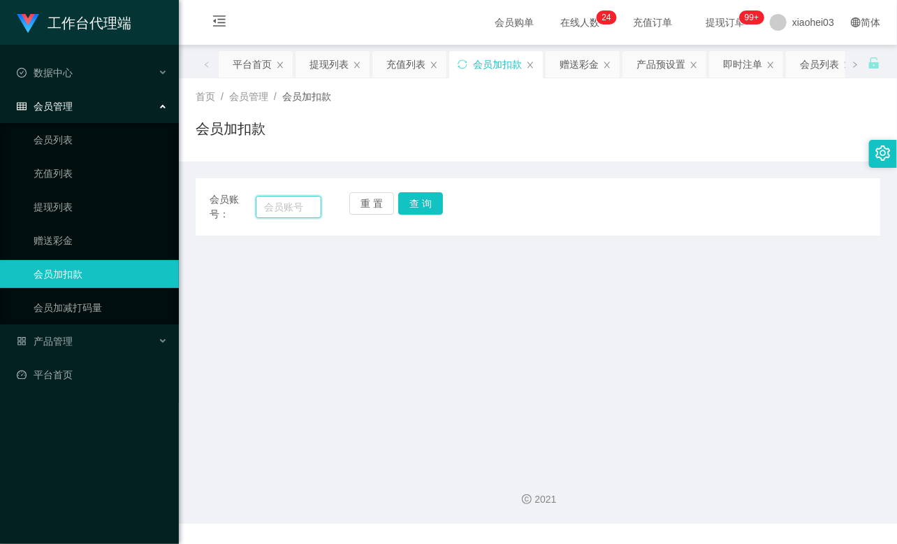
click at [299, 206] on input "text" at bounding box center [289, 207] width 66 height 22
paste input "85292216"
type input "85292216"
click at [415, 205] on button "查 询" at bounding box center [420, 203] width 45 height 22
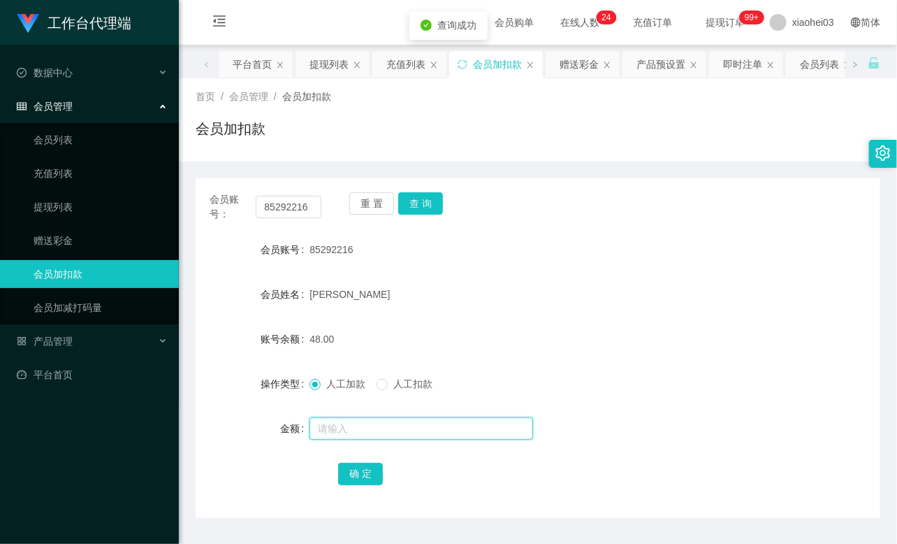
click at [357, 417] on input "text" at bounding box center [421, 428] width 224 height 22
type input "8"
click at [349, 472] on button "确 定" at bounding box center [360, 473] width 45 height 22
drag, startPoint x: 552, startPoint y: 315, endPoint x: 564, endPoint y: 301, distance: 18.3
click at [555, 310] on form "会员账号 85292216 会员姓名 Shirlyn Lim 账号余额 56.00 操作类型 人工加款 人工扣款 金额 确 定" at bounding box center [538, 360] width 685 height 251
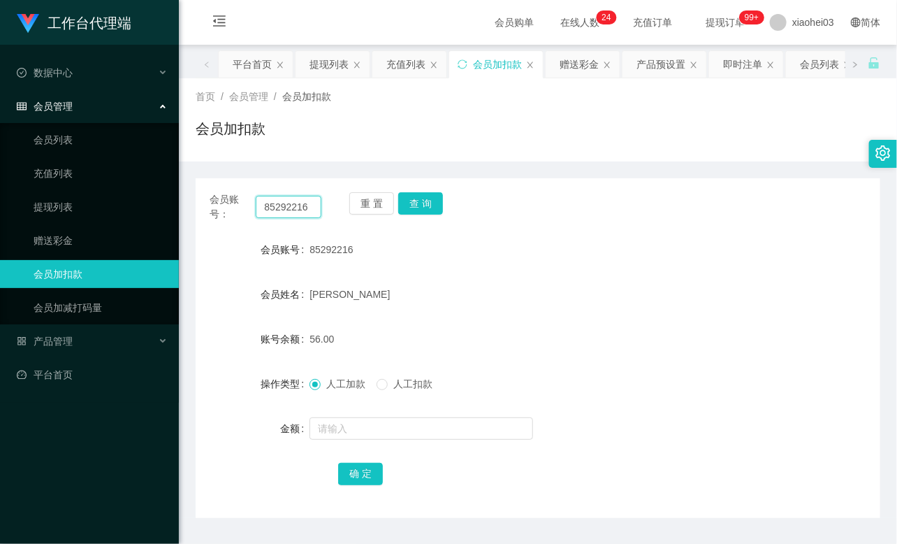
click at [291, 204] on input "85292216" at bounding box center [289, 207] width 66 height 22
paste input "Xuel"
type input "Xuel"
click at [403, 207] on button "查 询" at bounding box center [420, 203] width 45 height 22
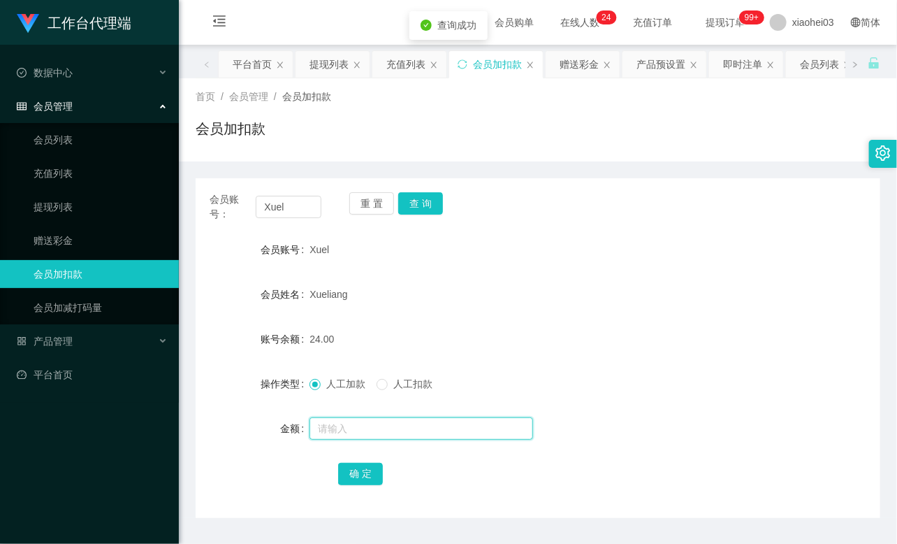
click at [357, 428] on input "text" at bounding box center [421, 428] width 224 height 22
type input "8"
click at [363, 482] on button "确 定" at bounding box center [360, 473] width 45 height 22
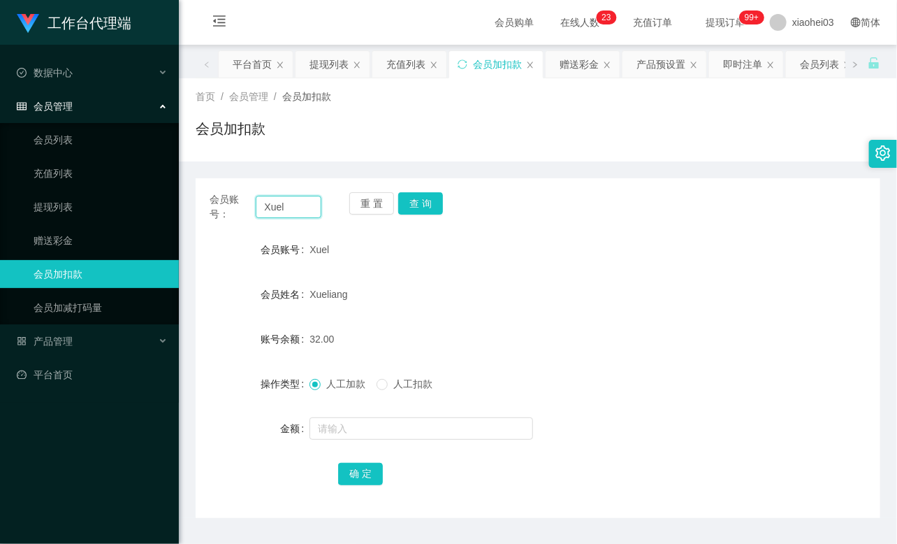
click at [291, 207] on input "Xuel" at bounding box center [289, 207] width 66 height 22
paste input "liying82127254"
type input "liying82127254"
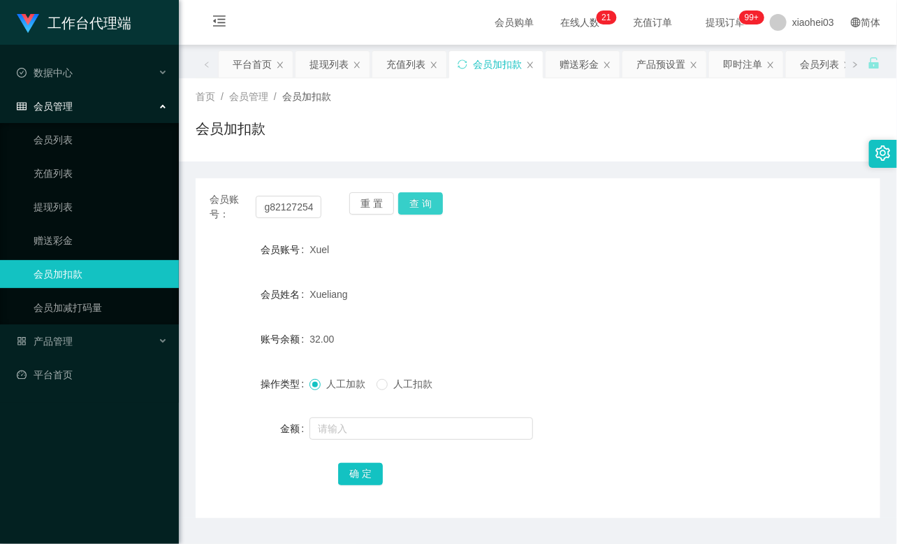
scroll to position [0, 0]
click at [420, 203] on button "查 询" at bounding box center [420, 203] width 45 height 22
click at [420, 203] on div "重 置 查 询" at bounding box center [405, 206] width 112 height 29
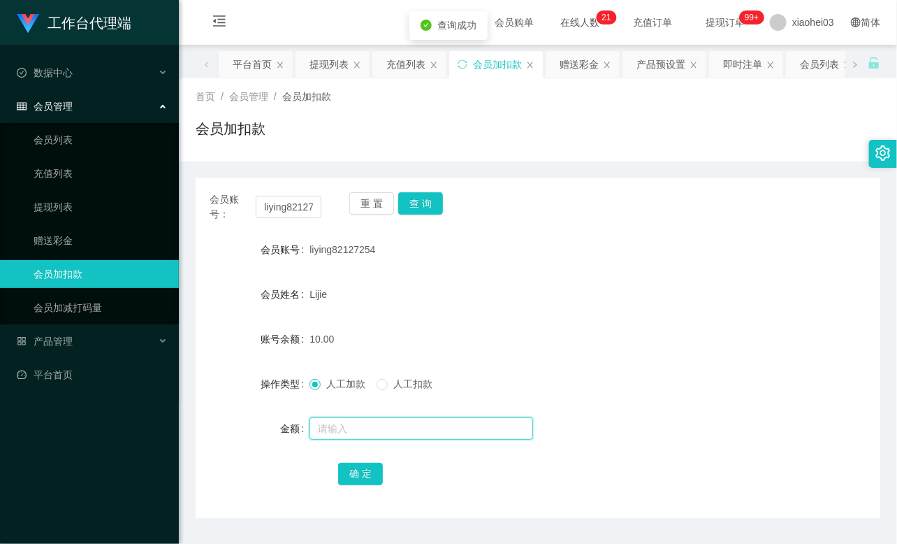
drag, startPoint x: 373, startPoint y: 437, endPoint x: 384, endPoint y: 453, distance: 19.6
click at [372, 437] on input "text" at bounding box center [421, 428] width 224 height 22
type input "8"
click at [372, 469] on button "确 定" at bounding box center [360, 473] width 45 height 22
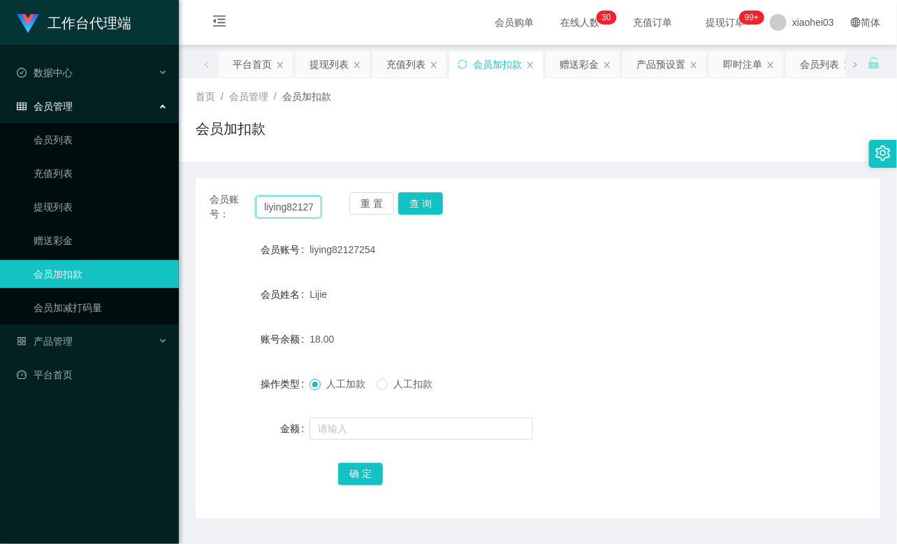
click at [286, 210] on input "liying82127254" at bounding box center [289, 207] width 66 height 22
paste input "Xuel"
type input "Xuel"
click at [428, 211] on button "查 询" at bounding box center [420, 203] width 45 height 22
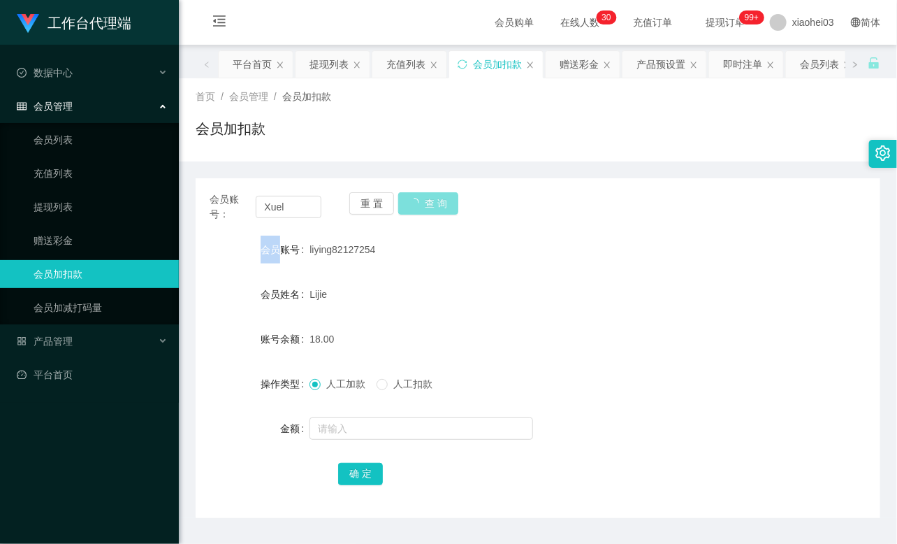
click at [428, 211] on div "重 置 查 询" at bounding box center [405, 206] width 112 height 29
drag, startPoint x: 428, startPoint y: 211, endPoint x: 405, endPoint y: 312, distance: 103.9
click at [428, 212] on div "重 置 查 询" at bounding box center [405, 206] width 112 height 29
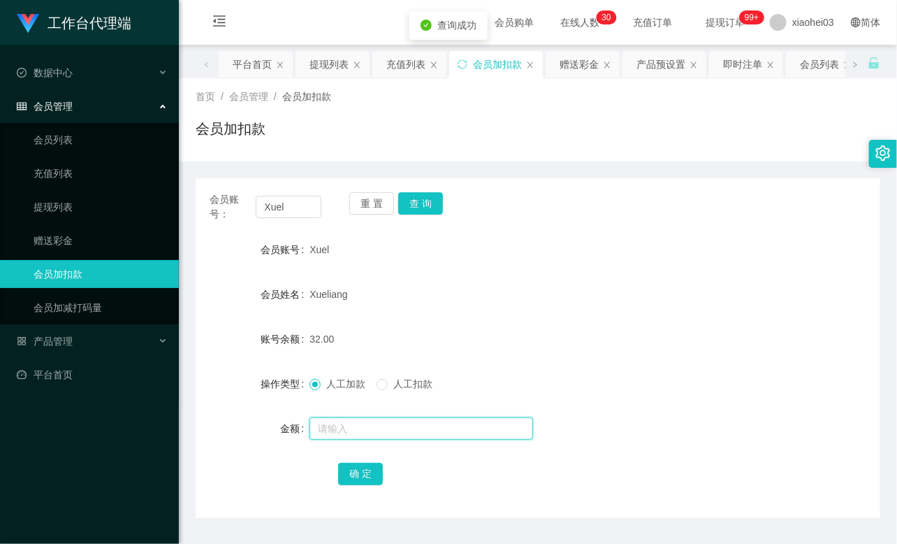
click at [361, 430] on input "text" at bounding box center [421, 428] width 224 height 22
click at [403, 203] on button "查 询" at bounding box center [420, 203] width 45 height 22
click at [411, 198] on div "重 置 查 询" at bounding box center [405, 206] width 112 height 29
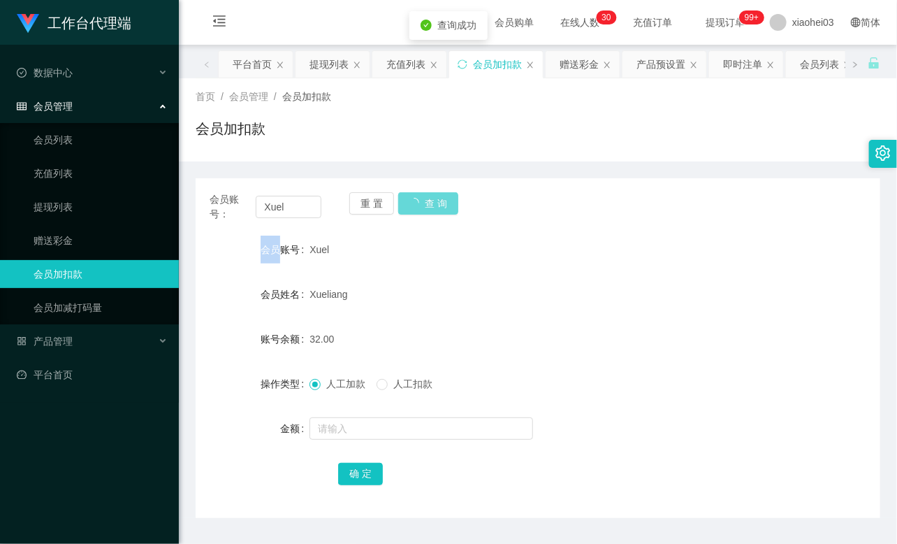
click at [411, 198] on div "重 置 查 询" at bounding box center [405, 206] width 112 height 29
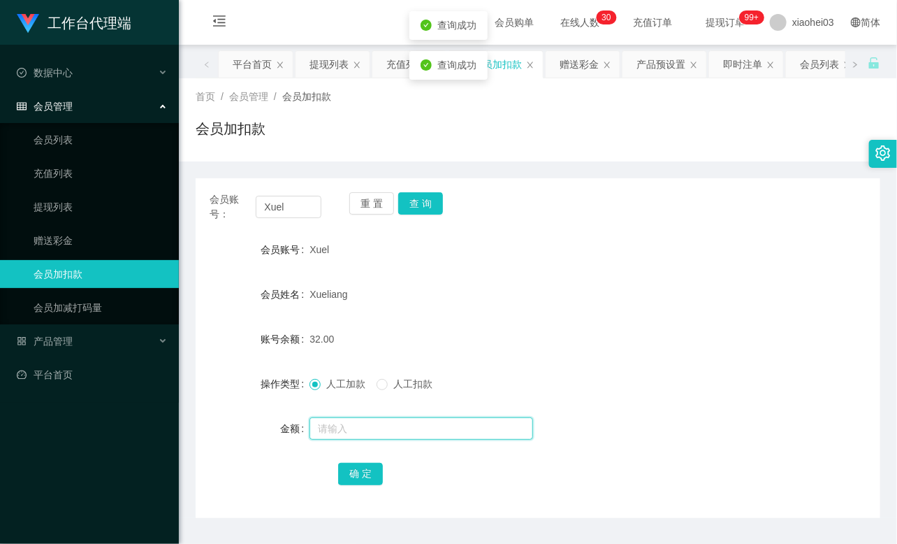
click at [354, 430] on input "text" at bounding box center [421, 428] width 224 height 22
type input "8"
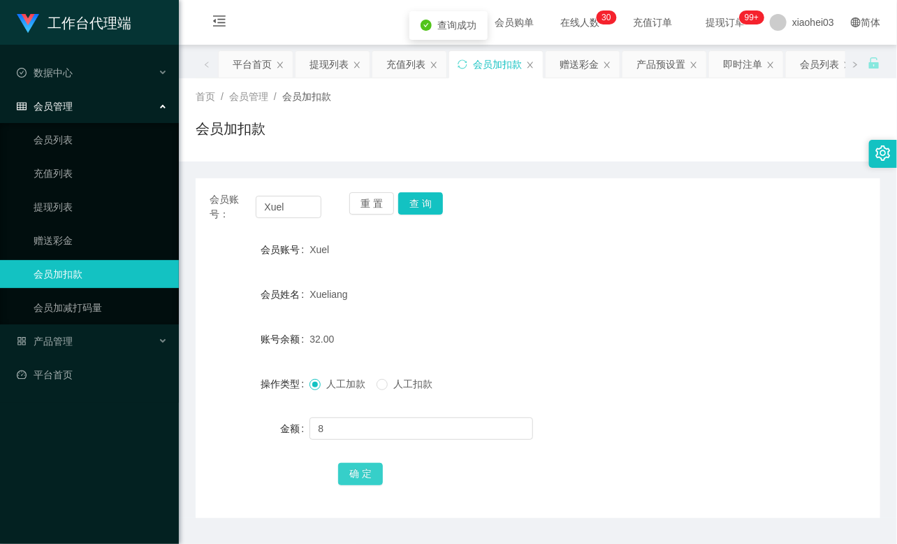
click at [375, 472] on button "确 定" at bounding box center [360, 473] width 45 height 22
click at [497, 285] on div "Xueliang" at bounding box center [509, 294] width 400 height 28
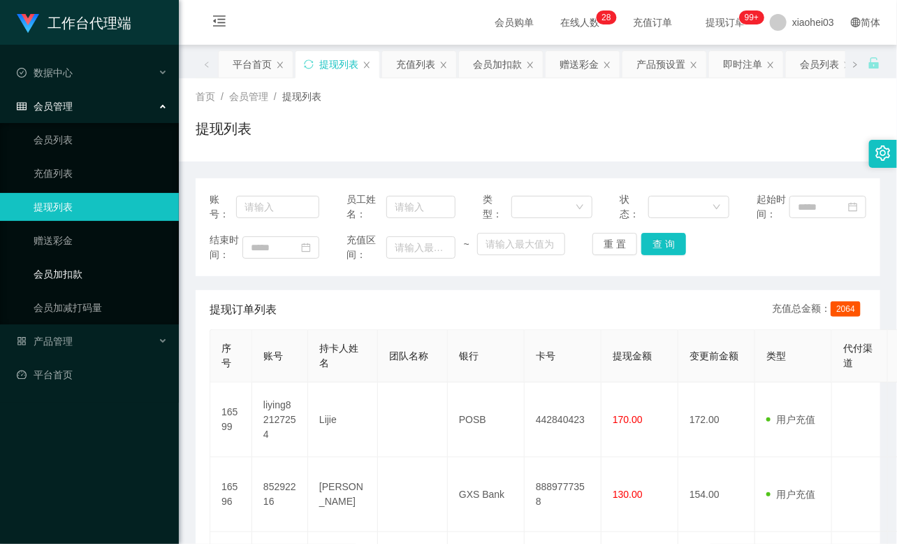
click at [59, 275] on link "会员加扣款" at bounding box center [101, 274] width 134 height 28
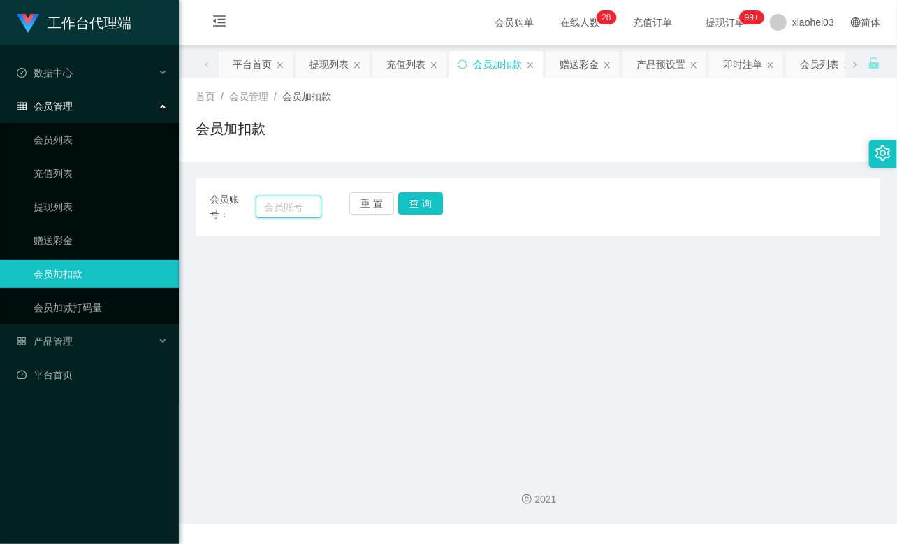
click at [270, 201] on input "text" at bounding box center [289, 207] width 66 height 22
paste input "85292216"
type input "85292216"
click at [429, 207] on button "查 询" at bounding box center [420, 203] width 45 height 22
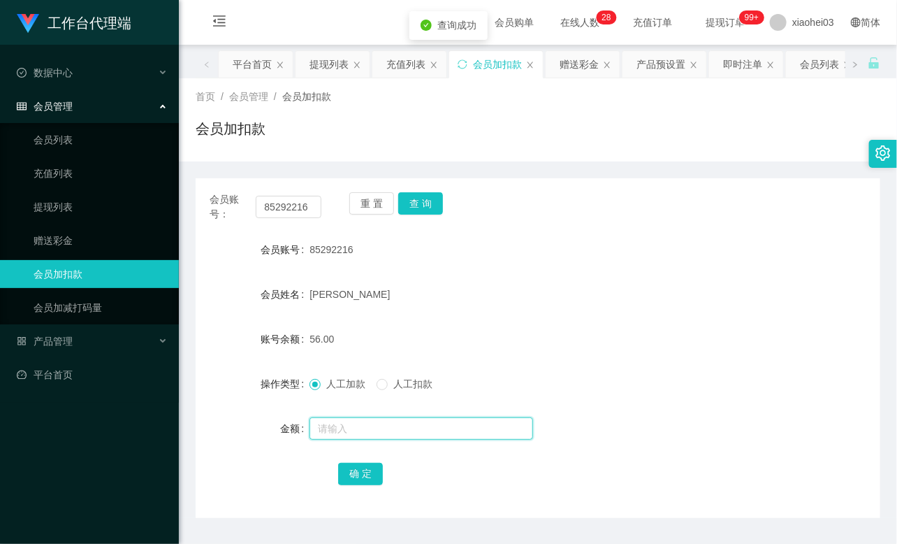
click at [361, 424] on input "text" at bounding box center [421, 428] width 224 height 22
type input "8"
click at [359, 479] on button "确 定" at bounding box center [360, 473] width 45 height 22
drag, startPoint x: 563, startPoint y: 336, endPoint x: 707, endPoint y: 135, distance: 247.4
click at [571, 327] on div "64.00" at bounding box center [509, 339] width 400 height 28
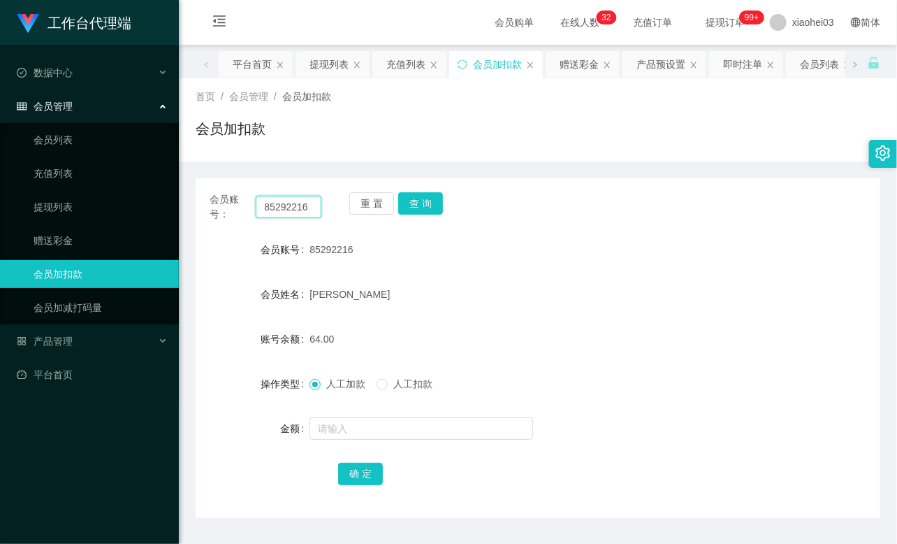
click at [277, 210] on input "85292216" at bounding box center [289, 207] width 66 height 22
paste input "liying82127254"
type input "liying82127254"
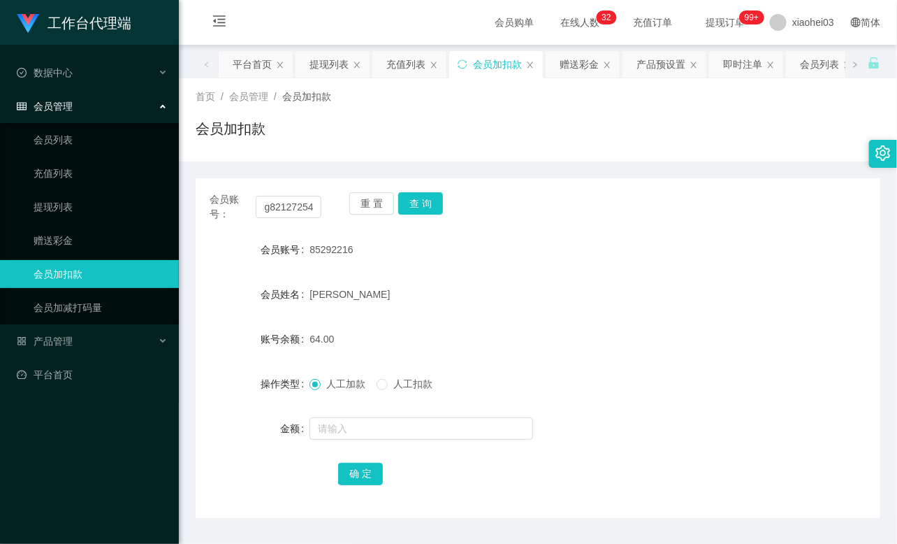
click at [442, 205] on div "重 置 查 询" at bounding box center [405, 206] width 112 height 29
click at [423, 200] on button "查 询" at bounding box center [420, 203] width 45 height 22
drag, startPoint x: 423, startPoint y: 200, endPoint x: 428, endPoint y: 205, distance: 7.4
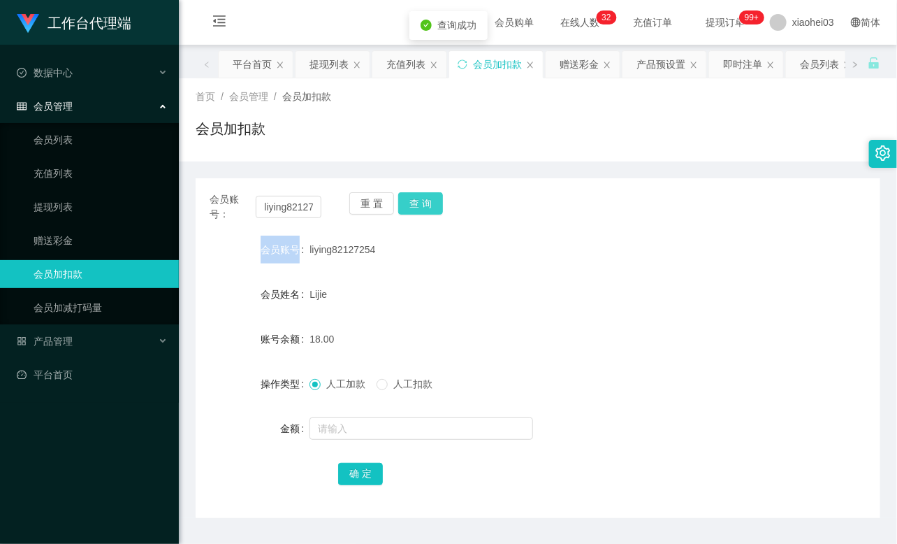
click at [423, 201] on div "重 置 查 询" at bounding box center [405, 206] width 112 height 29
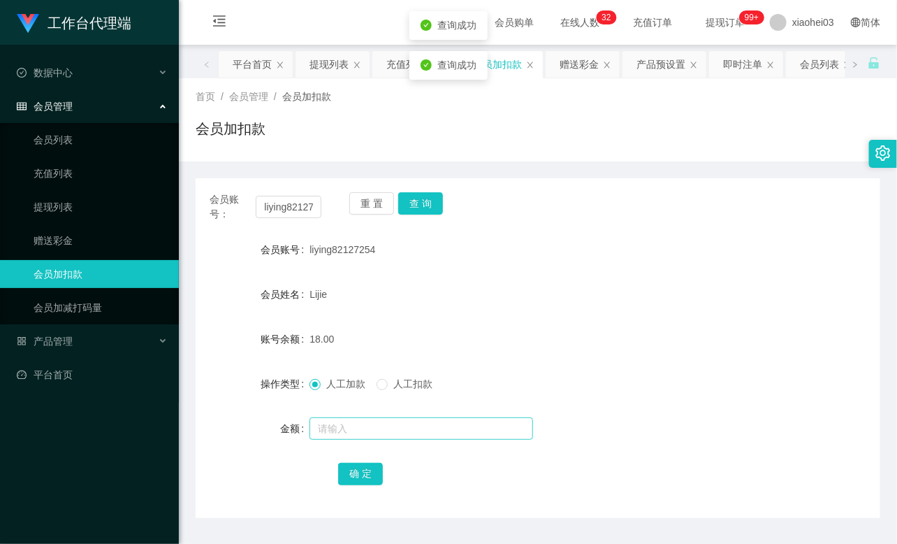
drag, startPoint x: 358, startPoint y: 448, endPoint x: 354, endPoint y: 435, distance: 13.1
click at [355, 441] on form "会员账号 liying82127254 会员姓名 Lijie 账号余额 18.00 操作类型 人工加款 人工扣款 金额 确 定" at bounding box center [538, 360] width 685 height 251
click at [354, 434] on input "text" at bounding box center [421, 428] width 224 height 22
type input "100"
click at [365, 474] on button "确 定" at bounding box center [360, 473] width 45 height 22
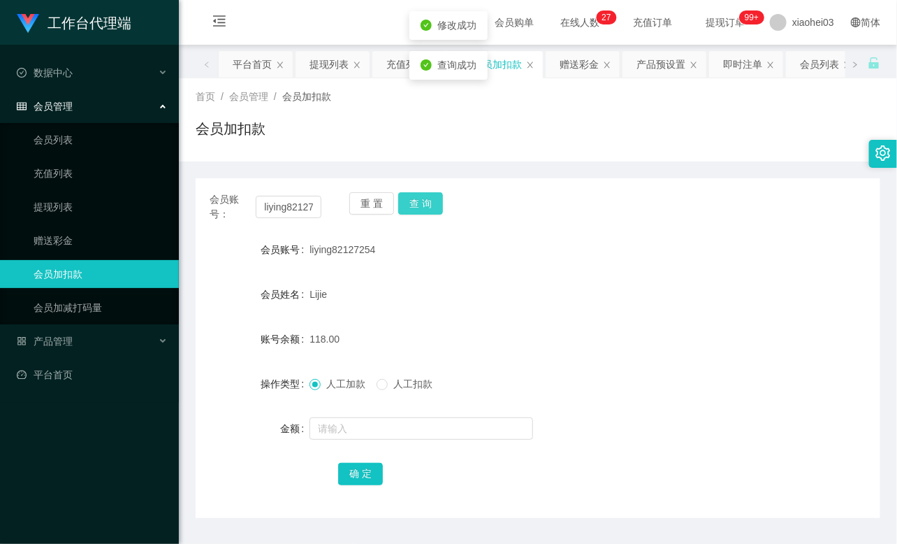
click at [433, 200] on button "查 询" at bounding box center [420, 203] width 45 height 22
drag, startPoint x: 659, startPoint y: 239, endPoint x: 693, endPoint y: 140, distance: 104.9
click at [659, 239] on div "liying82127254" at bounding box center [509, 249] width 400 height 28
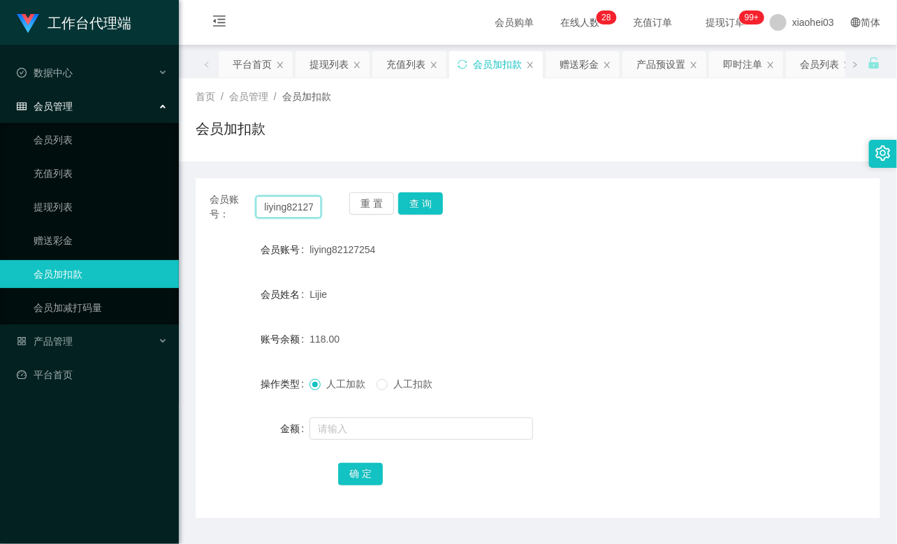
click at [284, 207] on input "liying82127254" at bounding box center [289, 207] width 66 height 22
click at [425, 201] on button "查 询" at bounding box center [420, 203] width 45 height 22
click at [425, 203] on button "查 询" at bounding box center [428, 203] width 60 height 22
click at [425, 203] on div "重 置 查 询" at bounding box center [405, 206] width 112 height 29
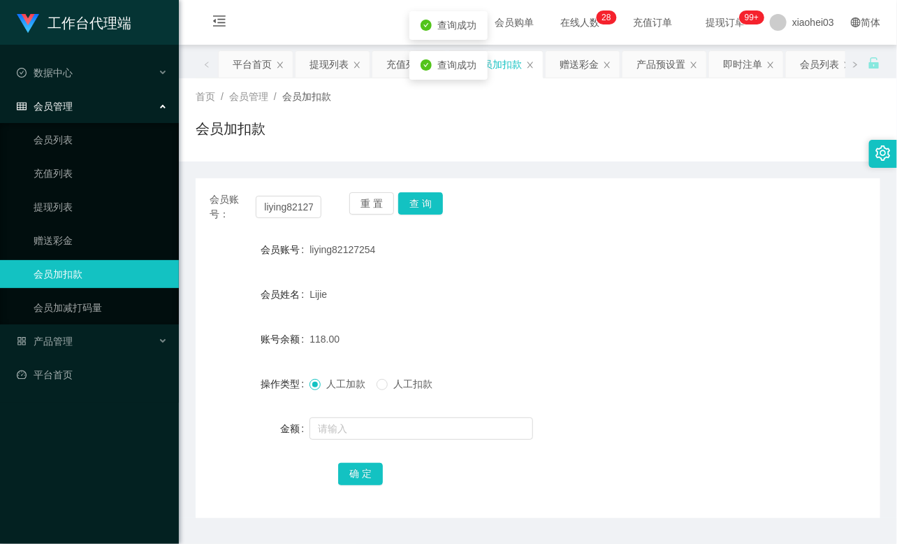
click at [497, 249] on div "liying82127254" at bounding box center [509, 249] width 400 height 28
click at [52, 203] on link "提现列表" at bounding box center [101, 207] width 134 height 28
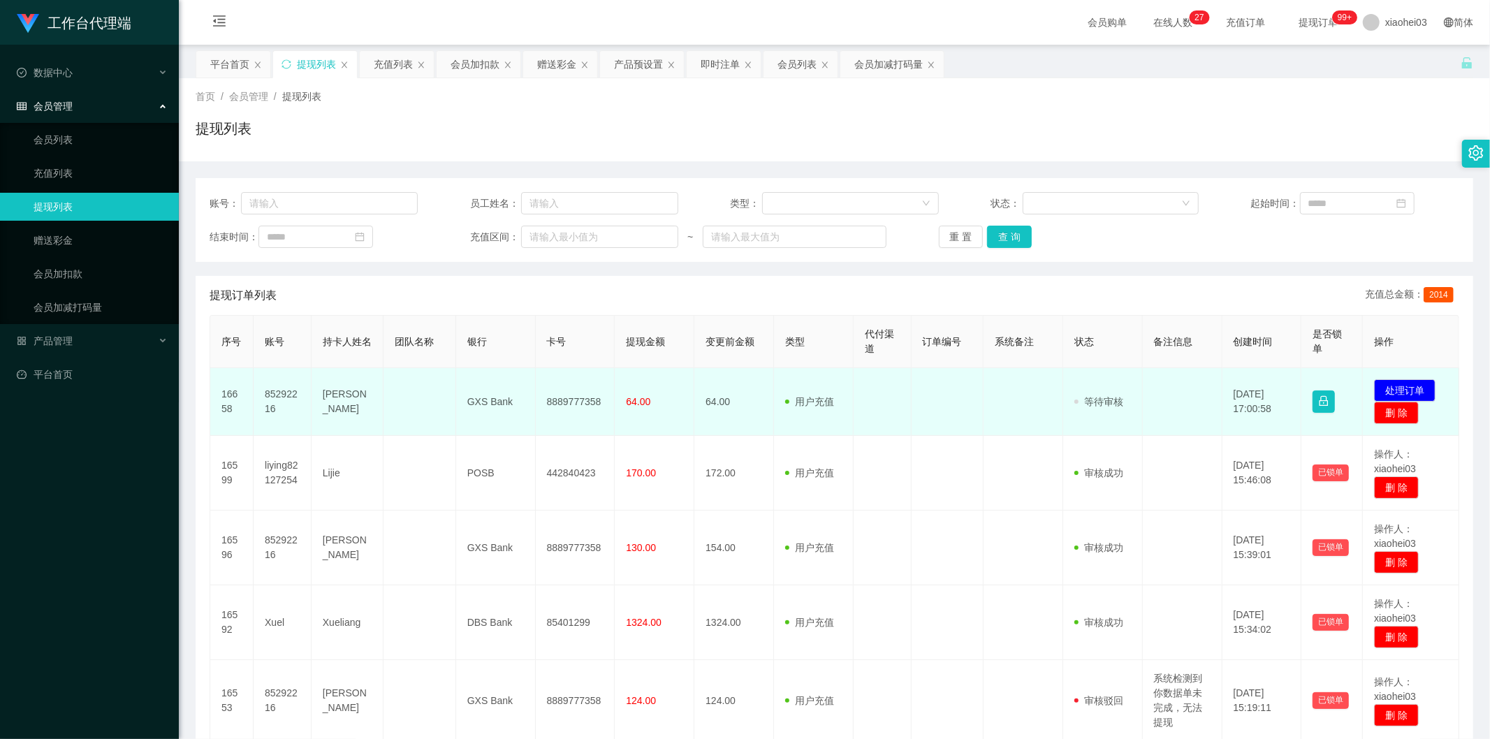
click at [265, 394] on td "85292216" at bounding box center [283, 402] width 58 height 68
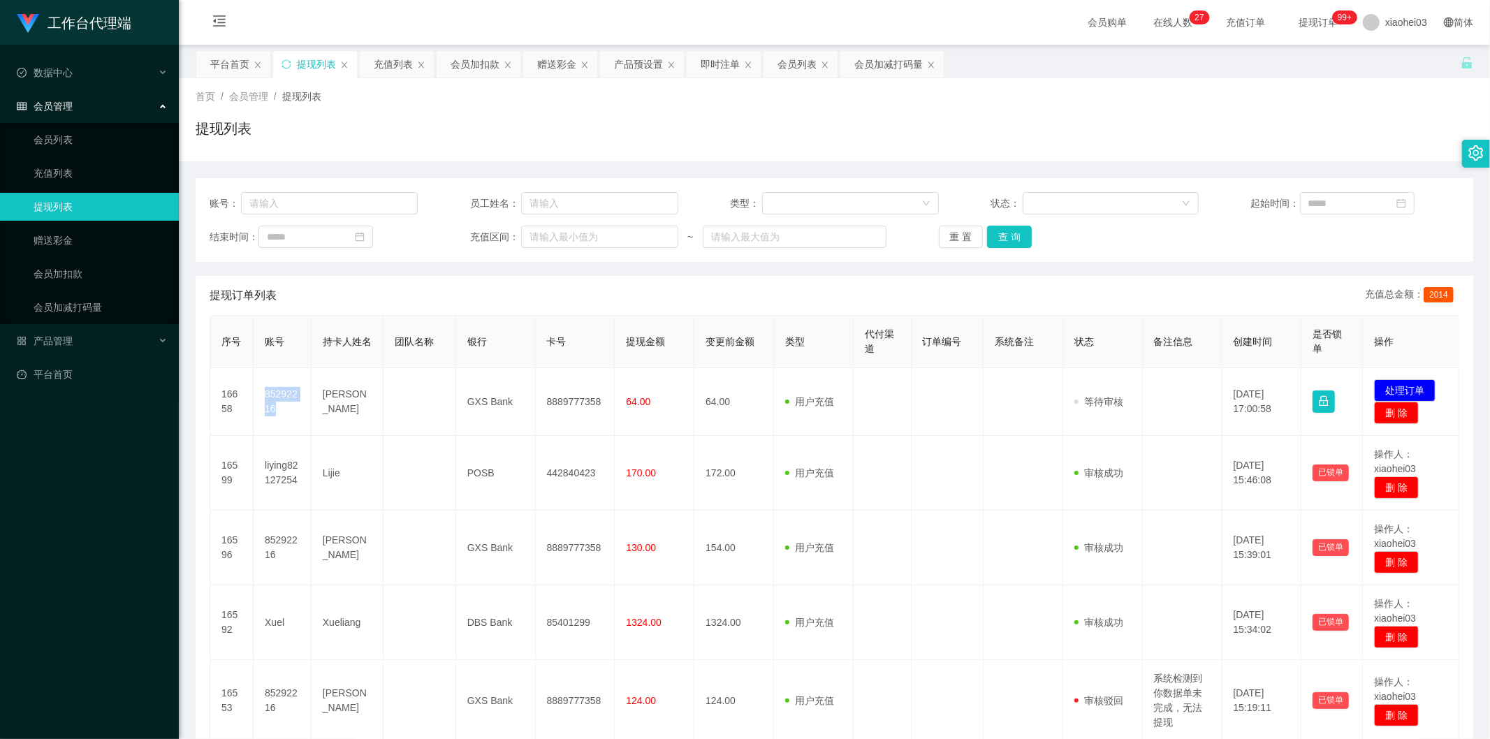
copy td "85292216"
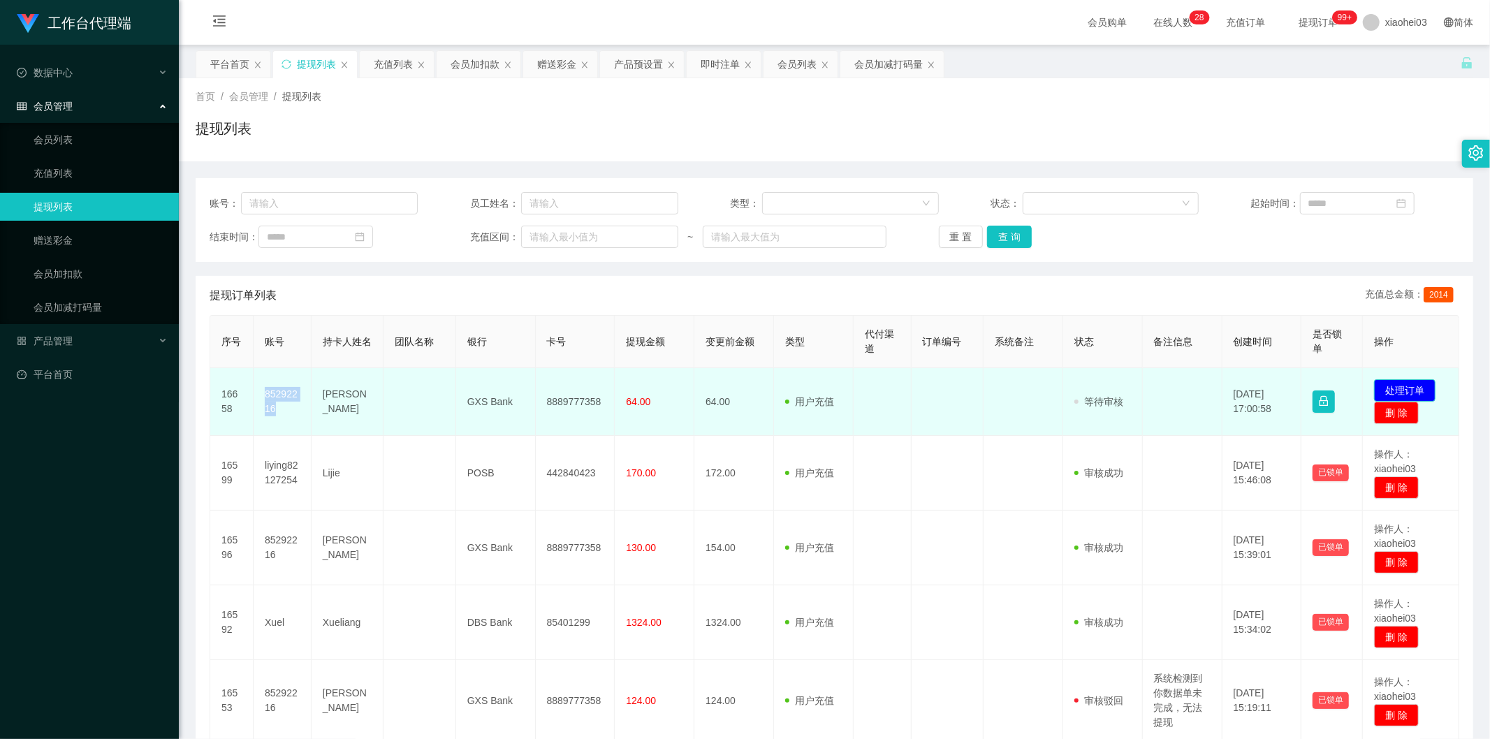
click at [1405, 386] on button "处理订单" at bounding box center [1404, 390] width 61 height 22
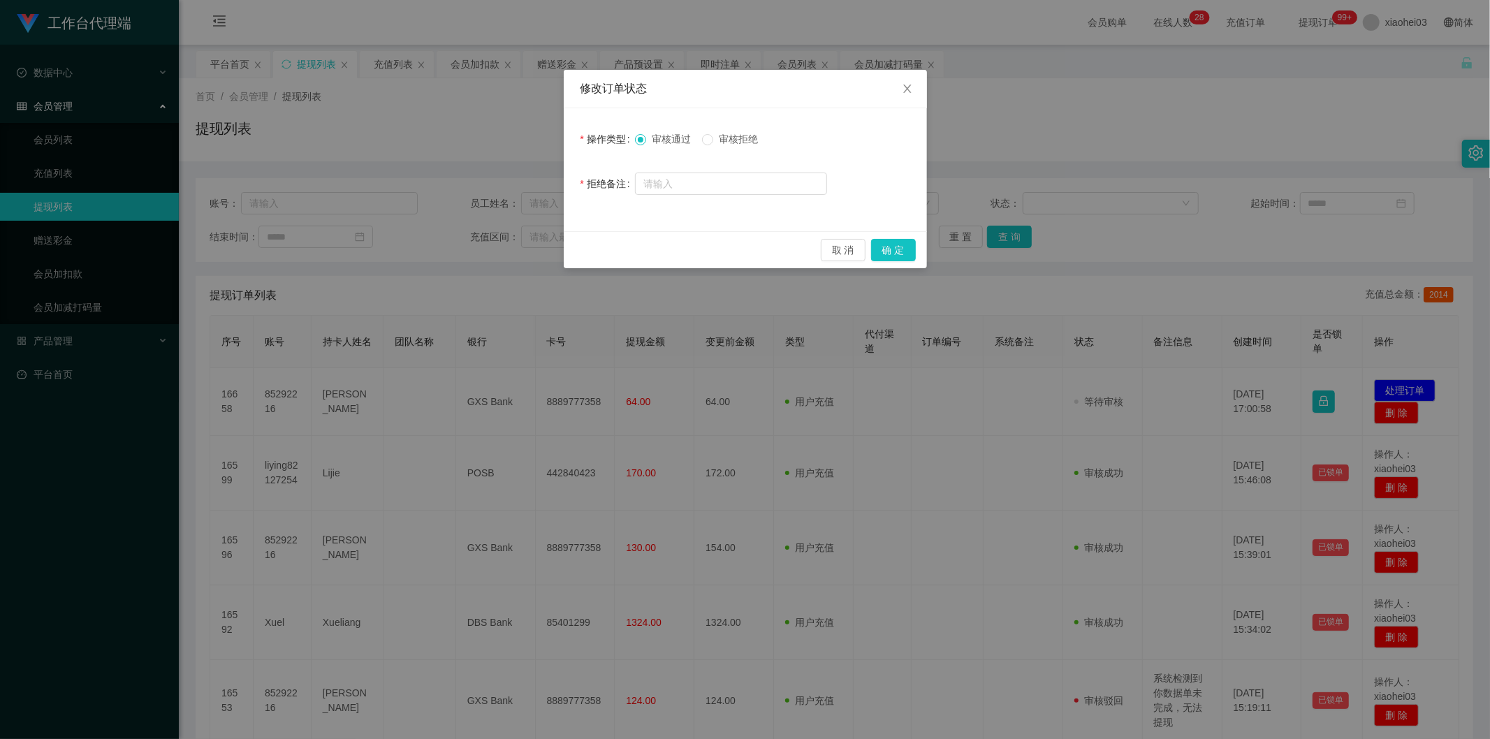
click at [919, 246] on div "取 消 确 定" at bounding box center [745, 249] width 363 height 37
click at [898, 249] on button "确 定" at bounding box center [893, 250] width 45 height 22
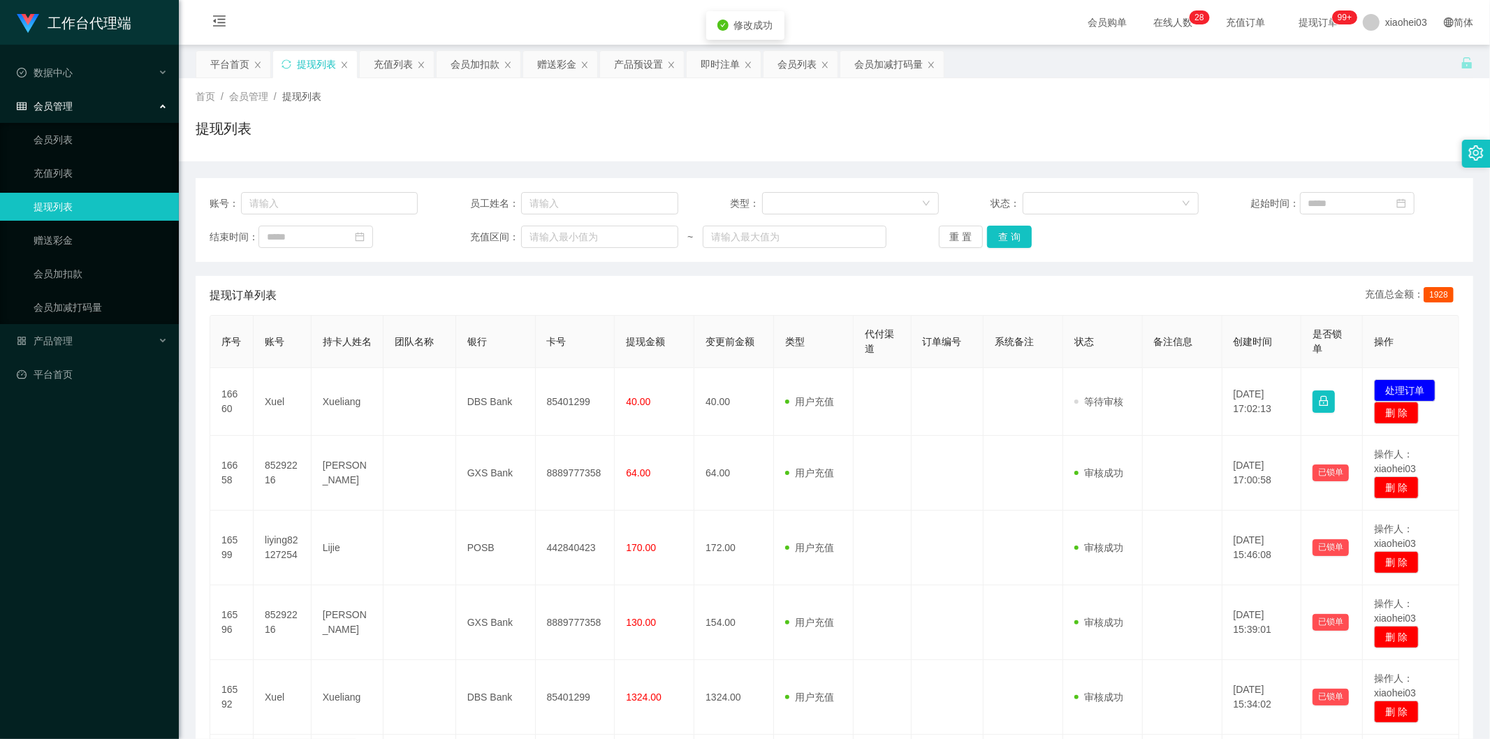
drag, startPoint x: 922, startPoint y: 351, endPoint x: 926, endPoint y: 358, distance: 7.2
click at [923, 355] on th "订单编号" at bounding box center [948, 342] width 72 height 52
click at [632, 342] on span "提现金额" at bounding box center [645, 341] width 39 height 11
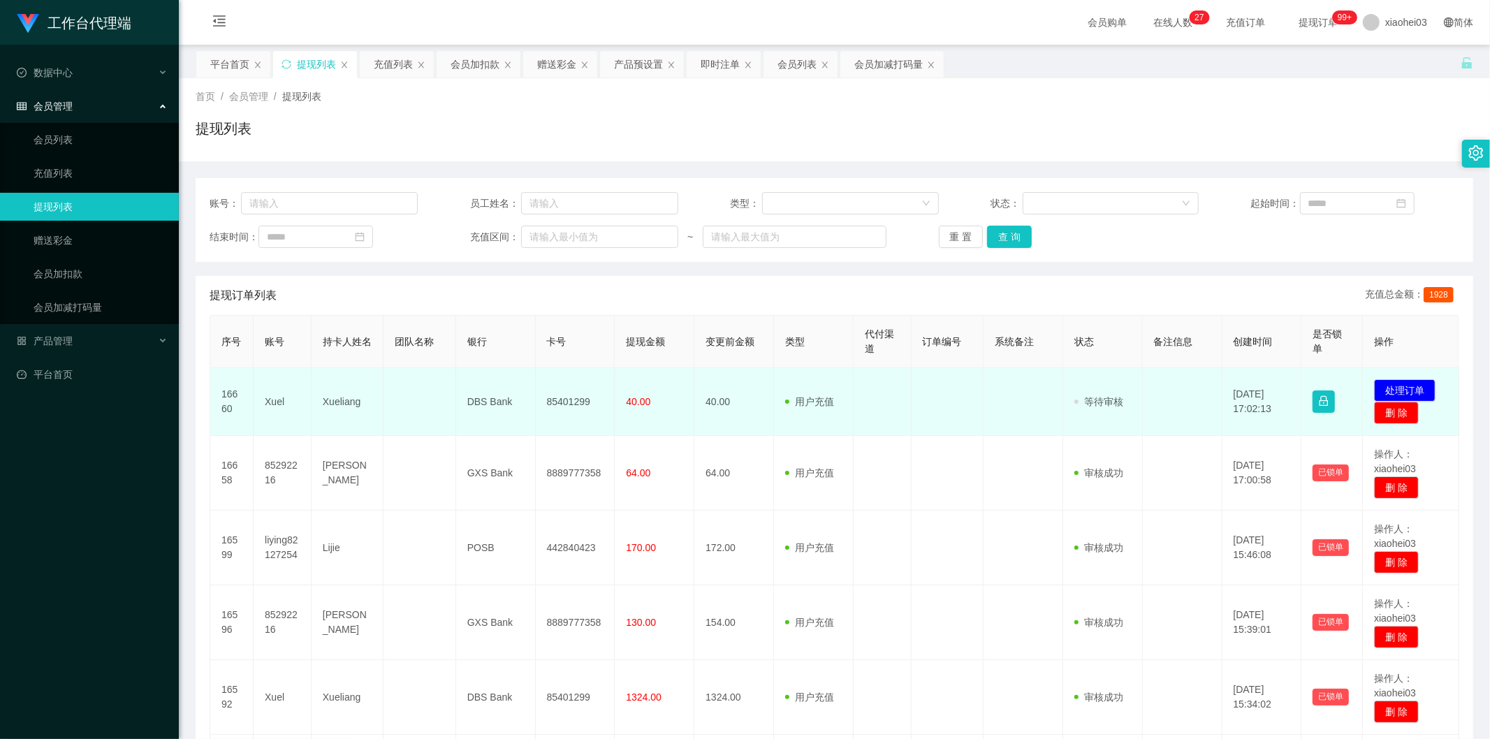
click at [268, 400] on td "Xuel" at bounding box center [283, 402] width 58 height 68
copy td "Xuel"
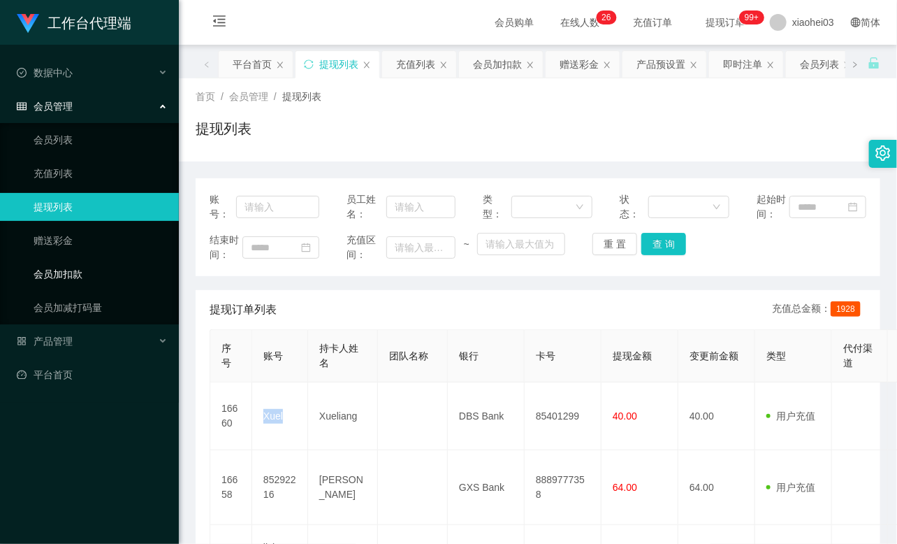
click at [99, 263] on link "会员加扣款" at bounding box center [101, 274] width 134 height 28
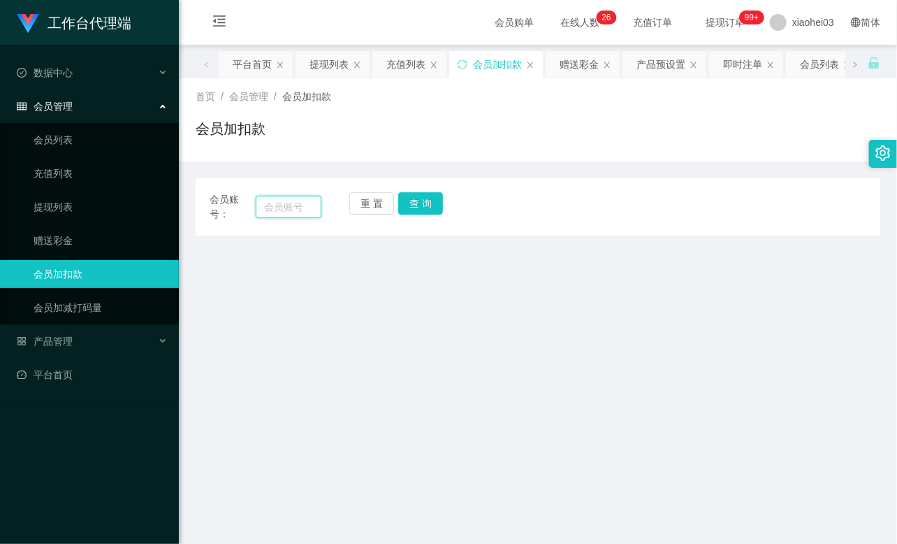
click at [276, 212] on input "text" at bounding box center [289, 207] width 66 height 22
paste input "85292216"
type input "85292216"
click at [434, 197] on button "查 询" at bounding box center [420, 203] width 45 height 22
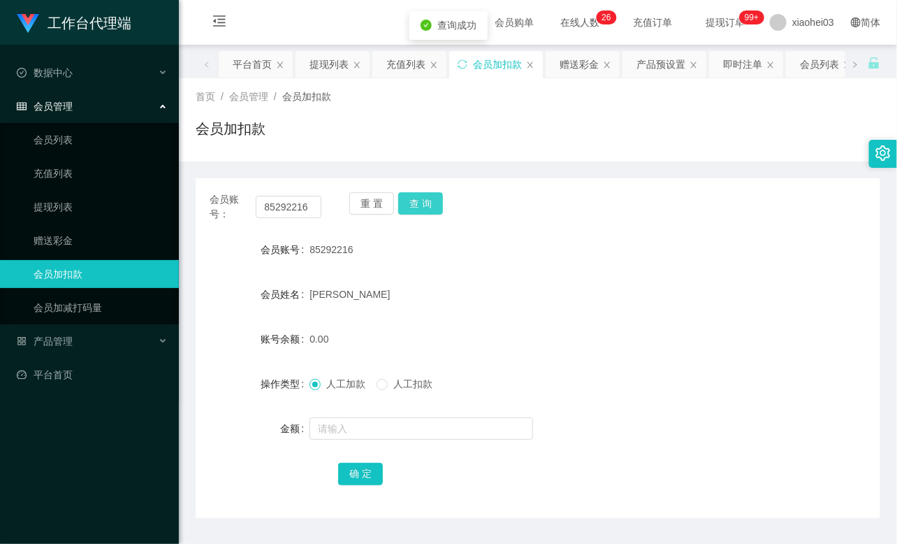
drag, startPoint x: 428, startPoint y: 199, endPoint x: 409, endPoint y: 298, distance: 100.8
click at [430, 200] on button "查 询" at bounding box center [420, 203] width 45 height 22
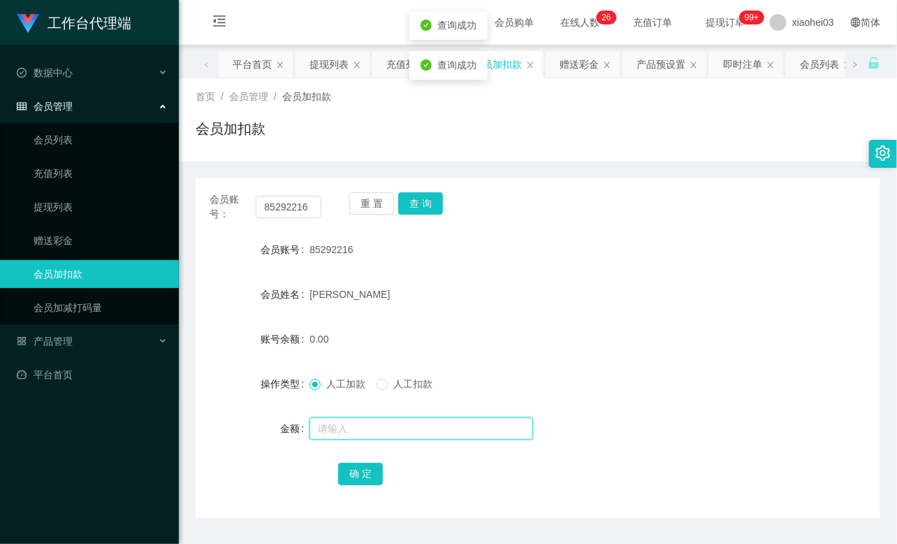
click at [371, 421] on input "text" at bounding box center [421, 428] width 224 height 22
type input "8"
click at [368, 477] on button "确 定" at bounding box center [360, 473] width 45 height 22
click at [73, 205] on link "提现列表" at bounding box center [101, 207] width 134 height 28
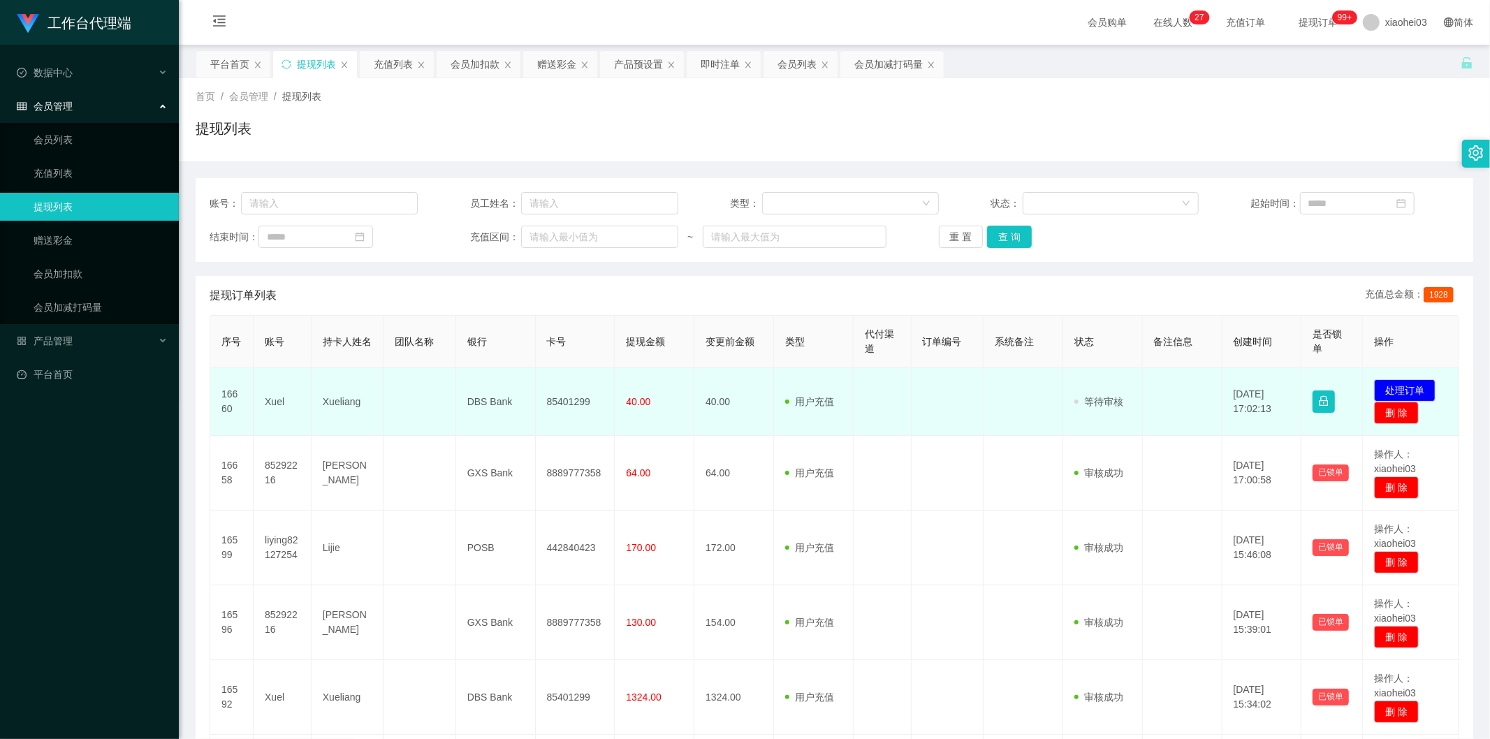
click at [279, 403] on td "Xuel" at bounding box center [283, 402] width 58 height 68
copy td "Xuel"
click at [1203, 410] on td at bounding box center [1183, 402] width 80 height 68
click at [1397, 388] on button "处理订单" at bounding box center [1404, 390] width 61 height 22
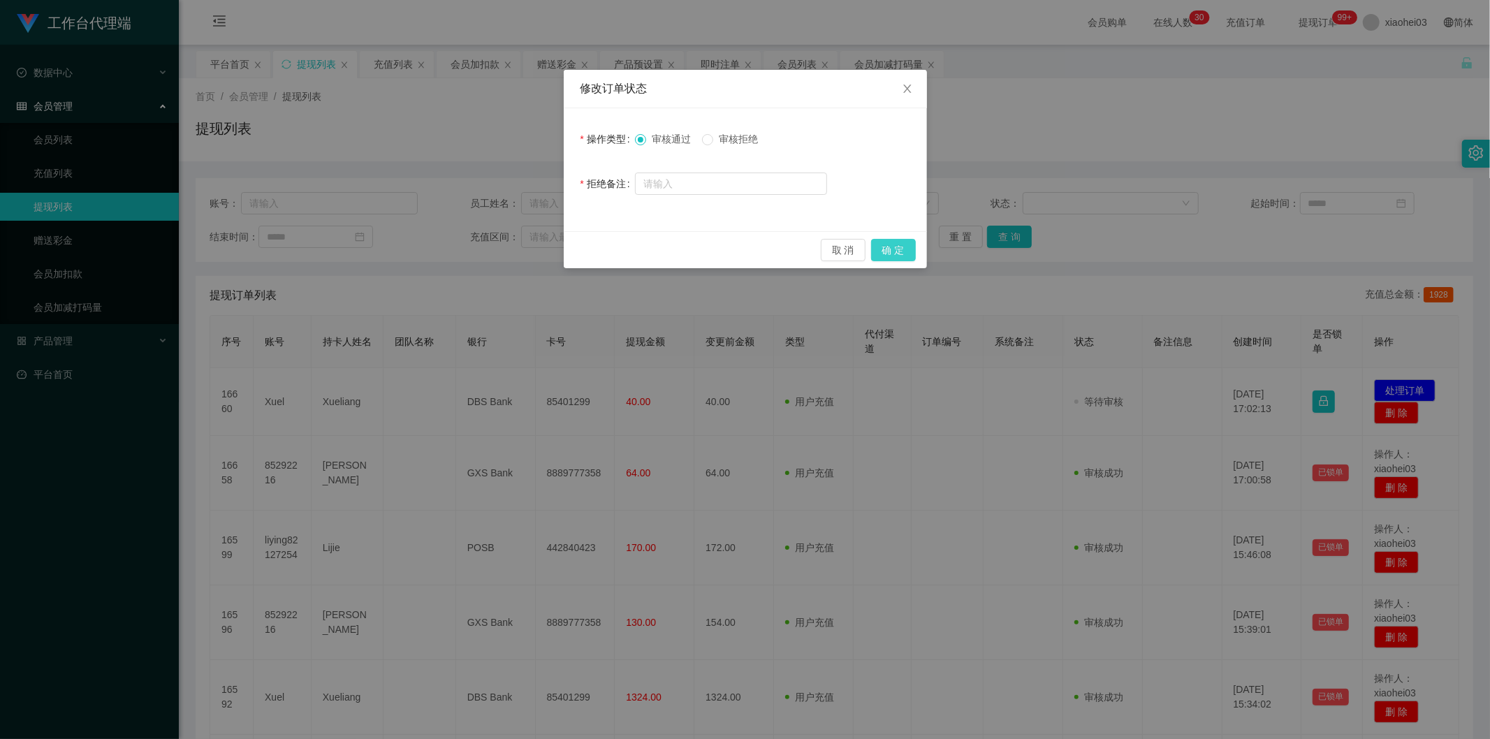
click at [908, 249] on button "确 定" at bounding box center [893, 250] width 45 height 22
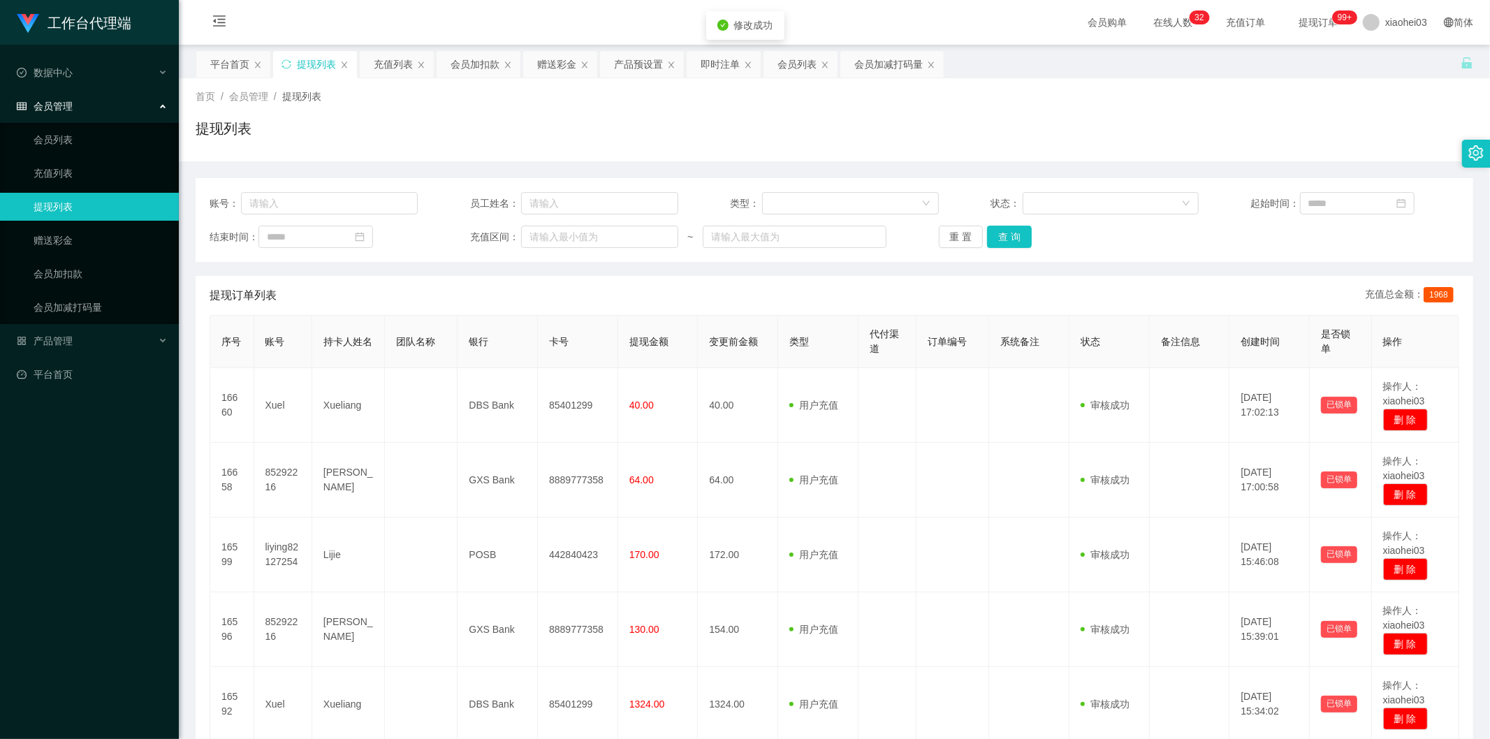
click at [863, 381] on div "工作台代理端 数据中心 会员管理 会员列表 充值列表 提现列表 赠送彩金 会员加扣款 会员加减打码量 产品管理 平台首页 保存配置 重置配置 整体风格设置 主…" at bounding box center [745, 369] width 1490 height 739
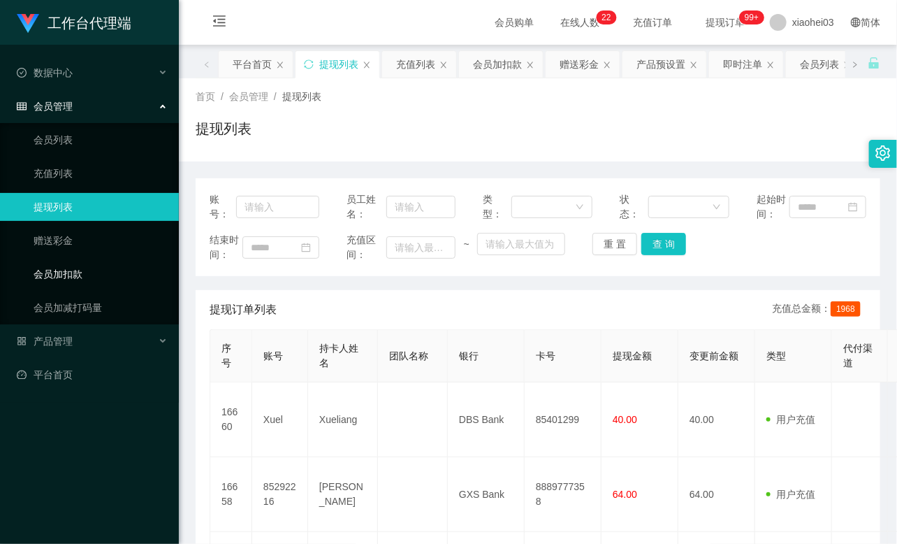
click at [91, 284] on link "会员加扣款" at bounding box center [101, 274] width 134 height 28
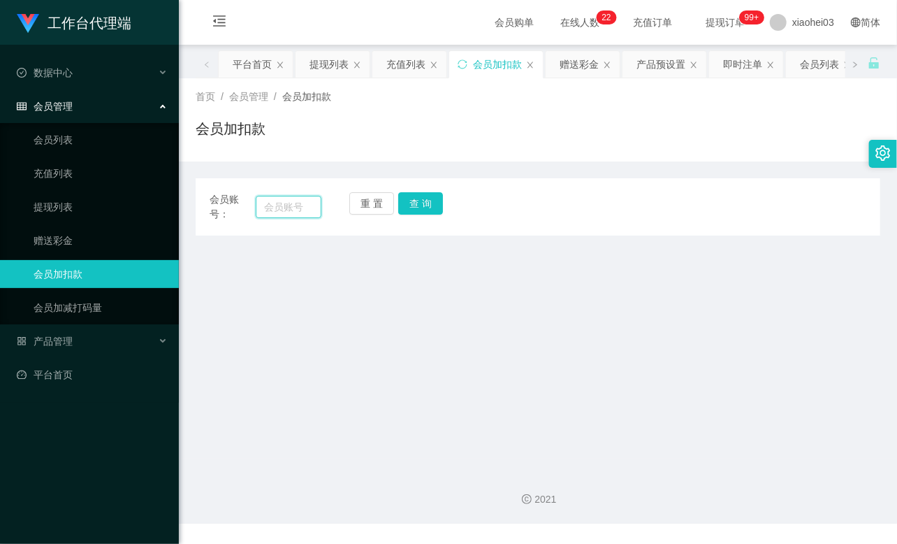
click at [295, 207] on input "text" at bounding box center [289, 207] width 66 height 22
paste input "Xuel"
type input "Xuel"
click at [442, 207] on div "重 置 查 询" at bounding box center [405, 206] width 112 height 29
click at [416, 203] on button "查 询" at bounding box center [420, 203] width 45 height 22
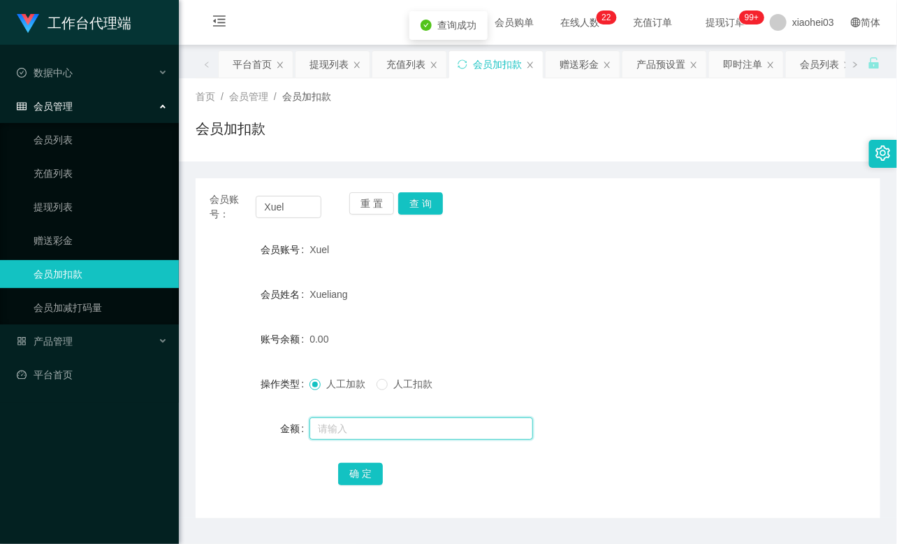
click at [333, 423] on input "text" at bounding box center [421, 428] width 224 height 22
type input "8"
click at [359, 473] on button "确 定" at bounding box center [360, 473] width 45 height 22
click at [497, 293] on div "Xueliang" at bounding box center [509, 294] width 400 height 28
click at [78, 211] on link "提现列表" at bounding box center [101, 207] width 134 height 28
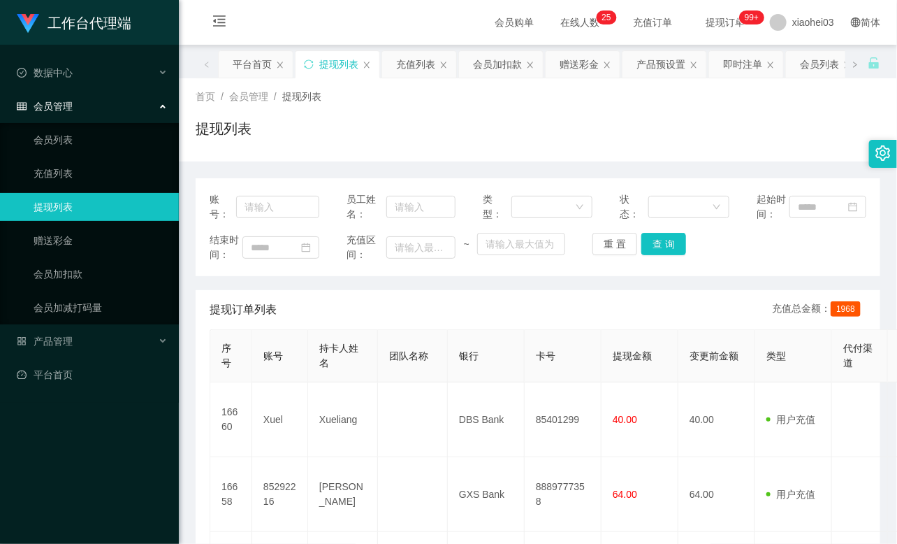
click at [724, 149] on div "提现列表" at bounding box center [538, 134] width 685 height 32
click at [86, 277] on link "会员加扣款" at bounding box center [101, 274] width 134 height 28
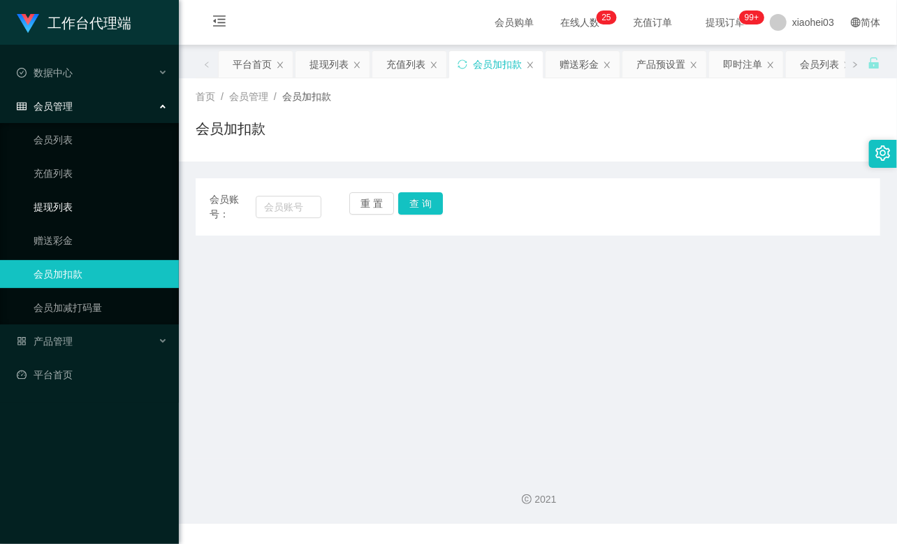
click at [60, 207] on link "提现列表" at bounding box center [101, 207] width 134 height 28
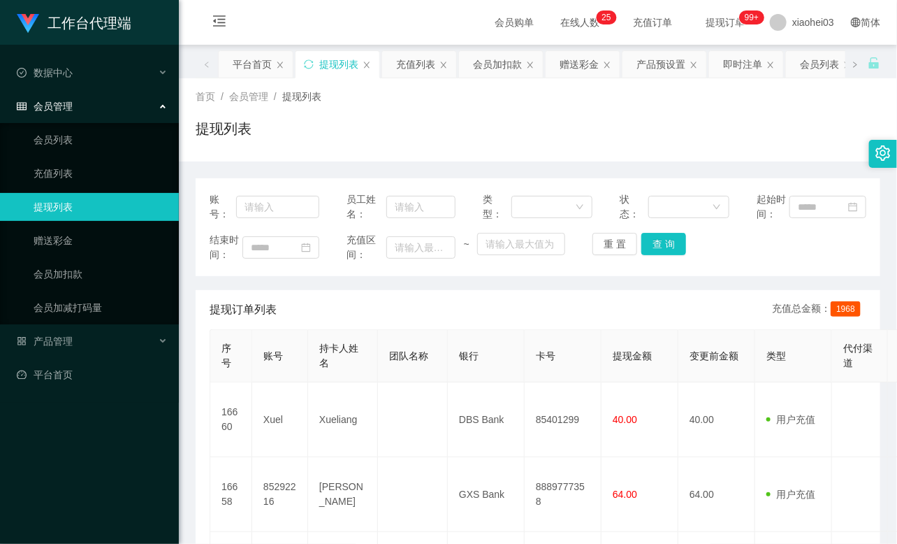
drag, startPoint x: 724, startPoint y: 105, endPoint x: 781, endPoint y: 42, distance: 84.6
click at [727, 105] on div "首页 / 会员管理 / 提现列表 / 提现列表" at bounding box center [538, 119] width 685 height 61
click at [80, 268] on link "会员加扣款" at bounding box center [101, 274] width 134 height 28
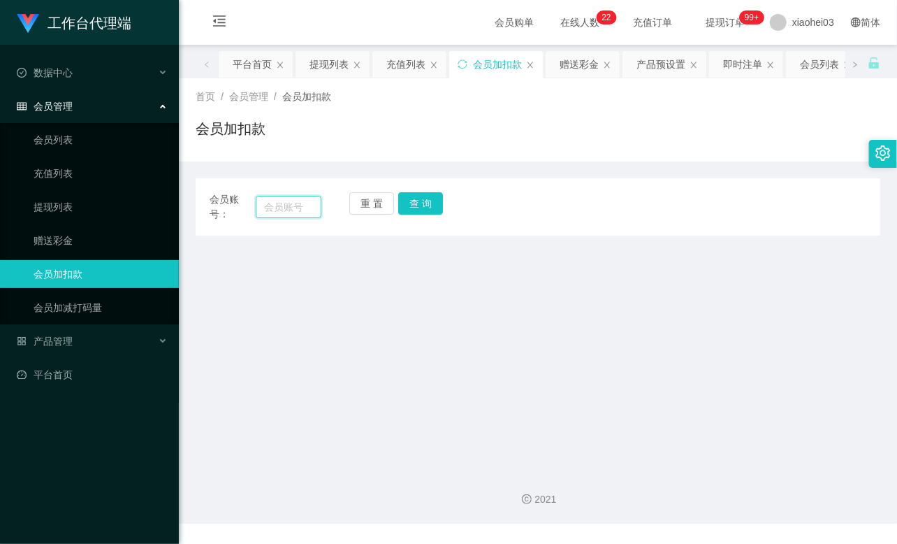
click at [308, 203] on input "text" at bounding box center [289, 207] width 66 height 22
paste input "Xuel"
type input "Xuel"
click at [425, 207] on button "查 询" at bounding box center [420, 203] width 45 height 22
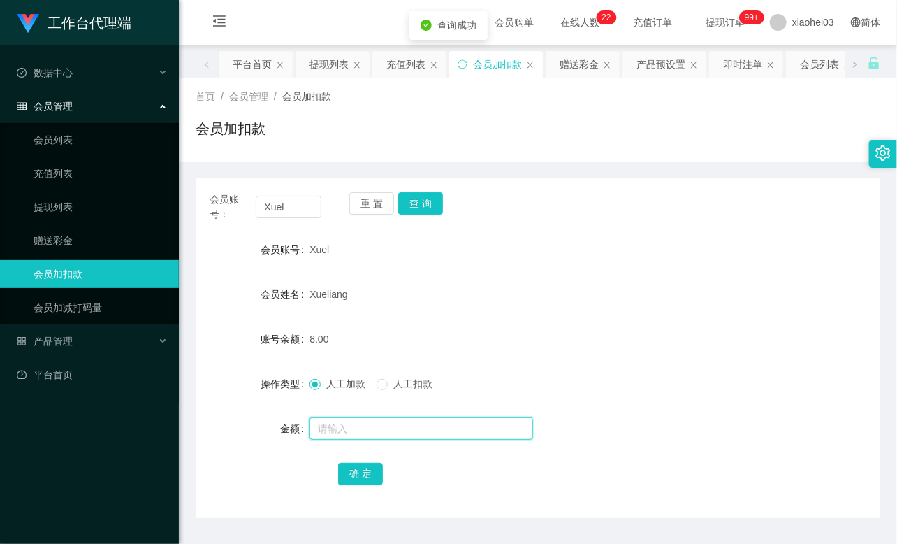
click at [358, 430] on input "text" at bounding box center [421, 428] width 224 height 22
type input "8"
click at [363, 472] on button "确 定" at bounding box center [360, 473] width 45 height 22
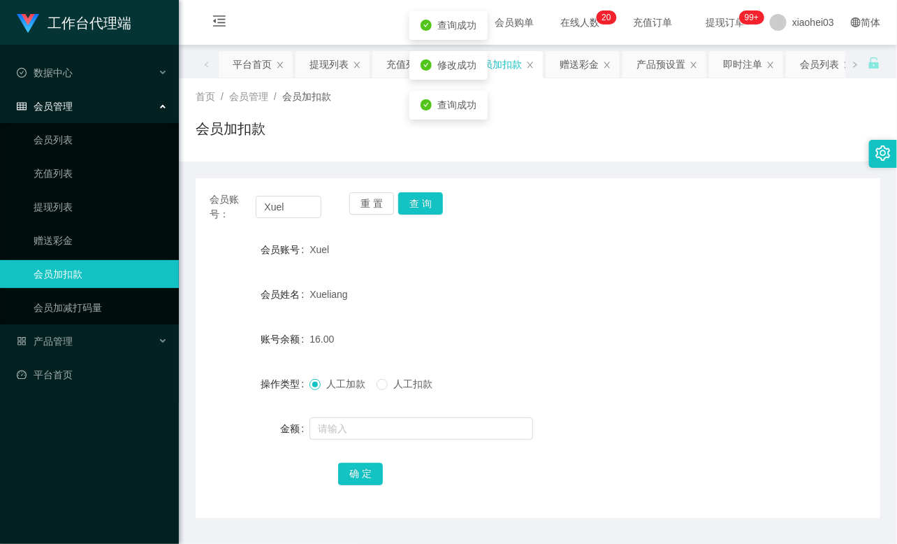
click at [491, 284] on div "Xueliang" at bounding box center [509, 294] width 400 height 28
click at [289, 212] on input "Xuel" at bounding box center [289, 207] width 66 height 22
paste input "liying82127254"
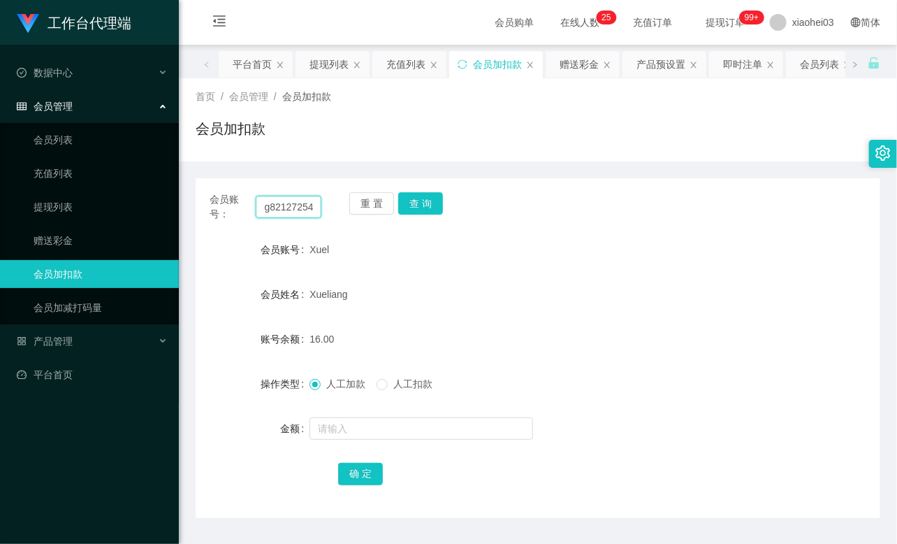
type input "liying82127254"
click at [445, 203] on div "重 置 查 询" at bounding box center [405, 206] width 112 height 29
click at [427, 200] on button "查 询" at bounding box center [420, 203] width 45 height 22
click at [427, 200] on button "查 询" at bounding box center [428, 203] width 60 height 22
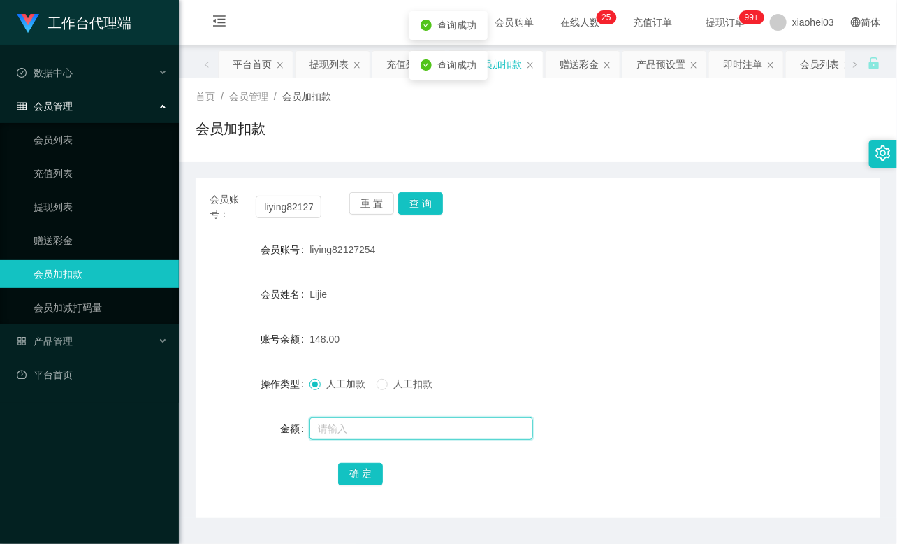
click at [386, 424] on input "text" at bounding box center [421, 428] width 224 height 22
type input "24"
drag, startPoint x: 360, startPoint y: 482, endPoint x: 362, endPoint y: 472, distance: 9.9
click at [360, 482] on button "确 定" at bounding box center [360, 473] width 45 height 22
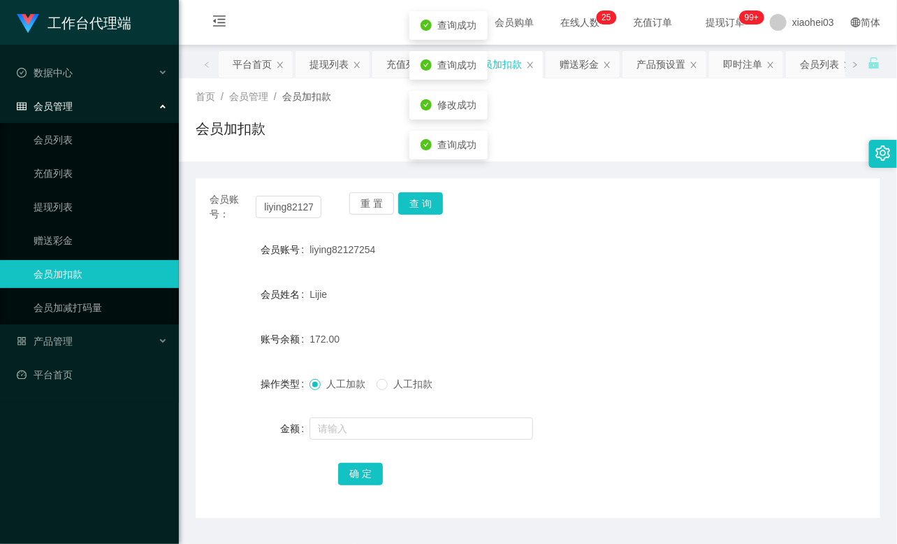
click at [544, 283] on div "Lijie" at bounding box center [509, 294] width 400 height 28
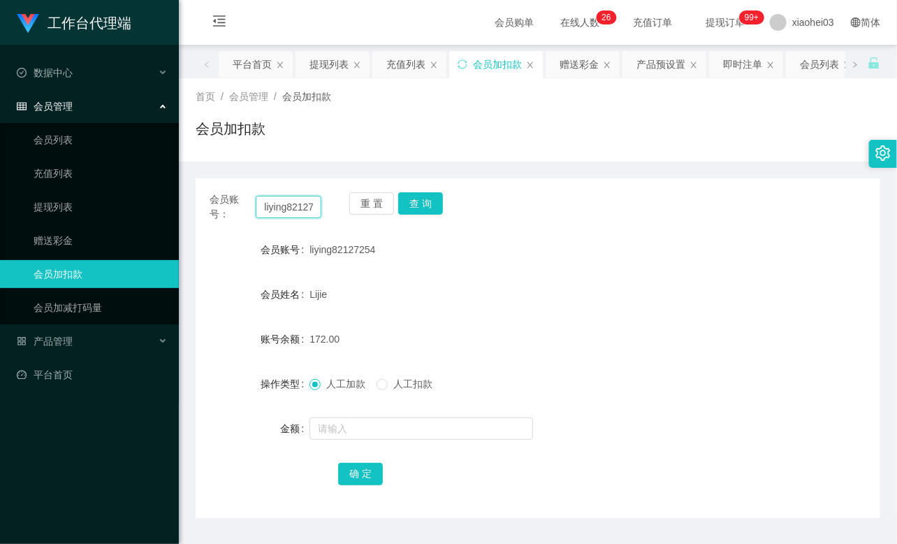
click at [305, 200] on input "liying82127254" at bounding box center [289, 207] width 66 height 22
paste input "Xuel"
type input "Xuel"
click at [421, 211] on button "查 询" at bounding box center [420, 203] width 45 height 22
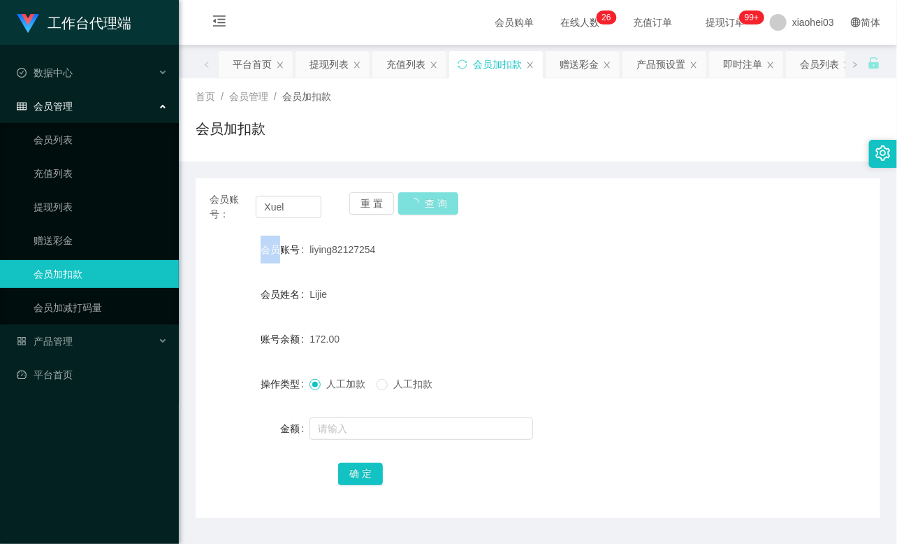
click at [421, 211] on div "重 置 查 询" at bounding box center [405, 206] width 112 height 29
click at [379, 442] on div at bounding box center [509, 428] width 400 height 28
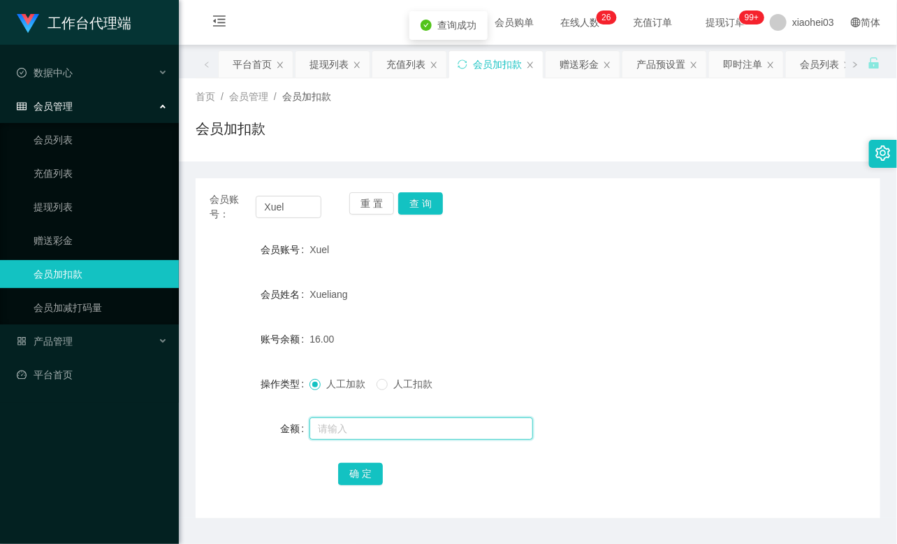
click at [379, 423] on input "text" at bounding box center [421, 428] width 224 height 22
type input "/"
type input "8"
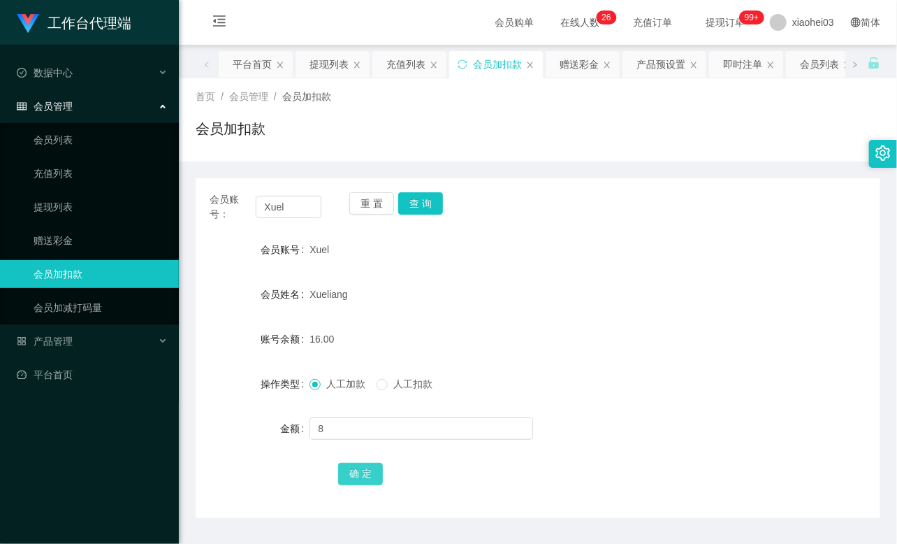
click at [370, 476] on button "确 定" at bounding box center [360, 473] width 45 height 22
click at [581, 268] on form "会员账号 Xuel 会员姓名 Xueliang 账号余额 24.00 操作类型 人工加款 人工扣款 金额 确 定" at bounding box center [538, 360] width 685 height 251
click at [277, 203] on input "Xuel" at bounding box center [289, 207] width 66 height 22
paste input "85292216"
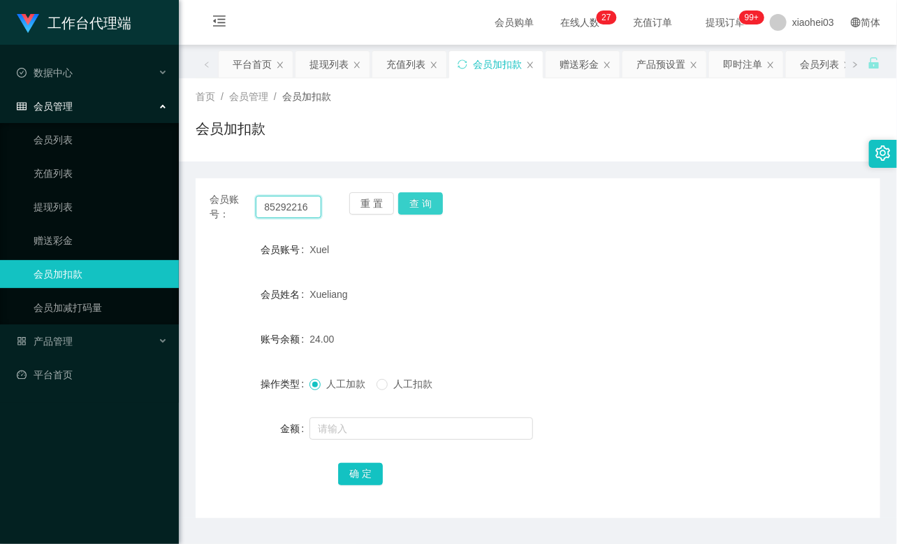
type input "85292216"
click at [416, 194] on button "查 询" at bounding box center [420, 203] width 45 height 22
click at [416, 194] on div "重 置 查 询" at bounding box center [405, 206] width 112 height 29
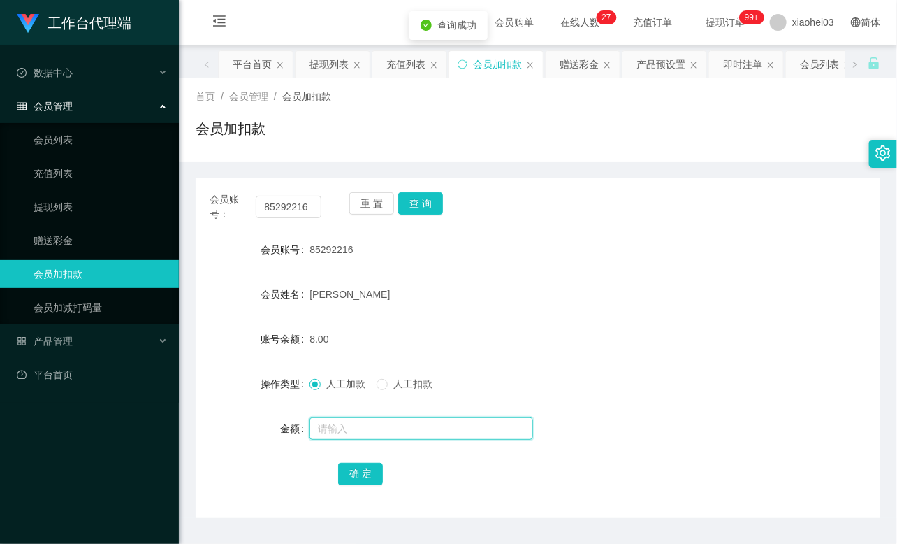
click at [364, 434] on input "text" at bounding box center [421, 428] width 224 height 22
type input "16"
click at [378, 475] on button "确 定" at bounding box center [360, 473] width 45 height 22
drag, startPoint x: 506, startPoint y: 263, endPoint x: 518, endPoint y: 238, distance: 28.7
click at [506, 257] on form "会员账号 85292216 会员姓名 Shirlyn Lim 账号余额 8.00 操作类型 人工加款 人工扣款 金额 16 确 定" at bounding box center [538, 360] width 685 height 251
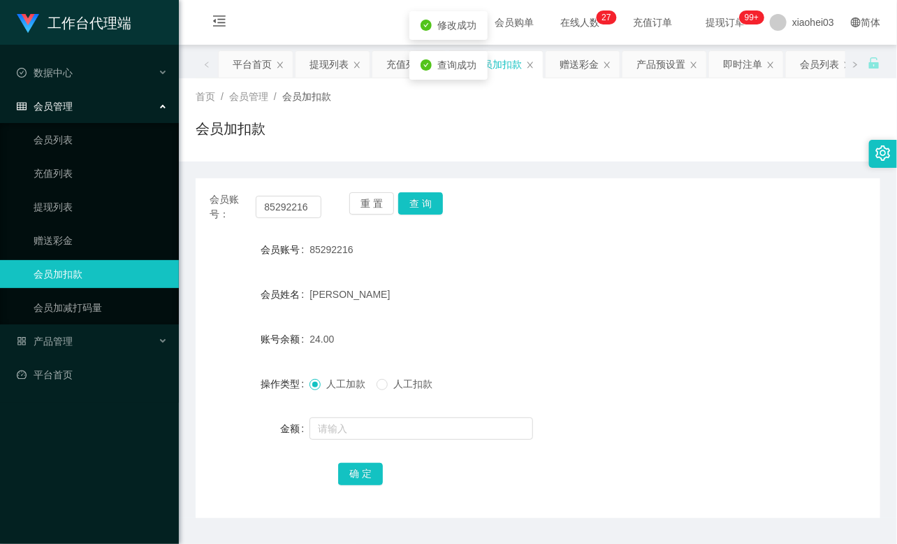
click at [421, 275] on form "会员账号 85292216 会员姓名 Shirlyn Lim 账号余额 24.00 操作类型 人工加款 人工扣款 金额 确 定" at bounding box center [538, 360] width 685 height 251
click at [429, 214] on button "查 询" at bounding box center [420, 203] width 45 height 22
drag, startPoint x: 429, startPoint y: 213, endPoint x: 438, endPoint y: 217, distance: 9.7
click at [432, 214] on div "重 置 查 询" at bounding box center [405, 206] width 112 height 29
click at [585, 251] on div "85292216" at bounding box center [509, 249] width 400 height 28
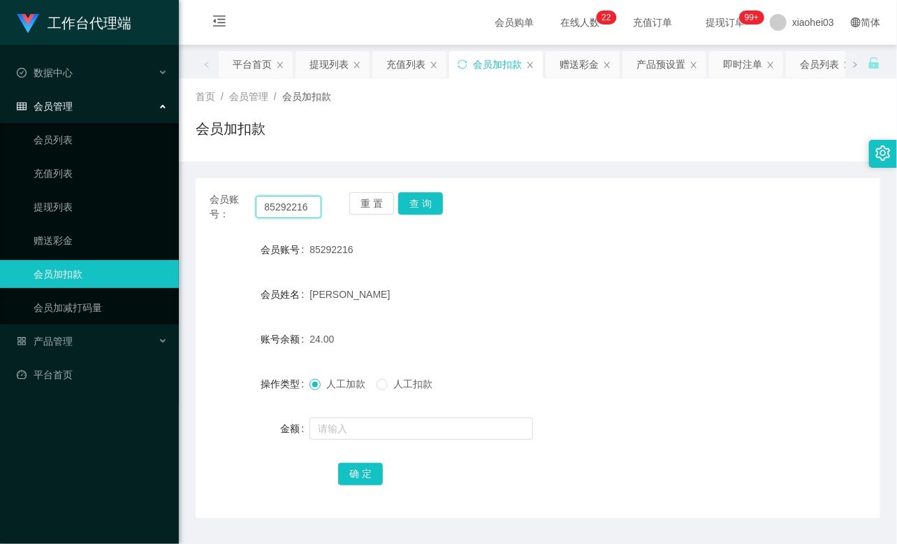
click at [288, 208] on input "85292216" at bounding box center [289, 207] width 66 height 22
paste input "6710425"
type input "86710425"
click at [423, 212] on button "查 询" at bounding box center [420, 203] width 45 height 22
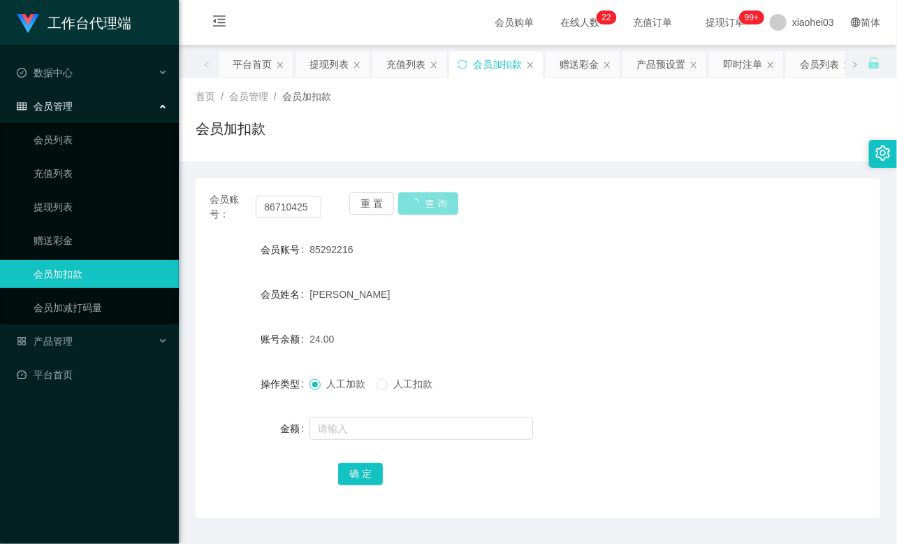
click at [423, 212] on button "查 询" at bounding box center [428, 203] width 60 height 22
click at [423, 212] on div "重 置 查 询" at bounding box center [405, 206] width 112 height 29
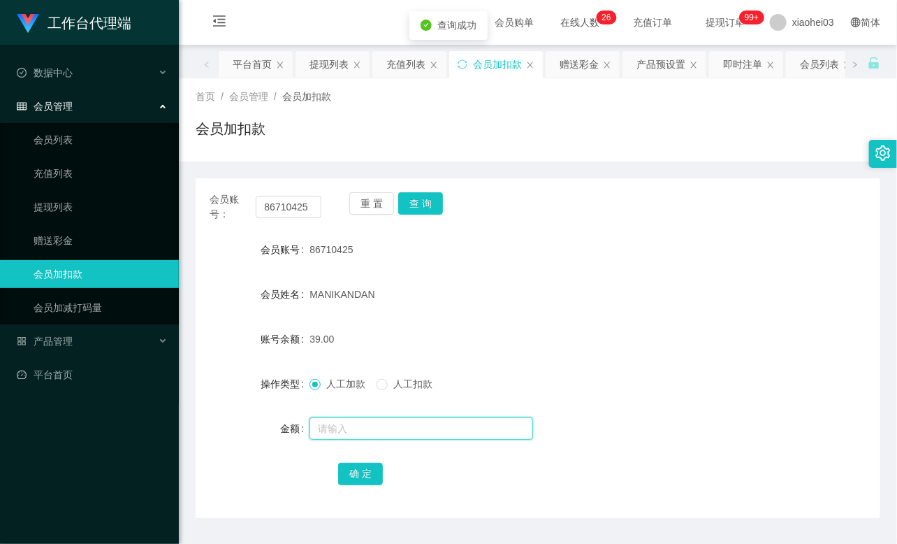
click at [365, 435] on input "text" at bounding box center [421, 428] width 224 height 22
type input "500"
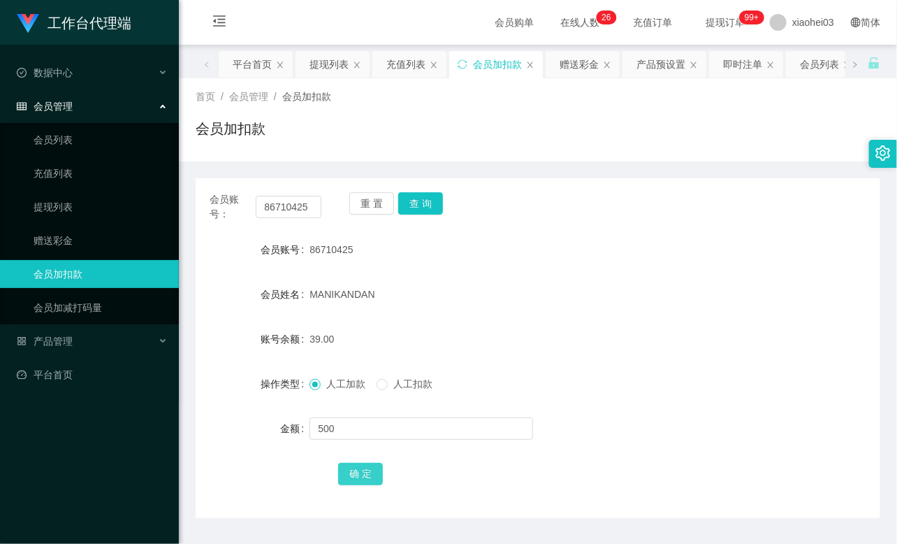
click at [364, 474] on button "确 定" at bounding box center [360, 473] width 45 height 22
click at [472, 347] on div "539.00" at bounding box center [509, 339] width 400 height 28
drag, startPoint x: 652, startPoint y: 285, endPoint x: 339, endPoint y: 224, distance: 319.6
click at [652, 285] on div "MANIKANDAN" at bounding box center [509, 294] width 400 height 28
click at [71, 210] on link "提现列表" at bounding box center [101, 207] width 134 height 28
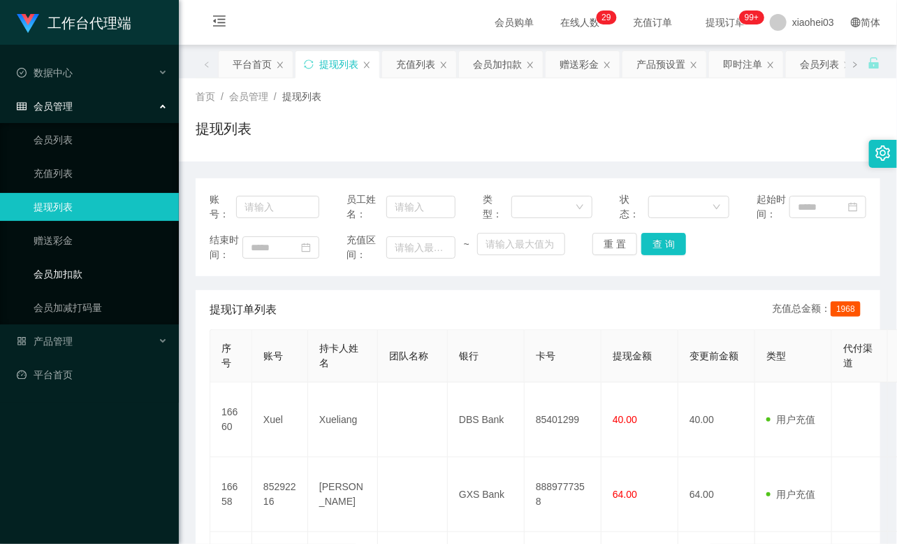
click at [86, 273] on link "会员加扣款" at bounding box center [101, 274] width 134 height 28
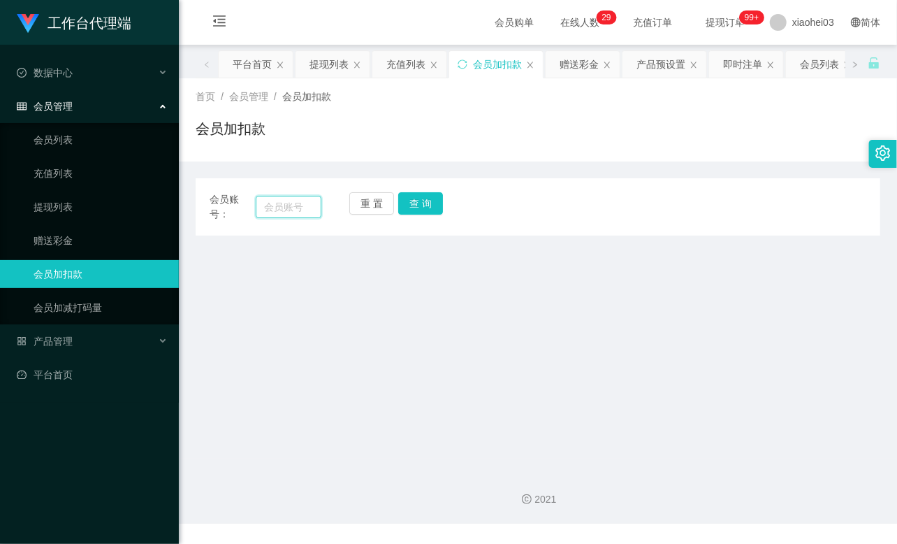
click at [297, 204] on input "text" at bounding box center [289, 207] width 66 height 22
paste input "Xuel"
type input "Xuel"
click at [413, 207] on button "查 询" at bounding box center [420, 203] width 45 height 22
click at [413, 207] on button "查 询" at bounding box center [428, 203] width 60 height 22
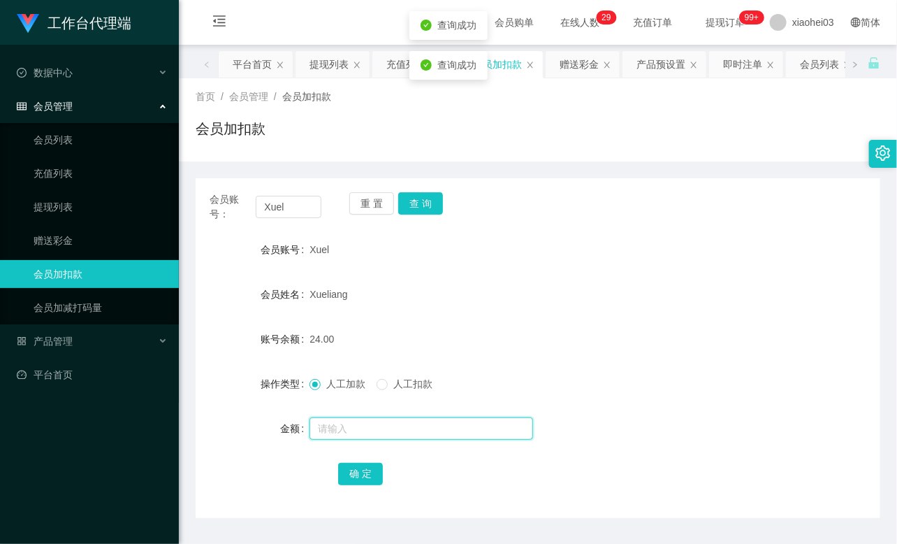
click at [332, 430] on input "text" at bounding box center [421, 428] width 224 height 22
type input "8"
click at [355, 471] on button "确 定" at bounding box center [360, 473] width 45 height 22
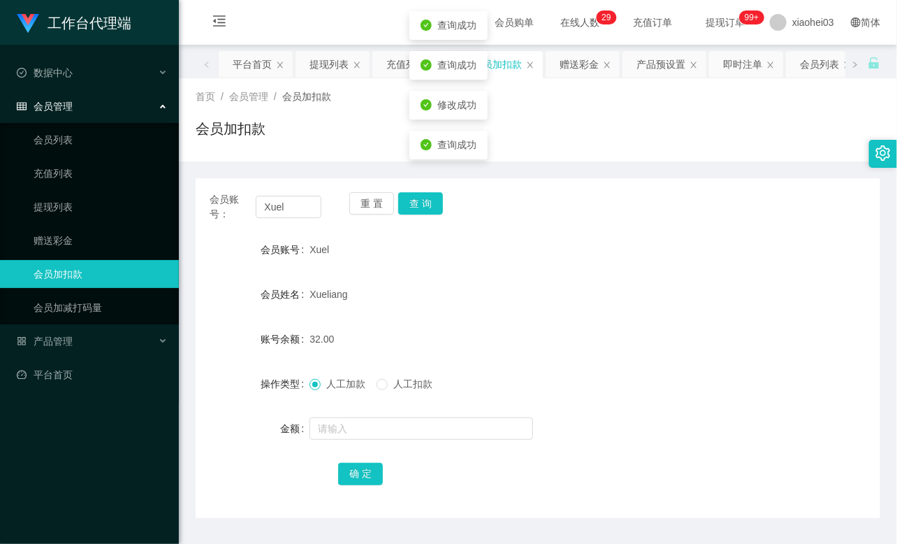
click at [554, 318] on form "会员账号 Xuel 会员姓名 Xueliang 账号余额 32.00 操作类型 人工加款 人工扣款 金额 确 定" at bounding box center [538, 360] width 685 height 251
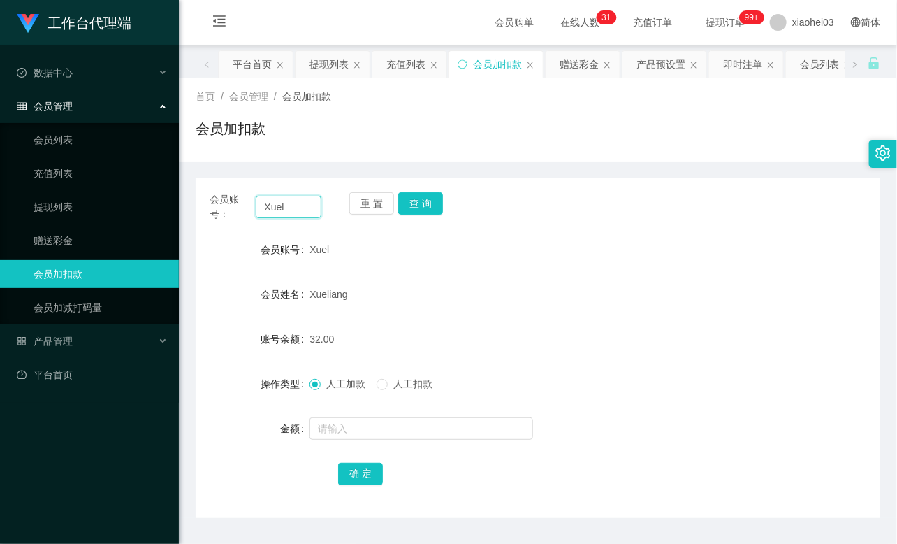
click at [297, 197] on input "Xuel" at bounding box center [289, 207] width 66 height 22
paste input "85292216"
type input "85292216"
click at [422, 198] on button "查 询" at bounding box center [420, 203] width 45 height 22
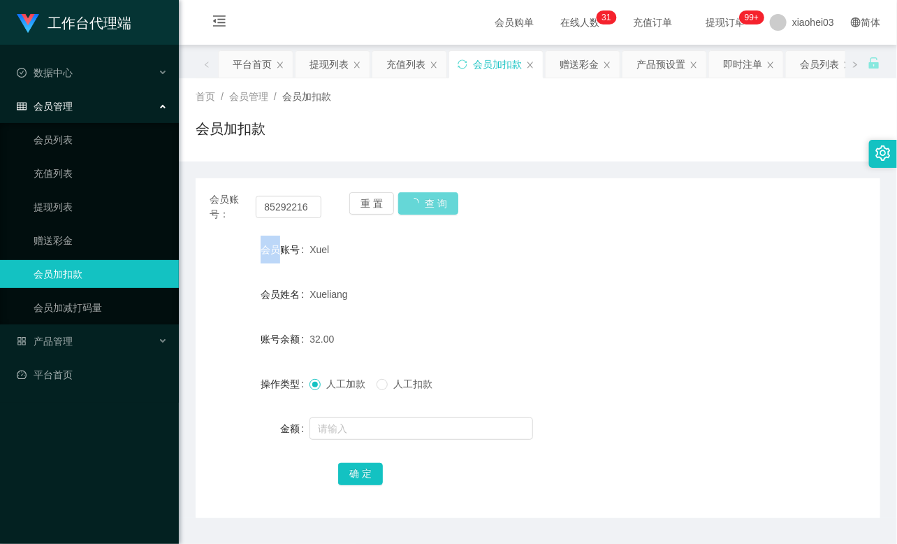
click at [422, 198] on div "重 置 查 询" at bounding box center [405, 206] width 112 height 29
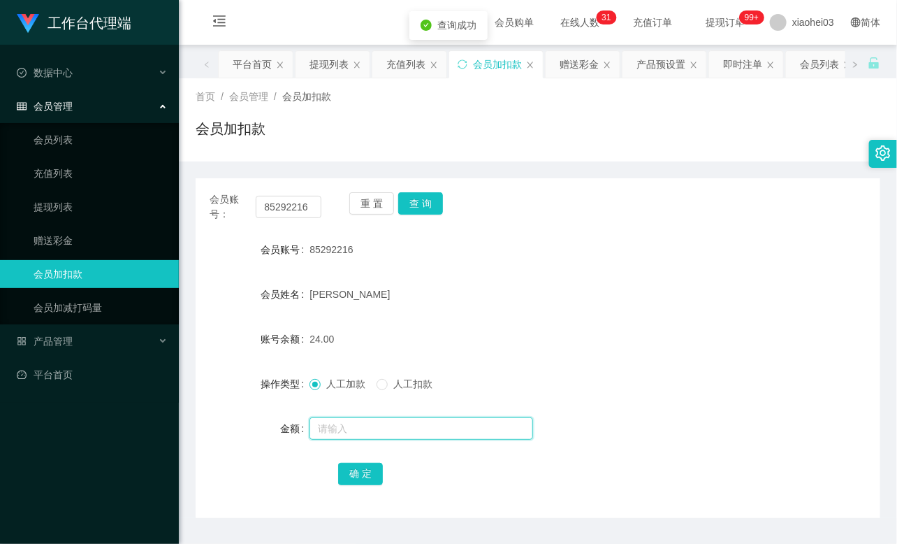
click at [363, 432] on input "text" at bounding box center [421, 428] width 224 height 22
type input "8"
click at [370, 472] on button "确 定" at bounding box center [360, 473] width 45 height 22
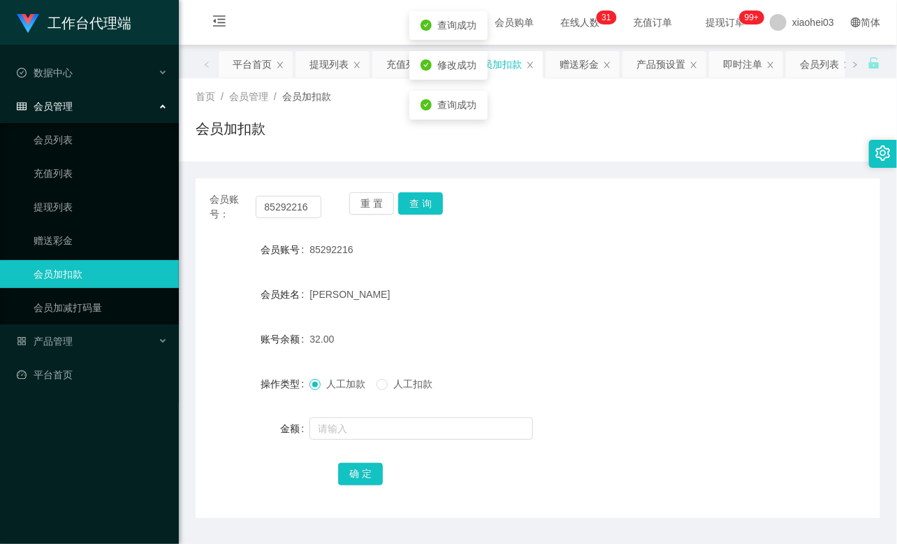
click at [570, 287] on div "[PERSON_NAME]" at bounding box center [509, 294] width 400 height 28
click at [294, 214] on input "85292216" at bounding box center [289, 207] width 66 height 22
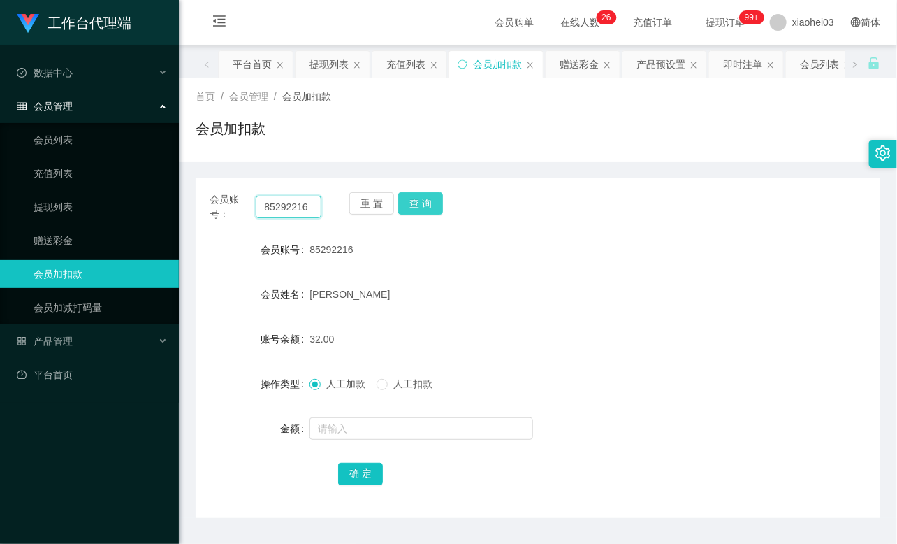
paste input "liying82127254"
type input "liying82127254"
click at [424, 203] on button "查 询" at bounding box center [420, 203] width 45 height 22
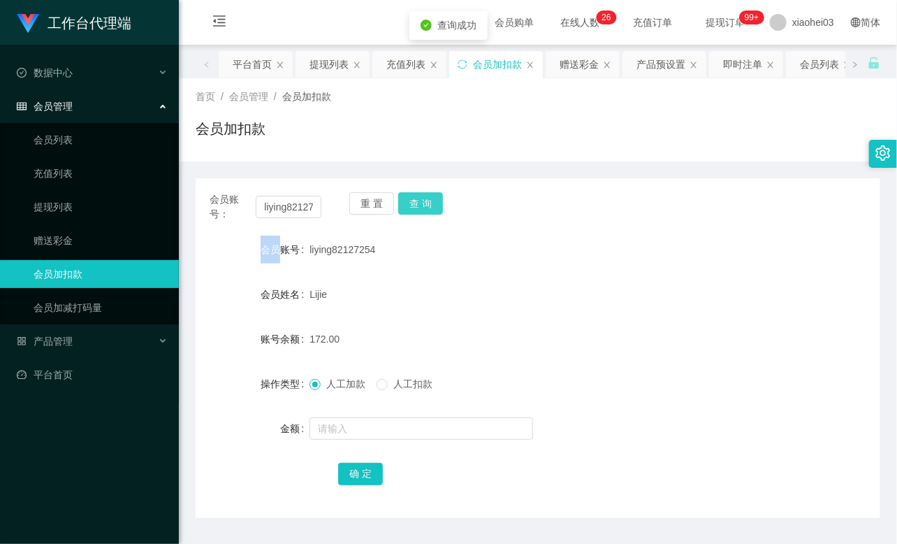
drag, startPoint x: 424, startPoint y: 203, endPoint x: 430, endPoint y: 326, distance: 123.8
click at [424, 203] on div "重 置 查 询" at bounding box center [405, 206] width 112 height 29
click at [353, 423] on input "text" at bounding box center [421, 428] width 224 height 22
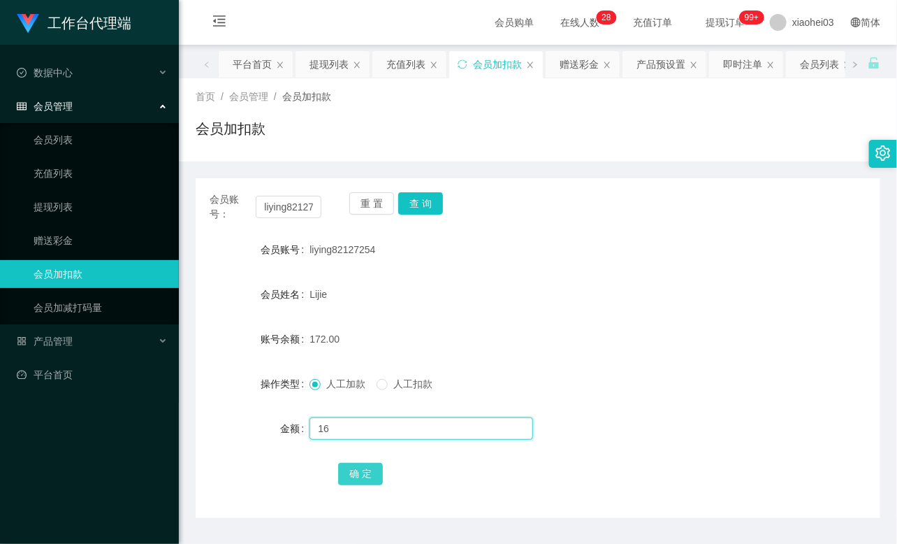
type input "16"
click at [360, 470] on button "确 定" at bounding box center [360, 473] width 45 height 22
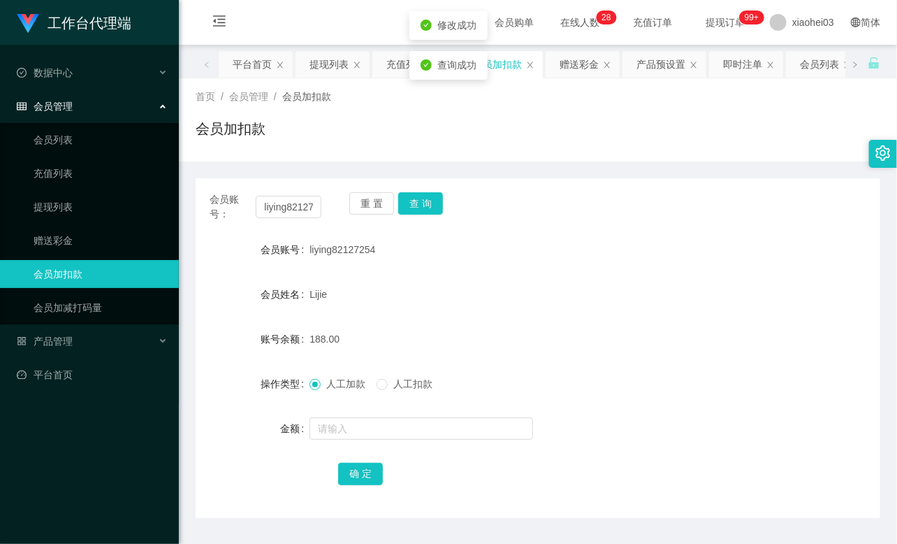
drag, startPoint x: 592, startPoint y: 268, endPoint x: 598, endPoint y: 264, distance: 7.6
click at [592, 268] on form "会员账号 liying82127254 会员姓名 Lijie 账号余额 188.00 操作类型 人工加款 人工扣款 金额 确 定" at bounding box center [538, 360] width 685 height 251
click at [68, 212] on link "提现列表" at bounding box center [101, 207] width 134 height 28
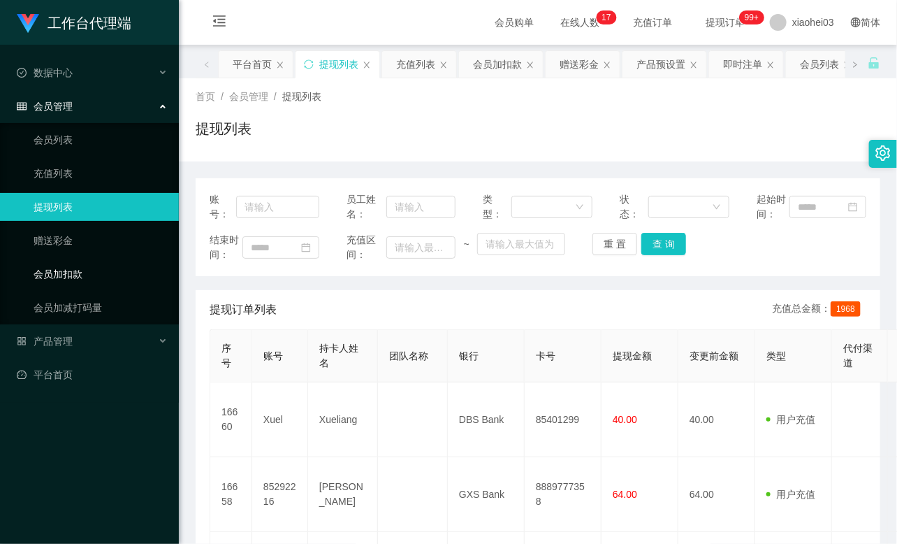
click at [88, 262] on link "会员加扣款" at bounding box center [101, 274] width 134 height 28
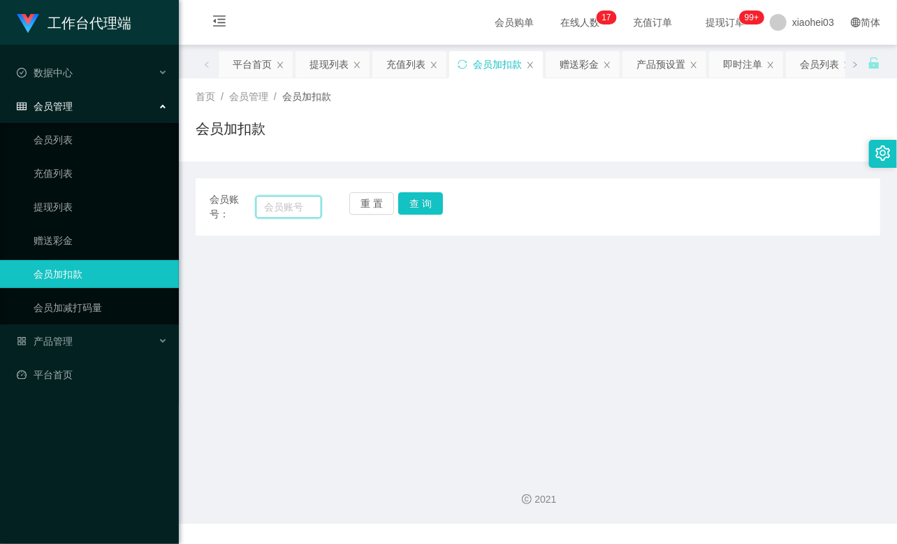
click at [280, 207] on input "text" at bounding box center [289, 207] width 66 height 22
paste input "Xuel"
type input "Xuel"
click at [418, 207] on button "查 询" at bounding box center [420, 203] width 45 height 22
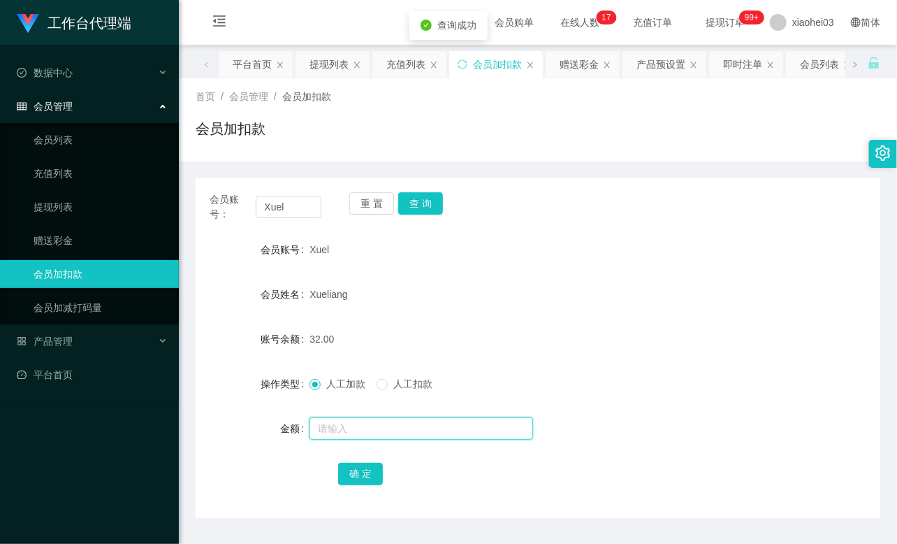
click at [370, 430] on input "text" at bounding box center [421, 428] width 224 height 22
type input "8"
click at [353, 464] on button "确 定" at bounding box center [360, 473] width 45 height 22
click at [513, 285] on div "Xueliang" at bounding box center [509, 294] width 400 height 28
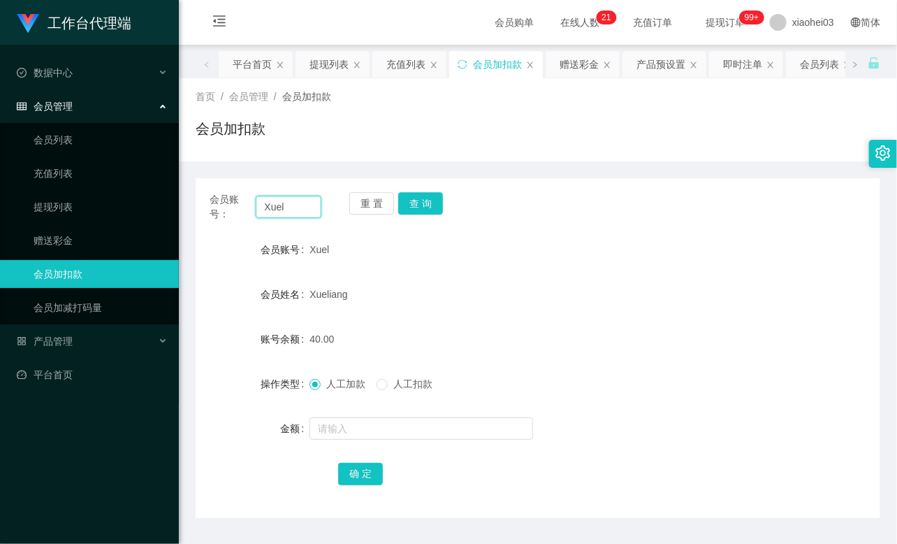
click at [286, 200] on input "Xuel" at bounding box center [289, 207] width 66 height 22
paste input "liying82127254"
type input "liying82127254"
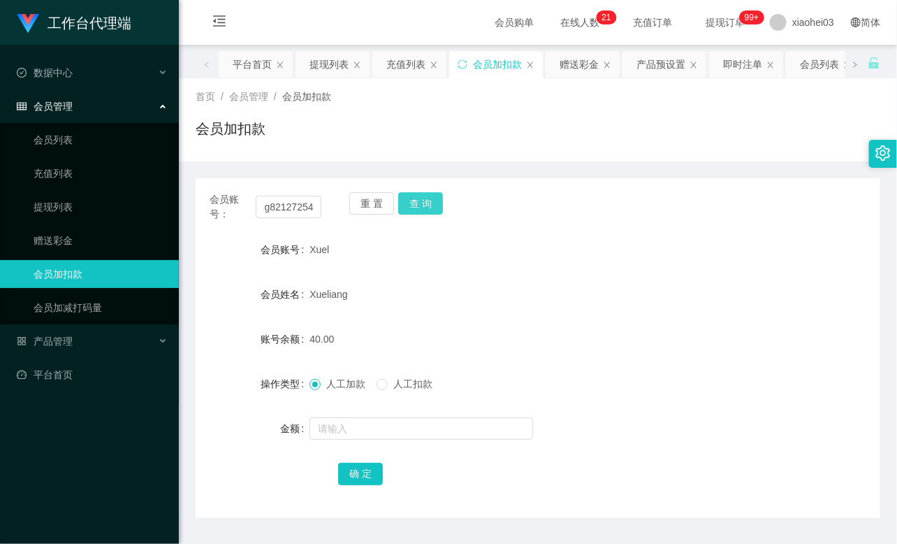
scroll to position [0, 0]
click at [422, 205] on button "查 询" at bounding box center [420, 203] width 45 height 22
click at [422, 205] on div "重 置 查 询" at bounding box center [405, 206] width 112 height 29
click at [384, 442] on form "会员账号 liying82127254 会员姓名 Lijie 账号余额 188.00 操作类型 人工加款 人工扣款 金额 确 定" at bounding box center [538, 360] width 685 height 251
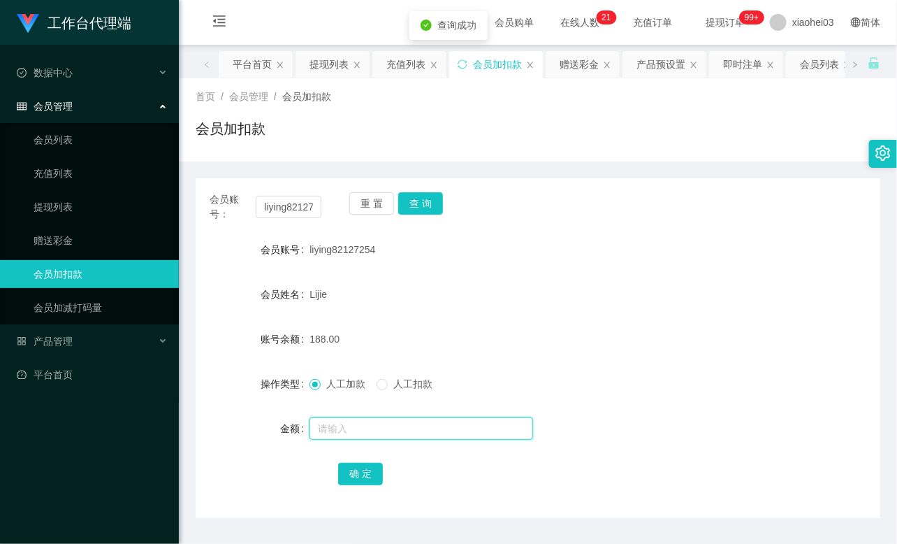
click at [381, 425] on input "text" at bounding box center [421, 428] width 224 height 22
click at [423, 207] on button "查 询" at bounding box center [420, 203] width 45 height 22
click at [393, 420] on input "text" at bounding box center [421, 428] width 224 height 22
type input "8"
click at [365, 467] on button "确 定" at bounding box center [360, 473] width 45 height 22
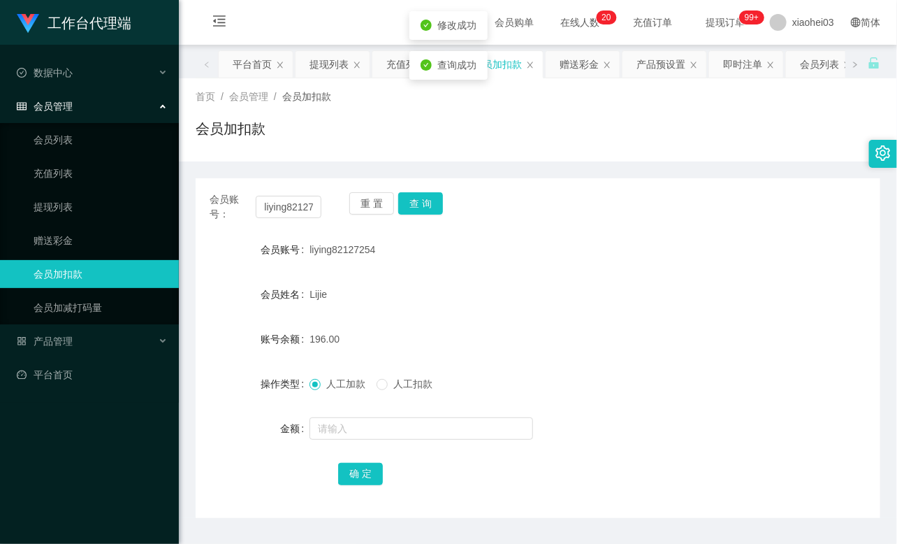
click at [610, 278] on form "会员账号 liying82127254 会员姓名 Lijie 账号余额 196.00 操作类型 人工加款 人工扣款 金额 确 定" at bounding box center [538, 360] width 685 height 251
click at [302, 207] on input "liying82127254" at bounding box center [289, 207] width 66 height 22
paste input "85292216"
type input "85292216"
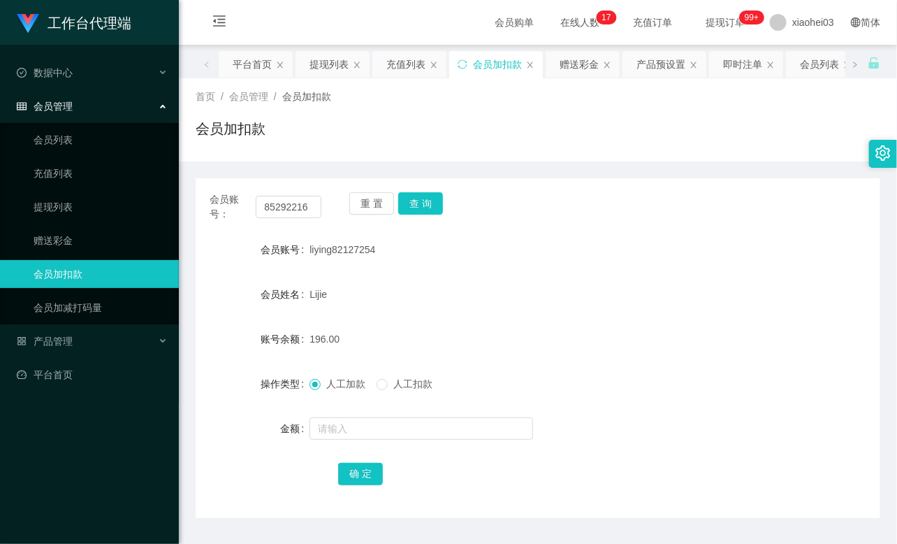
click at [447, 206] on div "重 置 查 询" at bounding box center [405, 206] width 112 height 29
click at [431, 201] on button "查 询" at bounding box center [420, 203] width 45 height 22
click at [431, 201] on div "重 置 查 询" at bounding box center [405, 206] width 112 height 29
click at [381, 423] on input "text" at bounding box center [421, 428] width 224 height 22
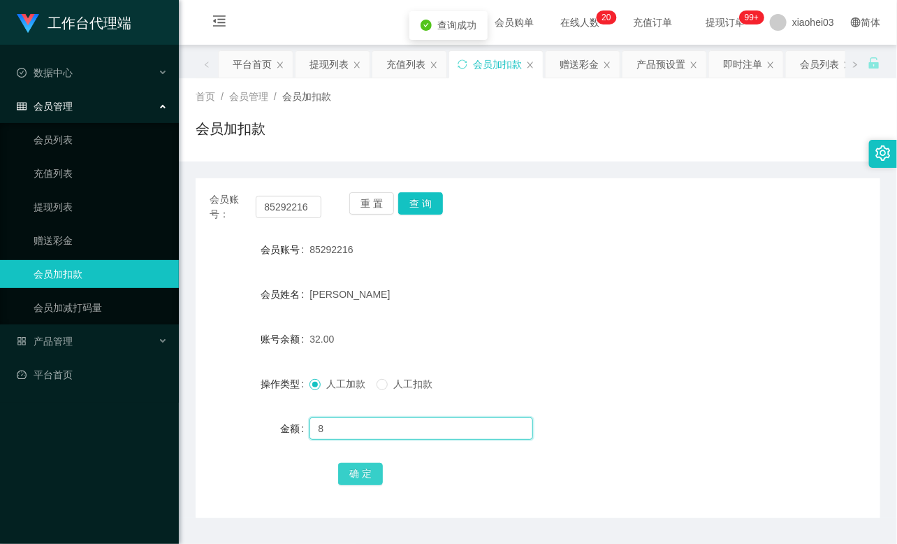
type input "8"
click at [358, 467] on button "确 定" at bounding box center [360, 473] width 45 height 22
click at [490, 305] on div "[PERSON_NAME]" at bounding box center [509, 294] width 400 height 28
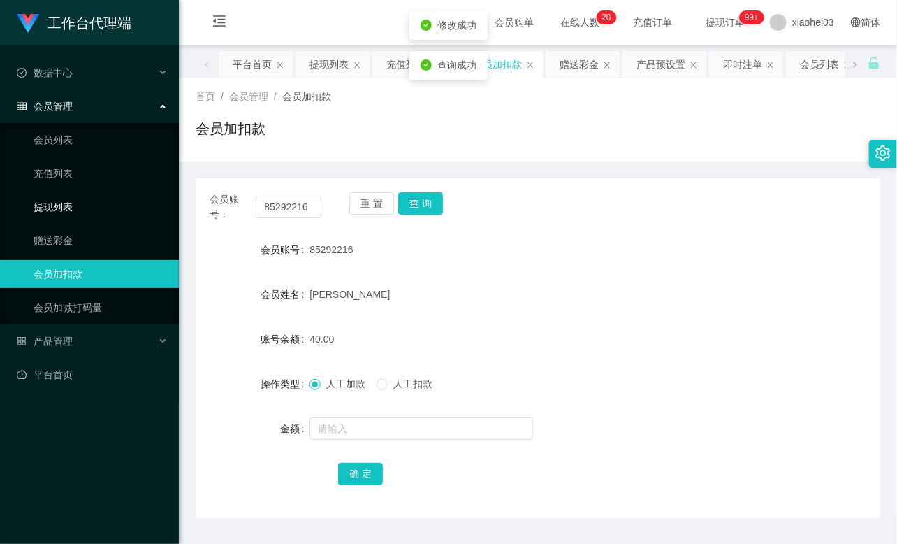
click at [105, 203] on link "提现列表" at bounding box center [101, 207] width 134 height 28
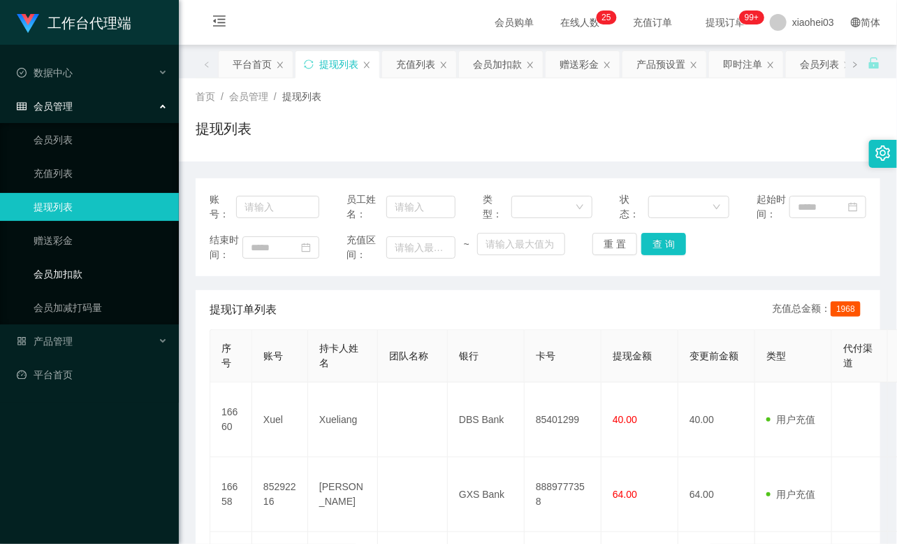
click at [57, 274] on link "会员加扣款" at bounding box center [101, 274] width 134 height 28
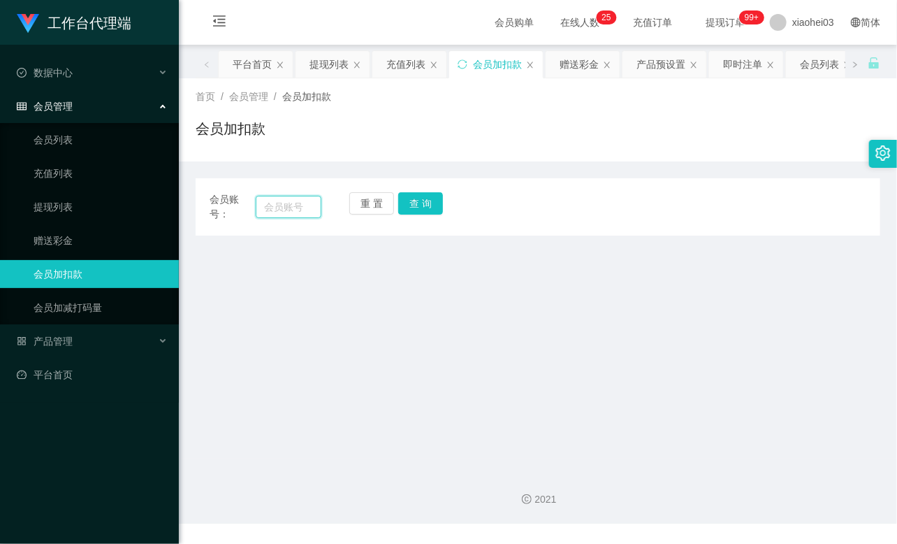
click at [309, 201] on input "text" at bounding box center [289, 207] width 66 height 22
paste input "Xuel"
type input "Xuel"
click at [431, 198] on button "查 询" at bounding box center [420, 203] width 45 height 22
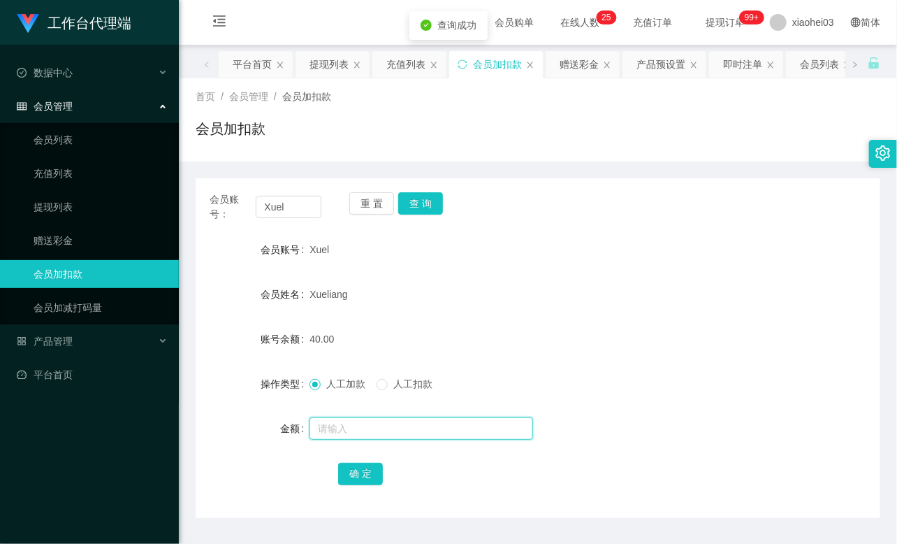
drag, startPoint x: 351, startPoint y: 431, endPoint x: 346, endPoint y: 417, distance: 15.0
click at [351, 430] on input "text" at bounding box center [421, 428] width 224 height 22
type input "8"
click at [352, 474] on button "确 定" at bounding box center [360, 473] width 45 height 22
click at [496, 301] on div "Xueliang" at bounding box center [509, 294] width 400 height 28
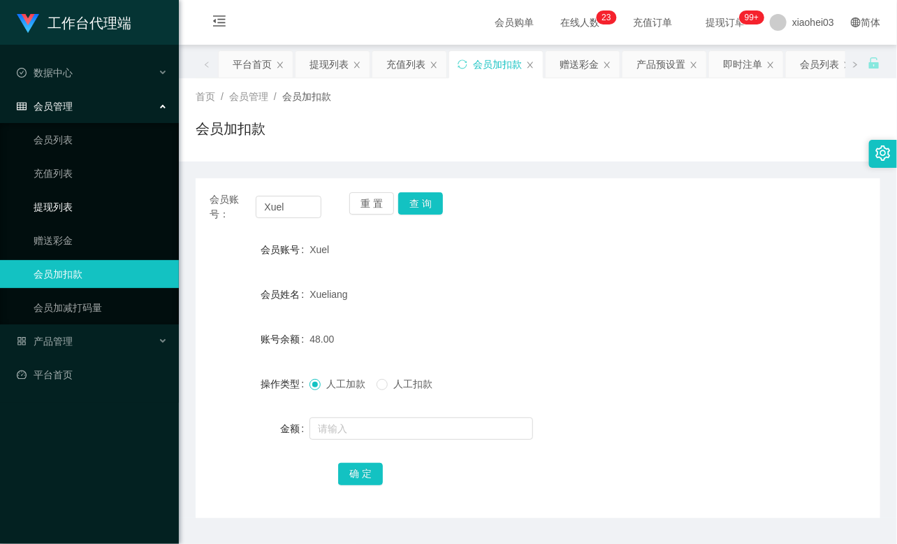
click at [99, 214] on link "提现列表" at bounding box center [101, 207] width 134 height 28
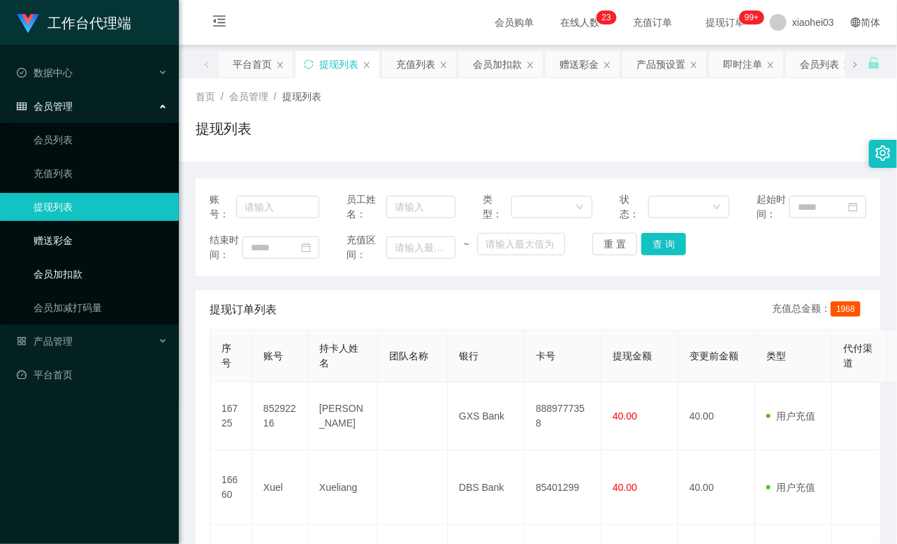
click at [78, 270] on link "会员加扣款" at bounding box center [101, 274] width 134 height 28
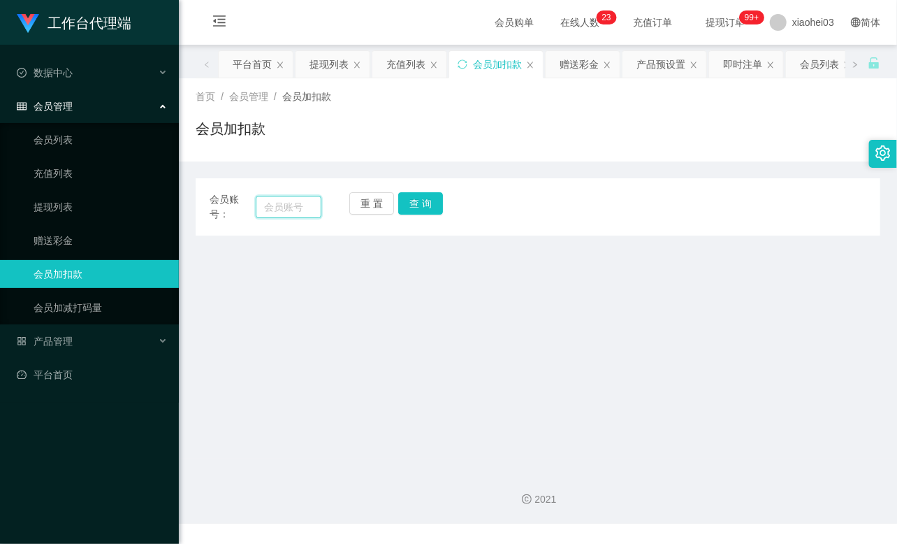
click at [284, 207] on input "text" at bounding box center [289, 207] width 66 height 22
paste input "85292216"
type input "85292216"
click at [420, 205] on button "查 询" at bounding box center [420, 203] width 45 height 22
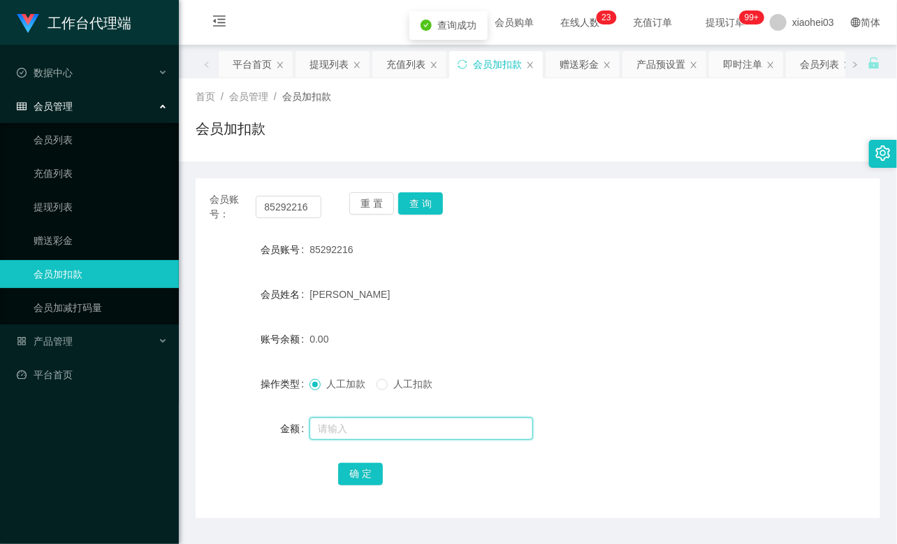
click at [348, 429] on input "text" at bounding box center [421, 428] width 224 height 22
type input "8"
click at [347, 469] on button "确 定" at bounding box center [360, 473] width 45 height 22
click at [79, 206] on link "提现列表" at bounding box center [101, 207] width 134 height 28
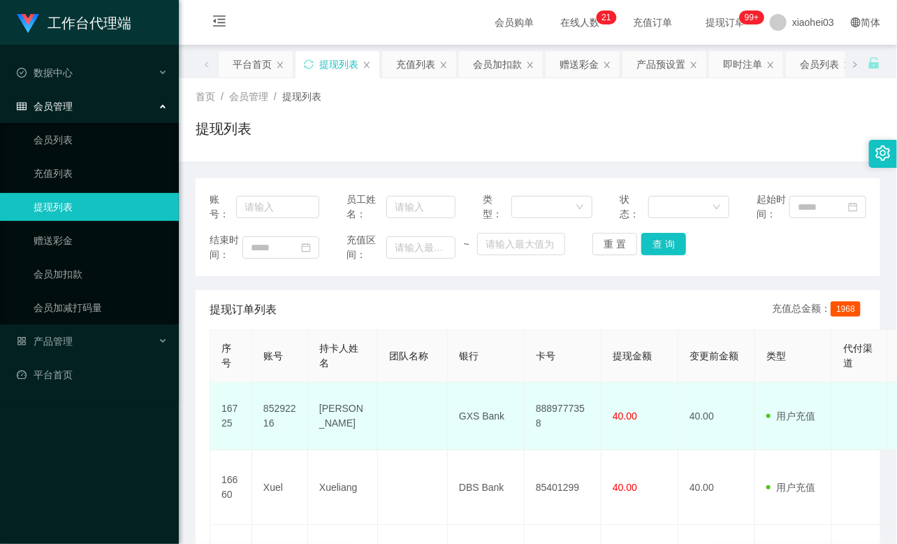
click at [273, 399] on td "85292216" at bounding box center [280, 416] width 56 height 68
click at [275, 406] on td "85292216" at bounding box center [280, 416] width 56 height 68
copy td "85292216"
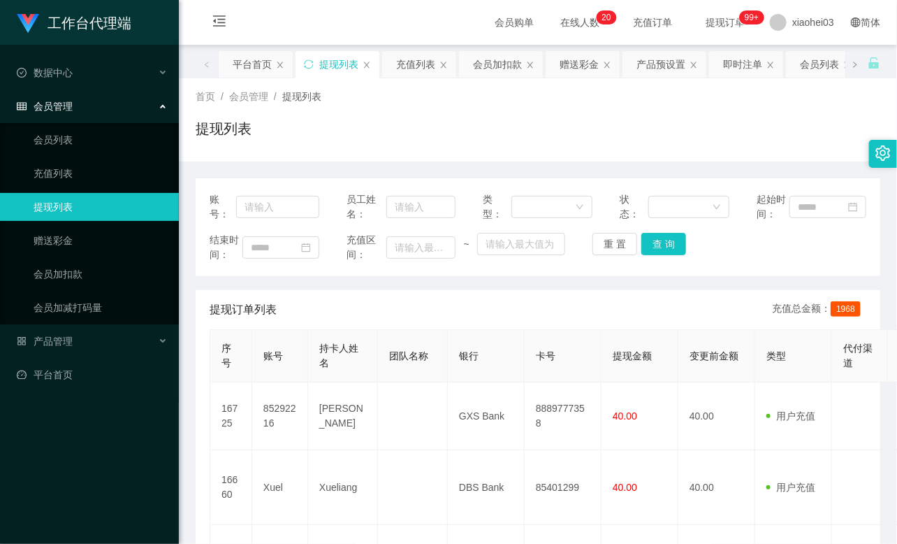
click at [722, 147] on div "提现列表" at bounding box center [538, 134] width 685 height 32
click at [119, 266] on link "会员加扣款" at bounding box center [101, 274] width 134 height 28
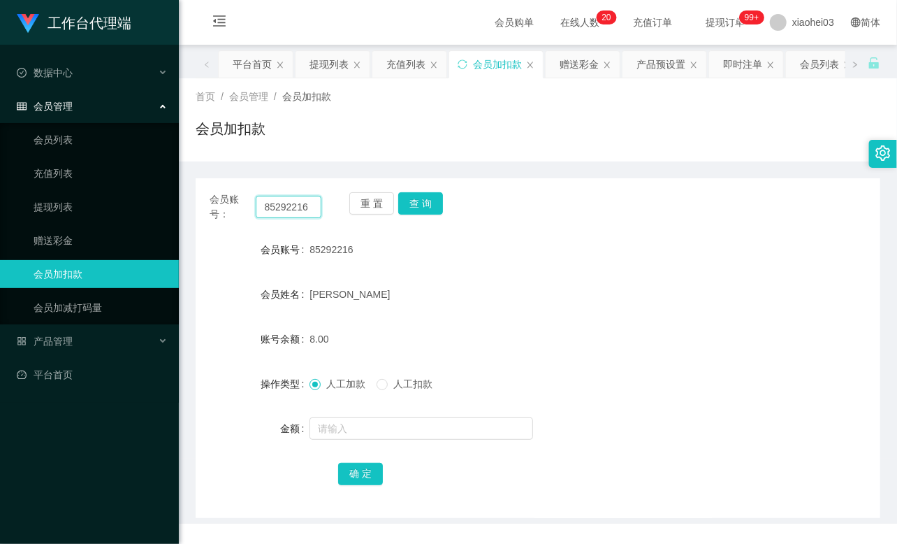
click at [302, 201] on input "85292216" at bounding box center [289, 207] width 66 height 22
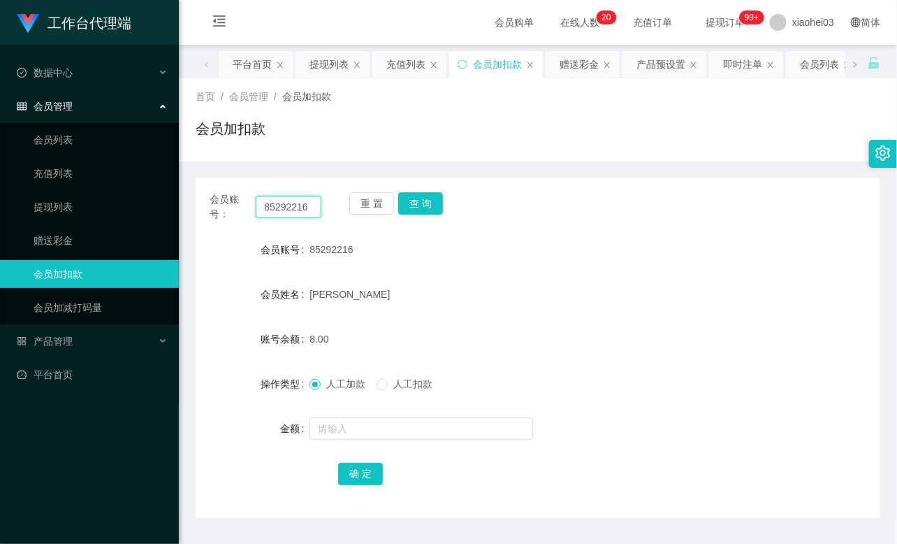
click at [302, 201] on input "85292216" at bounding box center [289, 207] width 66 height 22
paste input "liying82127254"
type input "liying82127254"
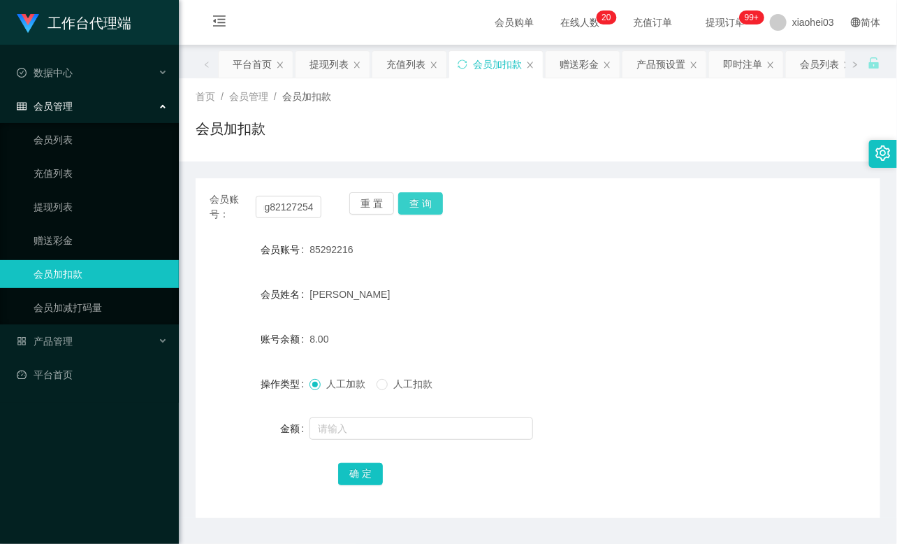
click at [416, 198] on button "查 询" at bounding box center [420, 203] width 45 height 22
click at [416, 198] on div "重 置 查 询" at bounding box center [405, 206] width 112 height 29
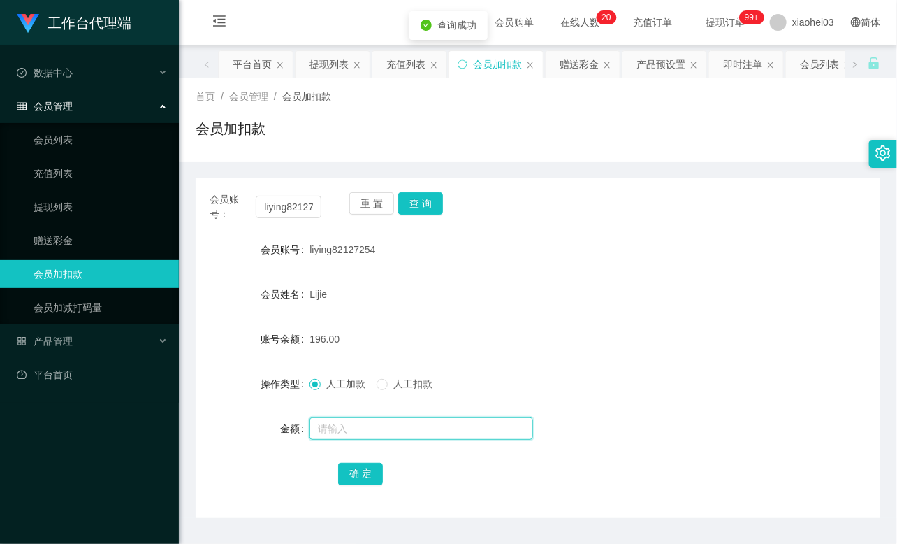
click at [386, 423] on input "text" at bounding box center [421, 428] width 224 height 22
type input "8"
drag, startPoint x: 358, startPoint y: 476, endPoint x: 365, endPoint y: 465, distance: 13.8
click at [358, 476] on button "确 定" at bounding box center [360, 473] width 45 height 22
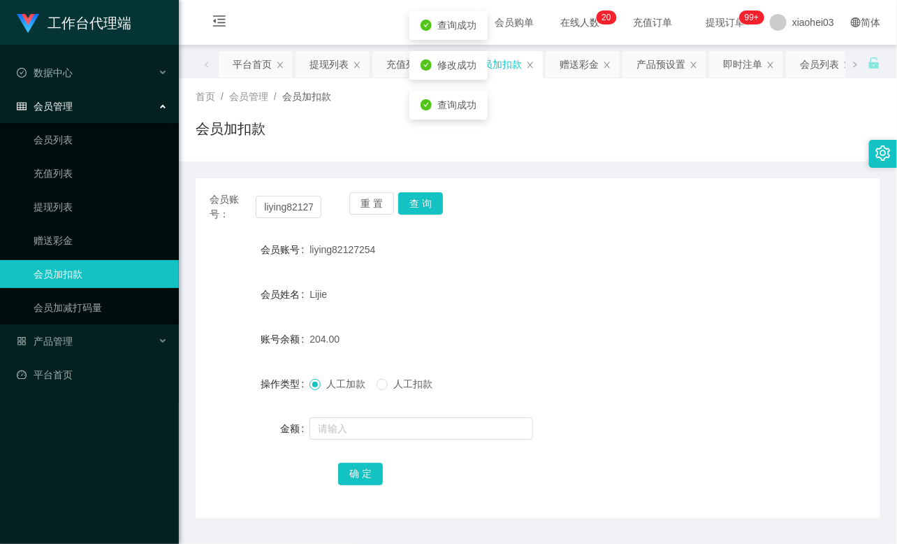
click at [538, 330] on div "204.00" at bounding box center [509, 339] width 400 height 28
click at [306, 205] on input "liying82127254" at bounding box center [289, 207] width 66 height 22
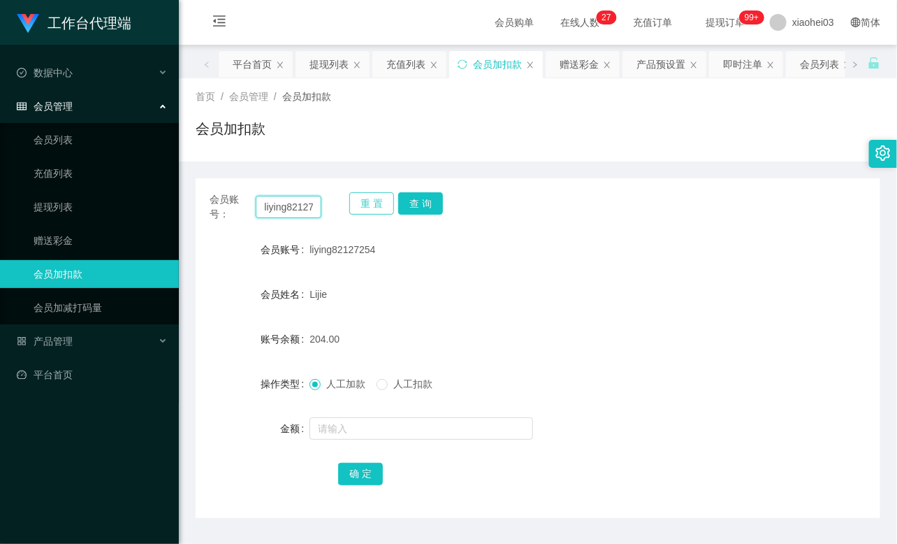
paste input "85292216"
type input "85292216"
click at [416, 204] on button "查 询" at bounding box center [420, 203] width 45 height 22
click at [416, 204] on div "重 置 查 询" at bounding box center [405, 206] width 112 height 29
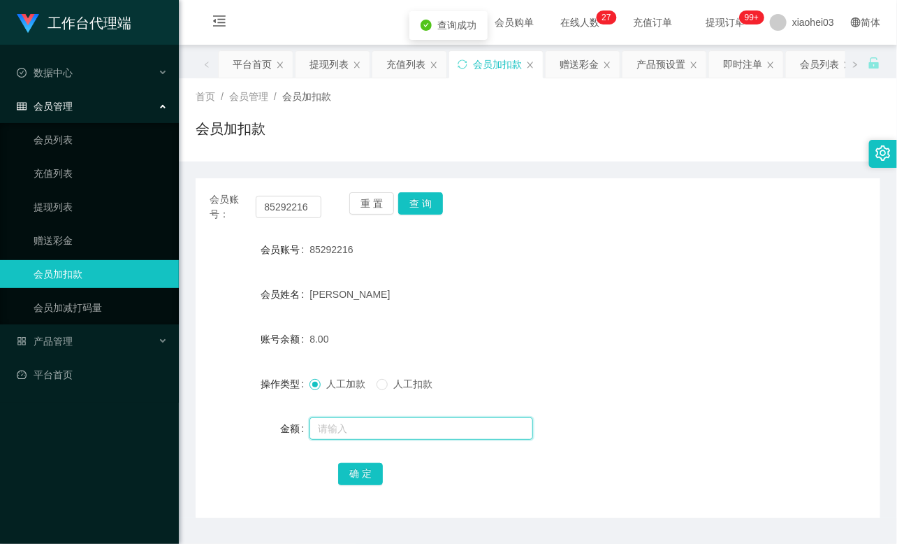
click at [386, 426] on input "text" at bounding box center [421, 428] width 224 height 22
type input "8"
click at [367, 467] on button "确 定" at bounding box center [360, 473] width 45 height 22
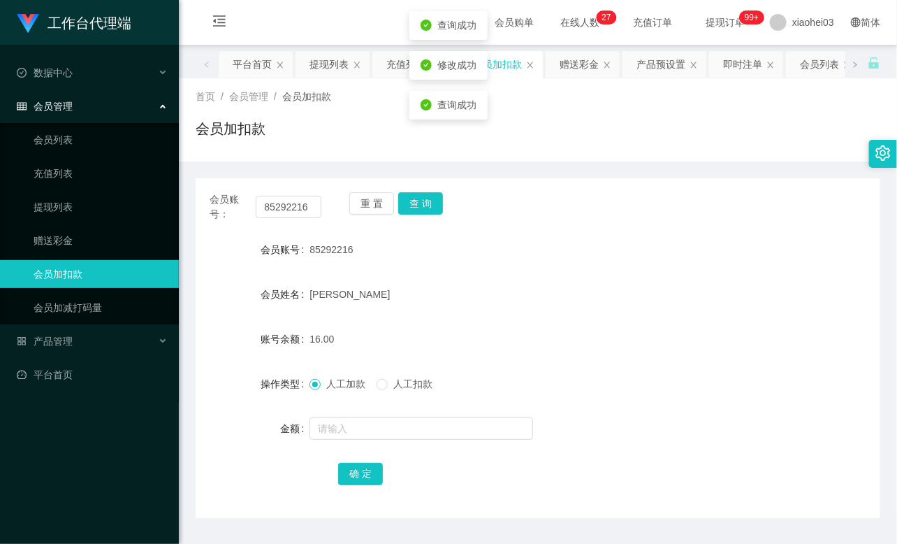
click at [461, 277] on form "会员账号 85292216 会员姓名 Shirlyn Lim 账号余额 16.00 操作类型 人工加款 人工扣款 金额 确 定" at bounding box center [538, 360] width 685 height 251
drag, startPoint x: 57, startPoint y: 207, endPoint x: 65, endPoint y: 196, distance: 14.0
click at [57, 207] on link "提现列表" at bounding box center [101, 207] width 134 height 28
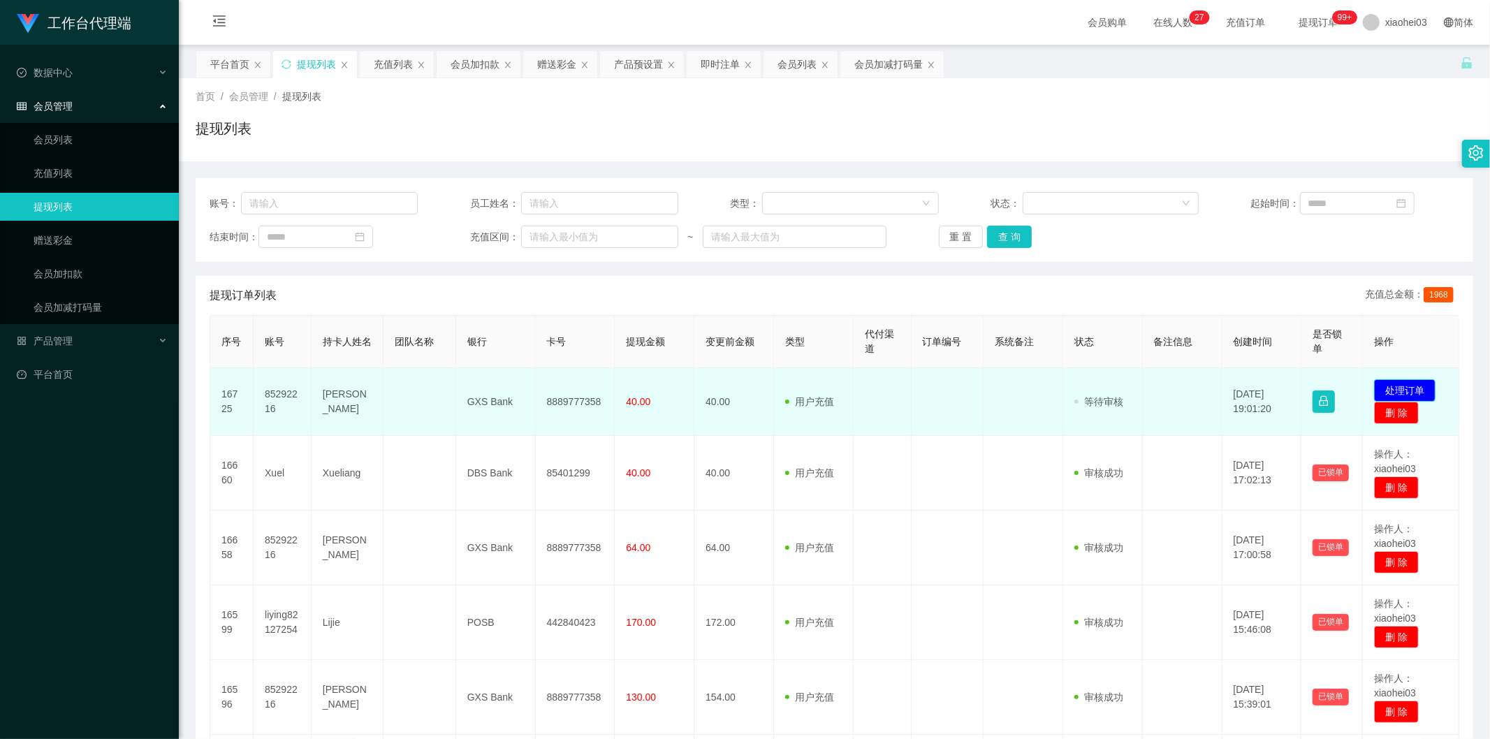
click at [1403, 383] on button "处理订单" at bounding box center [1404, 390] width 61 height 22
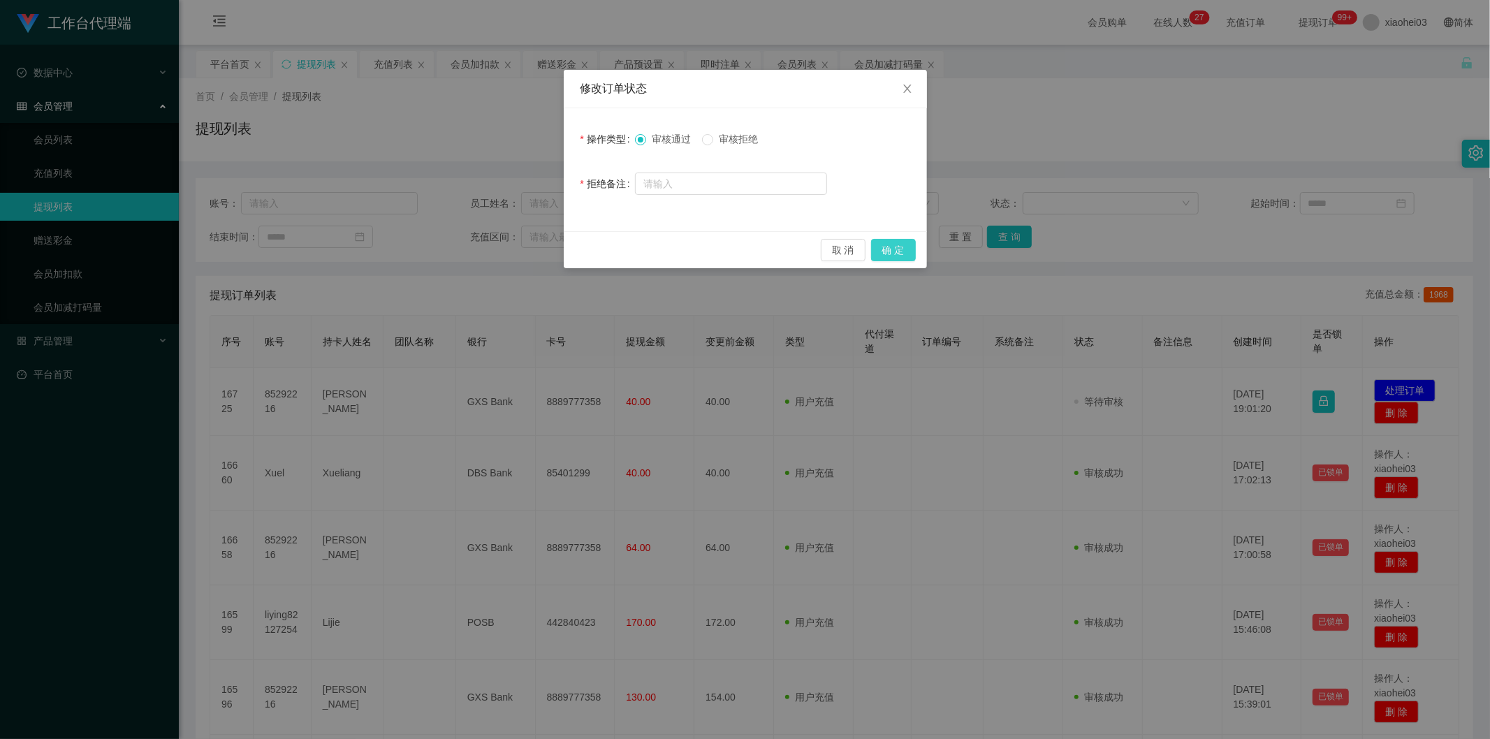
click at [897, 239] on button "确 定" at bounding box center [893, 250] width 45 height 22
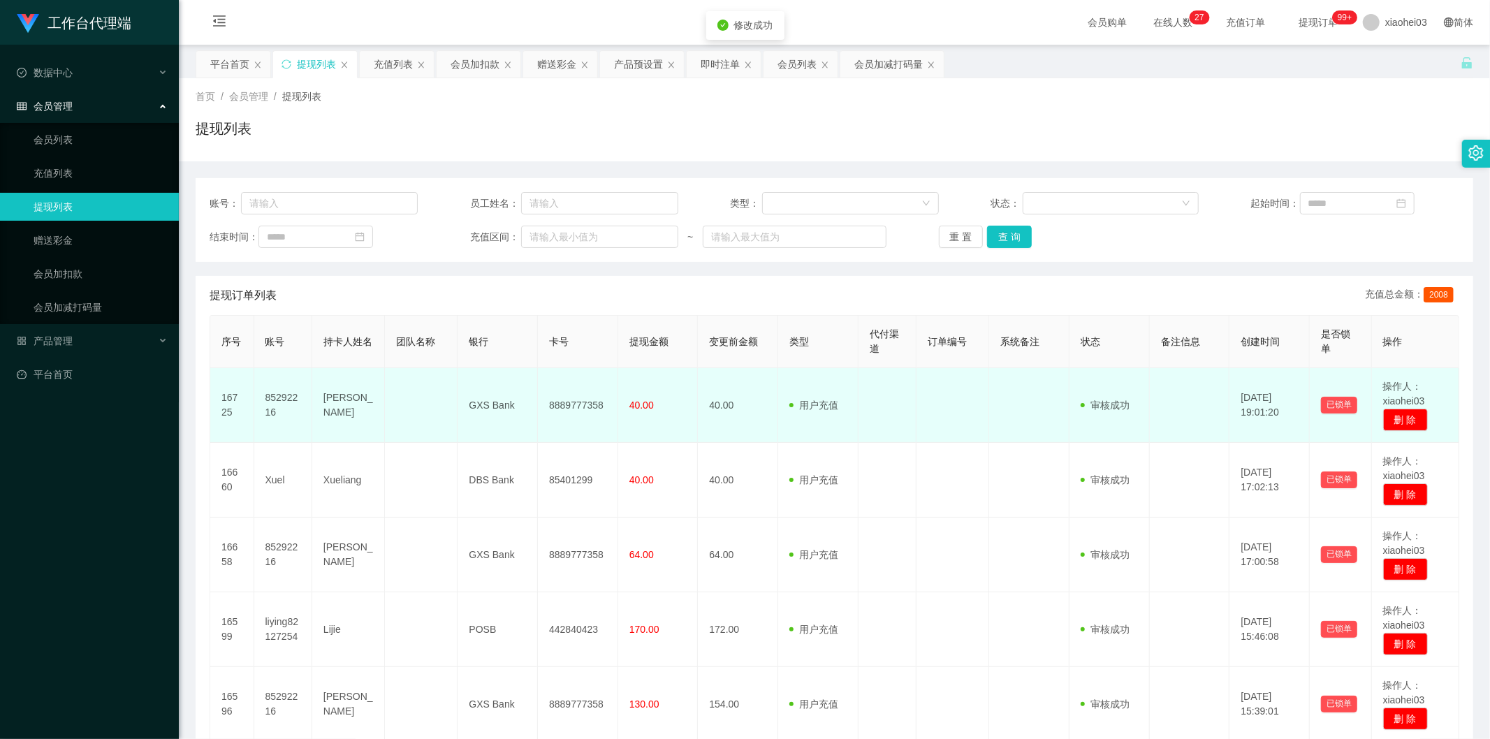
click at [903, 374] on td at bounding box center [888, 405] width 58 height 75
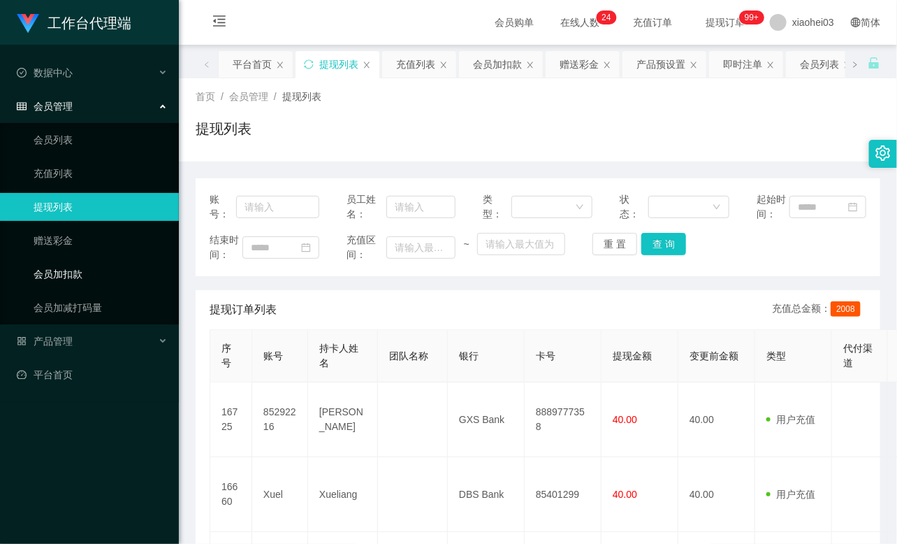
click at [102, 281] on link "会员加扣款" at bounding box center [101, 274] width 134 height 28
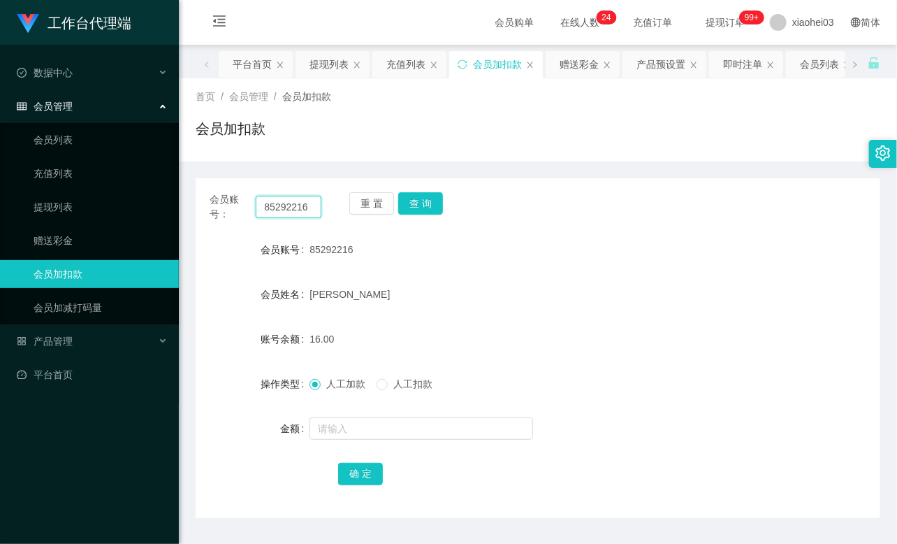
click at [308, 204] on input "85292216" at bounding box center [289, 207] width 66 height 22
paste input "Xuel"
type input "Xuel"
click at [413, 198] on button "查 询" at bounding box center [420, 203] width 45 height 22
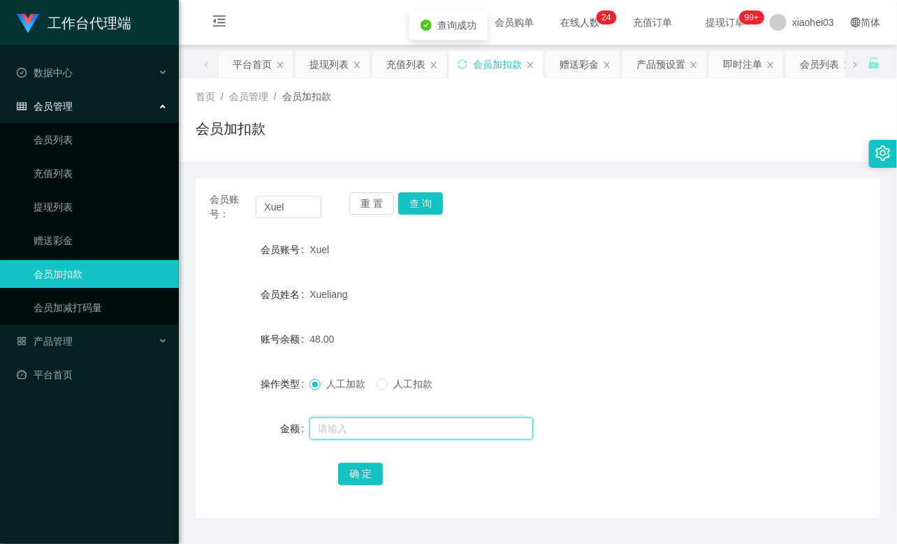
click at [379, 422] on input "text" at bounding box center [421, 428] width 224 height 22
type input "8"
click at [361, 471] on button "确 定" at bounding box center [360, 473] width 45 height 22
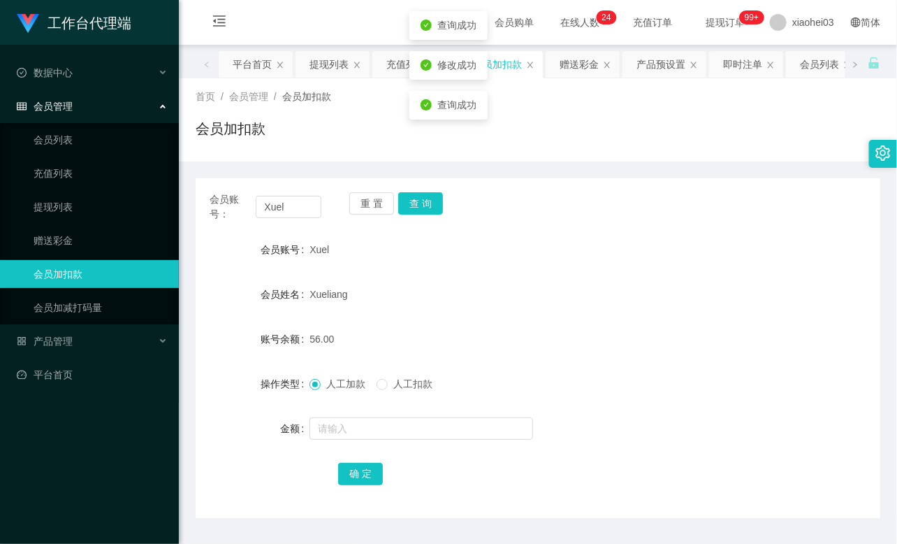
click at [585, 280] on div "Xueliang" at bounding box center [509, 294] width 400 height 28
click at [299, 203] on input "Xuel" at bounding box center [289, 207] width 66 height 22
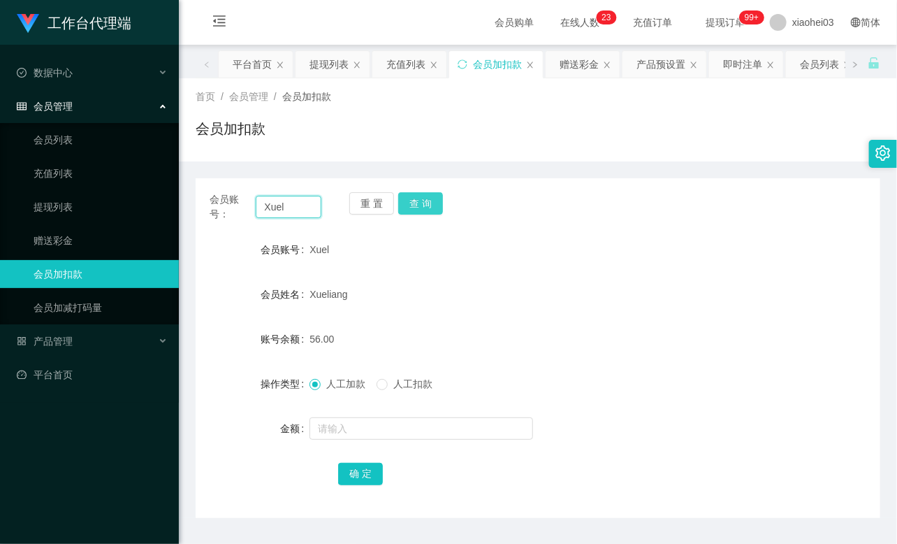
paste input "liying82127254"
type input "liying82127254"
click at [444, 200] on div "重 置 查 询" at bounding box center [405, 206] width 112 height 29
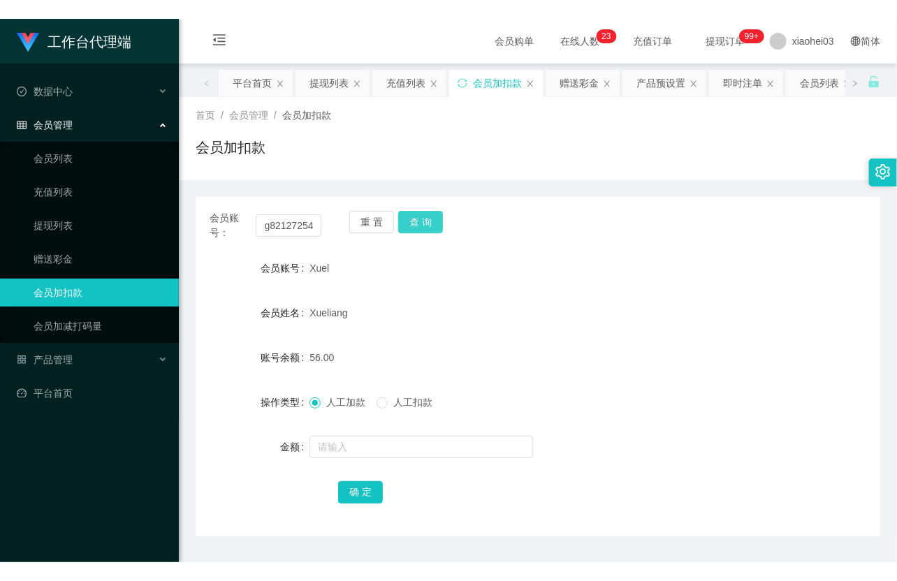
scroll to position [0, 0]
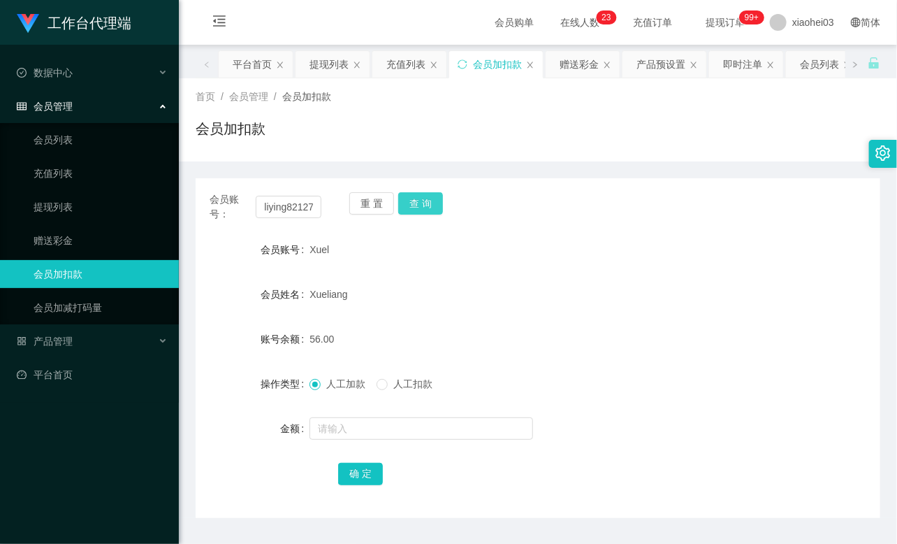
click at [421, 204] on button "查 询" at bounding box center [420, 203] width 45 height 22
click at [421, 204] on div "重 置 查 询" at bounding box center [405, 206] width 112 height 29
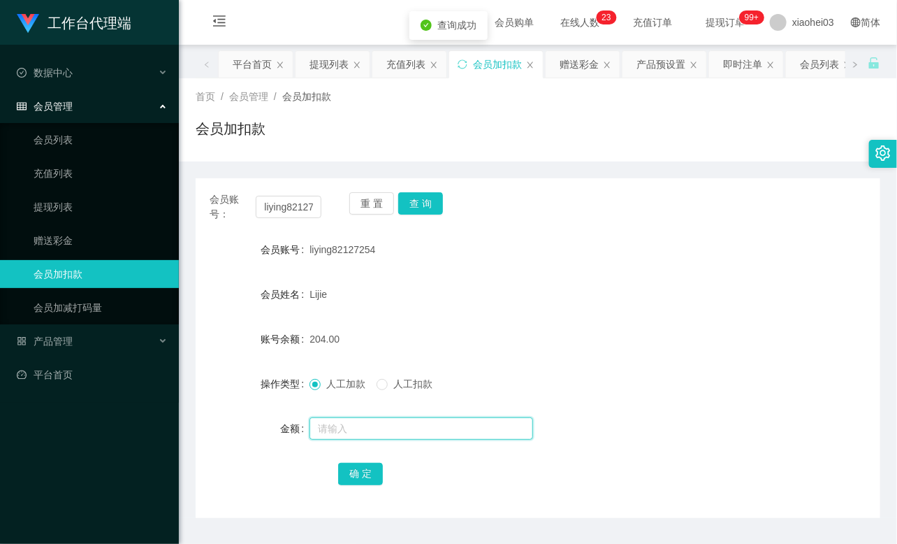
drag, startPoint x: 357, startPoint y: 435, endPoint x: 354, endPoint y: 422, distance: 12.9
click at [355, 435] on input "text" at bounding box center [421, 428] width 224 height 22
type input "8"
click at [359, 466] on button "确 定" at bounding box center [360, 473] width 45 height 22
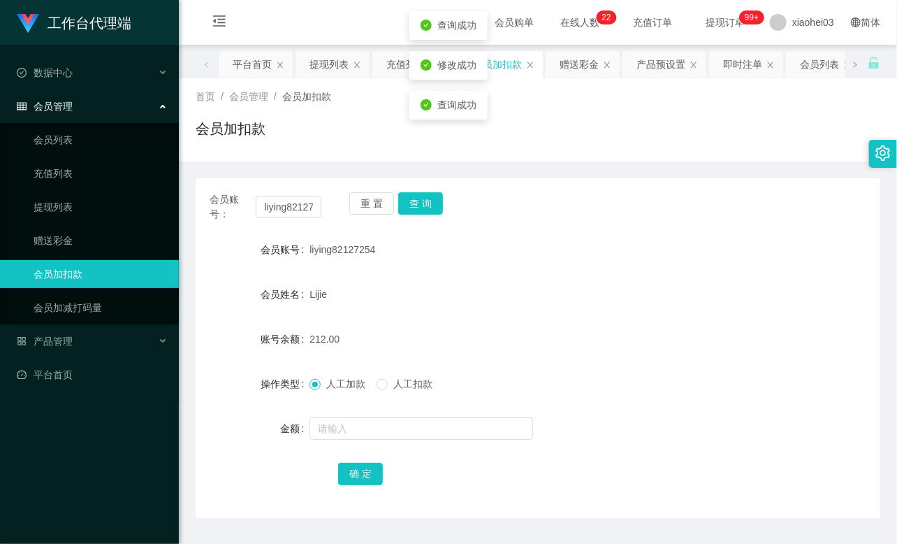
drag, startPoint x: 540, startPoint y: 296, endPoint x: 764, endPoint y: 44, distance: 336.5
click at [541, 296] on div "Lijie" at bounding box center [509, 294] width 400 height 28
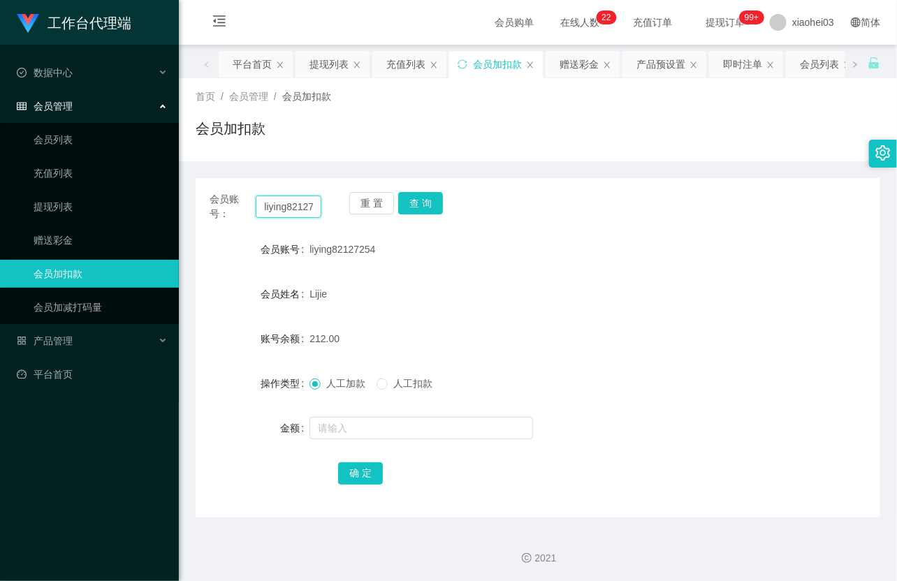
click at [289, 212] on input "liying82127254" at bounding box center [289, 207] width 66 height 22
paste input "Xuel"
type input "Xuel"
click at [420, 201] on button "查 询" at bounding box center [420, 203] width 45 height 22
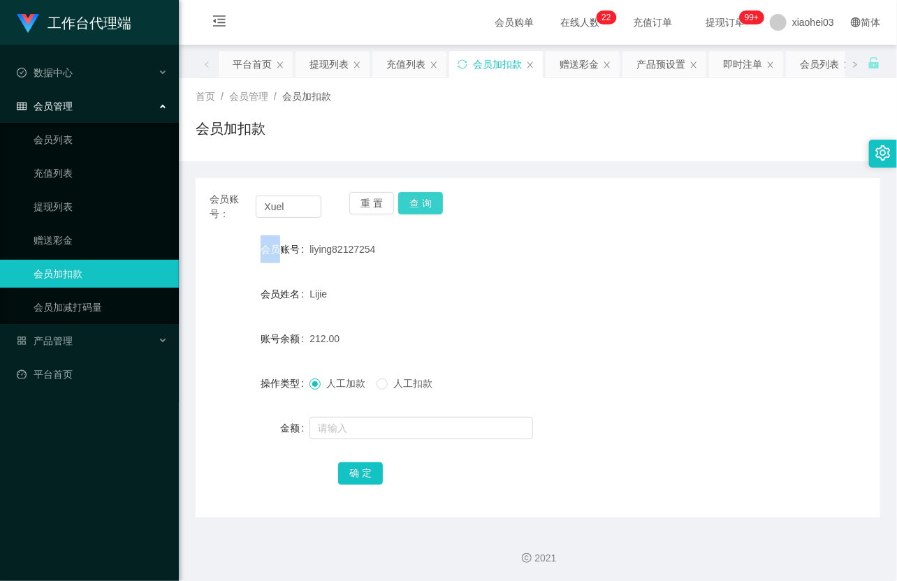
click at [420, 201] on div "重 置 查 询" at bounding box center [405, 206] width 112 height 29
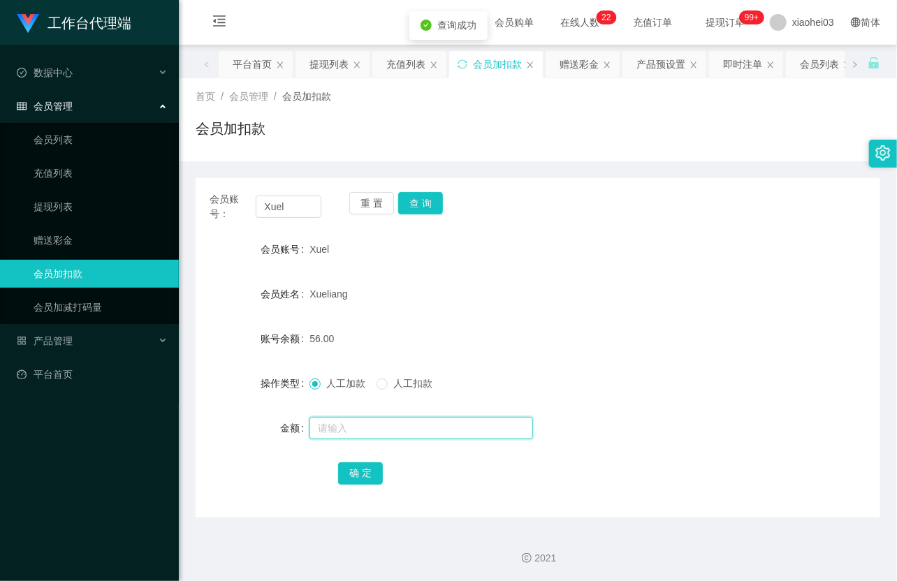
click at [402, 421] on input "text" at bounding box center [421, 428] width 224 height 22
type input "8"
click at [375, 469] on button "确 定" at bounding box center [360, 473] width 45 height 22
click at [504, 330] on div "64.00" at bounding box center [509, 339] width 400 height 28
drag, startPoint x: 797, startPoint y: 323, endPoint x: 666, endPoint y: 291, distance: 134.5
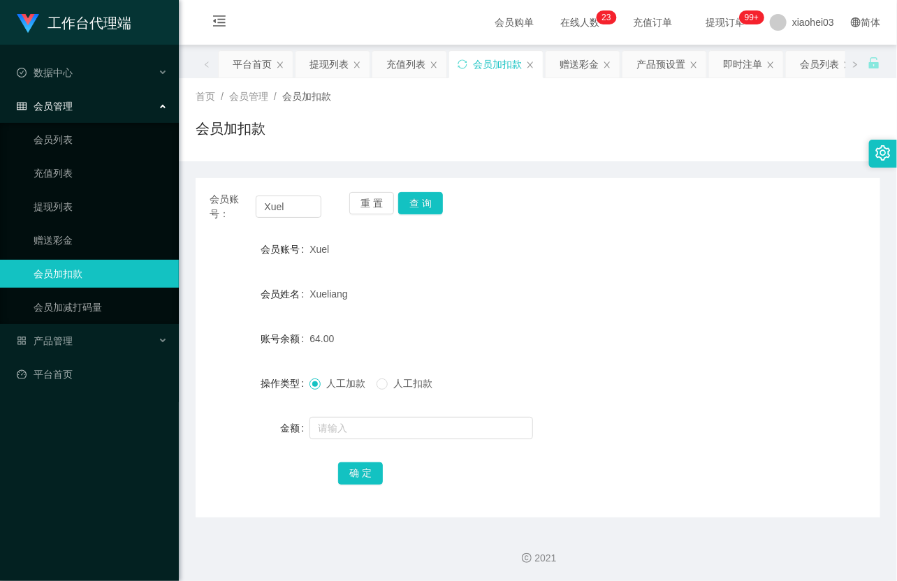
click at [797, 323] on form "会员账号 Xuel 会员姓名 Xueliang 账号余额 64.00 操作类型 人工加款 人工扣款 金额 确 定" at bounding box center [538, 360] width 685 height 251
drag, startPoint x: 303, startPoint y: 199, endPoint x: 217, endPoint y: 187, distance: 86.7
click at [126, 176] on section "工作台代理端 数据中心 会员管理 会员列表 充值列表 提现列表 赠送彩金 会员加扣款 会员加减打码量 产品管理 平台首页 保存配置 重置配置 整体风格设置 主…" at bounding box center [448, 291] width 897 height 583
paste input "85292216"
type input "85292216"
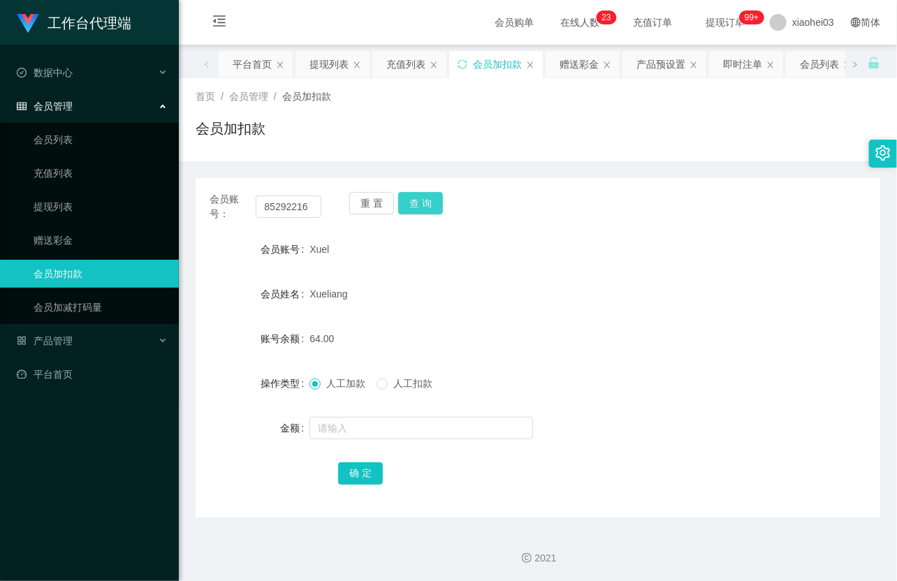
click at [433, 205] on button "查 询" at bounding box center [420, 203] width 45 height 22
click at [433, 205] on div "重 置 查 询" at bounding box center [405, 206] width 112 height 29
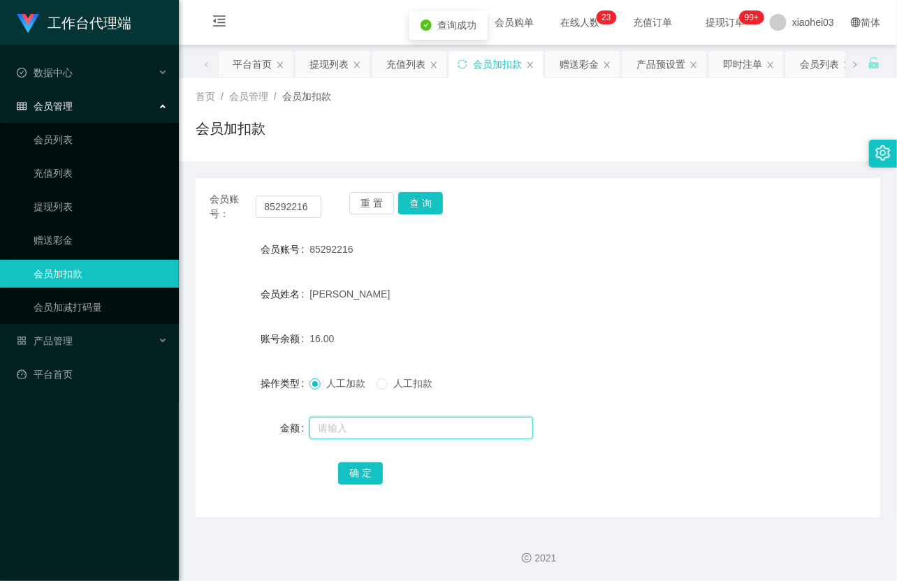
click at [397, 429] on input "text" at bounding box center [421, 428] width 224 height 22
type input "8"
drag, startPoint x: 369, startPoint y: 469, endPoint x: 377, endPoint y: 466, distance: 9.1
click at [368, 470] on button "确 定" at bounding box center [360, 473] width 45 height 22
click at [543, 314] on form "会员账号 85292216 会员姓名 Shirlyn Lim 账号余额 24.00 操作类型 人工加款 人工扣款 金额 确 定" at bounding box center [538, 360] width 685 height 251
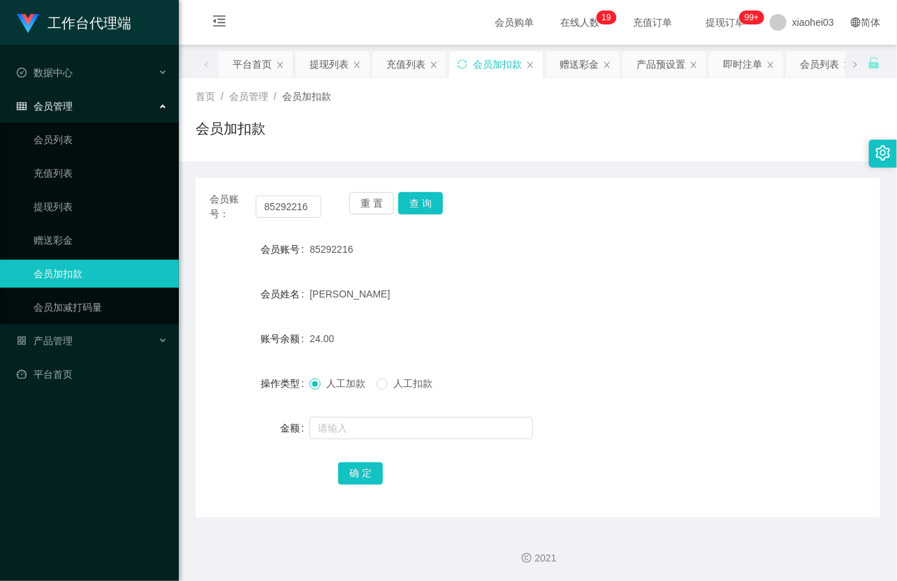
drag, startPoint x: 821, startPoint y: 273, endPoint x: 717, endPoint y: 256, distance: 105.4
click at [821, 273] on form "会员账号 85292216 会员姓名 Shirlyn Lim 账号余额 24.00 操作类型 人工加款 人工扣款 金额 确 定" at bounding box center [538, 360] width 685 height 251
click at [287, 200] on input "85292216" at bounding box center [289, 207] width 66 height 22
paste input "liying82127254"
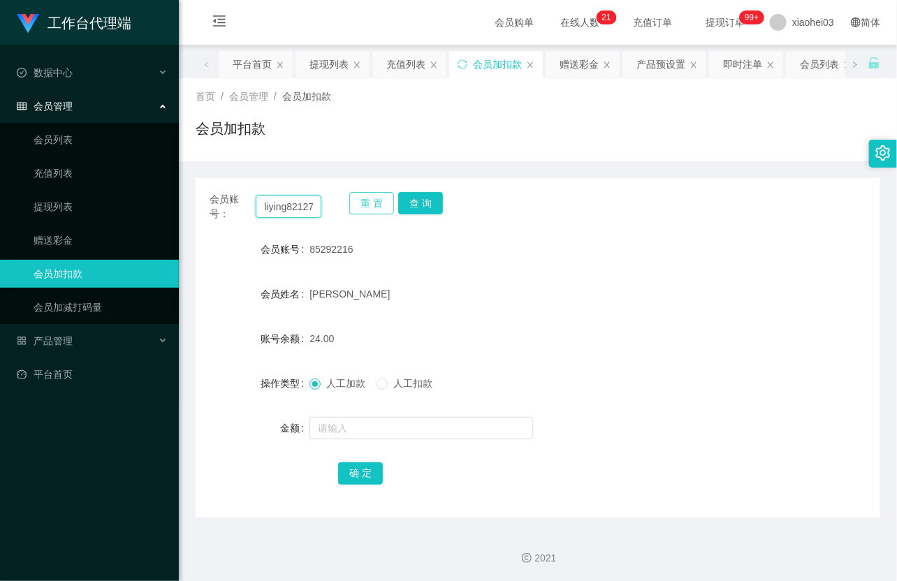
scroll to position [0, 17]
type input "liying82127254"
click at [415, 201] on button "查 询" at bounding box center [420, 203] width 45 height 22
click at [415, 201] on div "重 置 查 询" at bounding box center [405, 206] width 112 height 29
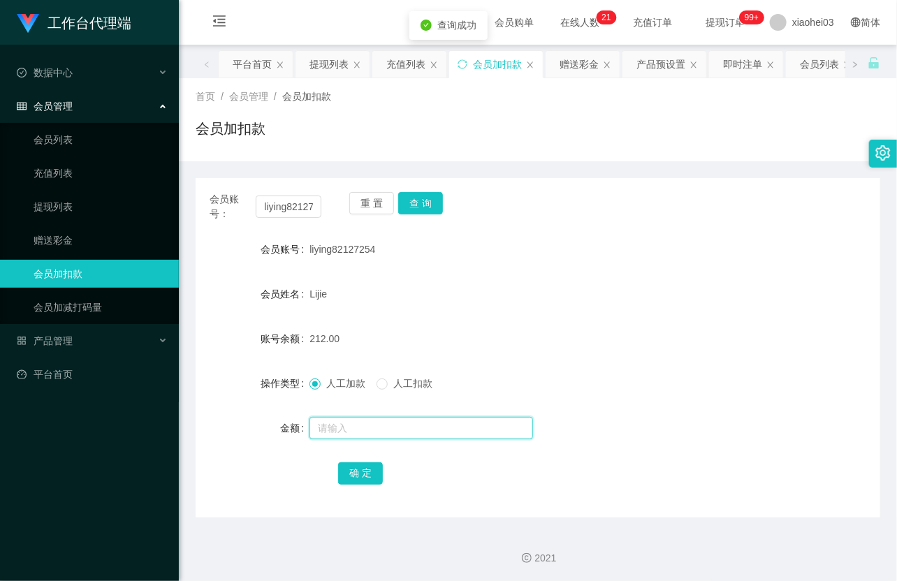
click at [397, 419] on input "text" at bounding box center [421, 428] width 224 height 22
type input "8"
click at [364, 469] on button "确 定" at bounding box center [360, 473] width 45 height 22
drag, startPoint x: 470, startPoint y: 302, endPoint x: 338, endPoint y: 254, distance: 140.6
click at [469, 302] on div "Lijie" at bounding box center [509, 294] width 400 height 28
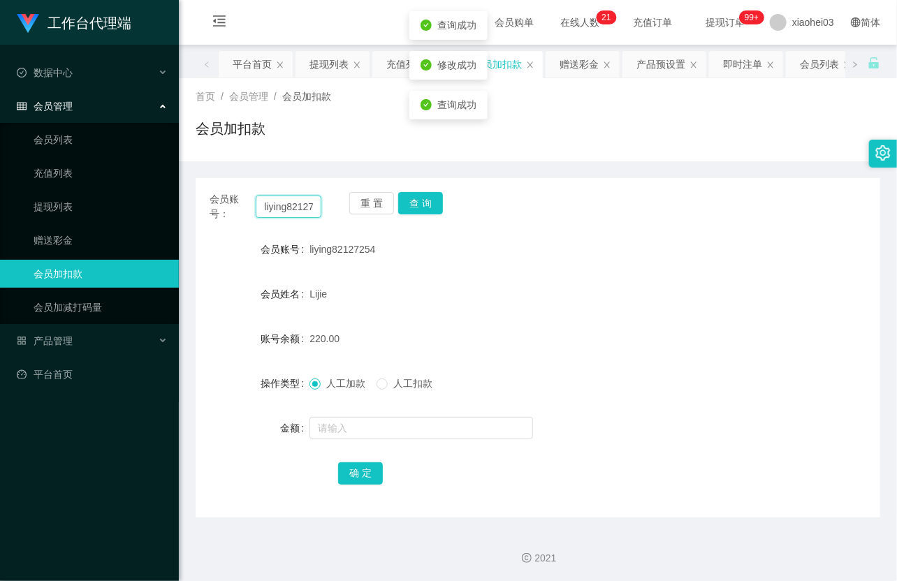
click at [291, 214] on input "liying82127254" at bounding box center [289, 207] width 66 height 22
click at [512, 224] on div "会员账号： 重 置 查 询 会员账号 liying82127254 会员姓名 Lijie 账号余额 220.00 操作类型 人工加款 人工扣款 金额 确 定" at bounding box center [538, 348] width 685 height 340
click at [66, 203] on link "提现列表" at bounding box center [101, 207] width 134 height 28
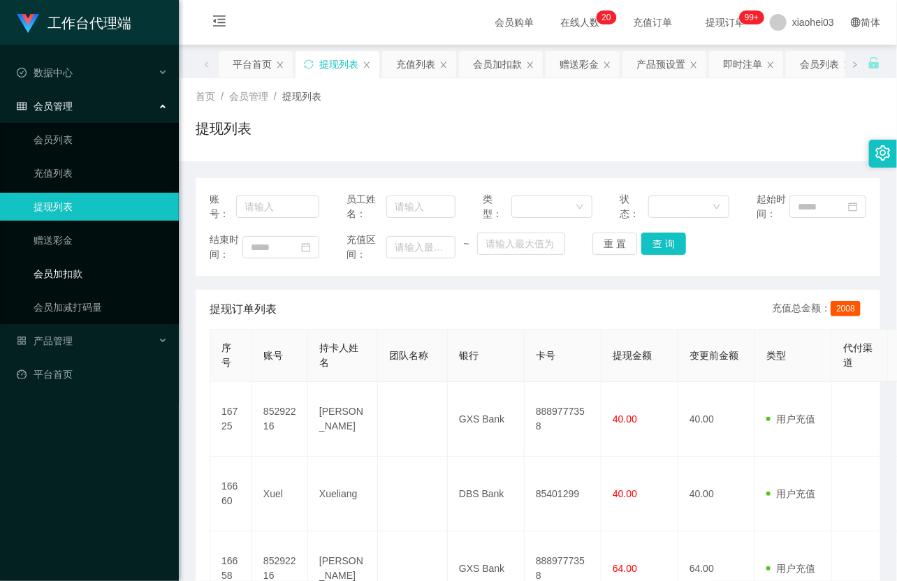
click at [75, 277] on link "会员加扣款" at bounding box center [101, 274] width 134 height 28
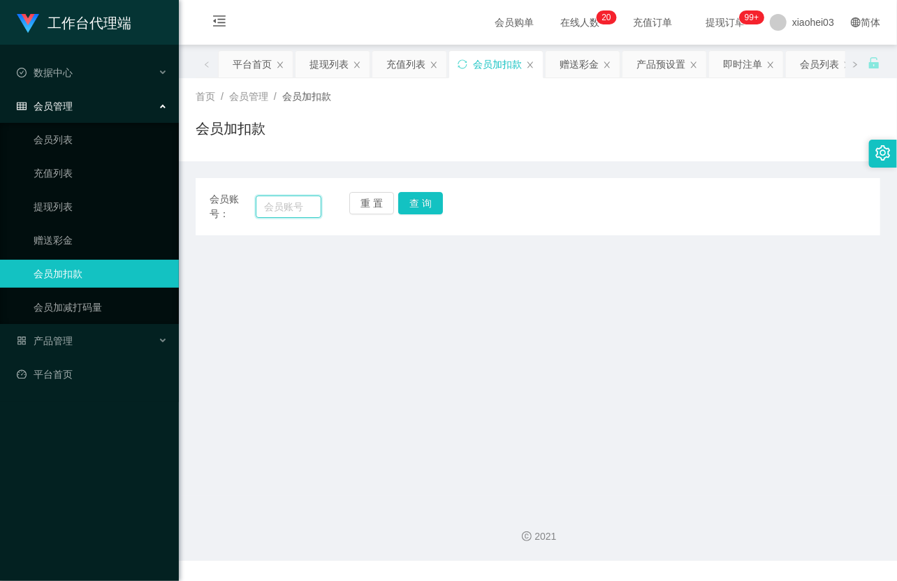
drag, startPoint x: 308, startPoint y: 210, endPoint x: 317, endPoint y: 210, distance: 9.1
click at [308, 210] on input "text" at bounding box center [289, 207] width 66 height 22
paste input "85292216"
type input "85292216"
click at [423, 203] on button "查 询" at bounding box center [420, 203] width 45 height 22
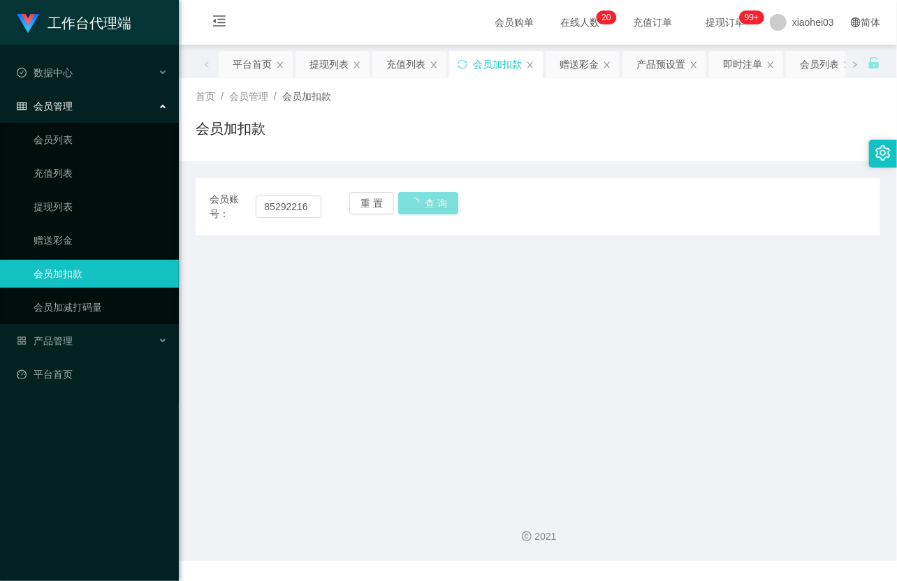
click at [423, 203] on button "查 询" at bounding box center [428, 203] width 60 height 22
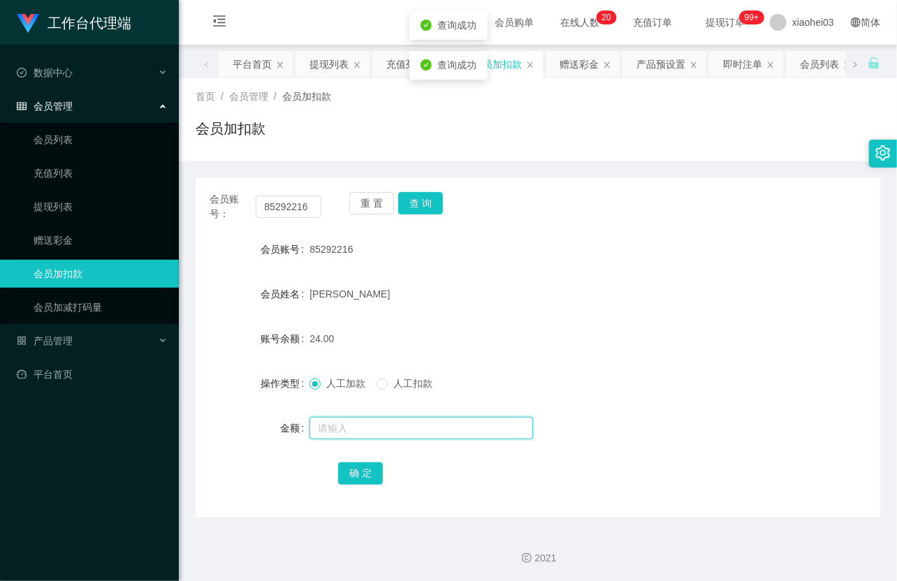
click at [373, 423] on input "text" at bounding box center [421, 428] width 224 height 22
type input "8"
drag, startPoint x: 363, startPoint y: 468, endPoint x: 388, endPoint y: 430, distance: 45.0
click at [363, 468] on button "确 定" at bounding box center [360, 473] width 45 height 22
click at [483, 322] on form "会员账号 85292216 会员姓名 Shirlyn Lim 账号余额 24.00 操作类型 人工加款 人工扣款 金额 确 定" at bounding box center [538, 360] width 685 height 251
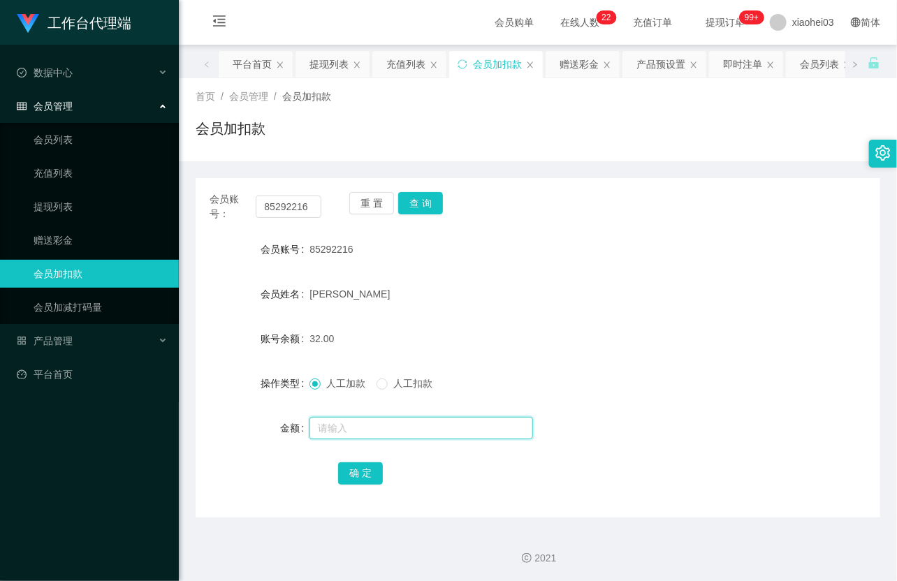
click at [346, 428] on input "text" at bounding box center [421, 428] width 224 height 22
paste input "Xuel"
type input "Xuel"
drag, startPoint x: 308, startPoint y: 204, endPoint x: 196, endPoint y: 173, distance: 116.1
click at [196, 173] on div "会员账号： 85292216 重 置 查 询 会员账号 85292216 会员姓名 Shirlyn Lim 账号余额 32.00 操作类型 人工加款 人工扣款…" at bounding box center [538, 339] width 685 height 356
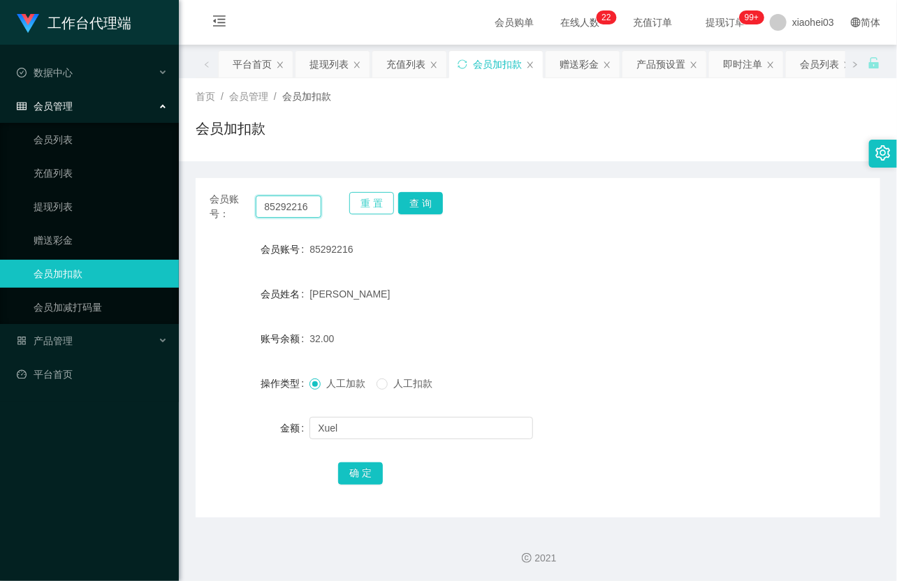
paste input "Xuel"
type input "Xuel"
click at [422, 203] on button "查 询" at bounding box center [420, 203] width 45 height 22
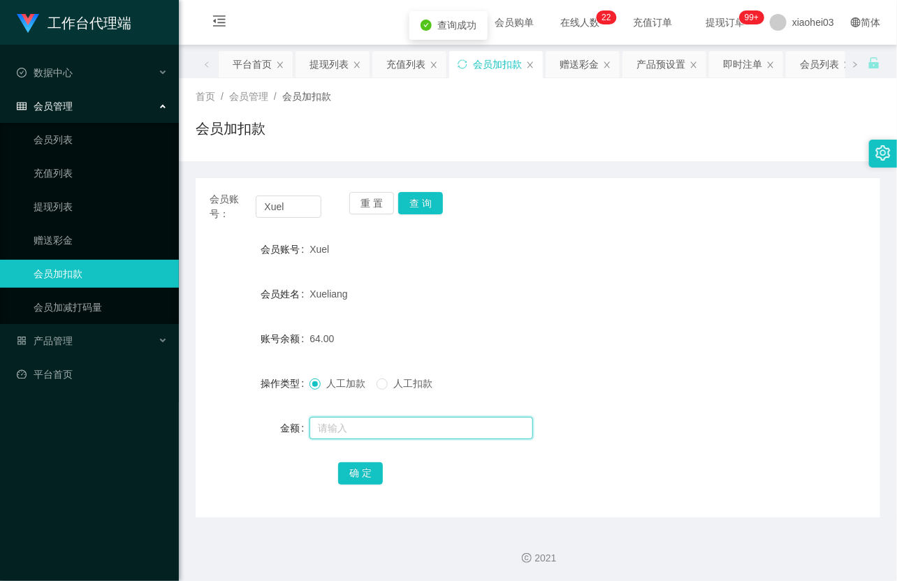
click at [385, 431] on input "text" at bounding box center [421, 428] width 224 height 22
type input "8"
click at [352, 479] on button "确 定" at bounding box center [360, 473] width 45 height 22
click at [488, 309] on form "会员账号 Xuel 会员姓名 Xueliang 账号余额 72.00 操作类型 人工加款 人工扣款 金额 确 定" at bounding box center [538, 360] width 685 height 251
drag, startPoint x: 78, startPoint y: 205, endPoint x: 73, endPoint y: 198, distance: 8.9
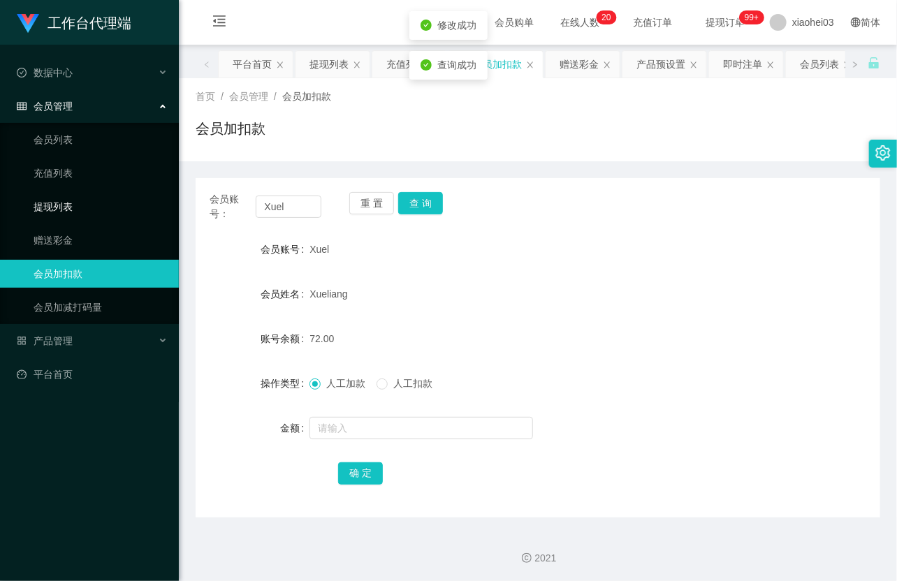
click at [77, 205] on link "提现列表" at bounding box center [101, 207] width 134 height 28
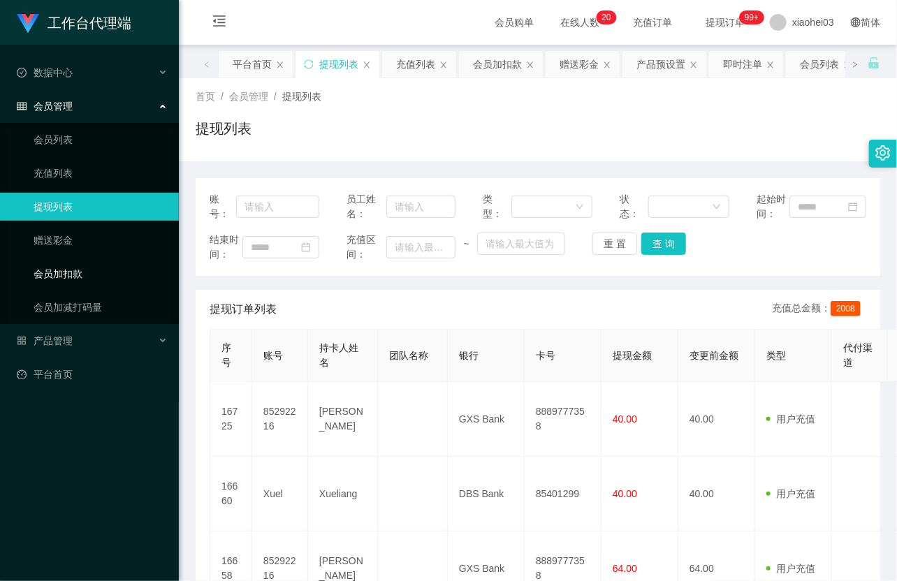
click at [96, 268] on link "会员加扣款" at bounding box center [101, 274] width 134 height 28
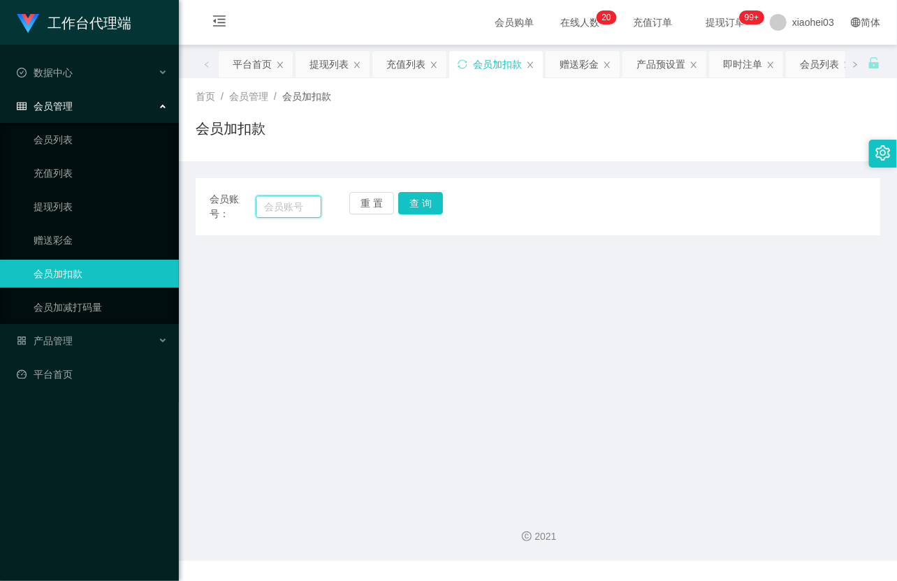
drag, startPoint x: 284, startPoint y: 207, endPoint x: 324, endPoint y: 207, distance: 40.5
click at [284, 207] on input "text" at bounding box center [289, 207] width 66 height 22
paste input "liying82127254"
type input "liying82127254"
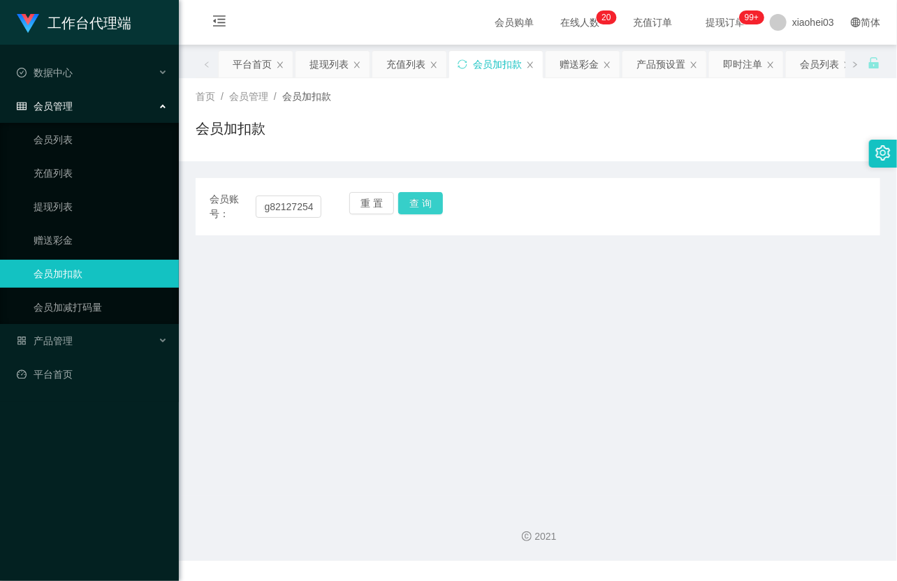
click at [435, 207] on button "查 询" at bounding box center [420, 203] width 45 height 22
click at [435, 207] on button "查 询" at bounding box center [428, 203] width 60 height 22
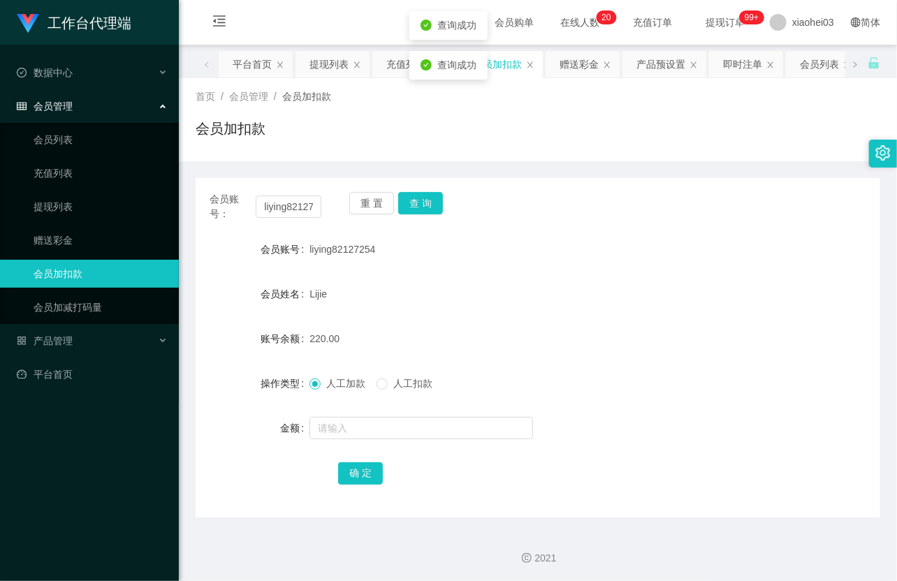
click at [373, 411] on form "会员账号 liying82127254 会员姓名 [PERSON_NAME] 账号余额 220.00 操作类型 人工加款 人工扣款 金额 确 定" at bounding box center [538, 360] width 685 height 251
click at [373, 421] on input "text" at bounding box center [421, 428] width 224 height 22
type input "8"
click at [353, 476] on button "确 定" at bounding box center [360, 473] width 45 height 22
click at [480, 344] on div "228.00" at bounding box center [509, 339] width 400 height 28
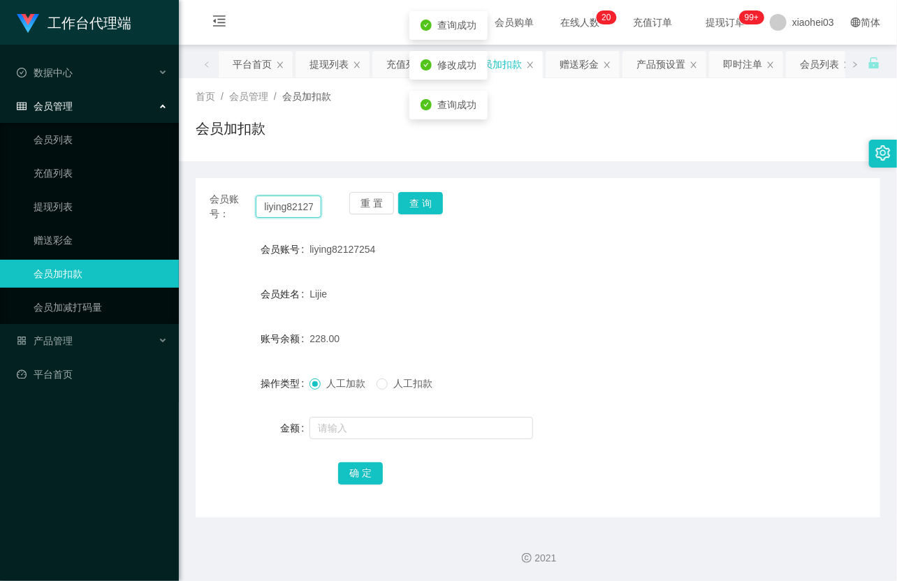
click at [312, 215] on input "liying82127254" at bounding box center [289, 207] width 66 height 22
click at [310, 213] on input "liying82127254" at bounding box center [289, 207] width 66 height 22
click at [534, 250] on div "liying82127254" at bounding box center [509, 249] width 400 height 28
click at [82, 213] on link "提现列表" at bounding box center [101, 207] width 134 height 28
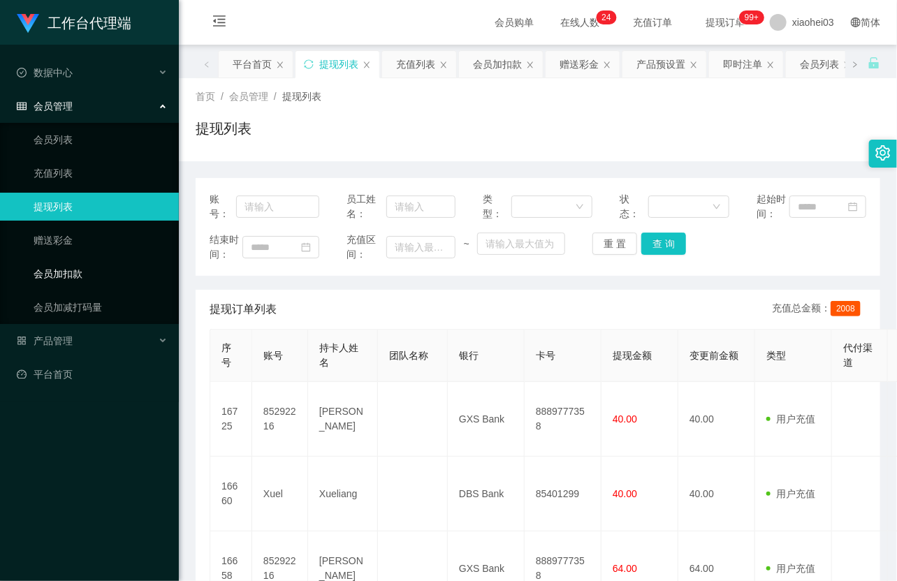
click at [56, 284] on link "会员加扣款" at bounding box center [101, 274] width 134 height 28
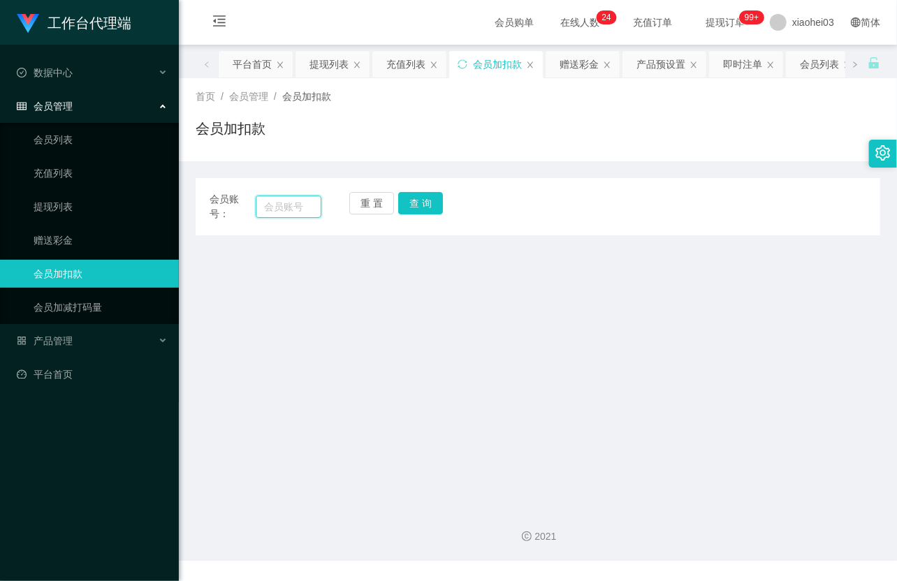
click at [291, 213] on input "text" at bounding box center [289, 207] width 66 height 22
paste input "Xuel"
type input "Xuel"
drag, startPoint x: 458, startPoint y: 200, endPoint x: 450, endPoint y: 205, distance: 9.4
click at [458, 200] on div "会员账号： Xuel 重 置 查 询" at bounding box center [538, 206] width 685 height 29
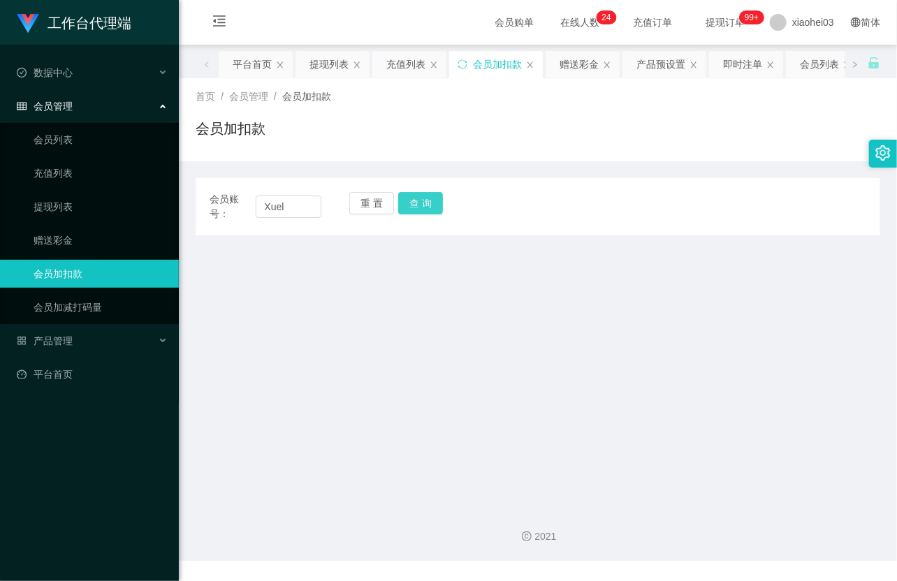
click at [442, 205] on div "重 置 查 询" at bounding box center [405, 206] width 112 height 29
click at [433, 203] on button "查 询" at bounding box center [420, 203] width 45 height 22
click at [433, 203] on button "查 询" at bounding box center [428, 203] width 60 height 22
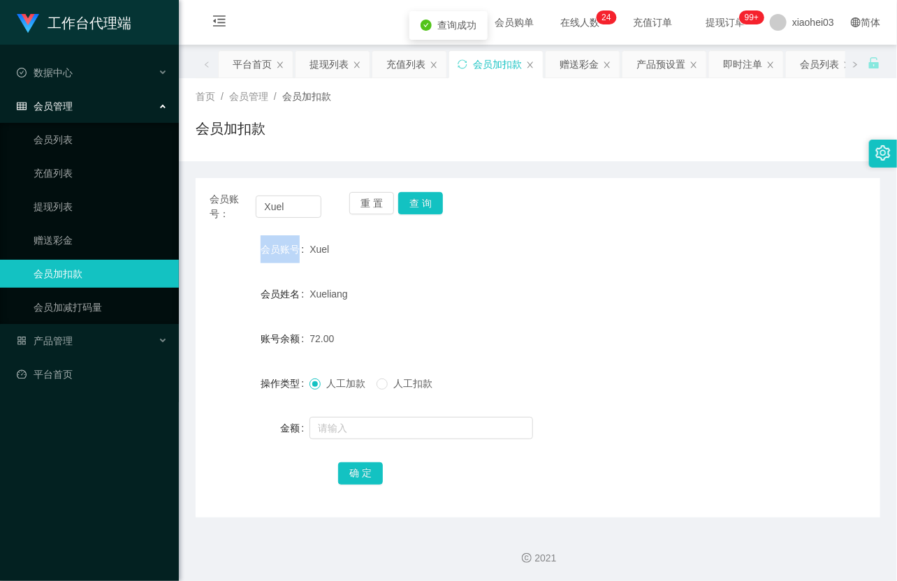
drag, startPoint x: 433, startPoint y: 203, endPoint x: 421, endPoint y: 240, distance: 39.1
click at [431, 204] on div "重 置 查 询" at bounding box center [405, 206] width 112 height 29
click at [402, 428] on input "text" at bounding box center [421, 428] width 224 height 22
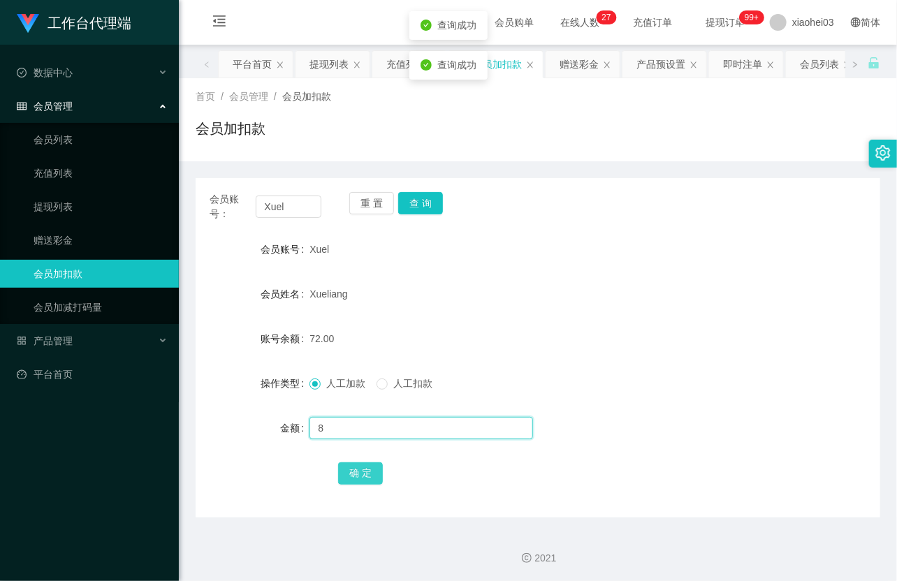
type input "8"
click at [366, 469] on button "确 定" at bounding box center [360, 473] width 45 height 22
click at [521, 282] on div "Xueliang" at bounding box center [509, 294] width 400 height 28
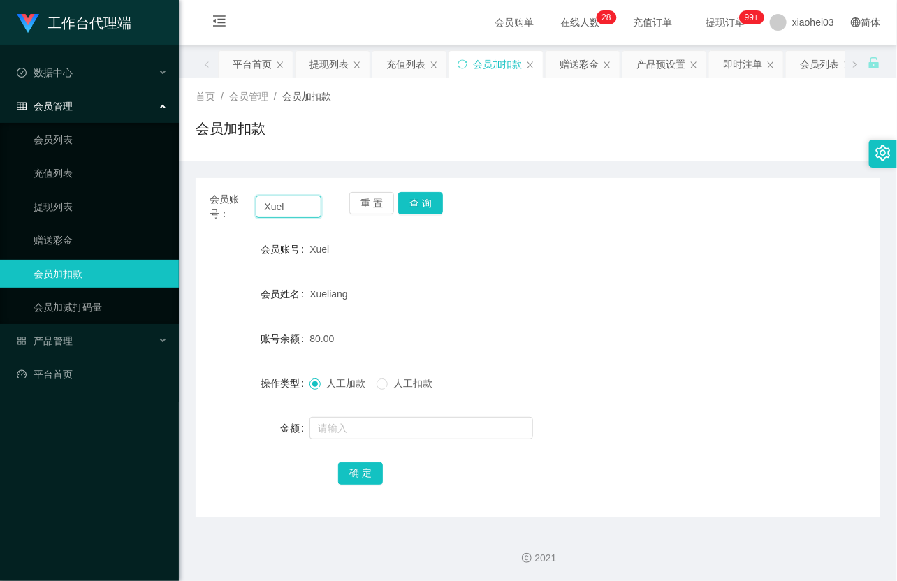
click at [304, 203] on input "Xuel" at bounding box center [289, 207] width 66 height 22
paste input "85292216"
type input "85292216"
click at [429, 206] on button "查 询" at bounding box center [420, 203] width 45 height 22
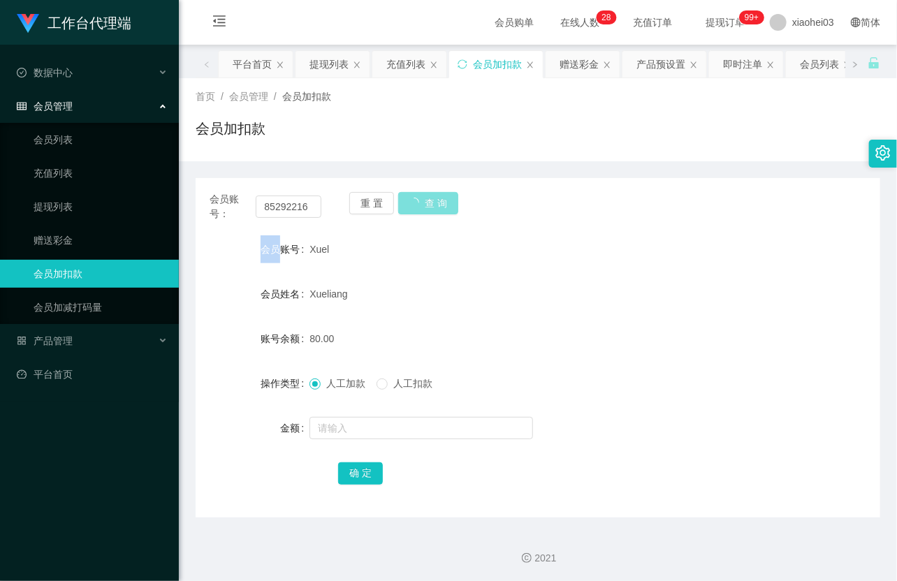
click at [429, 206] on div "重 置 查 询" at bounding box center [405, 206] width 112 height 29
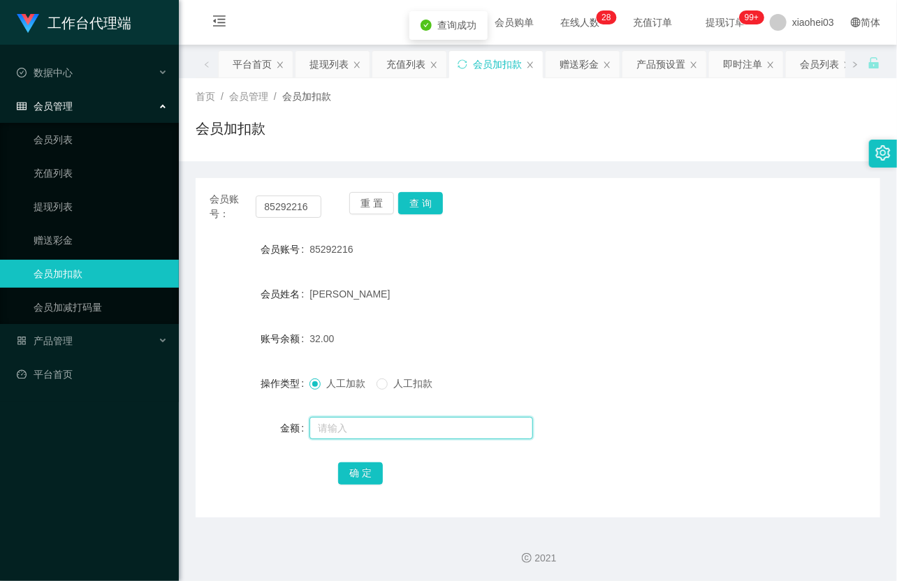
click at [406, 422] on input "text" at bounding box center [421, 428] width 224 height 22
type input "8"
click at [372, 475] on button "确 定" at bounding box center [360, 473] width 45 height 22
drag, startPoint x: 511, startPoint y: 326, endPoint x: 546, endPoint y: 290, distance: 50.4
click at [520, 318] on form "会员账号 85292216 会员姓名 Shirlyn Lim 账号余额 32.00 操作类型 人工加款 人工扣款 金额 确 定" at bounding box center [538, 360] width 685 height 251
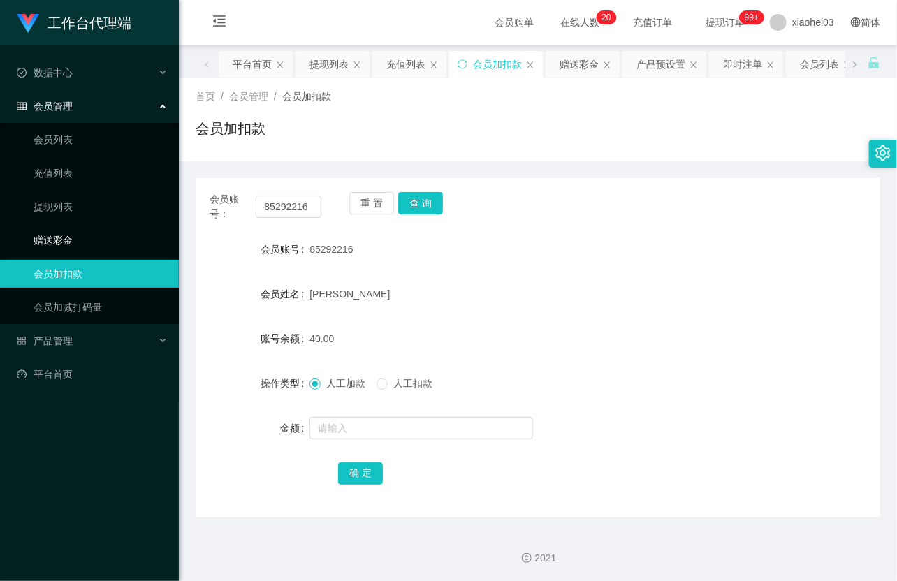
drag, startPoint x: 66, startPoint y: 238, endPoint x: 65, endPoint y: 229, distance: 9.1
click at [66, 238] on link "赠送彩金" at bounding box center [101, 240] width 134 height 28
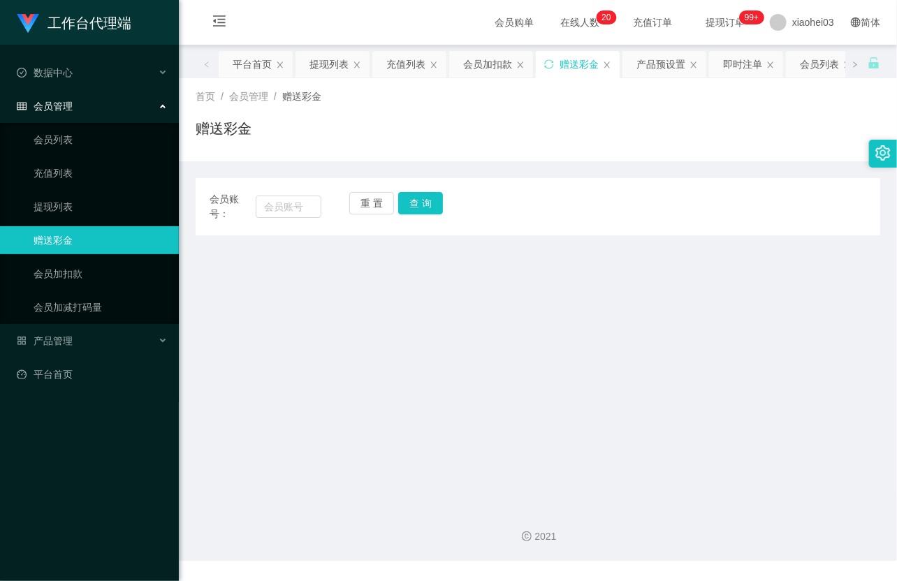
click at [66, 191] on ul "会员列表 充值列表 提现列表 赠送彩金 会员加扣款 会员加减打码量" at bounding box center [89, 223] width 179 height 201
click at [66, 198] on link "提现列表" at bounding box center [101, 207] width 134 height 28
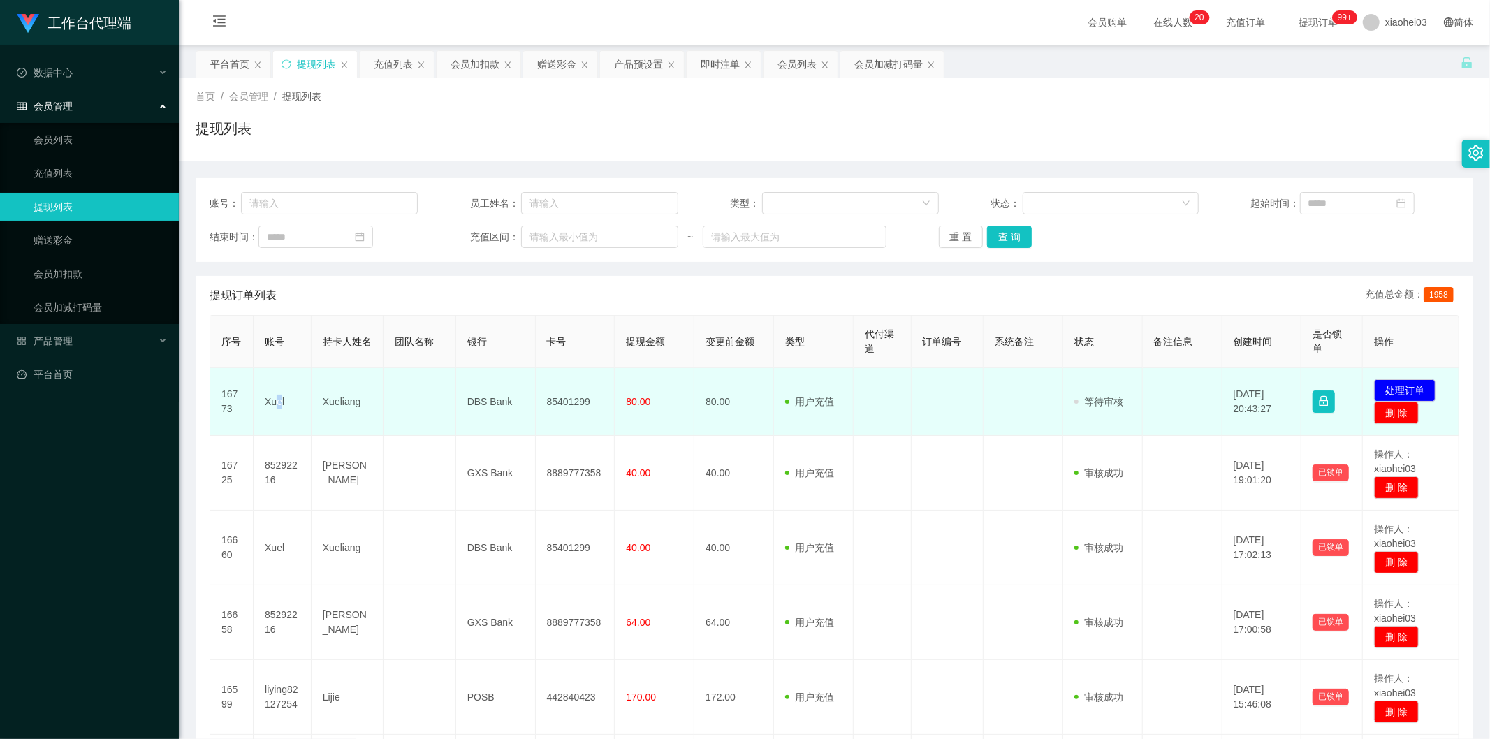
click at [278, 400] on td "Xuel" at bounding box center [283, 402] width 58 height 68
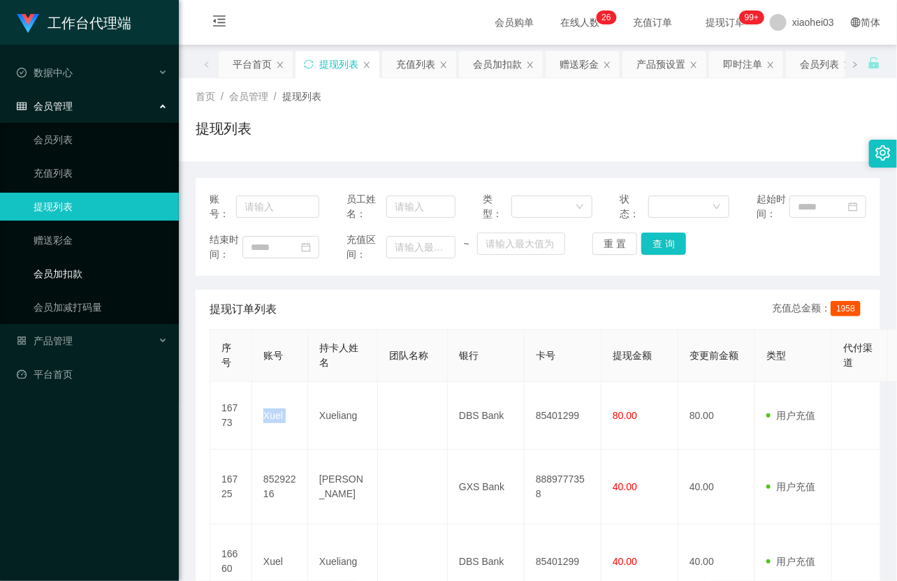
click at [103, 280] on link "会员加扣款" at bounding box center [101, 274] width 134 height 28
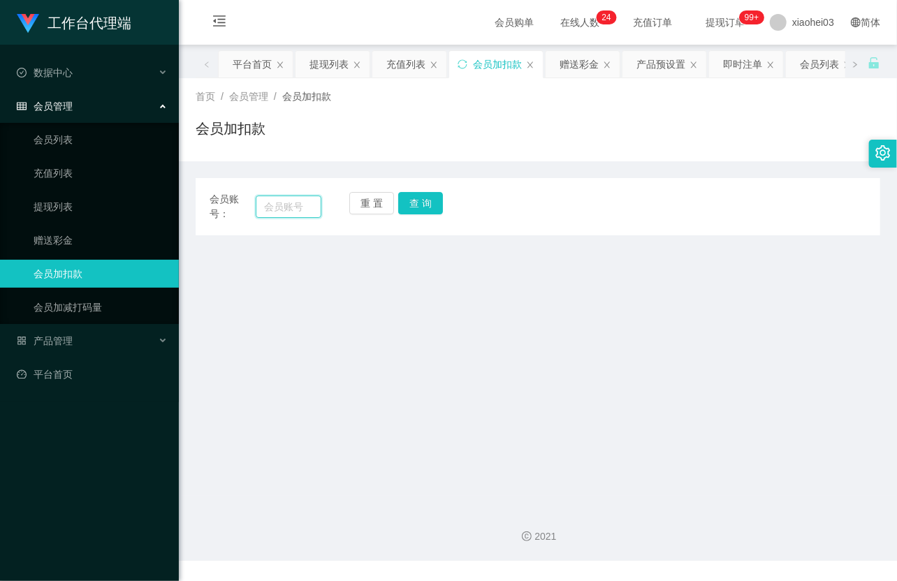
click at [271, 206] on input "text" at bounding box center [289, 207] width 66 height 22
paste input "liying82127254"
type input "liying82127254"
click at [422, 207] on button "查 询" at bounding box center [420, 203] width 45 height 22
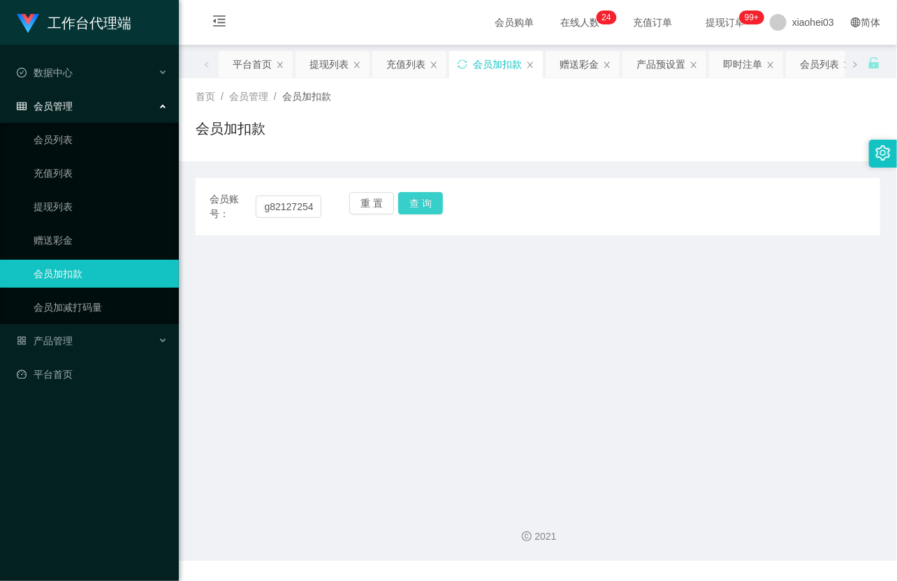
scroll to position [0, 0]
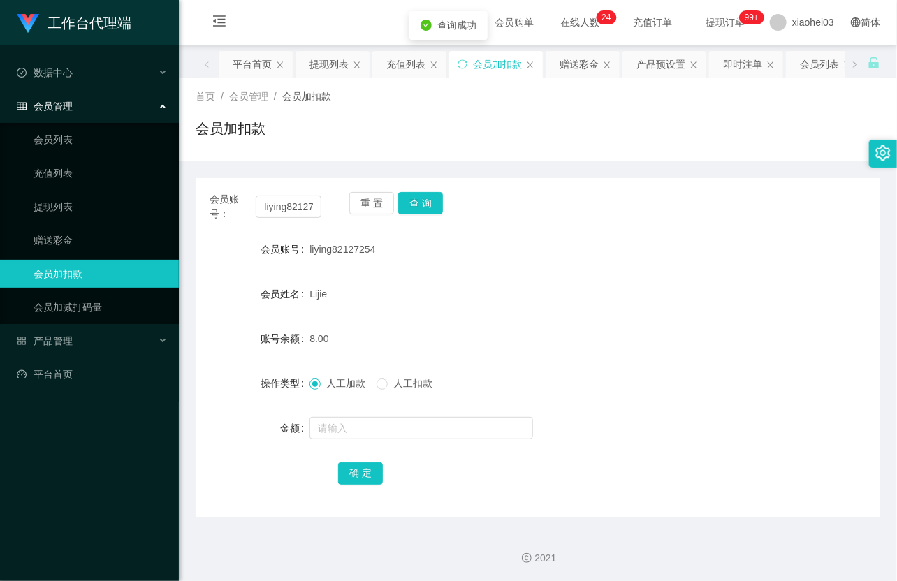
click at [363, 414] on div at bounding box center [509, 428] width 400 height 28
click at [372, 430] on input "text" at bounding box center [421, 428] width 224 height 22
type input "8"
click at [368, 475] on button "确 定" at bounding box center [360, 473] width 45 height 22
click at [80, 199] on link "提现列表" at bounding box center [101, 207] width 134 height 28
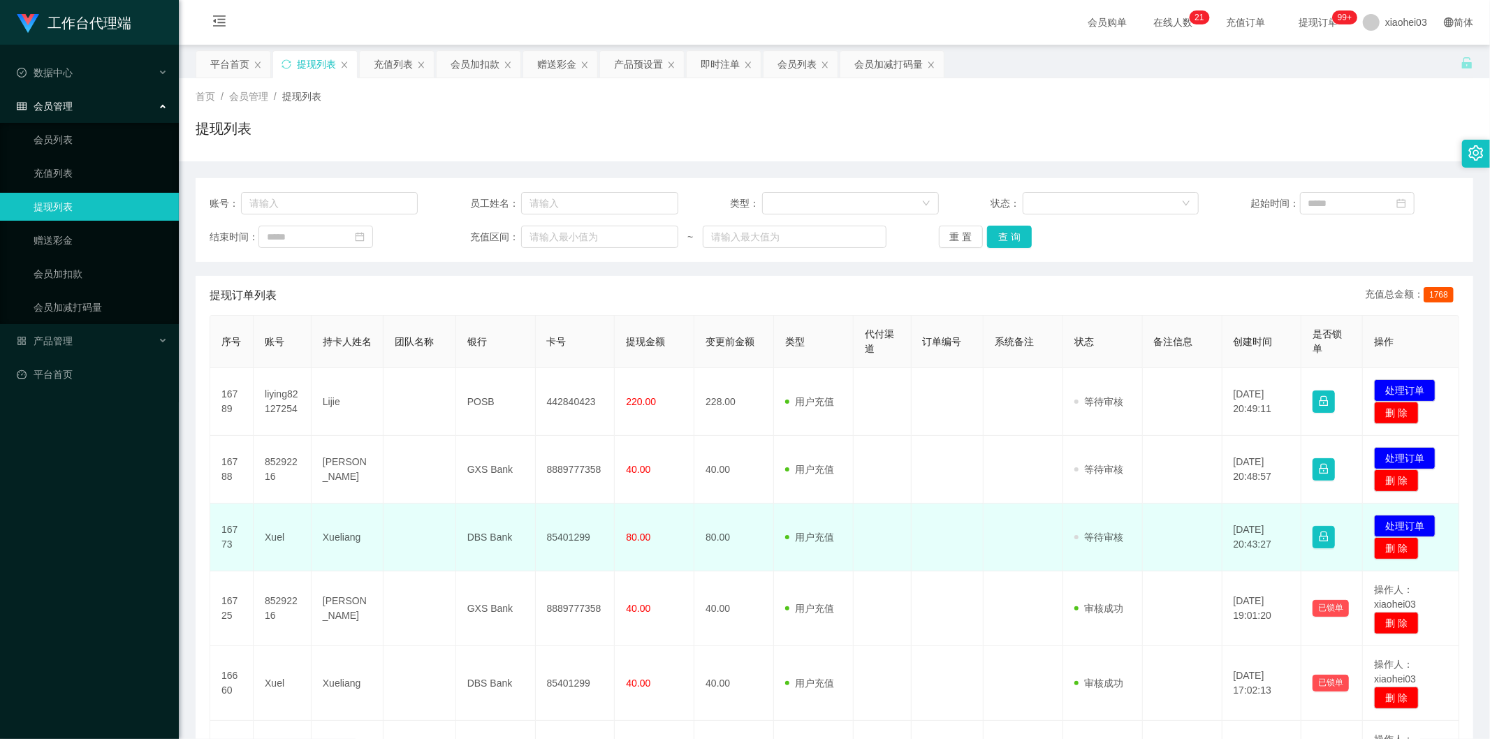
click at [585, 523] on td "85401299" at bounding box center [576, 538] width 80 height 68
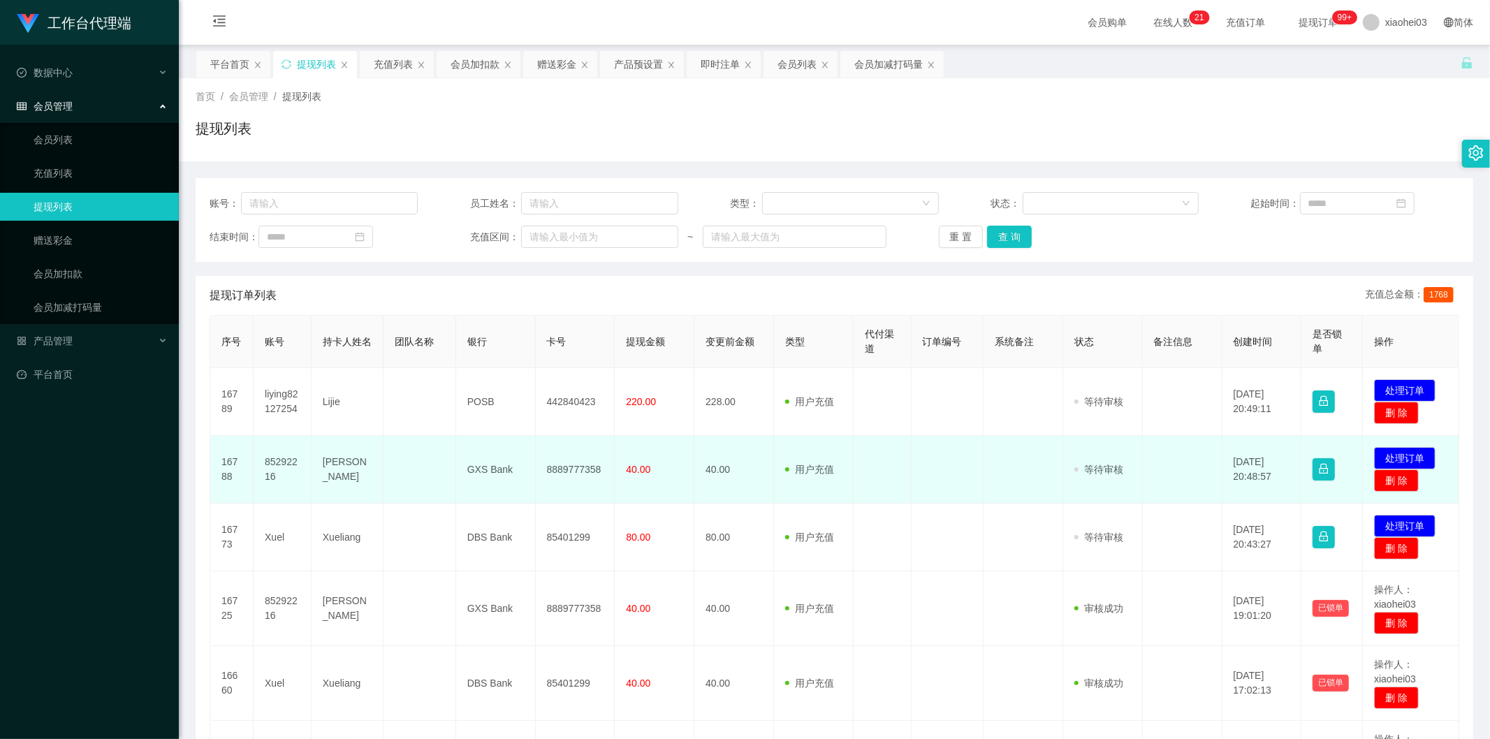
click at [285, 468] on td "85292216" at bounding box center [283, 470] width 58 height 68
click at [279, 461] on td "85292216" at bounding box center [283, 470] width 58 height 68
copy td "85292216"
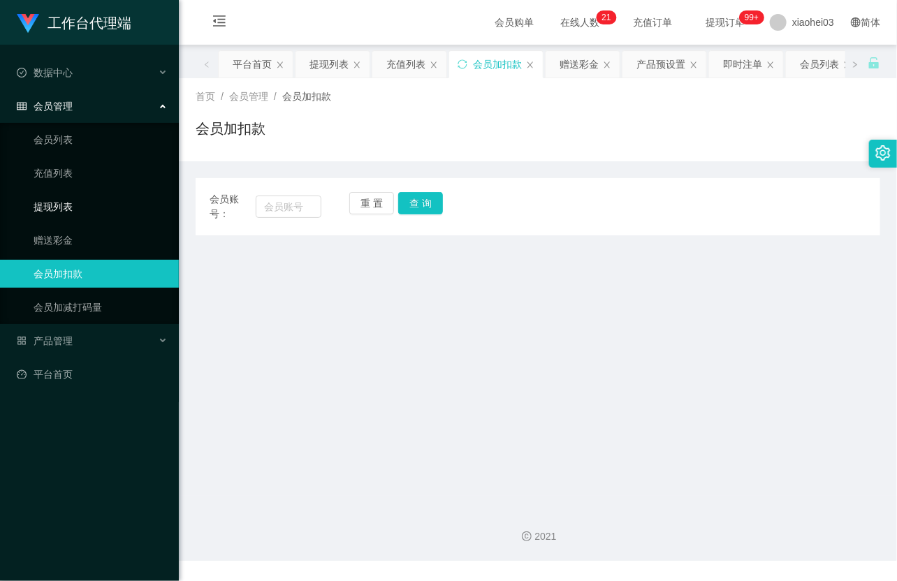
click at [85, 203] on link "提现列表" at bounding box center [101, 207] width 134 height 28
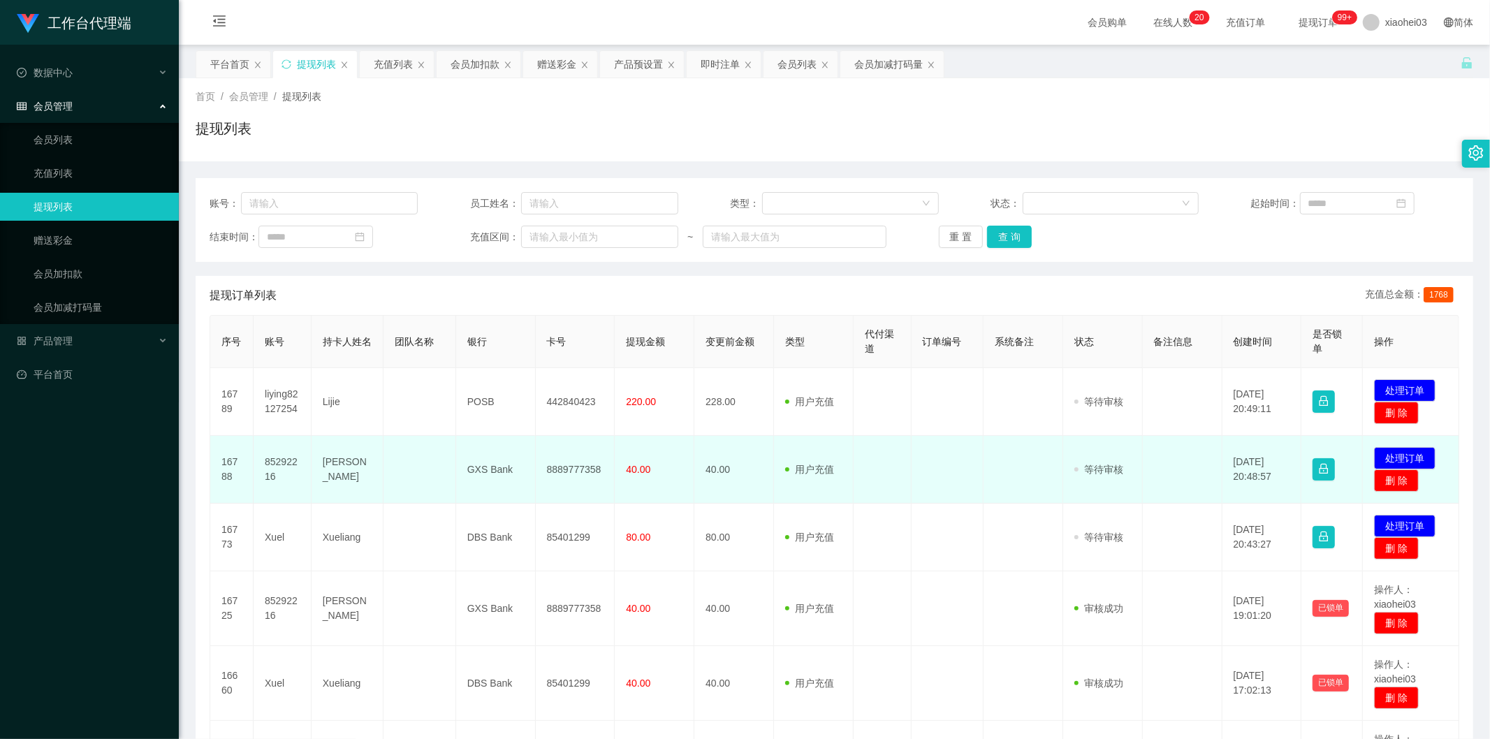
click at [271, 463] on td "85292216" at bounding box center [283, 470] width 58 height 68
copy td "85292216"
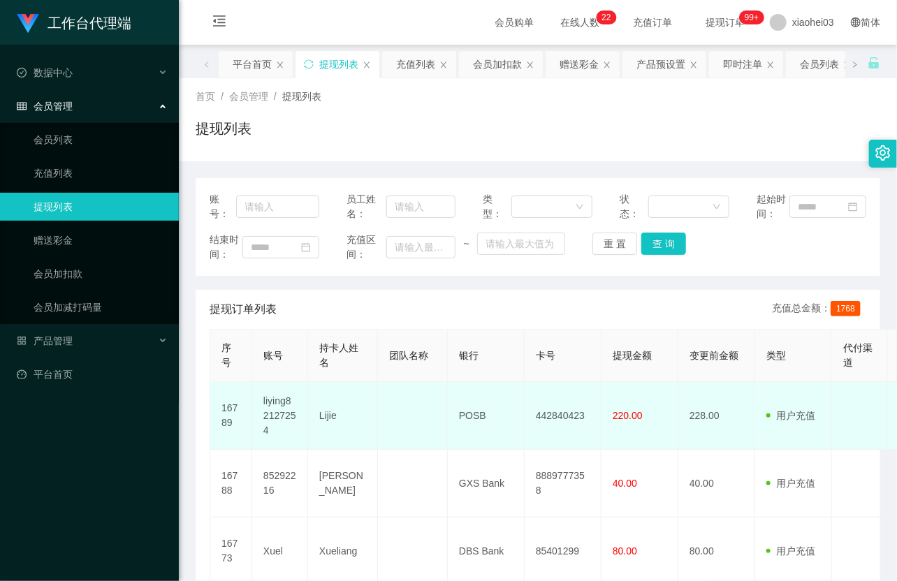
click at [274, 403] on td "liying82127254" at bounding box center [280, 416] width 56 height 68
copy td "liying82127254"
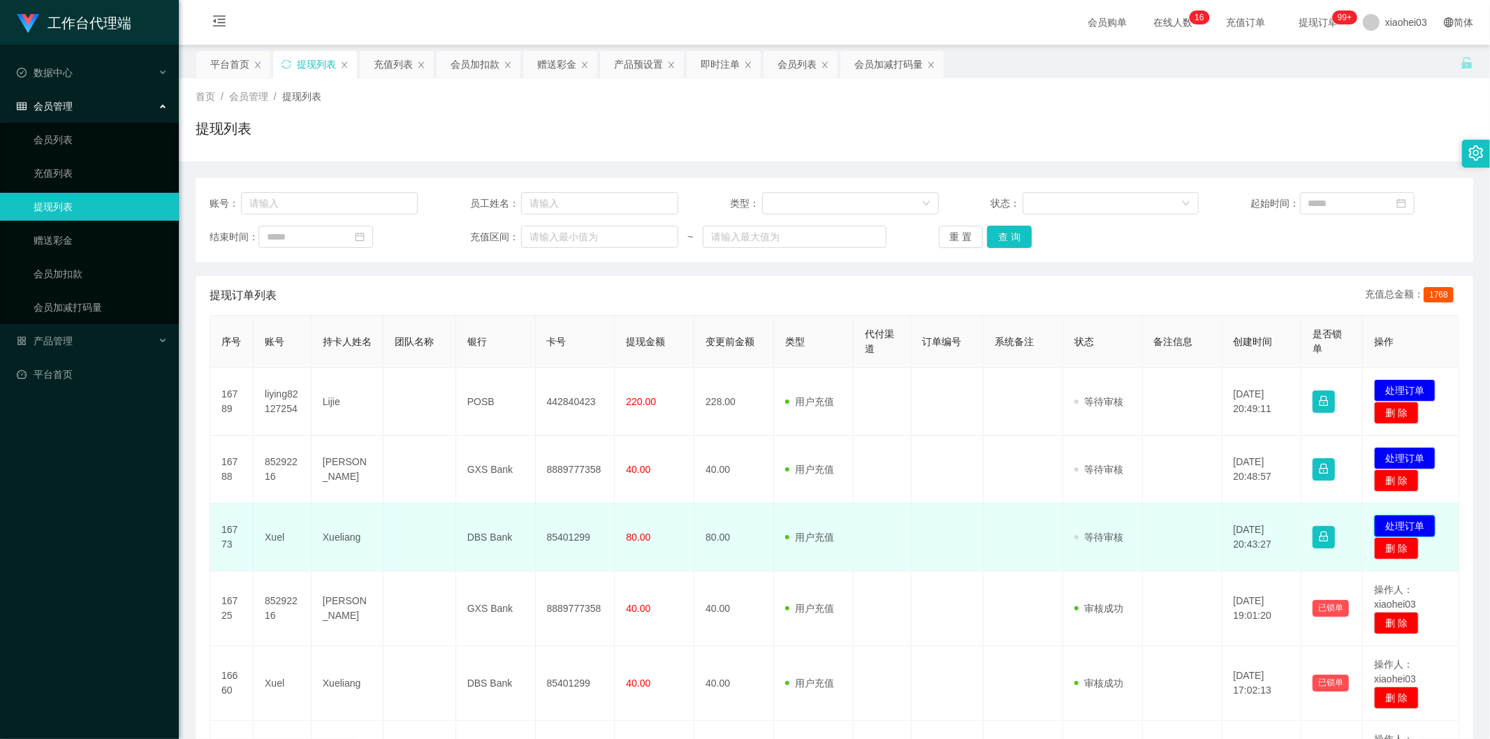
click at [896, 520] on button "处理订单" at bounding box center [1404, 526] width 61 height 22
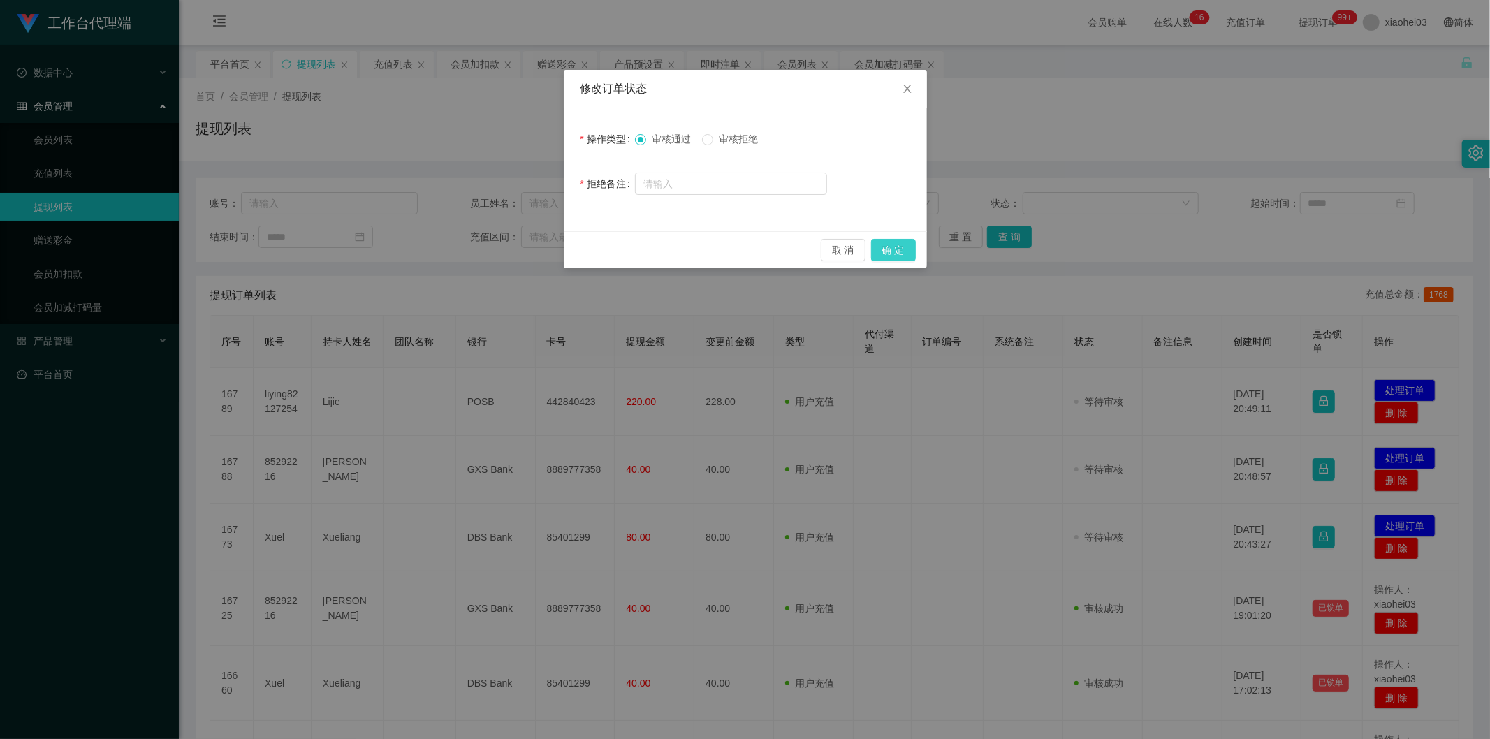
click at [896, 252] on button "确 定" at bounding box center [893, 250] width 45 height 22
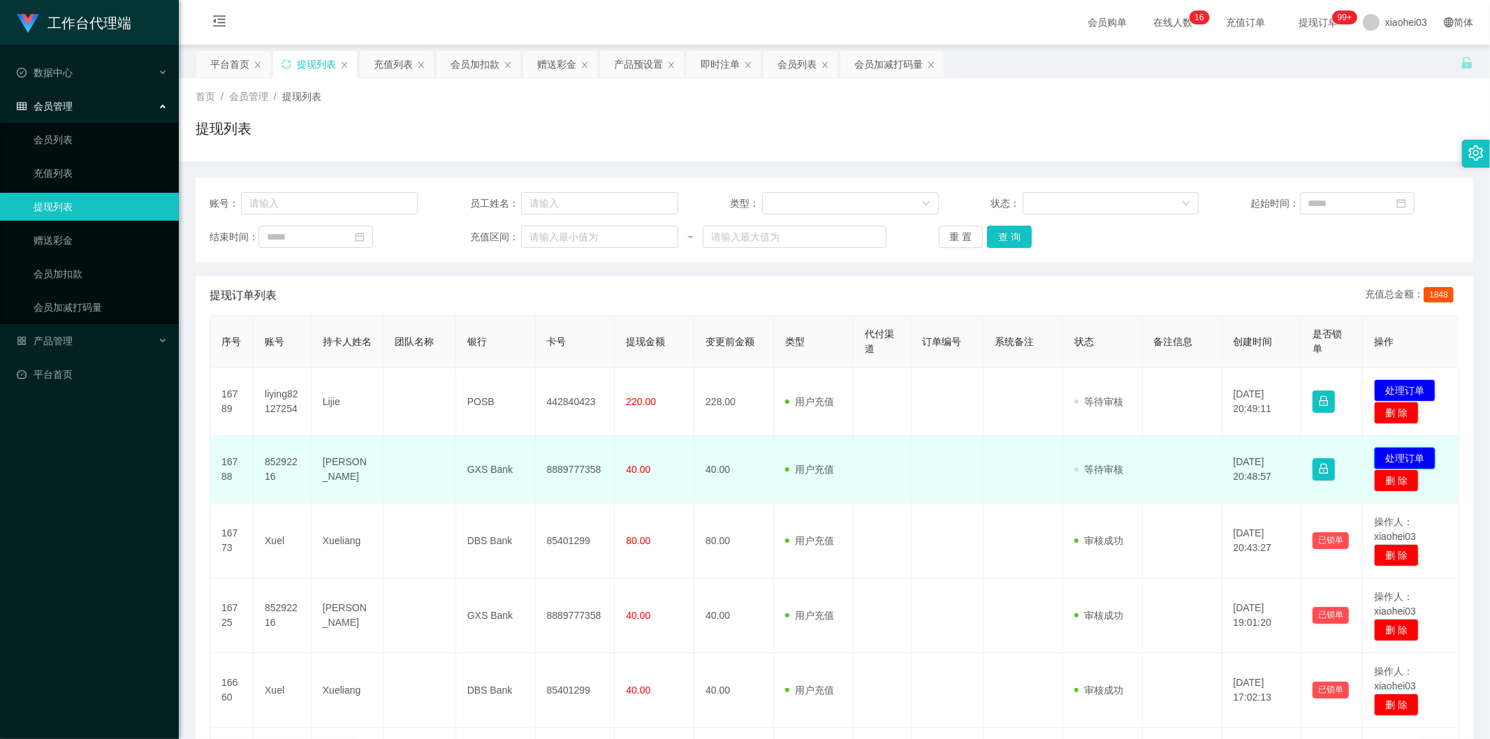
click at [896, 451] on button "处理订单" at bounding box center [1404, 458] width 61 height 22
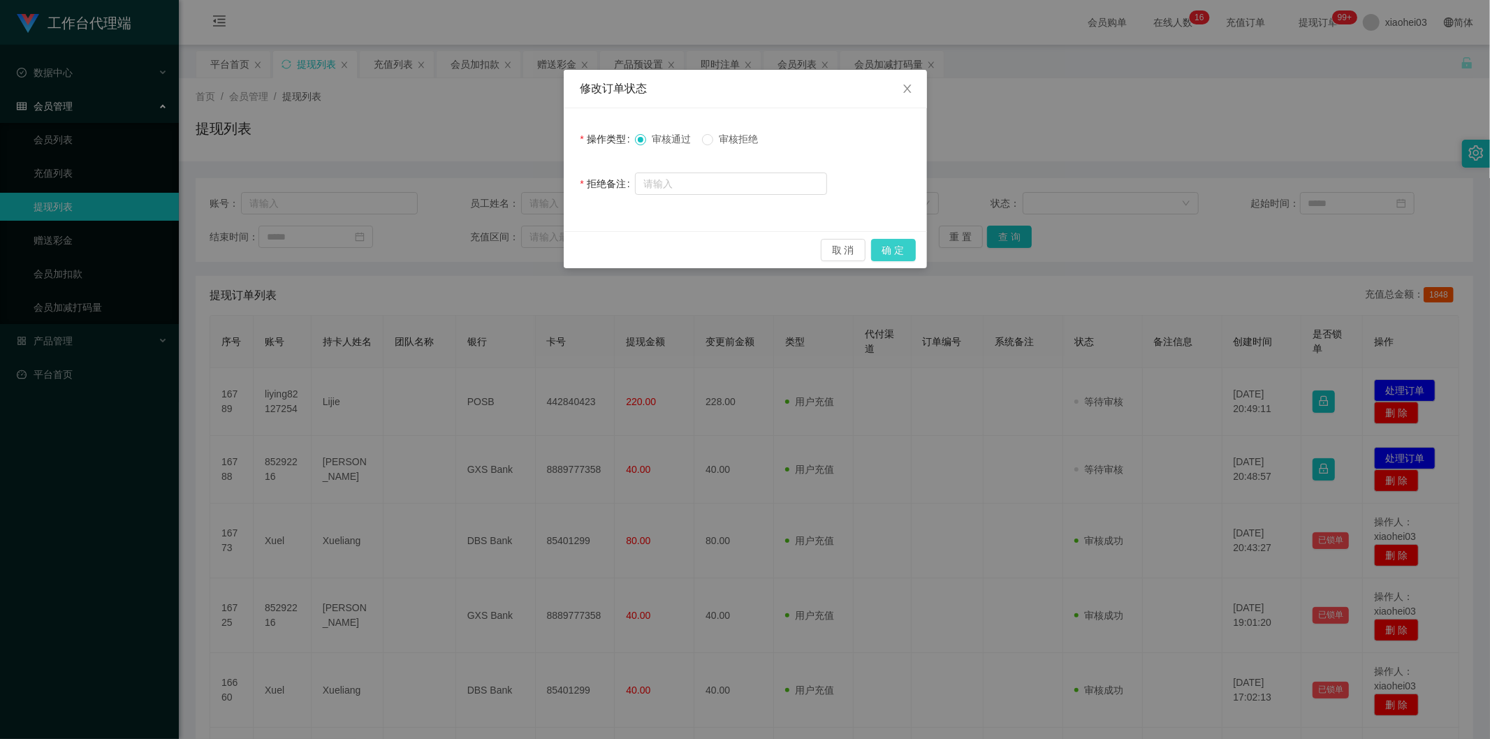
click at [896, 247] on button "确 定" at bounding box center [893, 250] width 45 height 22
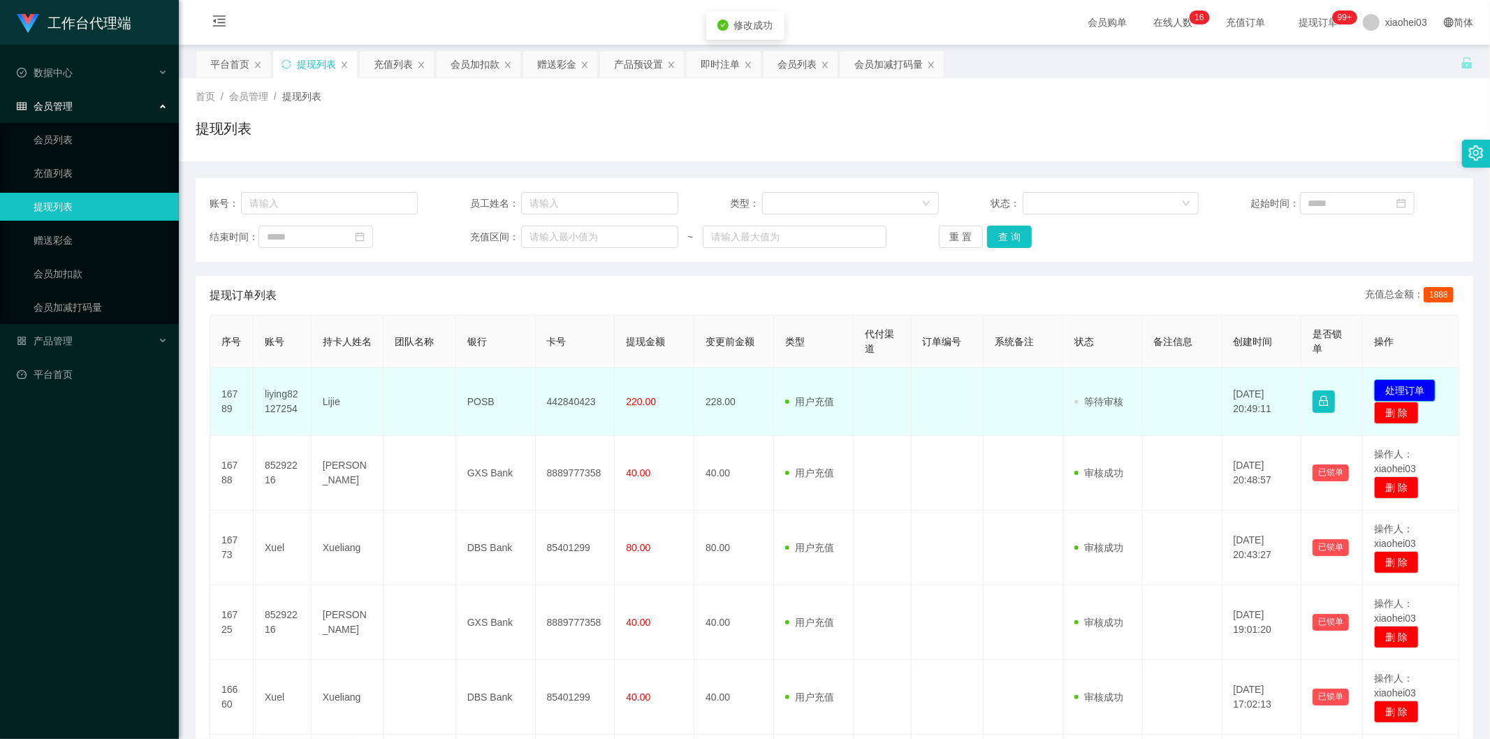
click at [896, 383] on button "处理订单" at bounding box center [1404, 390] width 61 height 22
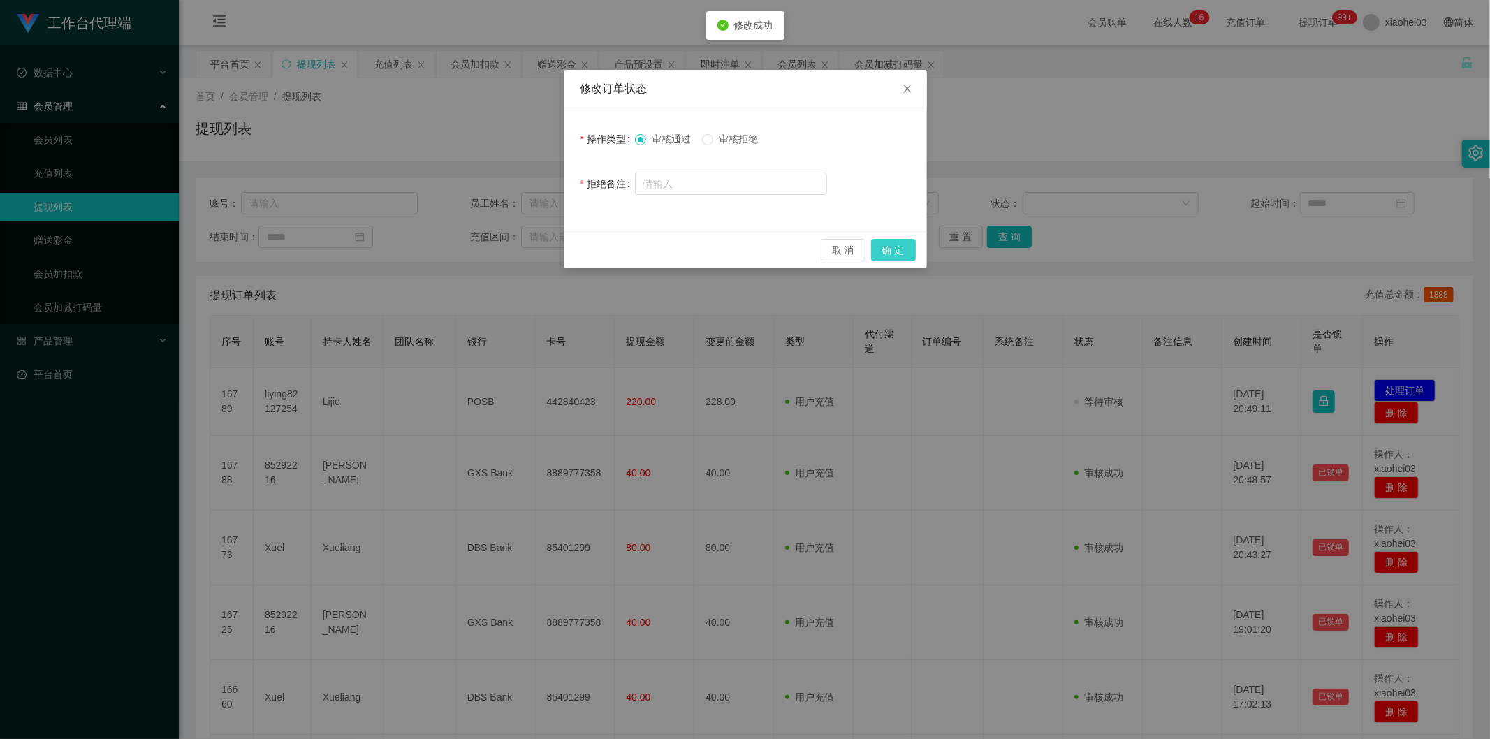
click at [896, 246] on button "确 定" at bounding box center [893, 250] width 45 height 22
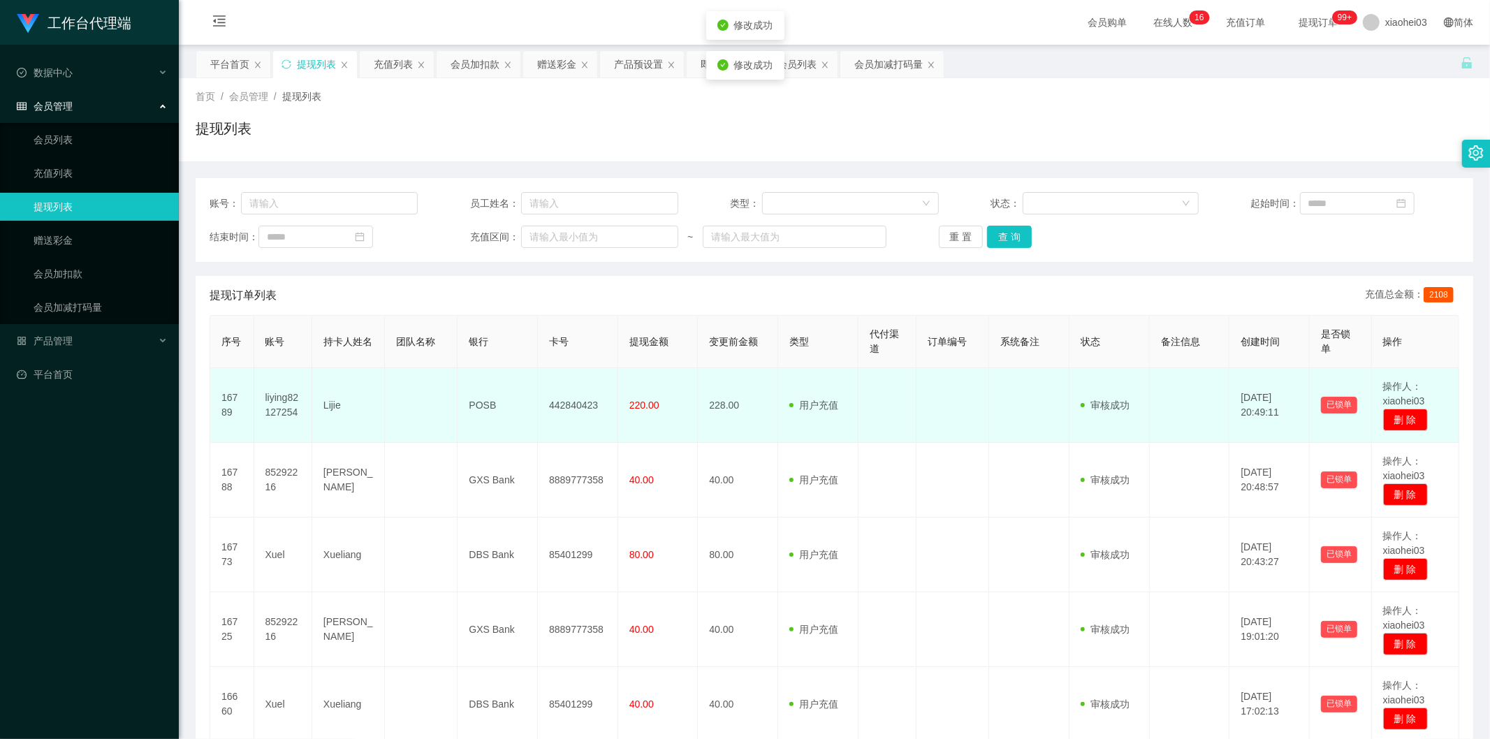
drag, startPoint x: 993, startPoint y: 387, endPoint x: 977, endPoint y: 387, distance: 16.8
click at [896, 387] on td at bounding box center [1029, 405] width 80 height 75
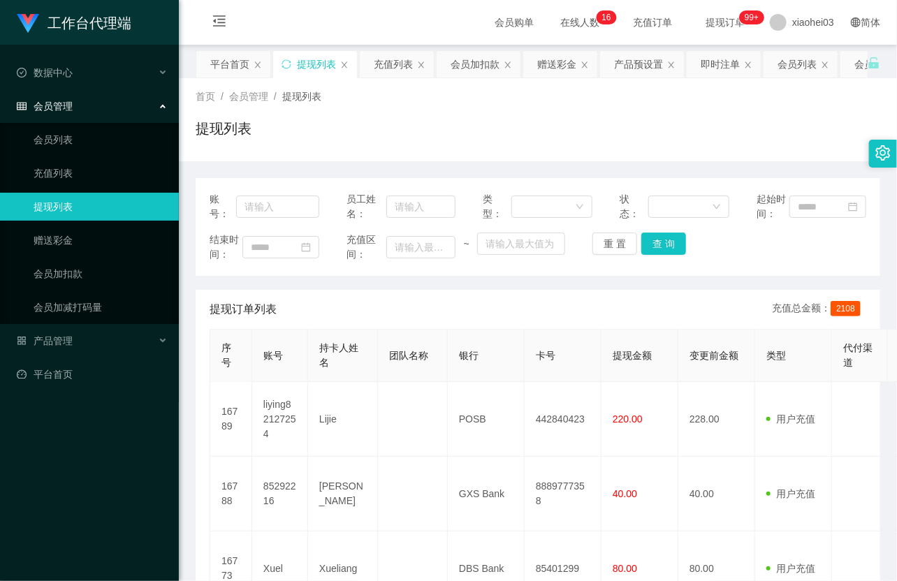
scroll to position [155, 0]
